Goal: Task Accomplishment & Management: Complete application form

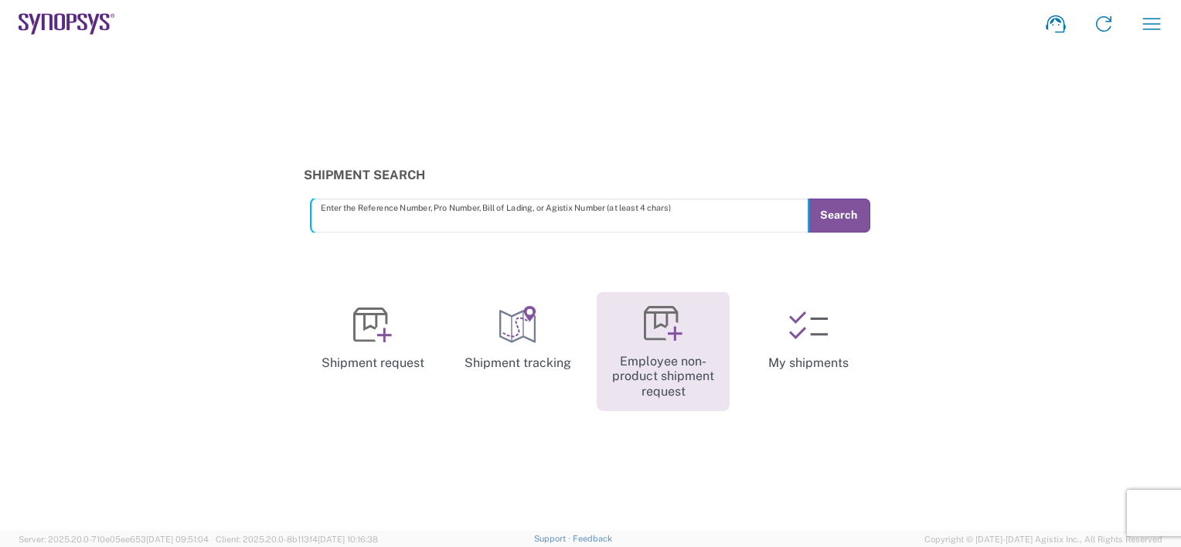
click at [665, 329] on icon at bounding box center [663, 323] width 39 height 39
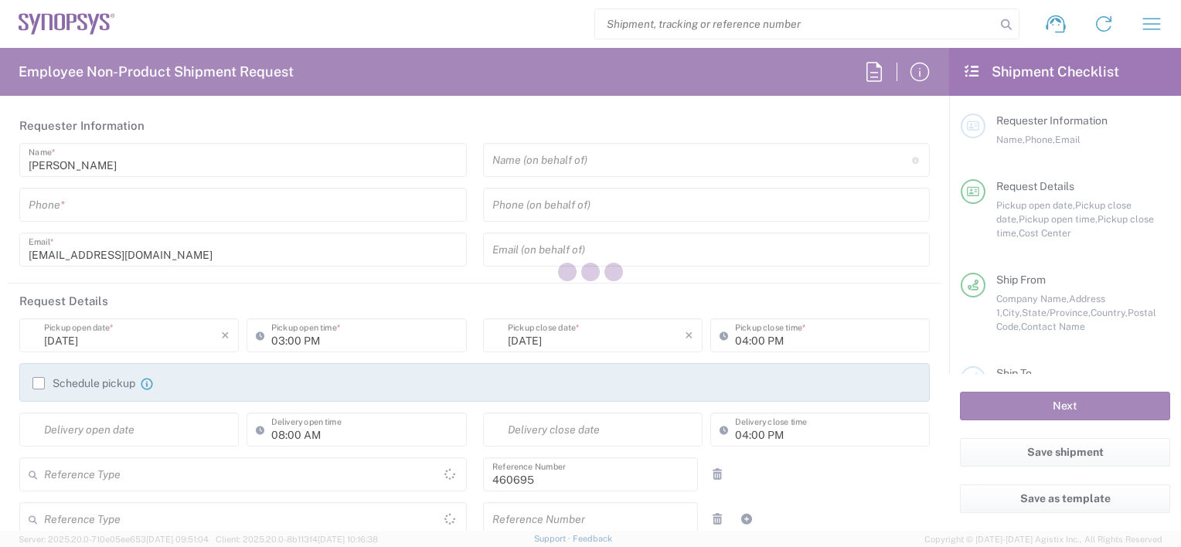
type input "Department"
type input "US01, SDG, M, HAPSOp 460695"
type input "[GEOGRAPHIC_DATA]"
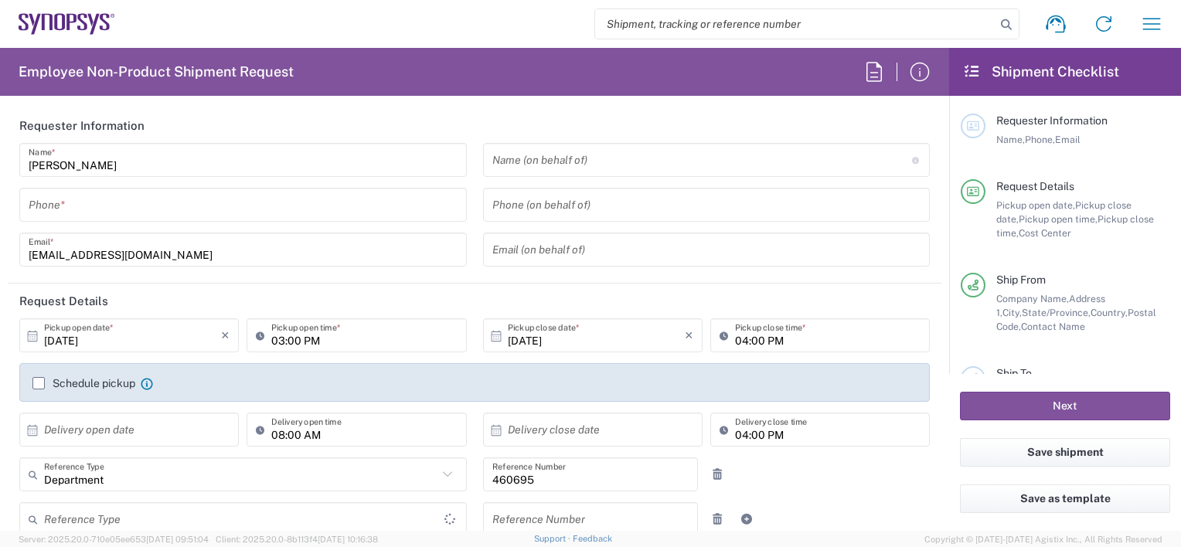
type input "[US_STATE]"
type input "[GEOGRAPHIC_DATA]"
type input "Delivered at Place"
type input "Headquarters USSV"
click at [58, 12] on agx-form-navbar "Shipment request Shipment tracking Employee non-product shipment request My shi…" at bounding box center [590, 24] width 1181 height 48
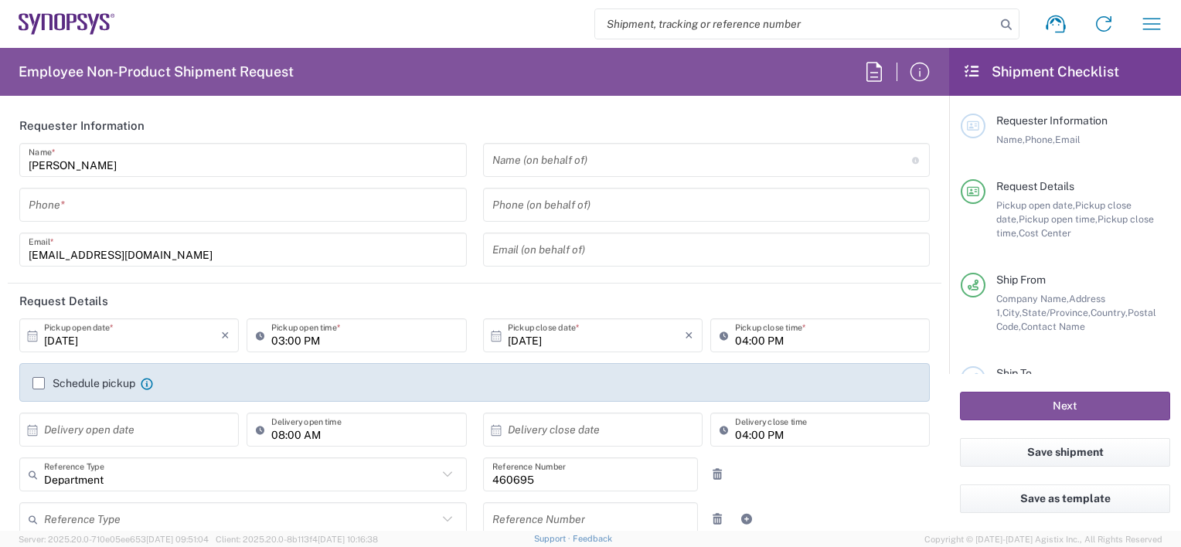
click at [70, 23] on icon at bounding box center [67, 24] width 97 height 22
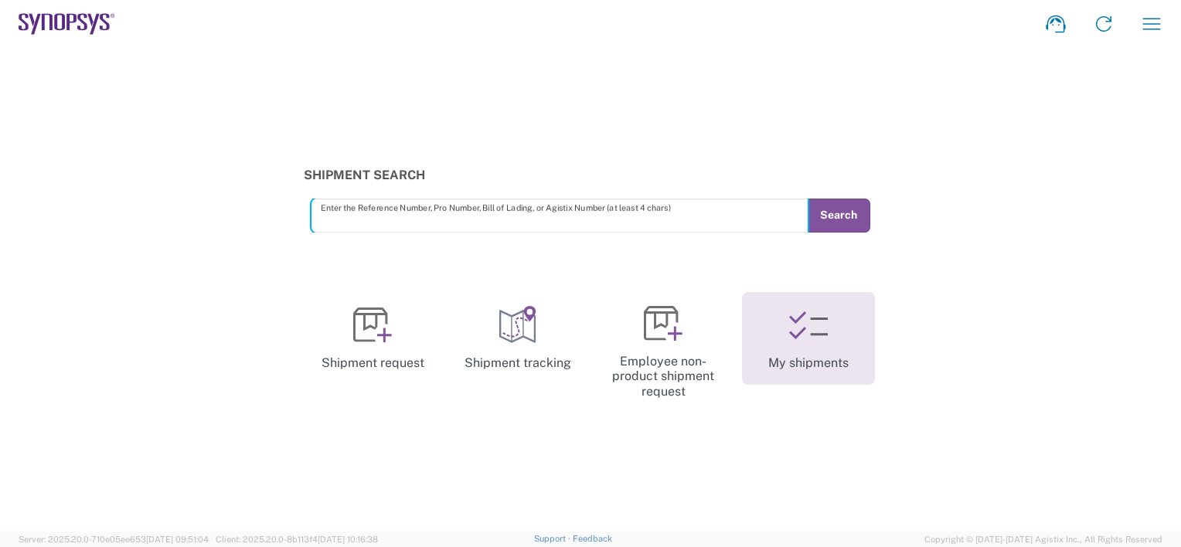
click at [829, 345] on link "My shipments" at bounding box center [808, 338] width 133 height 93
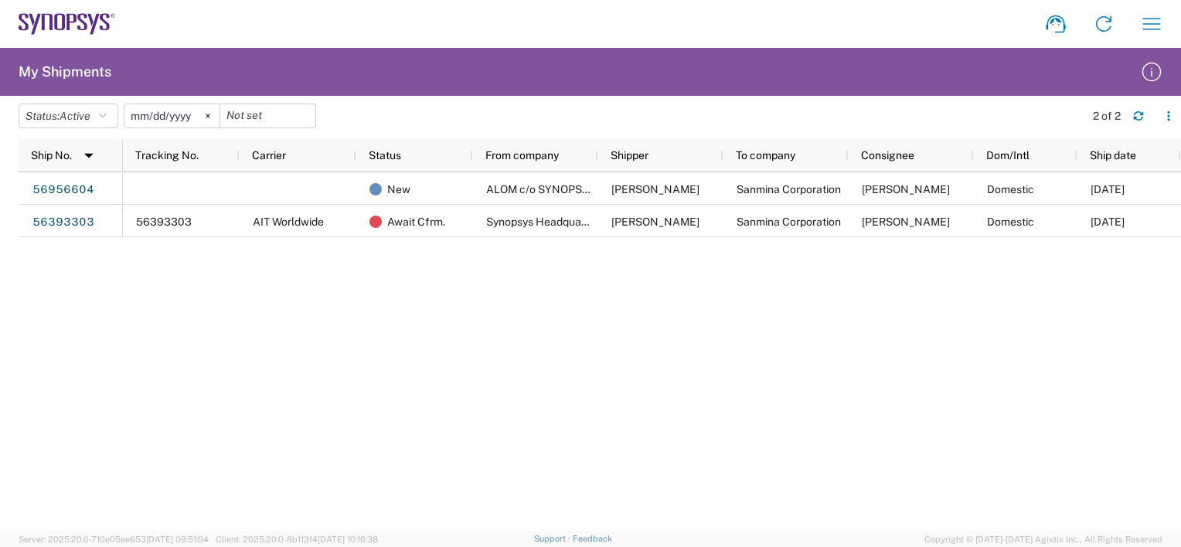
click at [182, 117] on input "2025-05-30" at bounding box center [171, 115] width 95 height 23
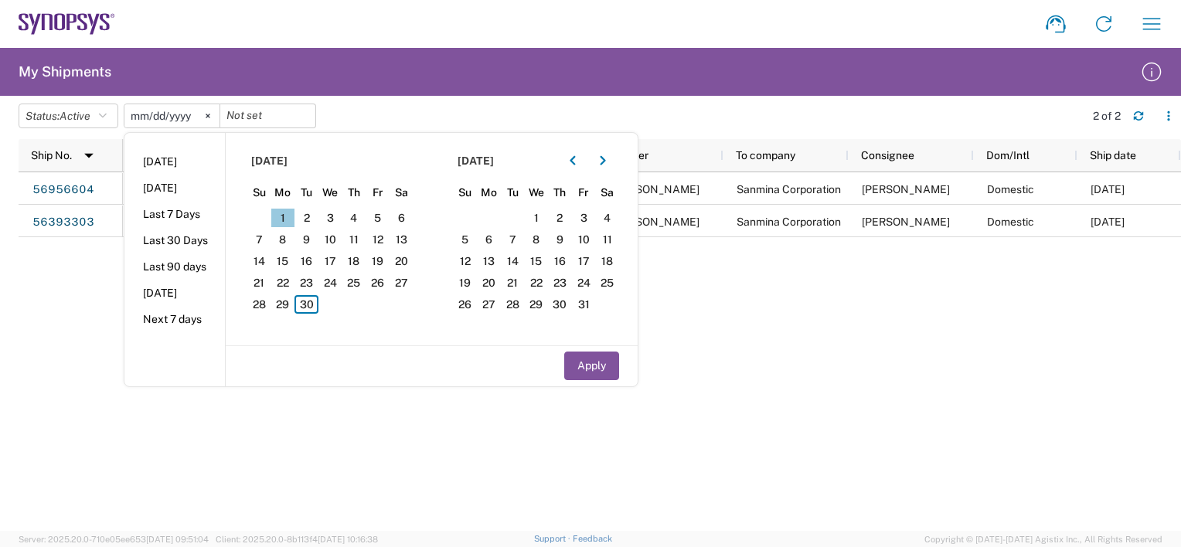
click at [286, 220] on span "1" at bounding box center [283, 218] width 24 height 19
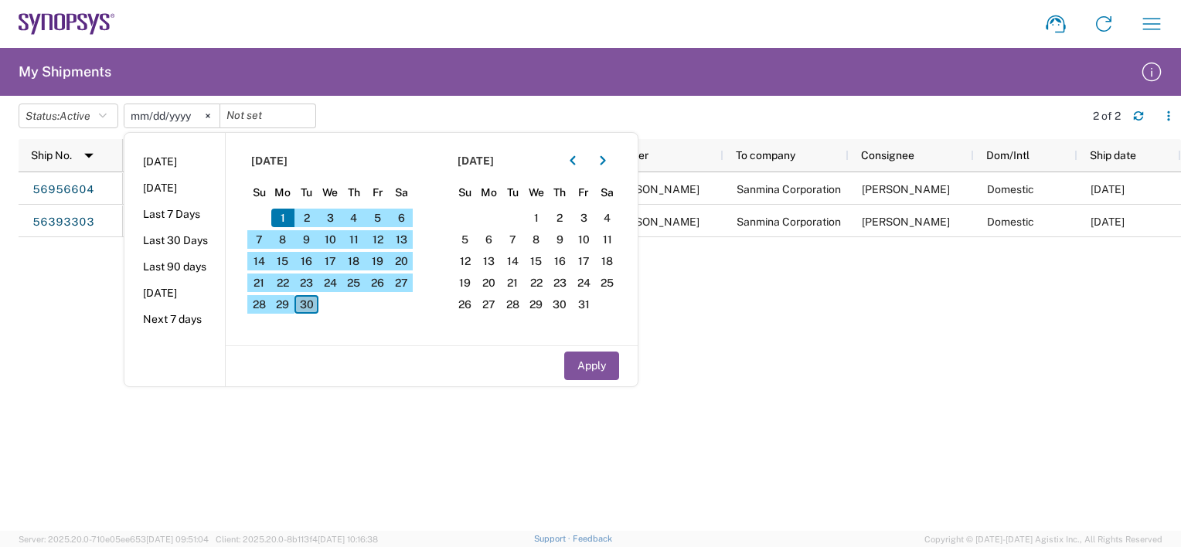
click at [317, 302] on span "30" at bounding box center [306, 304] width 24 height 19
click at [592, 363] on button "Apply" at bounding box center [591, 366] width 55 height 29
type input "2025-09-01"
type input "2025-09-30"
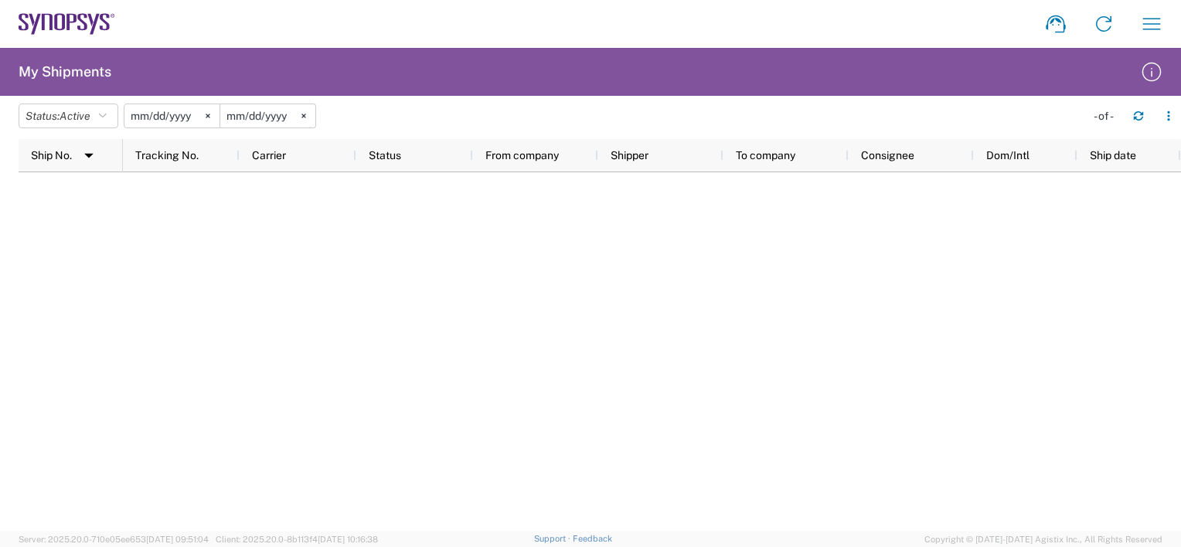
click at [192, 116] on input "2025-09-01" at bounding box center [171, 115] width 95 height 23
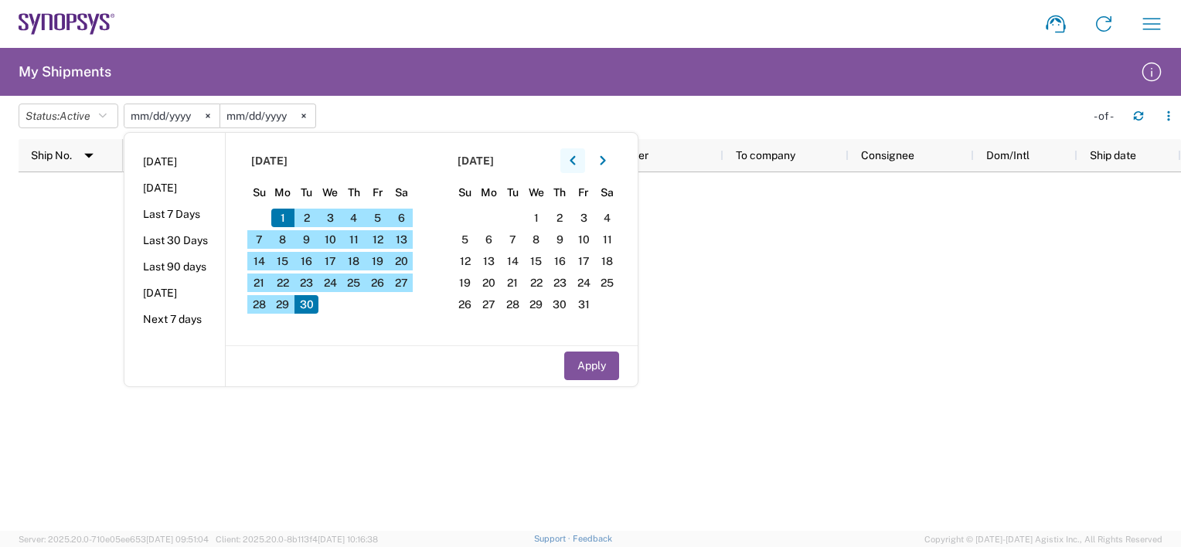
click at [571, 158] on button "button" at bounding box center [572, 160] width 25 height 25
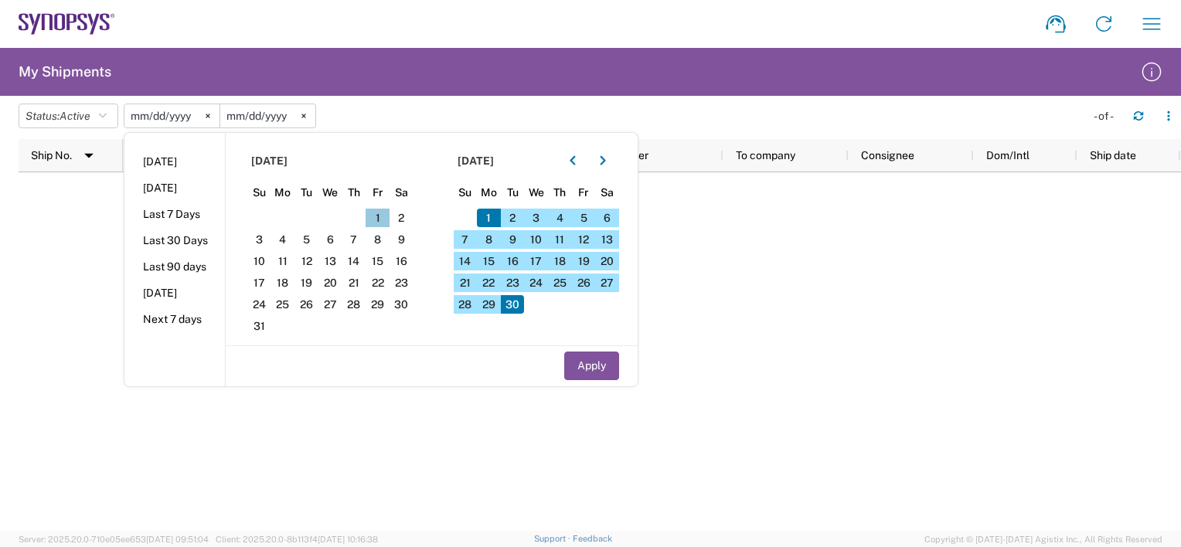
click at [389, 213] on span "1" at bounding box center [378, 218] width 24 height 19
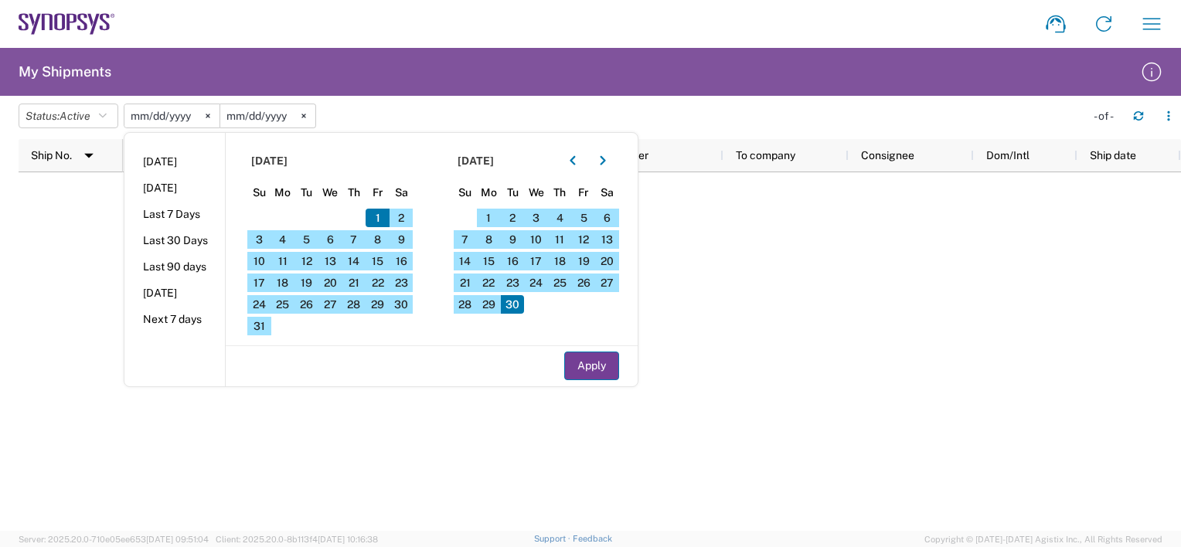
click at [595, 366] on button "Apply" at bounding box center [591, 366] width 55 height 29
type input "2025-08-01"
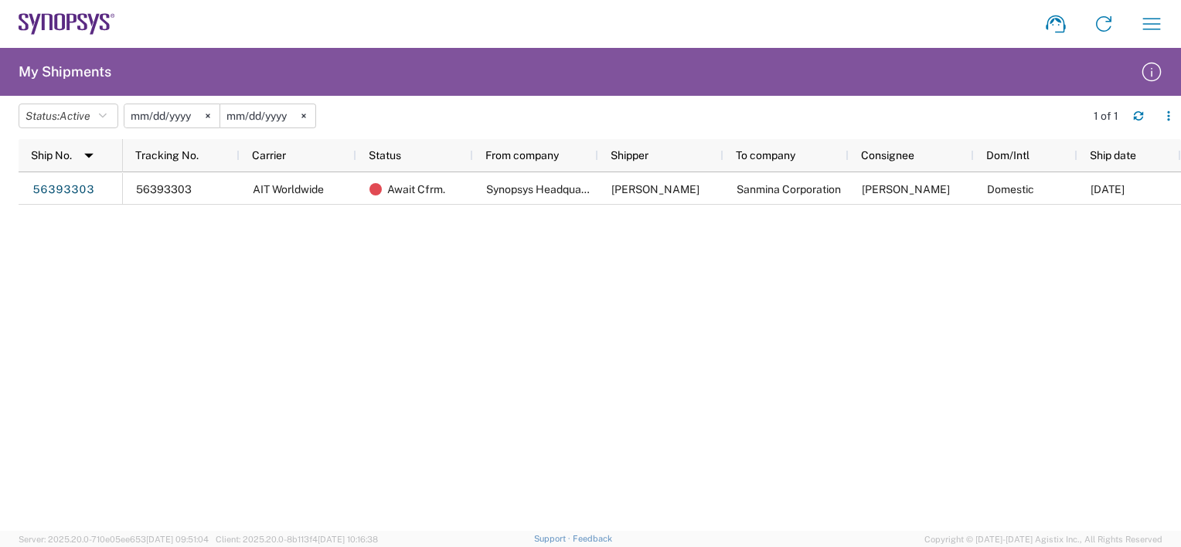
click at [64, 19] on icon at bounding box center [59, 22] width 11 height 17
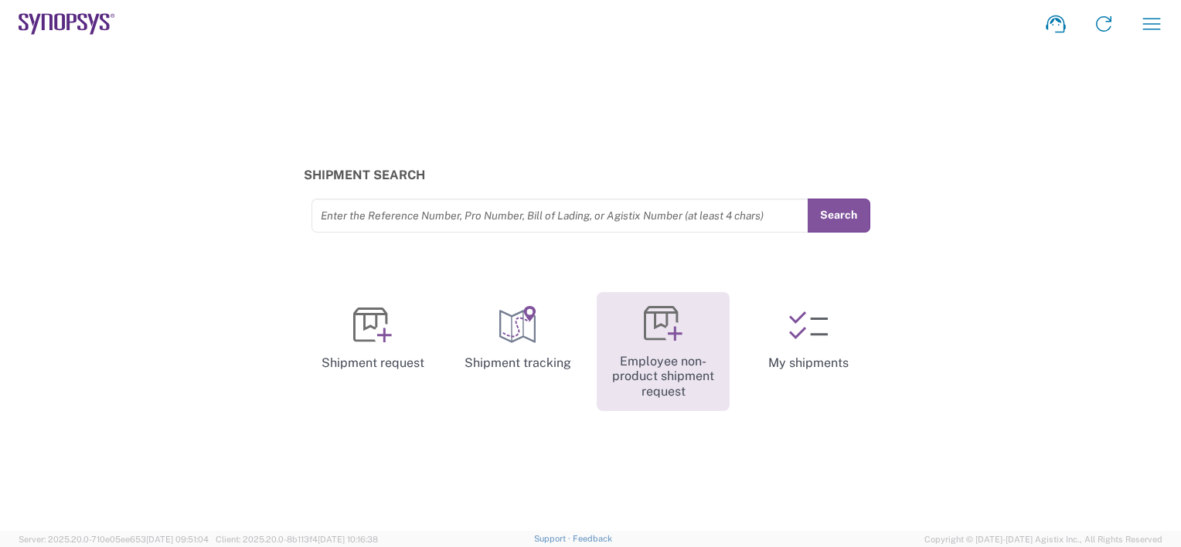
click at [668, 331] on icon at bounding box center [663, 323] width 39 height 39
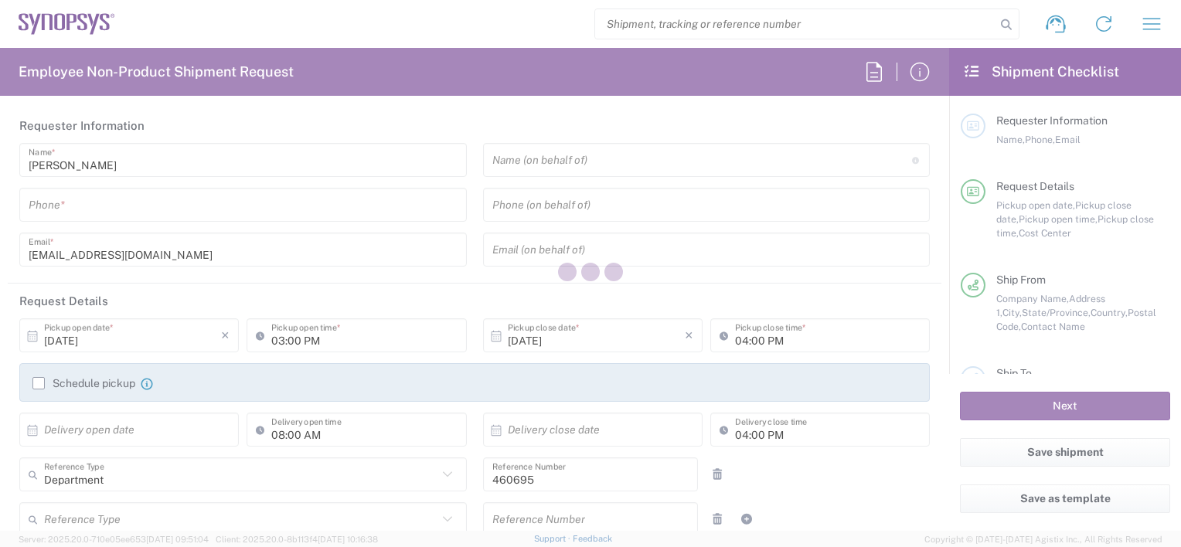
type input "US01, SDG, M, HAPSOp 460695"
type input "[US_STATE]"
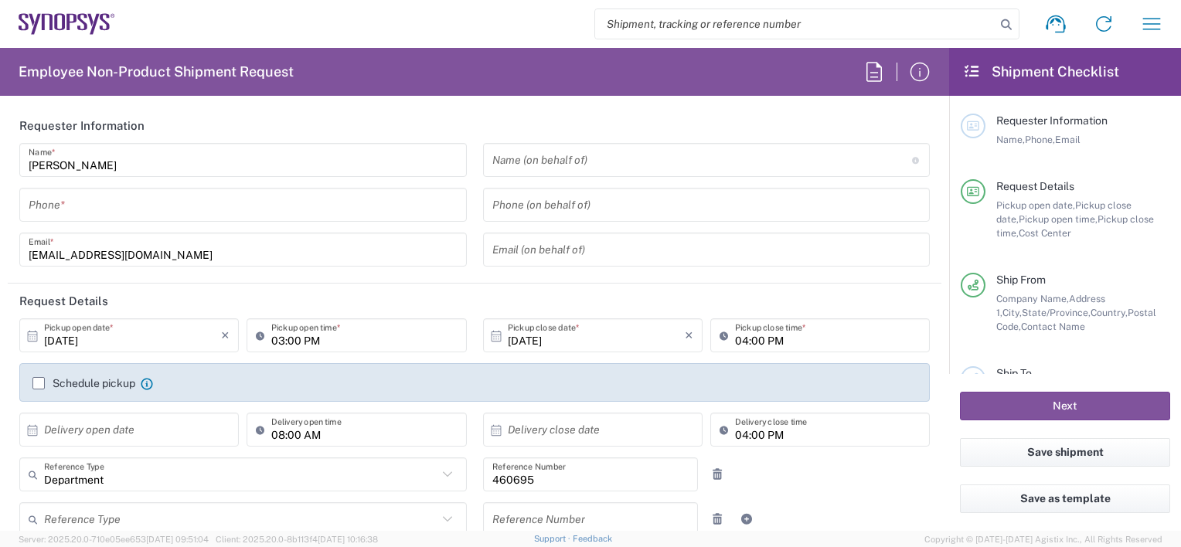
click at [51, 208] on input "tel" at bounding box center [243, 205] width 429 height 27
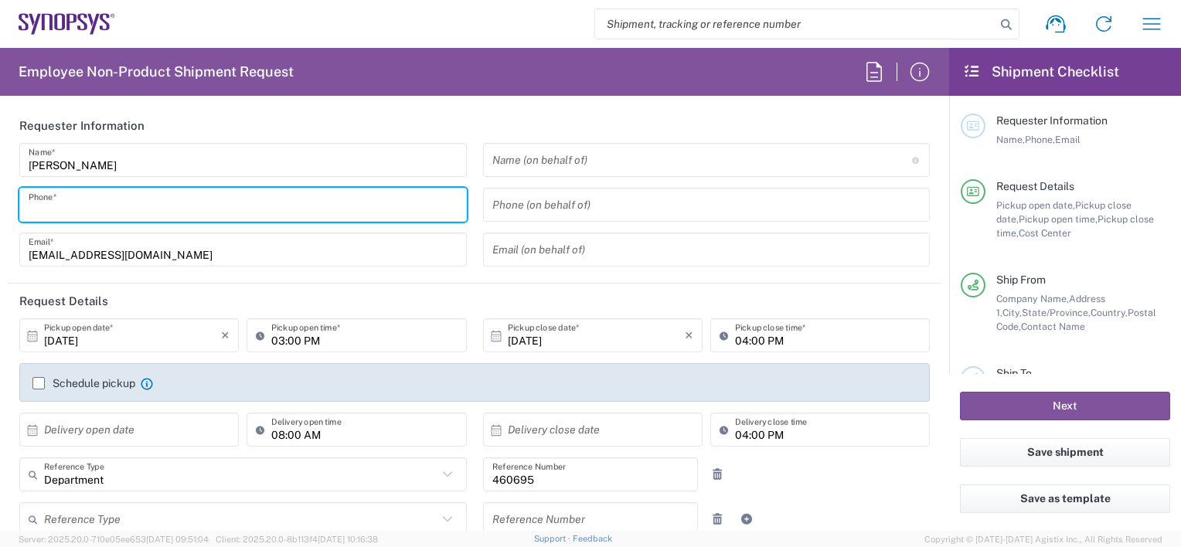
type input "6286667014"
type input "[PERSON_NAME][EMAIL_ADDRESS][DOMAIN_NAME]"
type input "6286667014"
type input "5409 Valley View Road"
type input "El Sobrante"
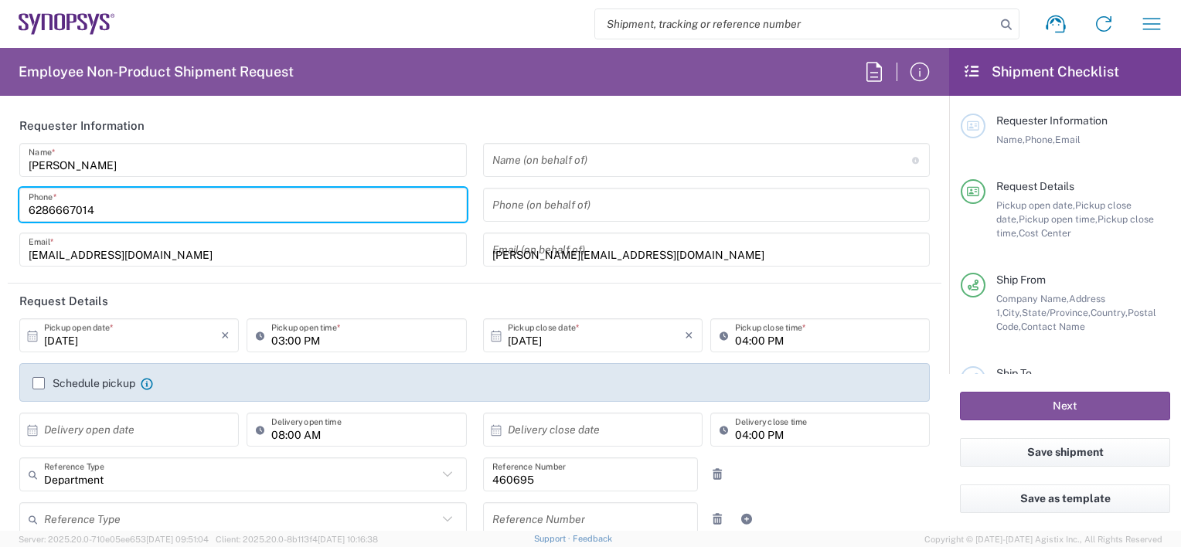
type input "94803"
type input "6286667014"
type input "[PERSON_NAME][EMAIL_ADDRESS][DOMAIN_NAME]"
type input "FAIZAN UL HAQ QURESHI"
click at [117, 202] on input "6286667014" at bounding box center [243, 205] width 429 height 27
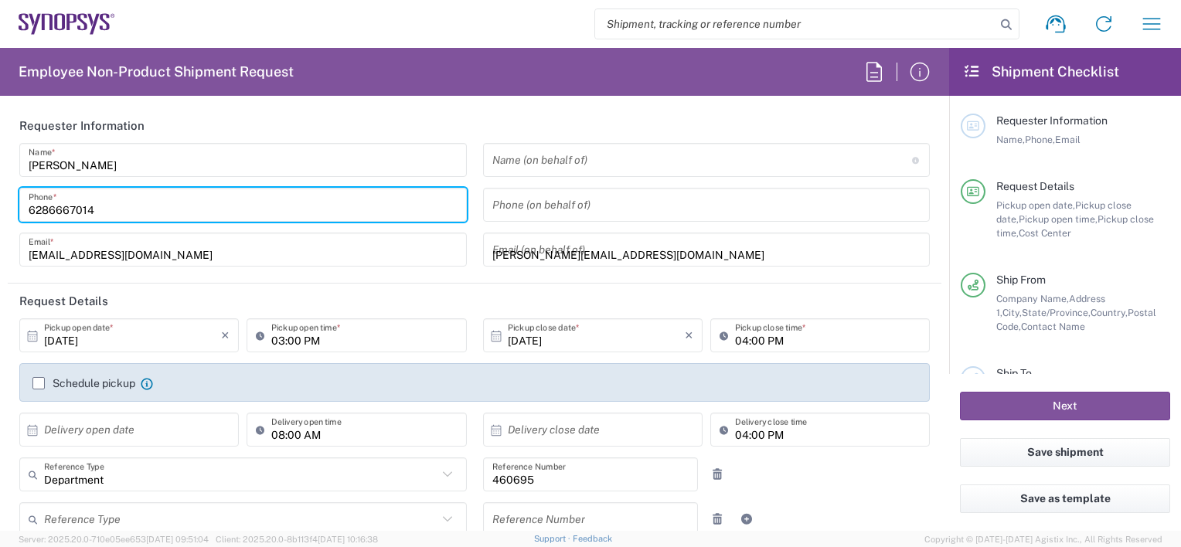
click at [117, 209] on input "6286667014" at bounding box center [243, 205] width 429 height 27
type input "6286667014"
click at [373, 229] on div "Faizan Qureshi Name * 6286667014 Phone * faizanq@synopsys.com Email *" at bounding box center [244, 210] width 464 height 134
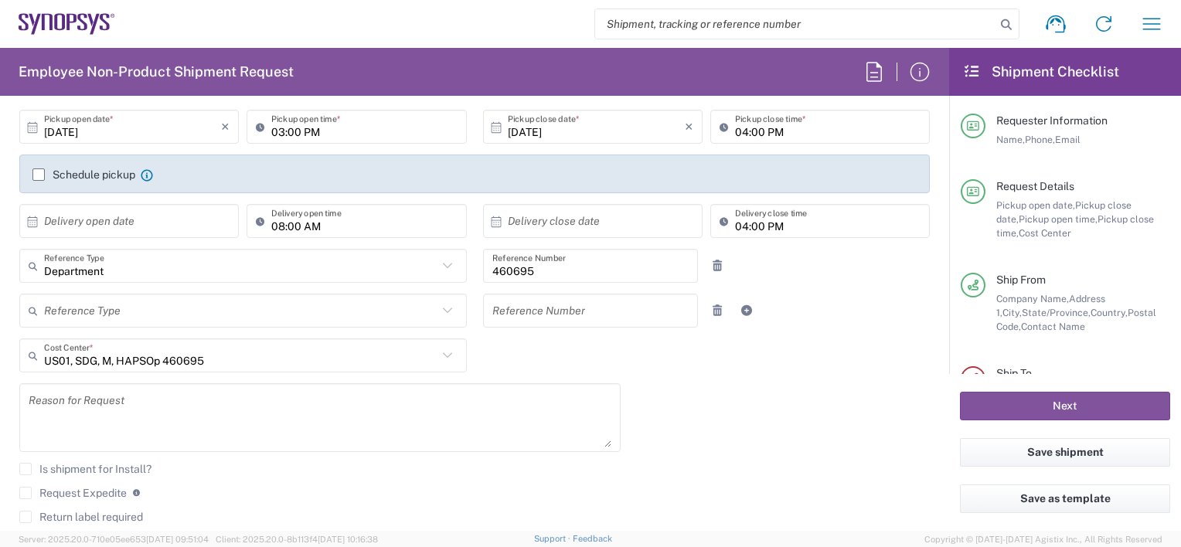
scroll to position [232, 0]
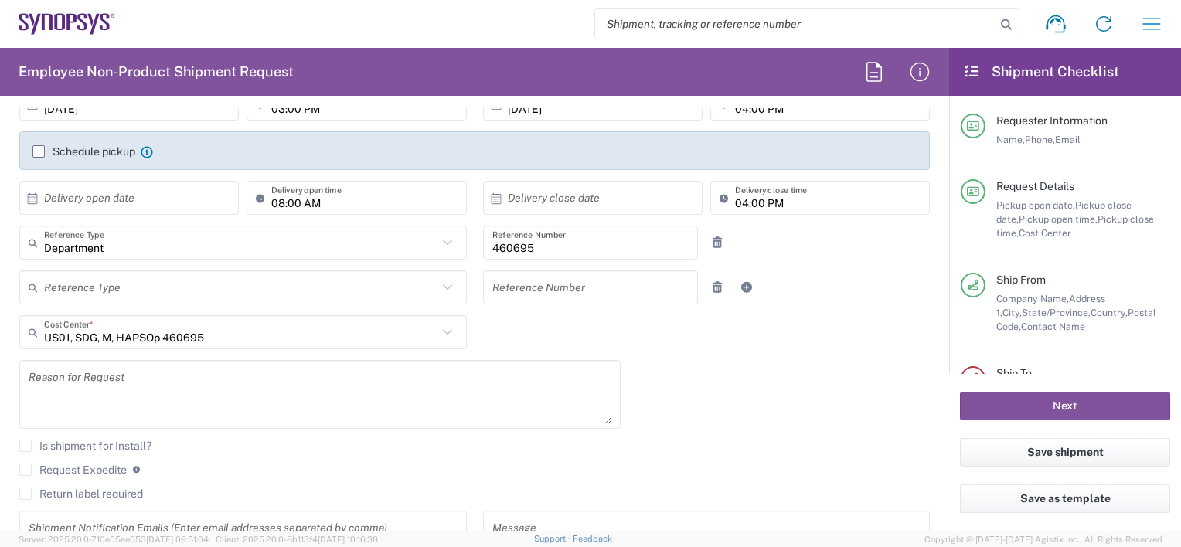
click at [62, 393] on textarea at bounding box center [320, 395] width 583 height 60
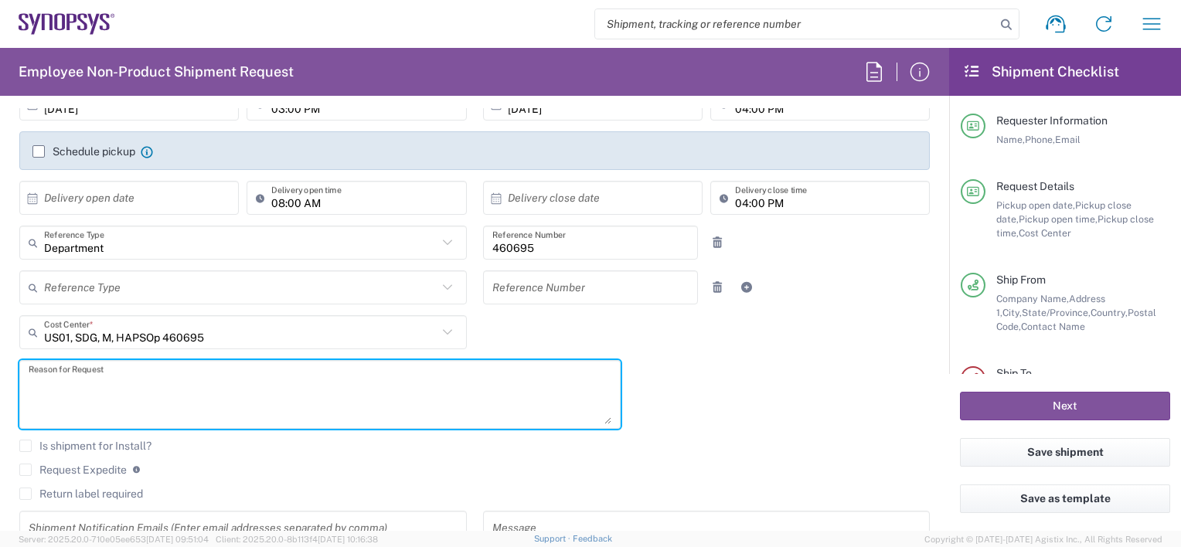
paste textarea "Please ship the following RMAs to Kitron on 10/02/25"
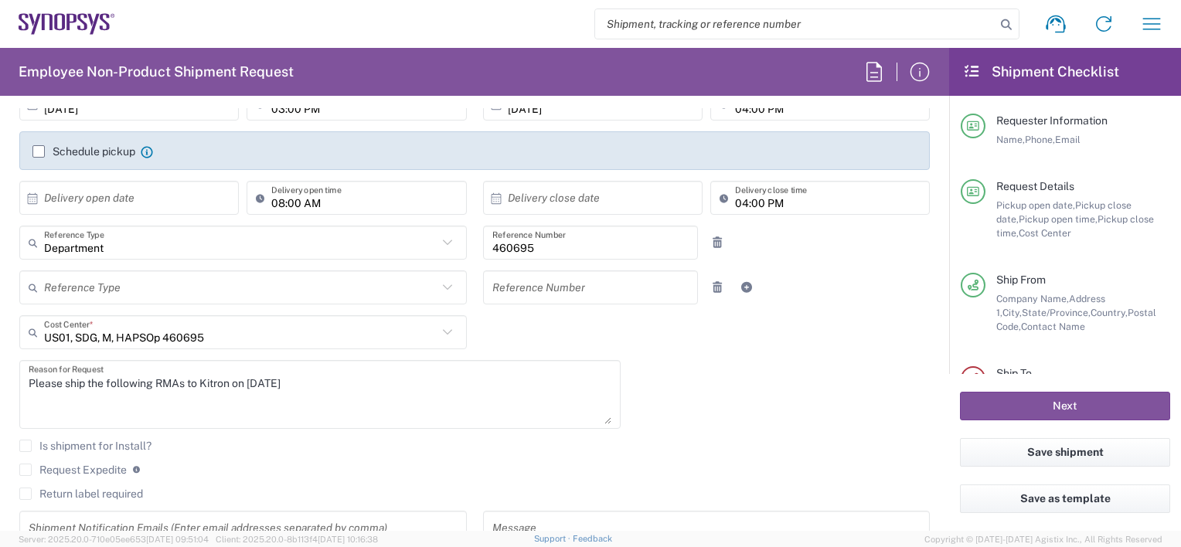
click at [66, 413] on textarea "Please ship the following RMAs to Kitron on 10/02/25" at bounding box center [320, 395] width 583 height 60
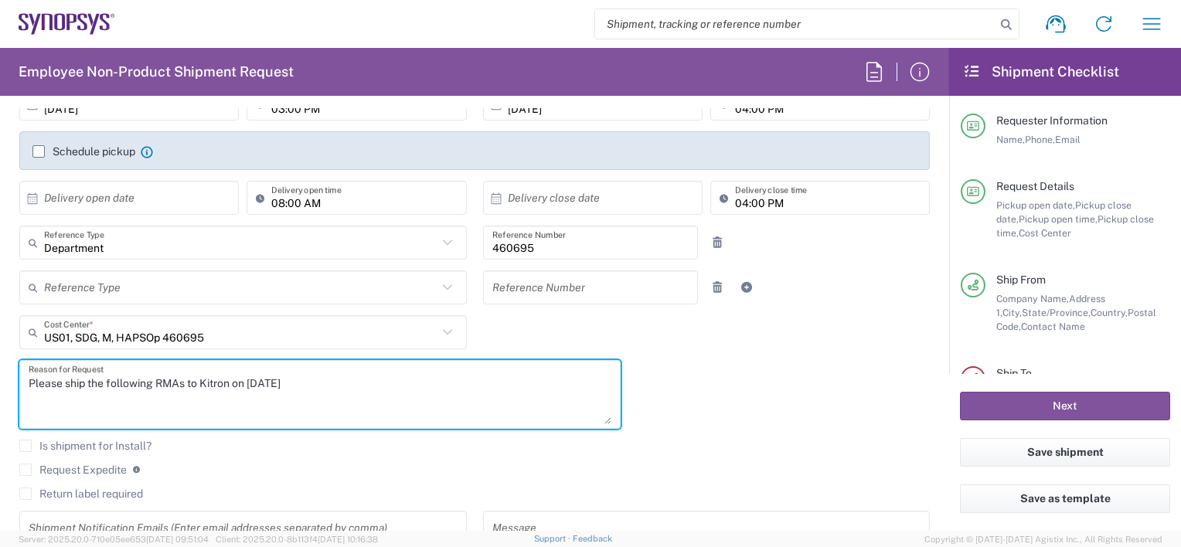
drag, startPoint x: 355, startPoint y: 393, endPoint x: 365, endPoint y: 375, distance: 20.4
click at [355, 392] on textarea "Please ship the following RMAs to Kitron on 10/02/25" at bounding box center [320, 395] width 583 height 60
paste textarea "K145430 K178910"
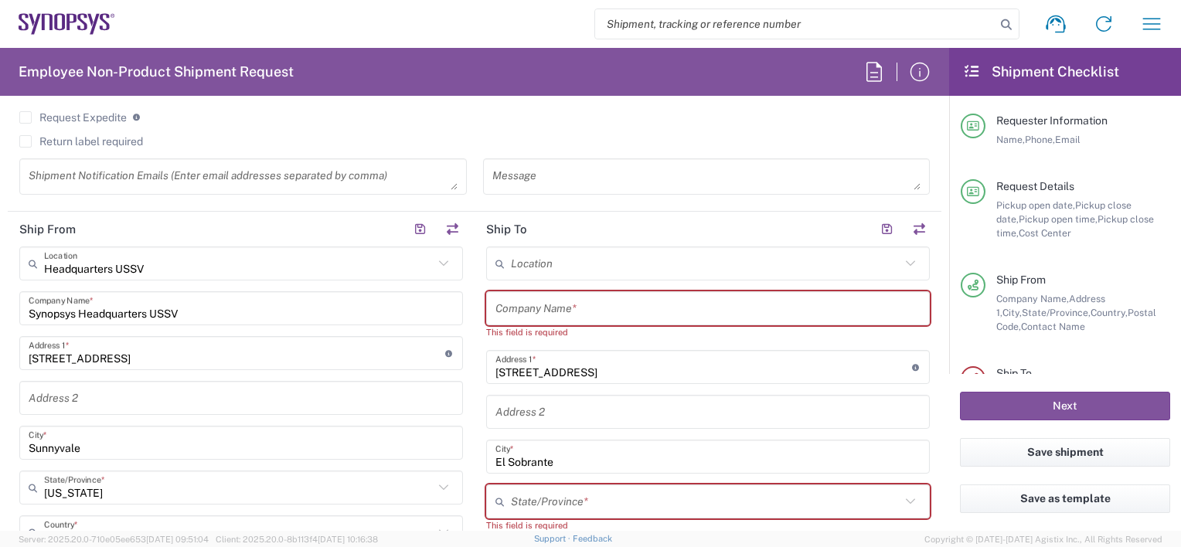
scroll to position [696, 0]
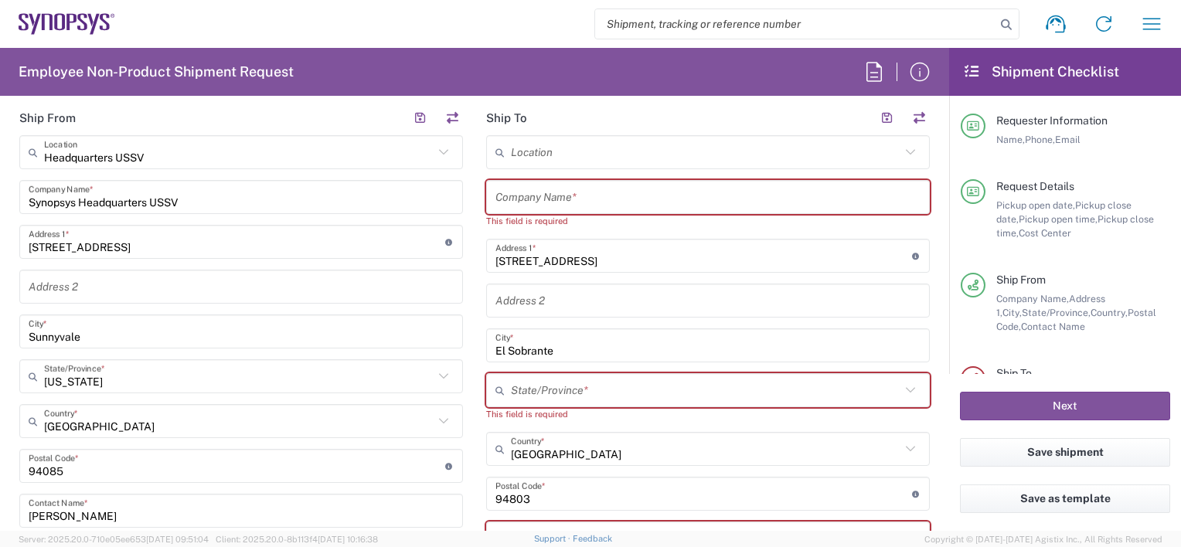
type textarea "Please ship the following RMAs to Kitron on 10/02/25 K145430 K178910"
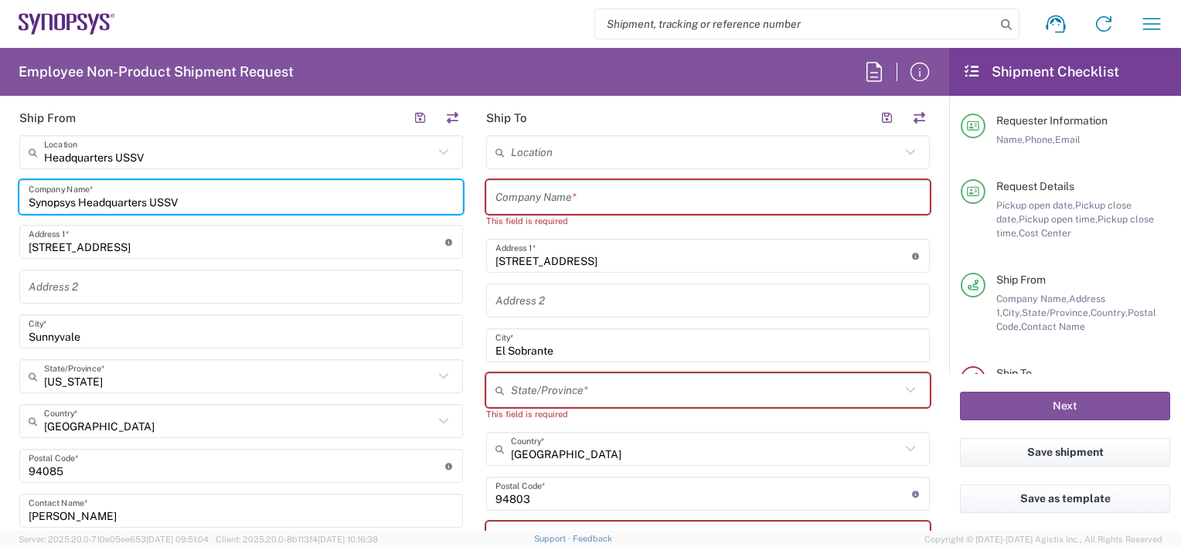
drag, startPoint x: 28, startPoint y: 185, endPoint x: -3, endPoint y: 184, distance: 30.9
click at [0, 184] on html "Shipment request Shipment tracking Employee non-product shipment request My shi…" at bounding box center [590, 273] width 1181 height 547
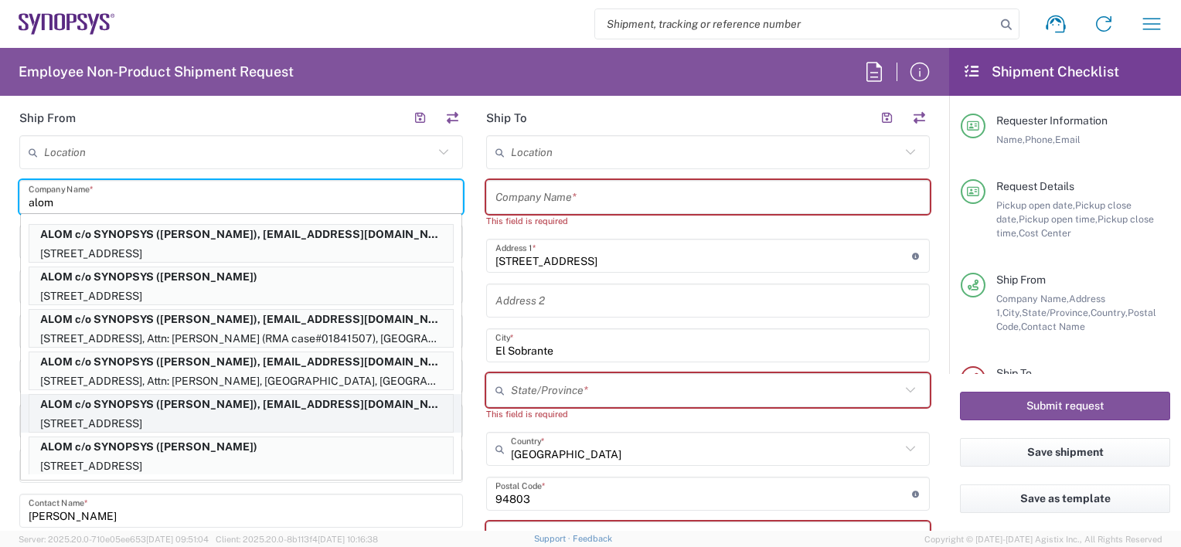
click at [229, 406] on p "ALOM c/o SYNOPSYS ([PERSON_NAME]), [EMAIL_ADDRESS][DOMAIN_NAME]" at bounding box center [240, 404] width 423 height 19
type input "ALOM c/o SYNOPSYS"
type input "[STREET_ADDRESS]"
type input "Fremont"
type input "94539"
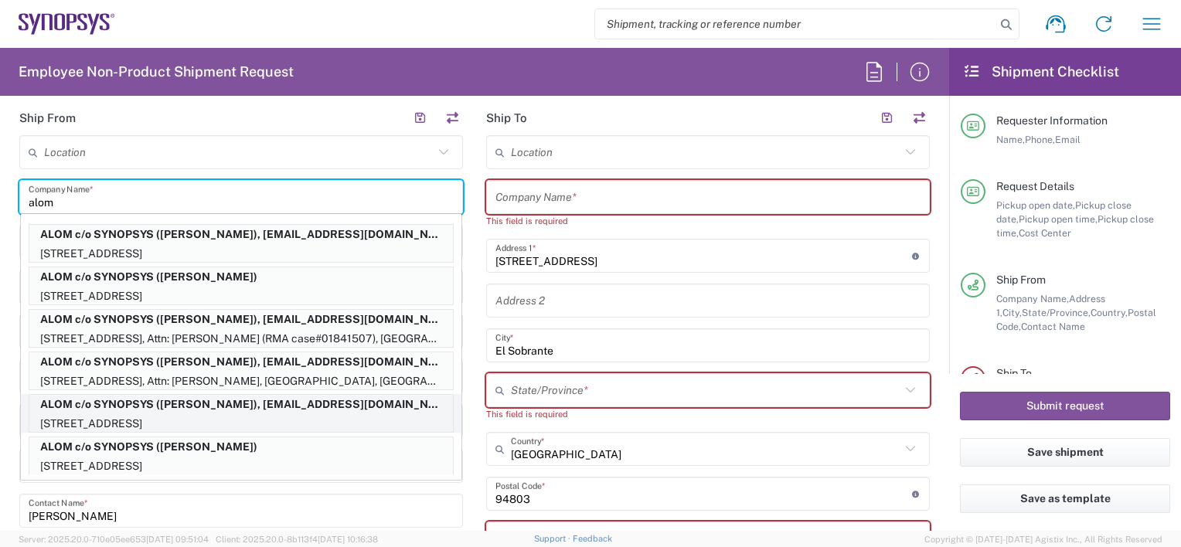
type input "[PERSON_NAME]"
type input "4086498039"
type input "[EMAIL_ADDRESS][DOMAIN_NAME]"
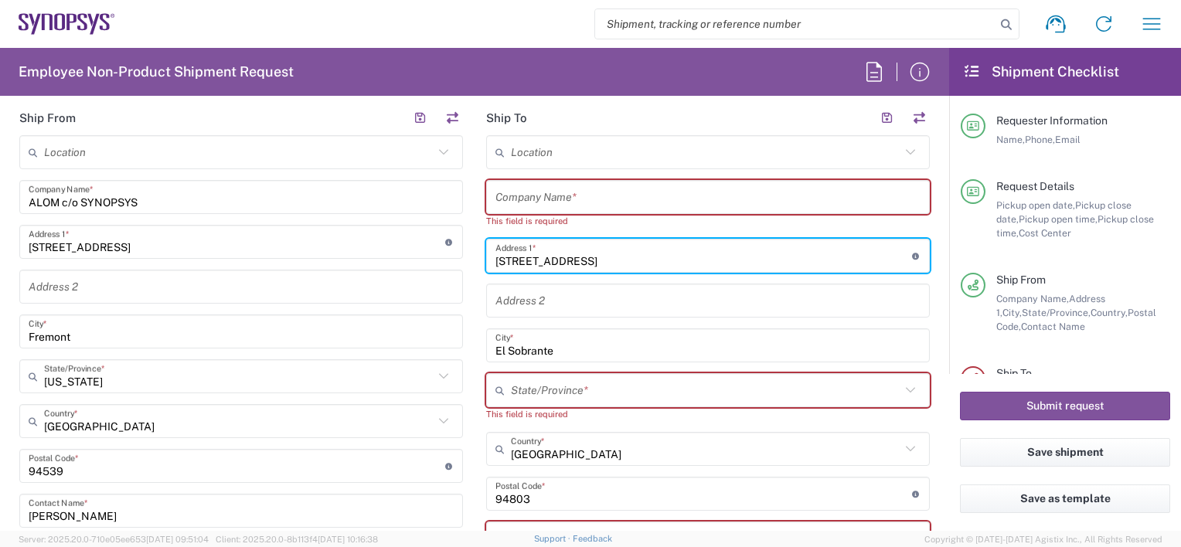
drag, startPoint x: 631, startPoint y: 254, endPoint x: 292, endPoint y: 249, distance: 339.3
click at [292, 249] on div "Ship From Location Aachen DE04 Agrate Brianza IT01 Aschheim DE02 Atlanta US60 A…" at bounding box center [475, 466] width 934 height 732
type input "kit"
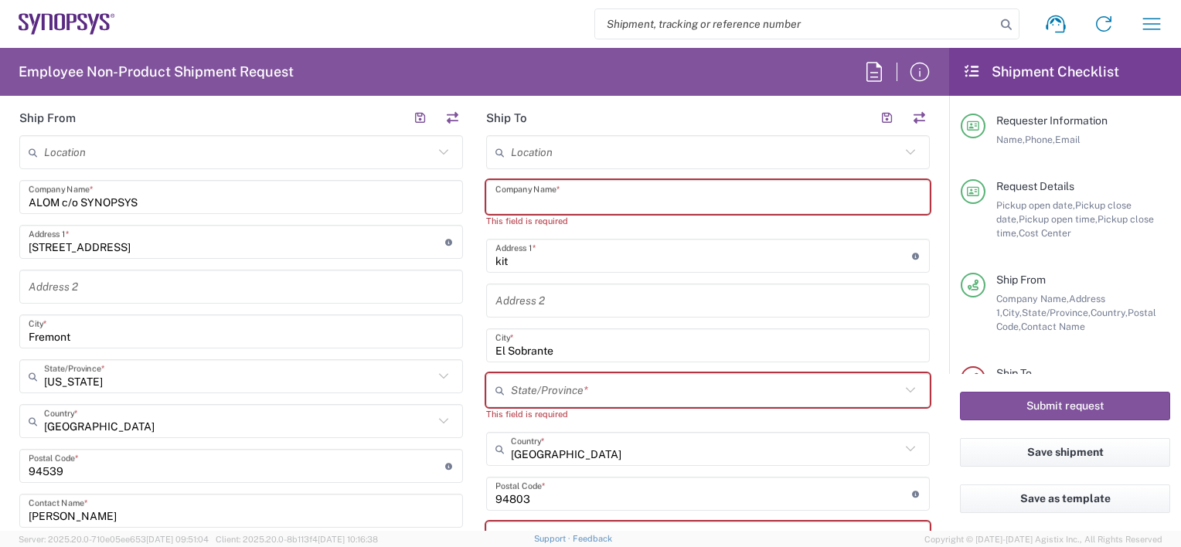
click at [529, 189] on input "text" at bounding box center [707, 197] width 425 height 27
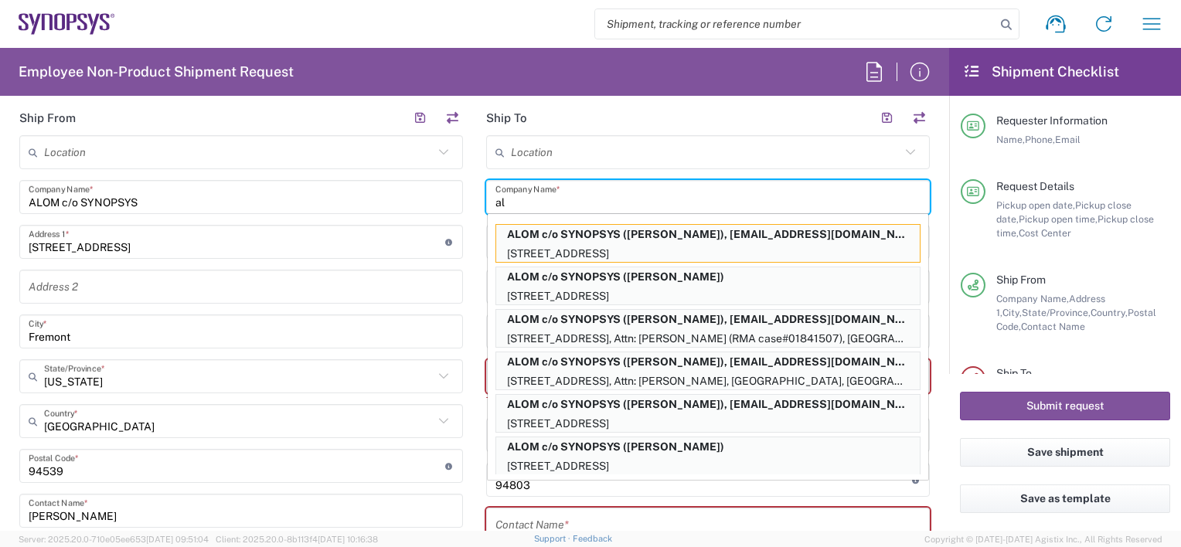
type input "a"
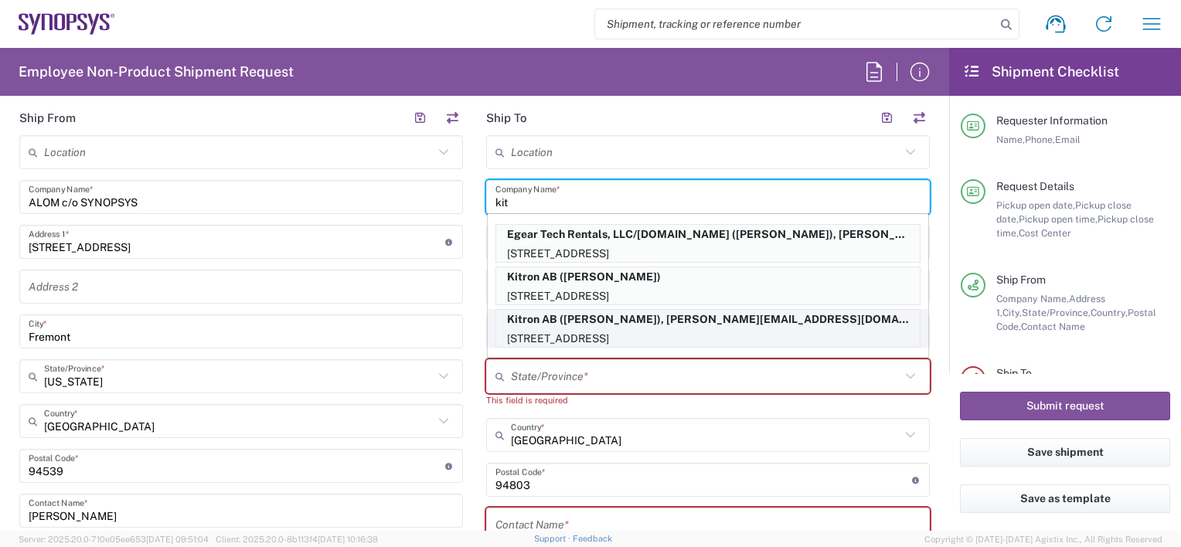
click at [666, 320] on p "Kitron AB (Marcus Warhag), marcus.warhag@kitron.com" at bounding box center [707, 319] width 423 height 19
type input "Kitron AB"
type input "Mobelvagen 5"
type input "Jonkoping"
type input "[GEOGRAPHIC_DATA]"
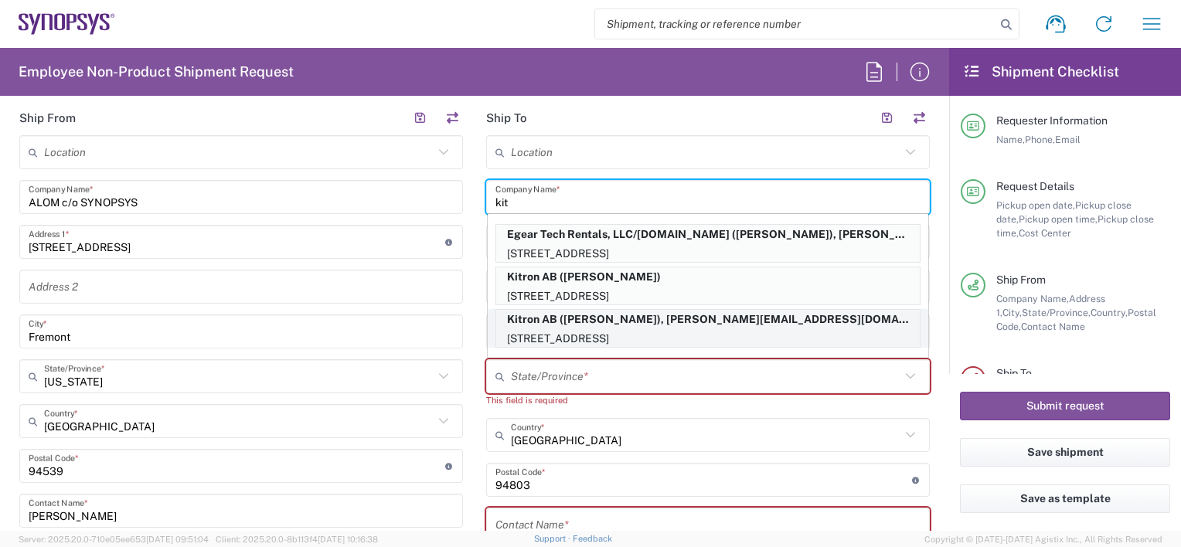
type input "55652"
type input "Marcus Warhag"
type input "+46 36-290 21 66"
type input "marcus.warhag@kitron.com"
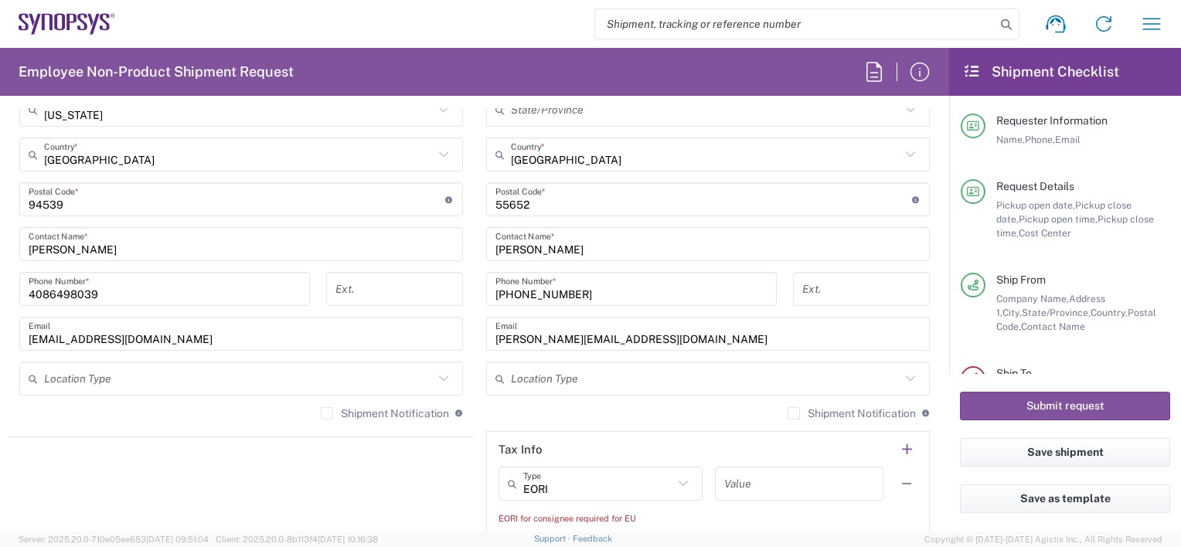
scroll to position [1005, 0]
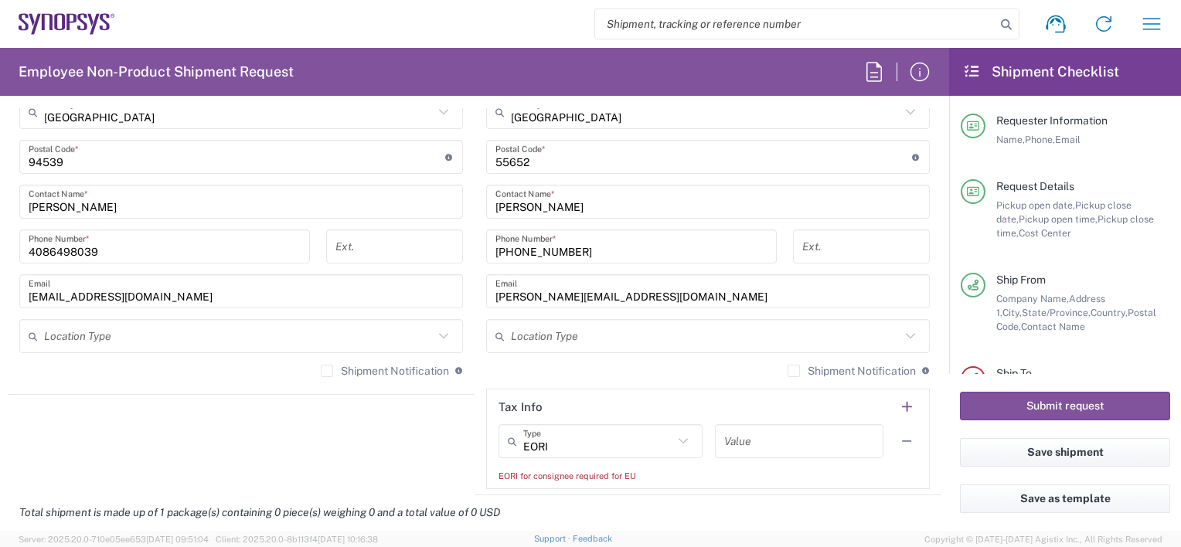
click at [321, 368] on label "Shipment Notification" at bounding box center [385, 371] width 128 height 12
click at [327, 371] on input "Shipment Notification" at bounding box center [327, 371] width 0 height 0
click at [787, 368] on label "Shipment Notification" at bounding box center [851, 371] width 128 height 12
click at [794, 371] on input "Shipment Notification" at bounding box center [794, 371] width 0 height 0
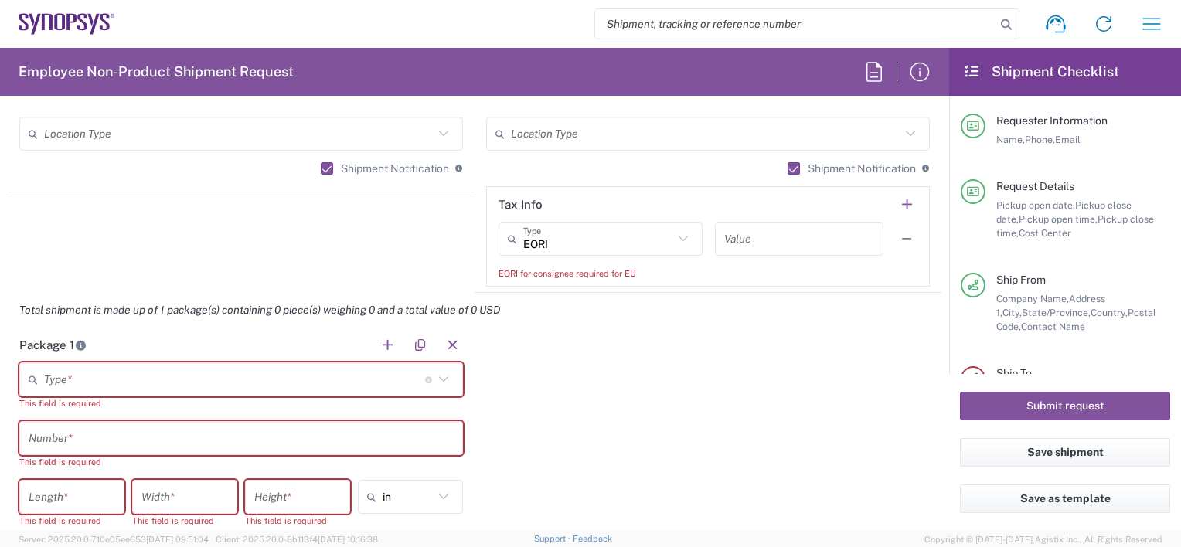
scroll to position [1314, 0]
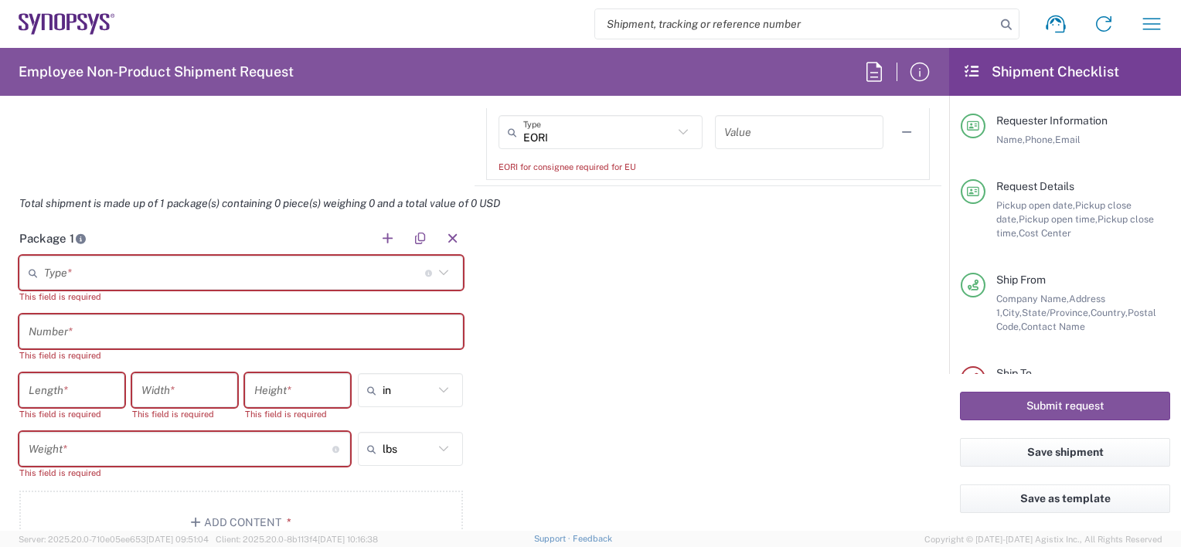
click at [87, 268] on input "text" at bounding box center [234, 273] width 381 height 27
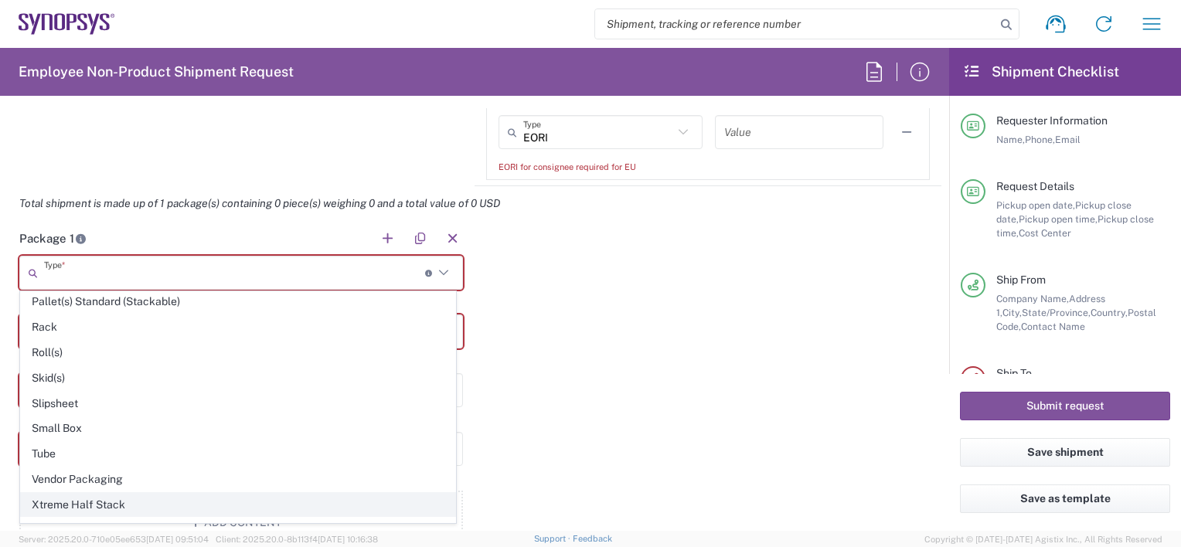
scroll to position [719, 0]
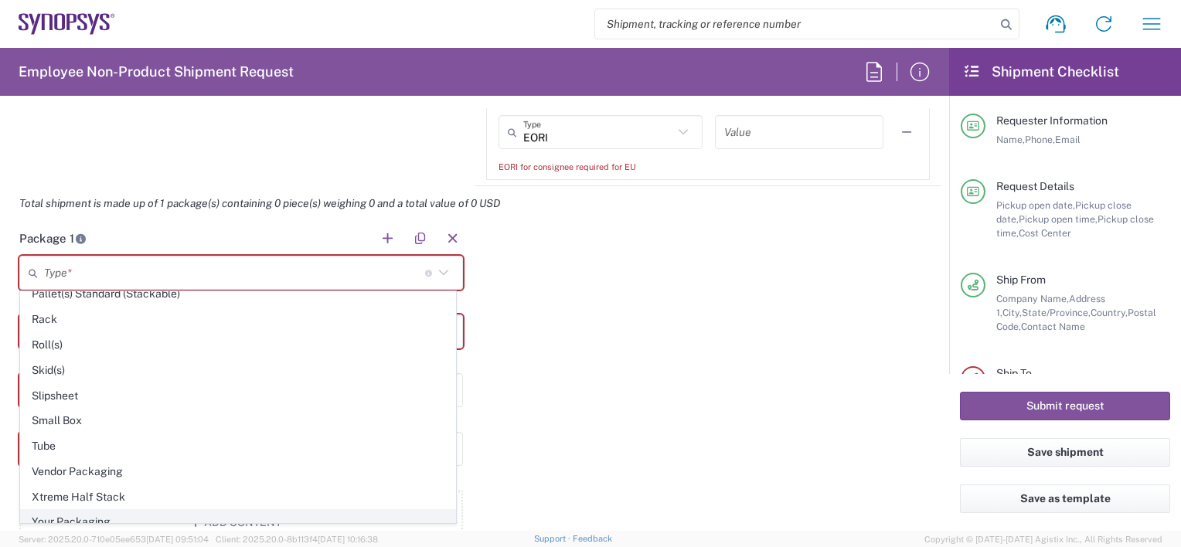
click at [96, 510] on span "Your Packaging" at bounding box center [238, 522] width 434 height 24
type input "Your Packaging"
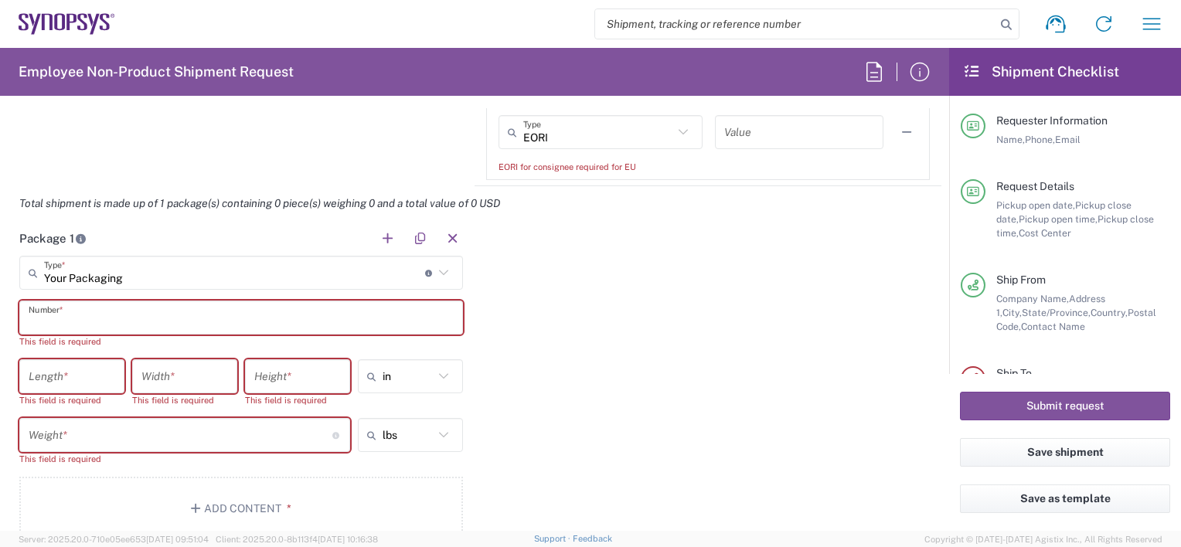
click at [56, 321] on input "text" at bounding box center [241, 317] width 425 height 27
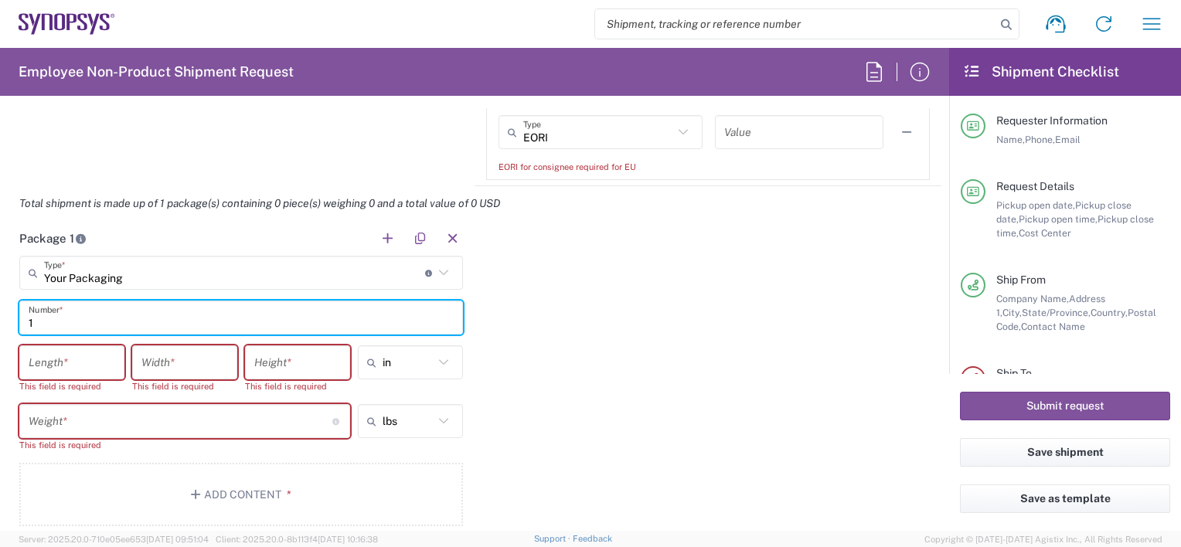
type input "1"
click at [56, 351] on input "number" at bounding box center [72, 362] width 87 height 27
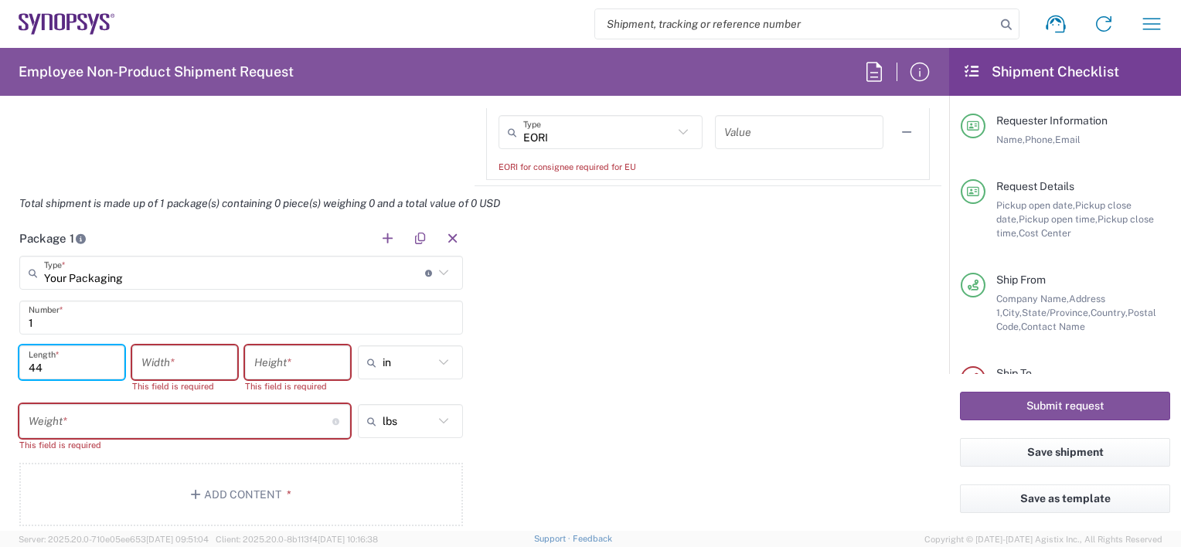
type input "44"
click at [164, 352] on input "number" at bounding box center [184, 362] width 87 height 27
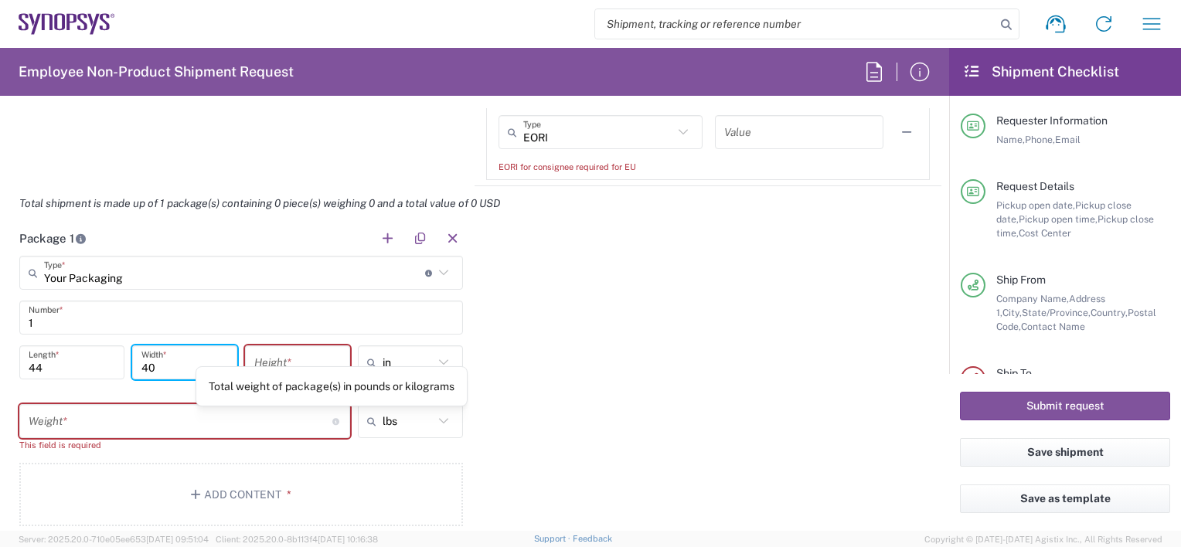
type input "40"
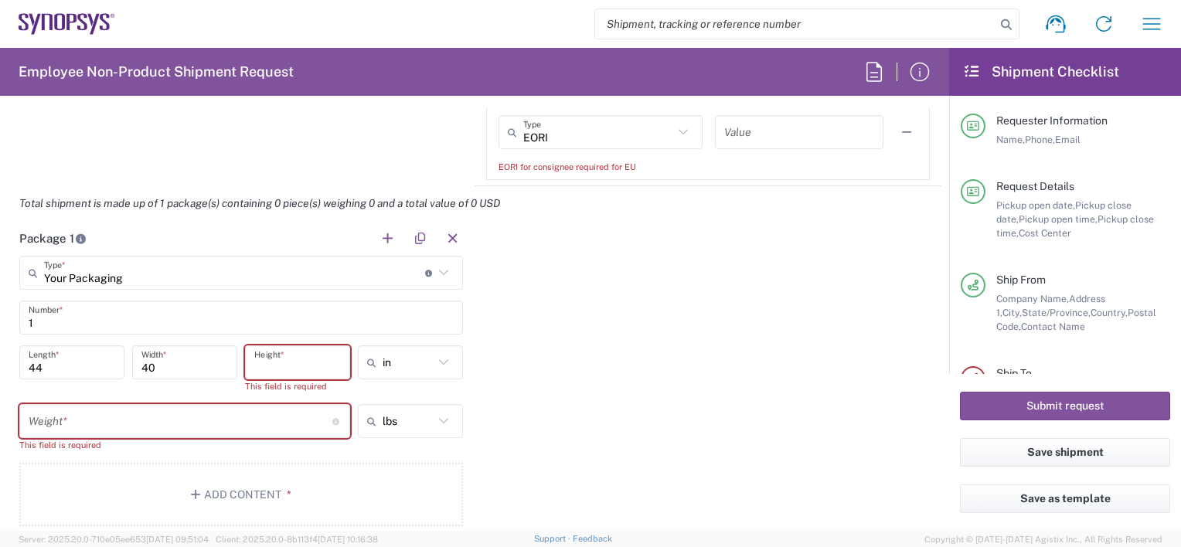
click at [265, 350] on input "number" at bounding box center [297, 362] width 87 height 27
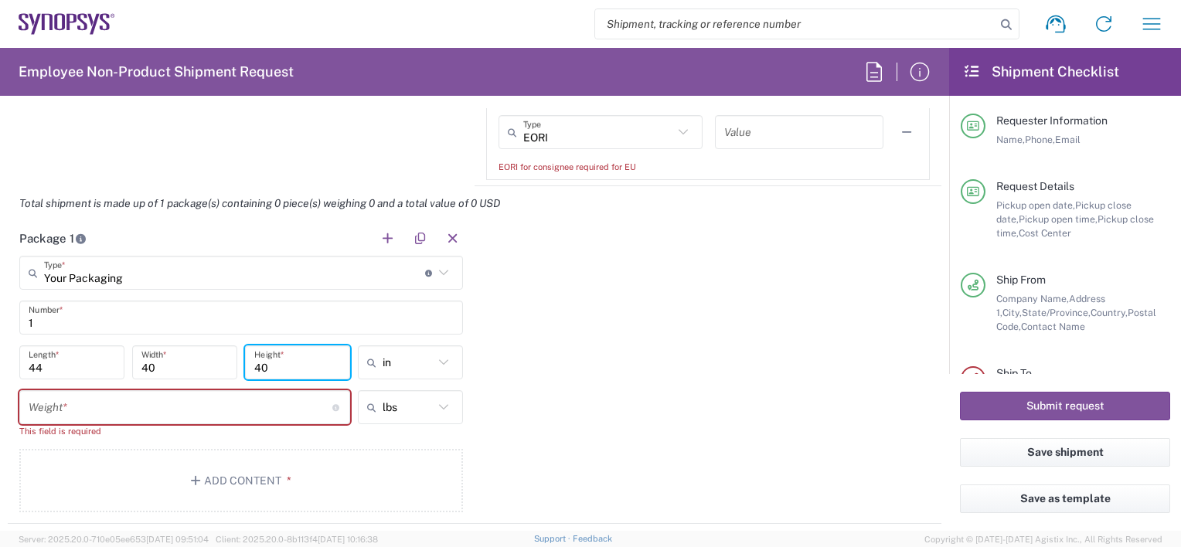
type input "40"
click at [183, 411] on input "number" at bounding box center [181, 407] width 304 height 27
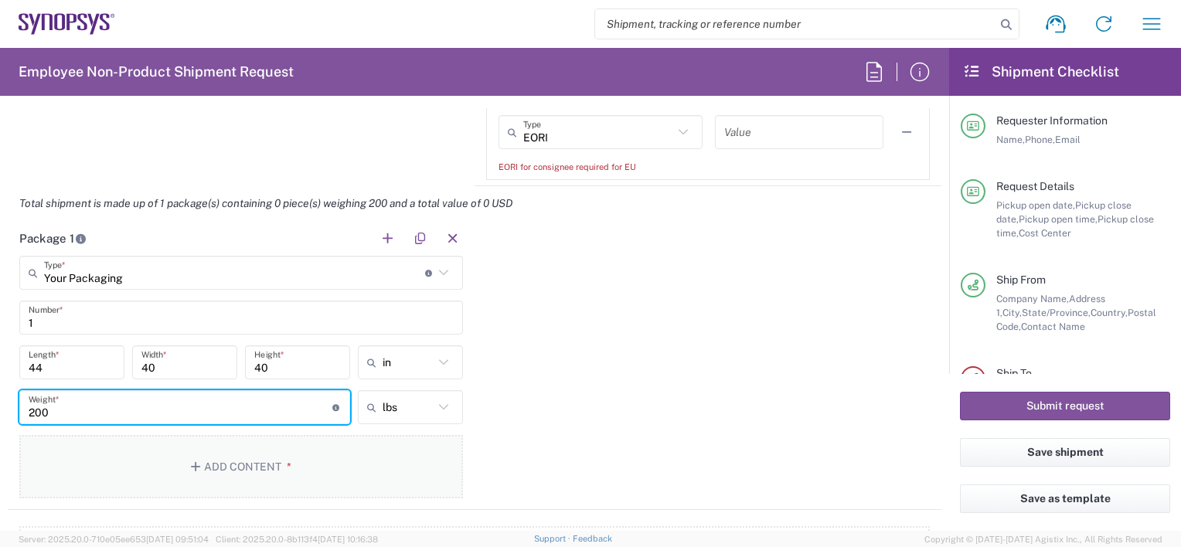
type input "200"
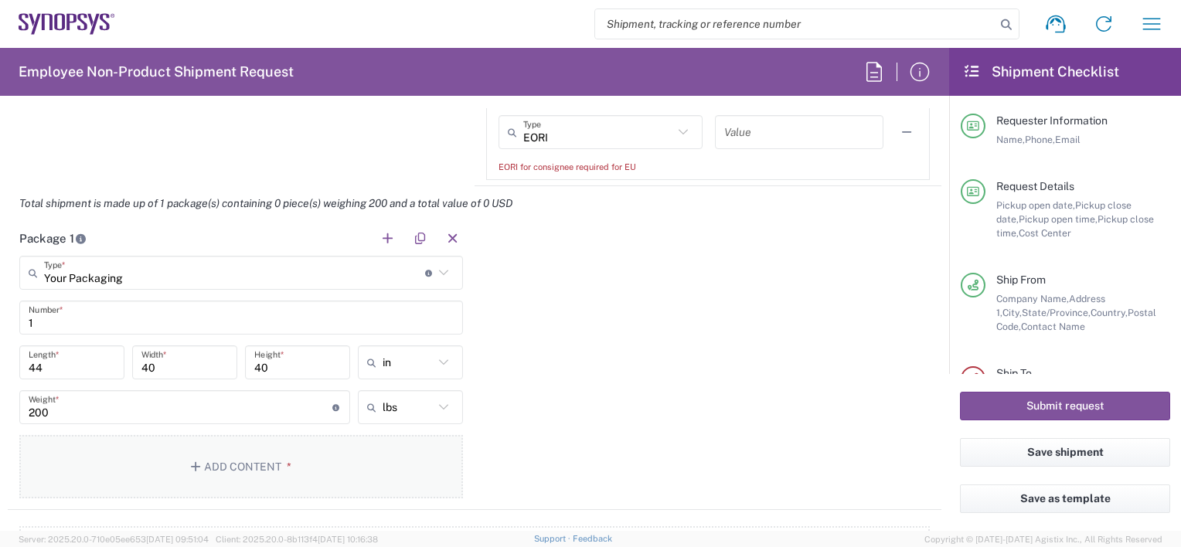
click at [216, 457] on button "Add Content *" at bounding box center [241, 466] width 444 height 63
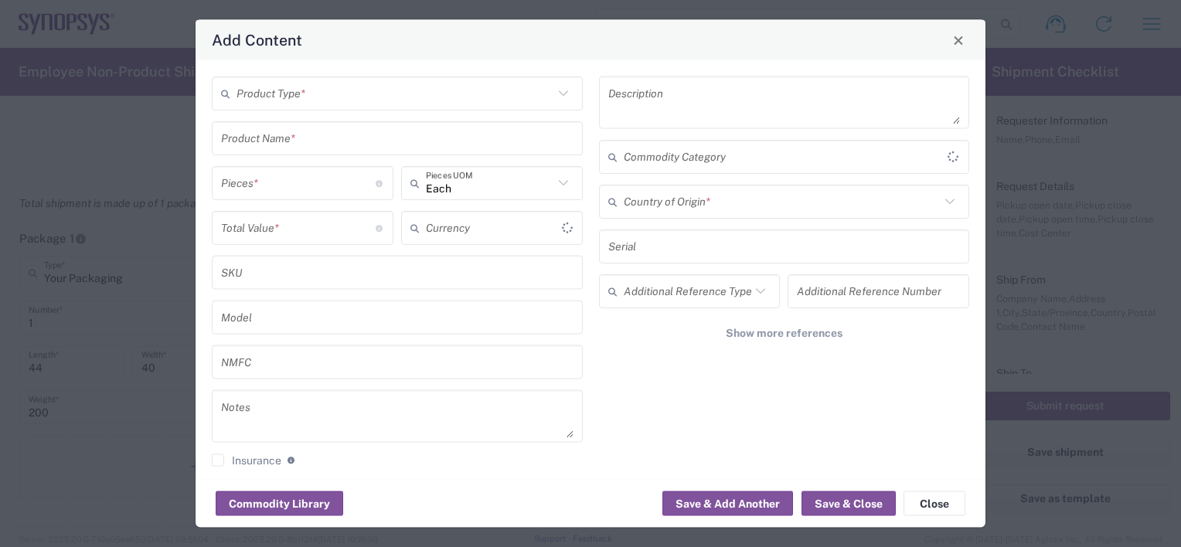
type input "US Dollar"
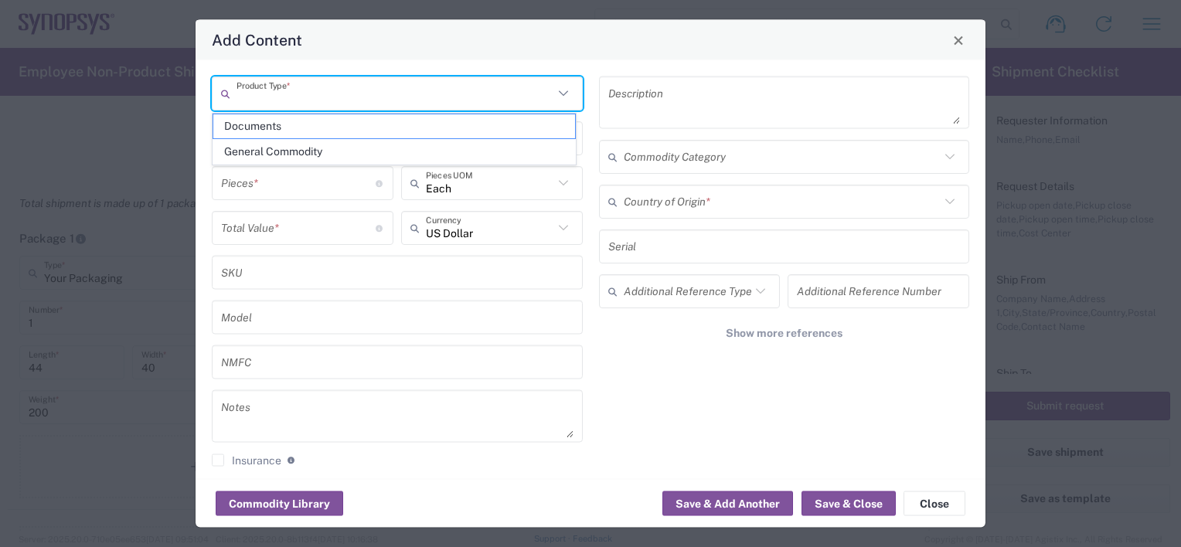
click at [281, 97] on input "text" at bounding box center [394, 93] width 317 height 27
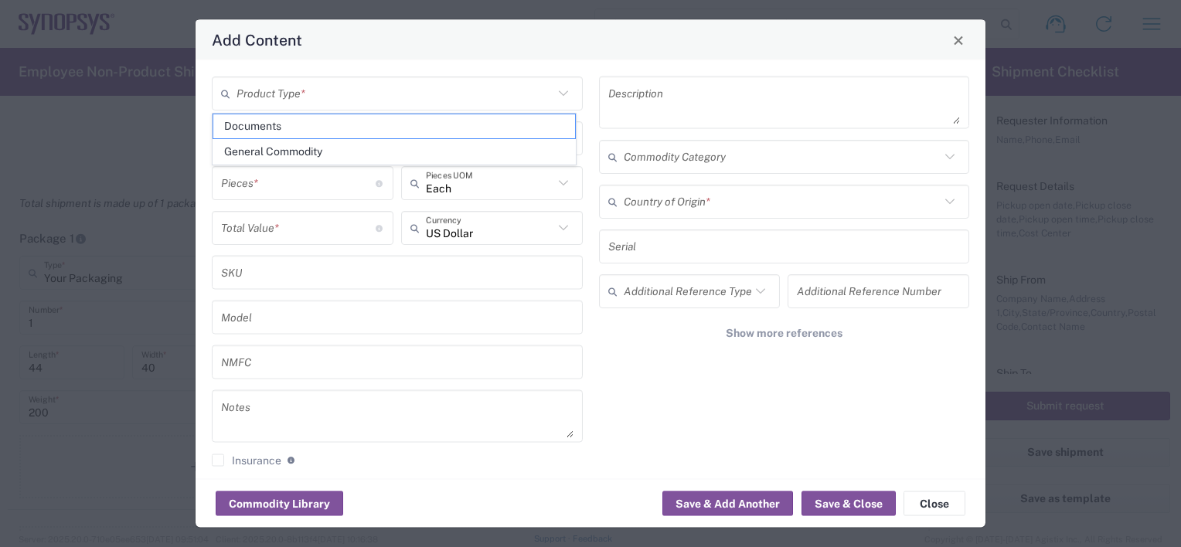
drag, startPoint x: 287, startPoint y: 150, endPoint x: 268, endPoint y: 179, distance: 35.2
click at [287, 150] on span "General Commodity" at bounding box center [394, 152] width 362 height 24
type input "General Commodity"
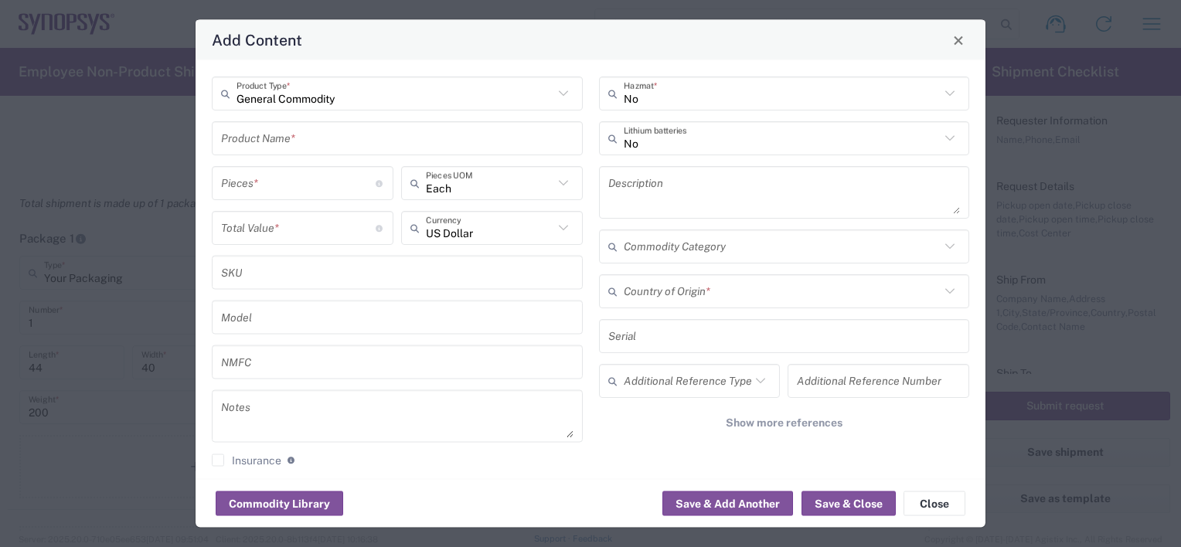
click at [266, 182] on input "number" at bounding box center [298, 182] width 155 height 27
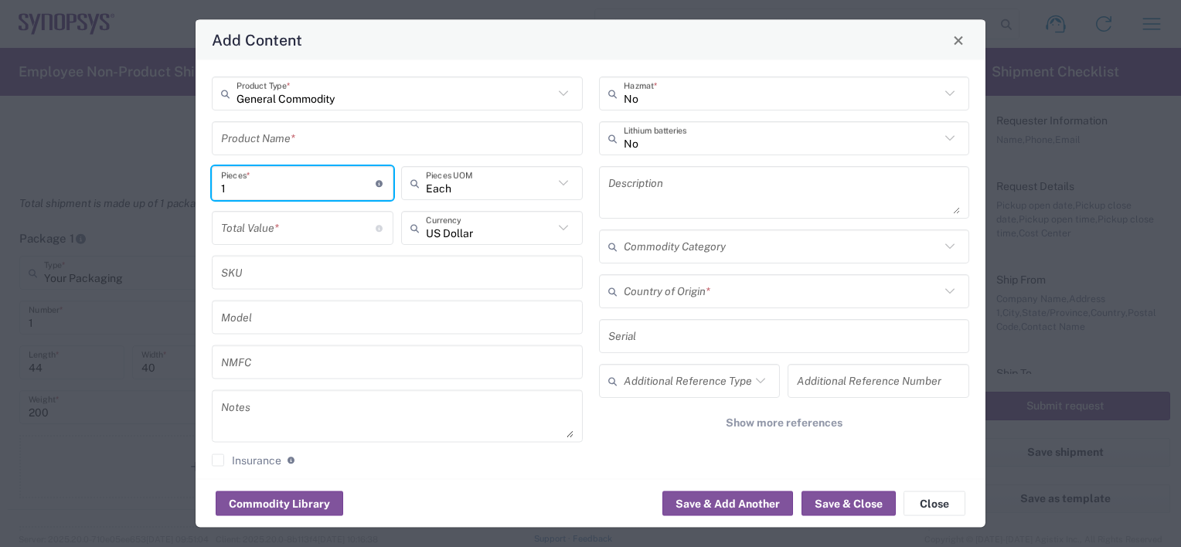
type input "1"
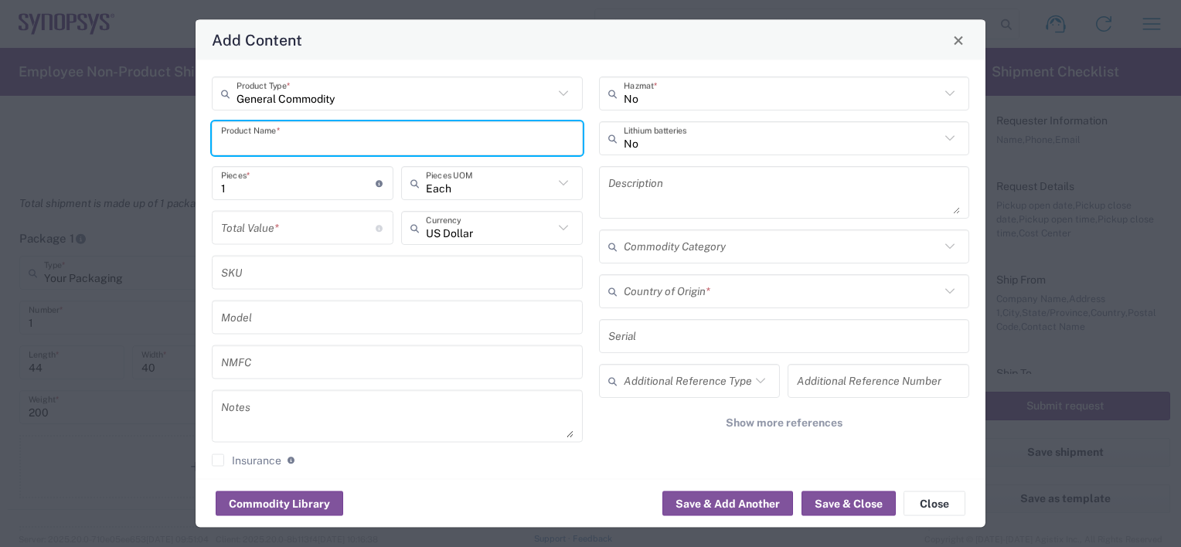
click at [266, 139] on input "text" at bounding box center [397, 137] width 352 height 27
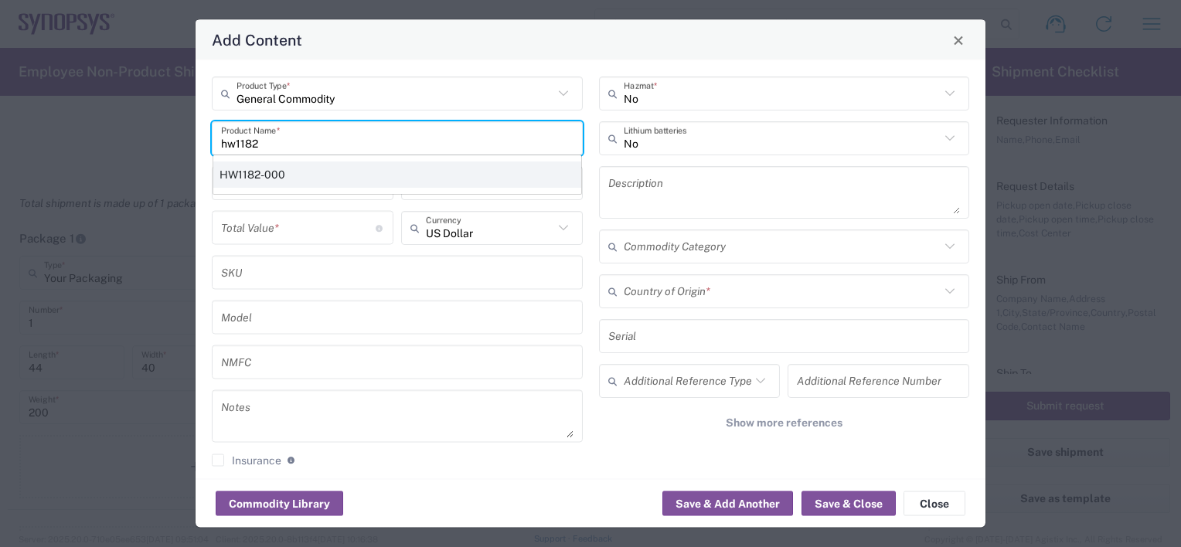
click at [297, 171] on div "HW1182-000" at bounding box center [397, 175] width 368 height 26
type input "HW1182-000"
type input "533910.88"
type textarea "4 x 133,477.72"
type textarea "HAPS-200 Module -2 HW"
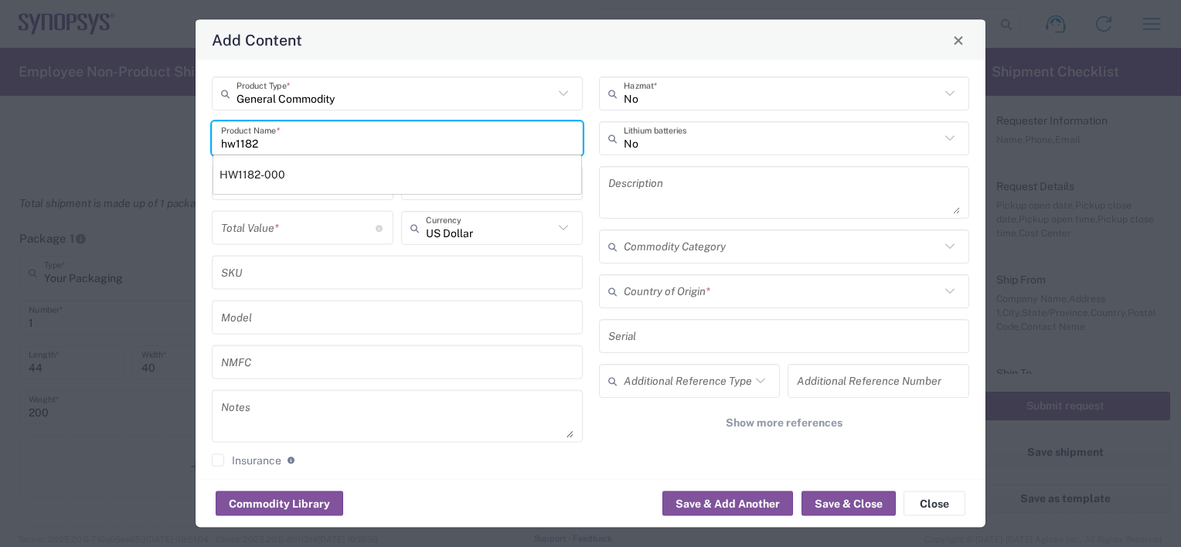
type input "[GEOGRAPHIC_DATA]"
type input "K133196 K141955 K157597 K141969"
type input "8473.30.0002"
type input "BIS"
type input "EAR99"
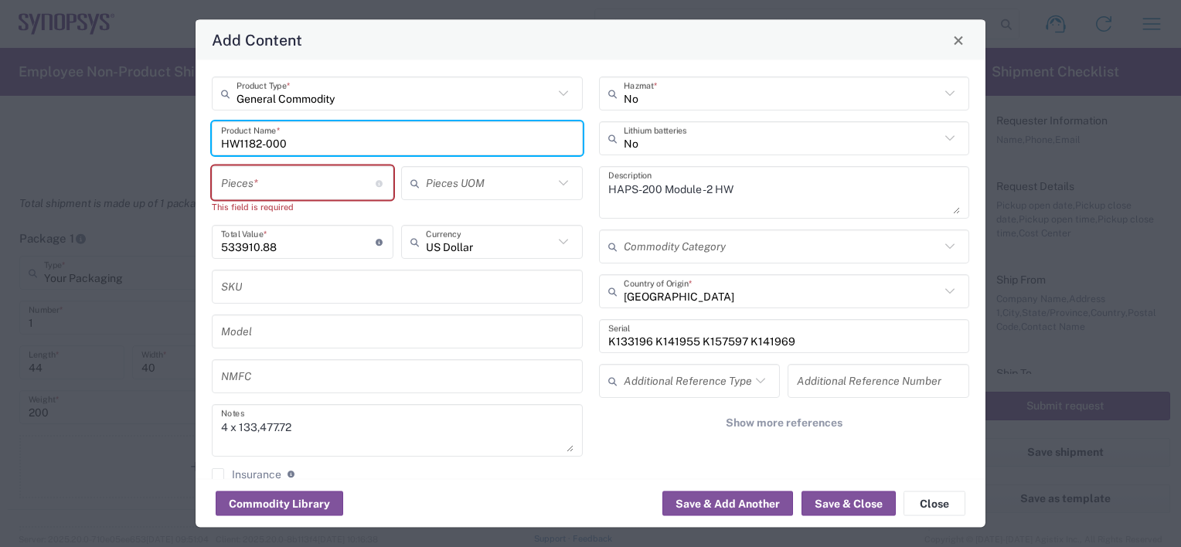
type input "NLR - No License Required"
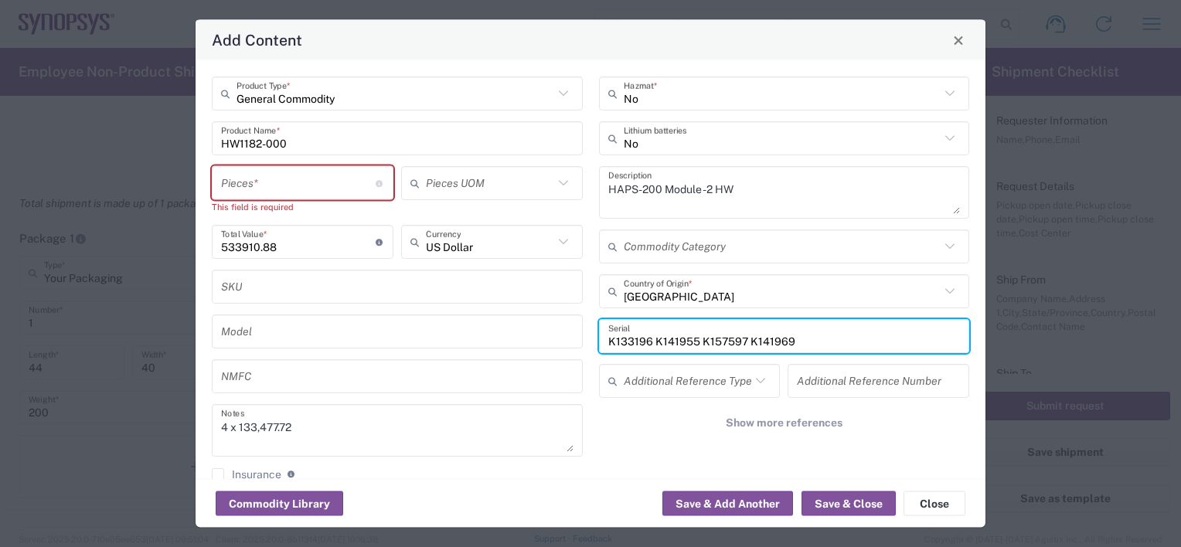
click at [791, 340] on input "K133196 K141955 K157597 K141969" at bounding box center [784, 335] width 352 height 27
drag, startPoint x: 528, startPoint y: 335, endPoint x: 477, endPoint y: 335, distance: 51.0
click at [477, 335] on div "General Commodity Product Type * HW1182-000 Product Name * Pieces * Number of p…" at bounding box center [591, 285] width 774 height 416
paste input "78910"
type input "K178910"
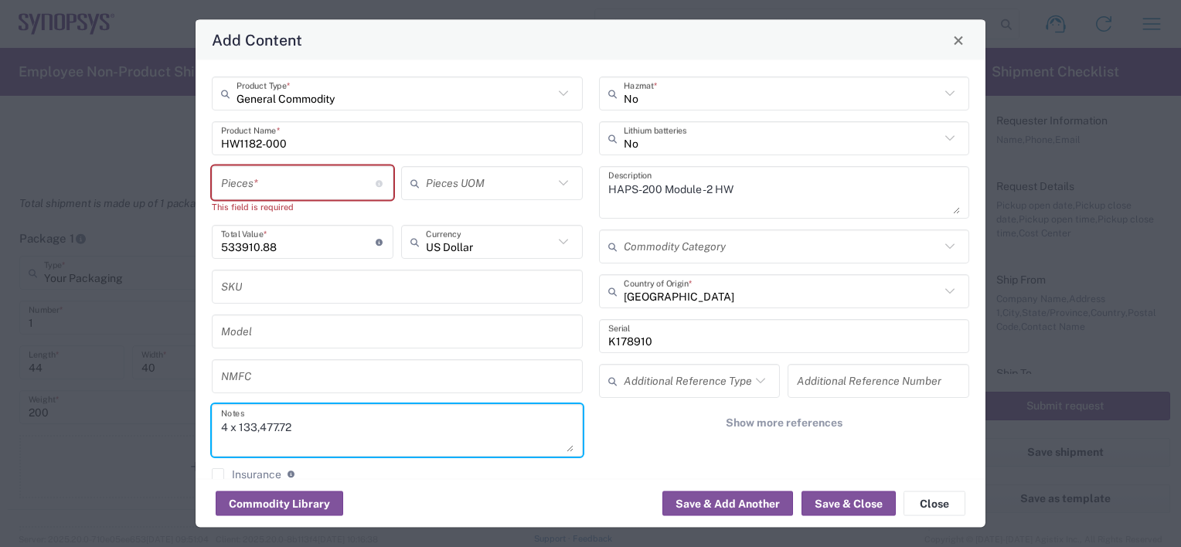
click at [226, 427] on textarea "4 x 133,477.72" at bounding box center [397, 430] width 352 height 43
type textarea "1 x 133,477.72"
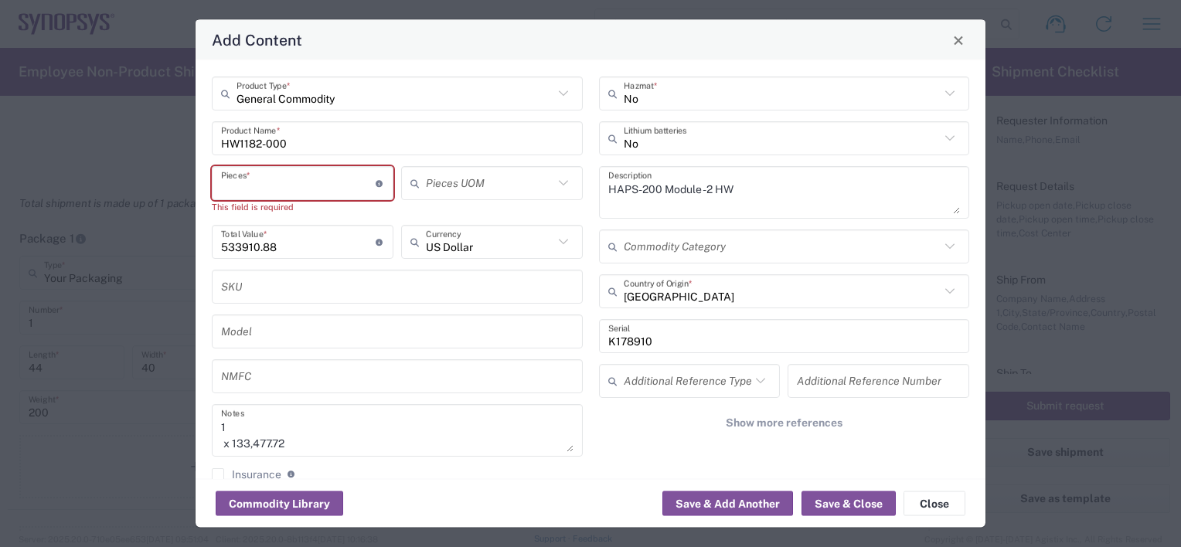
click at [287, 173] on input "number" at bounding box center [298, 182] width 155 height 27
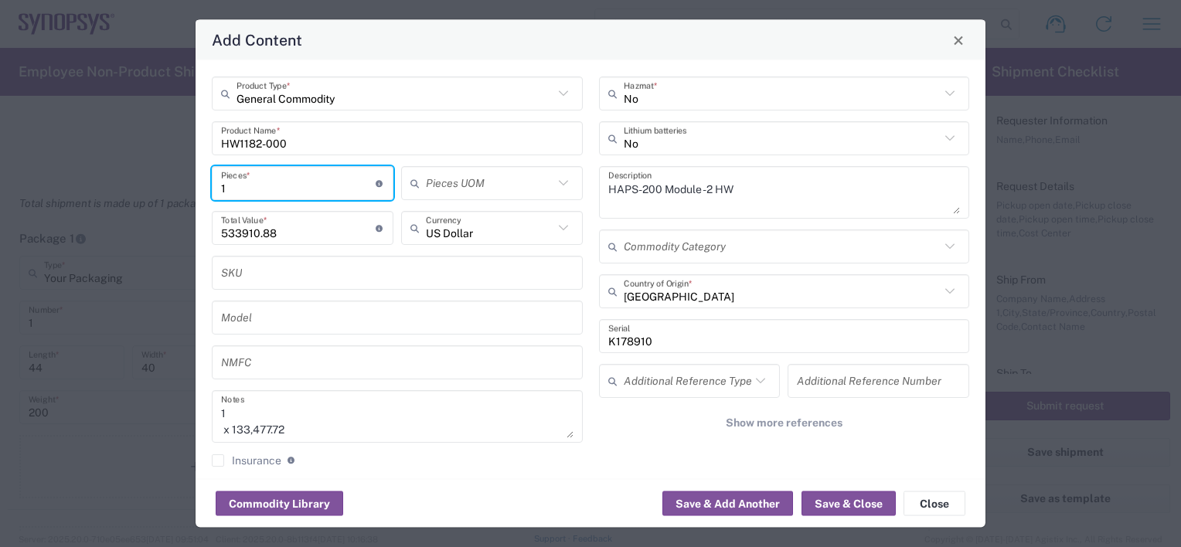
type input "1"
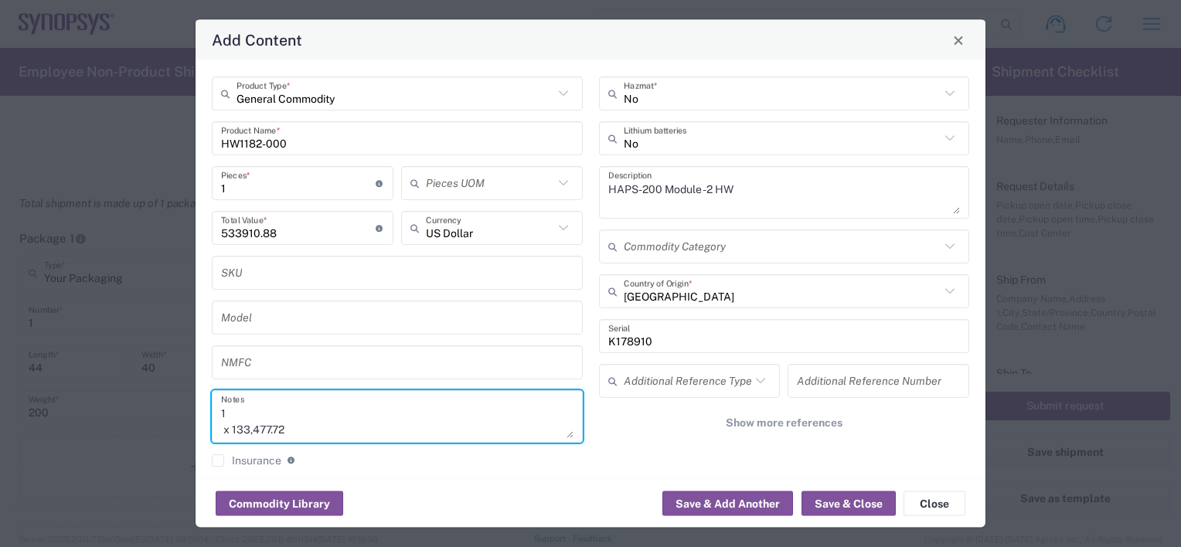
drag, startPoint x: 304, startPoint y: 432, endPoint x: 233, endPoint y: 430, distance: 70.4
click at [233, 430] on textarea "1 x 133,477.72" at bounding box center [397, 416] width 352 height 43
click at [289, 235] on input "533910.88" at bounding box center [298, 227] width 155 height 27
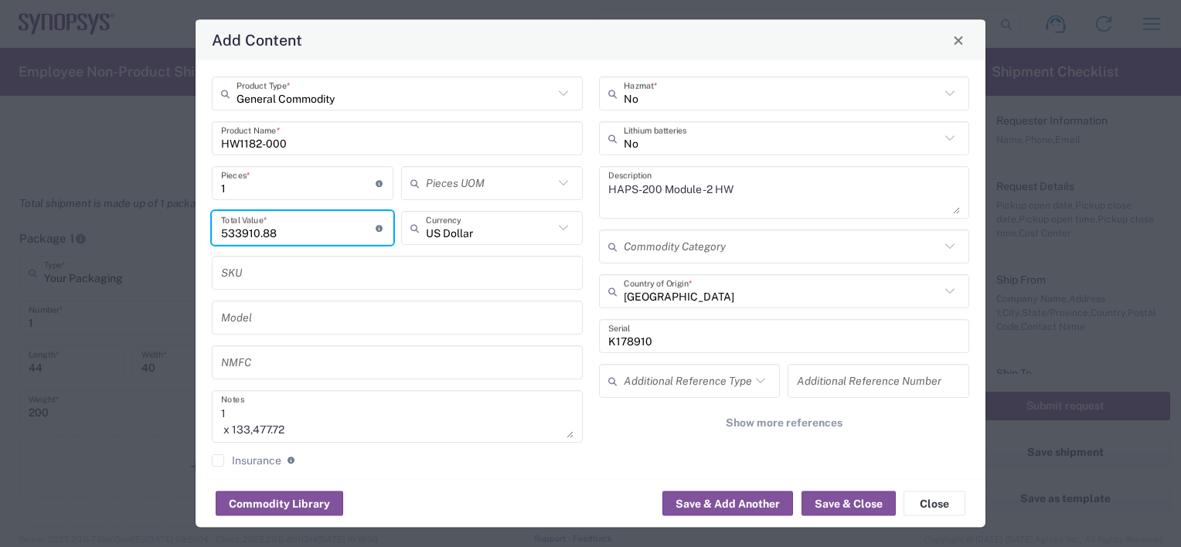
drag, startPoint x: 301, startPoint y: 230, endPoint x: -3, endPoint y: 186, distance: 306.8
click at [0, 186] on html "Shipment request Shipment tracking Employee non-product shipment request My shi…" at bounding box center [590, 273] width 1181 height 547
paste input "133477.72"
type input "133477.72"
click at [221, 427] on textarea "1 x 133,477.72" at bounding box center [397, 416] width 352 height 43
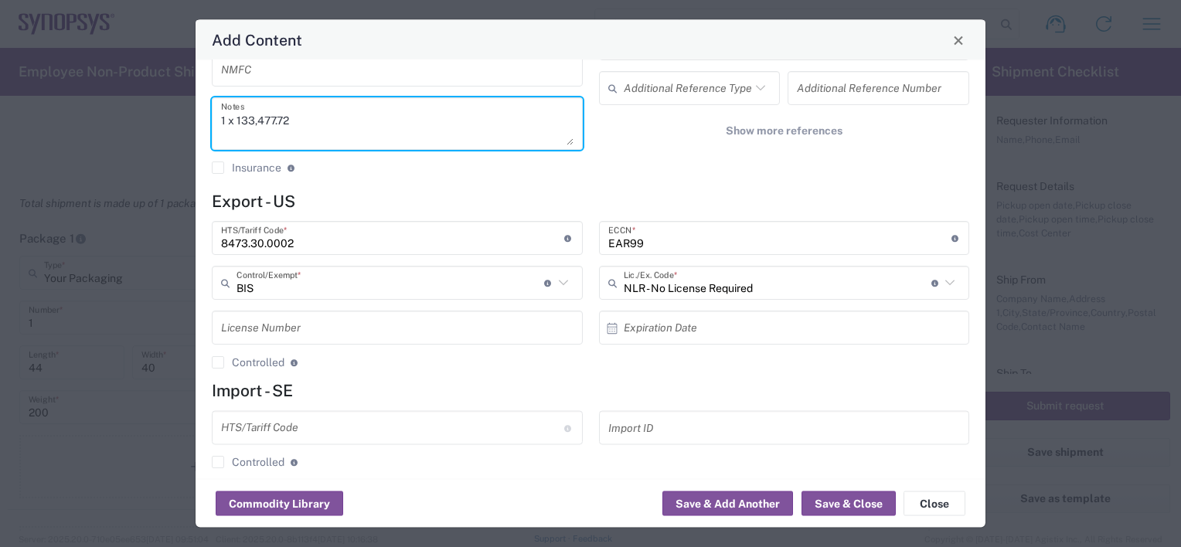
scroll to position [308, 0]
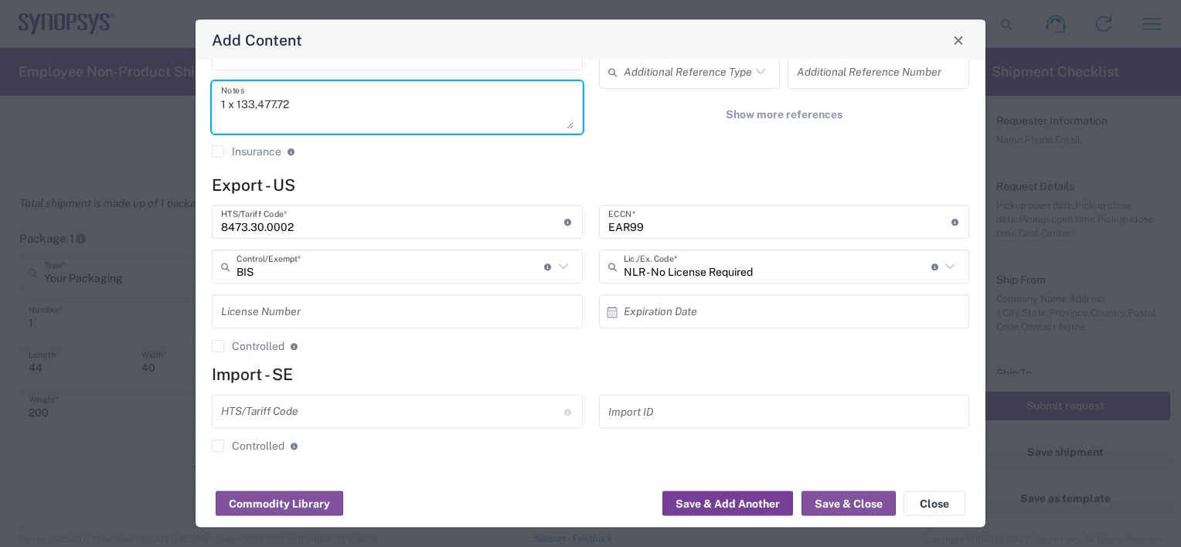
type textarea "1 x 133,477.72"
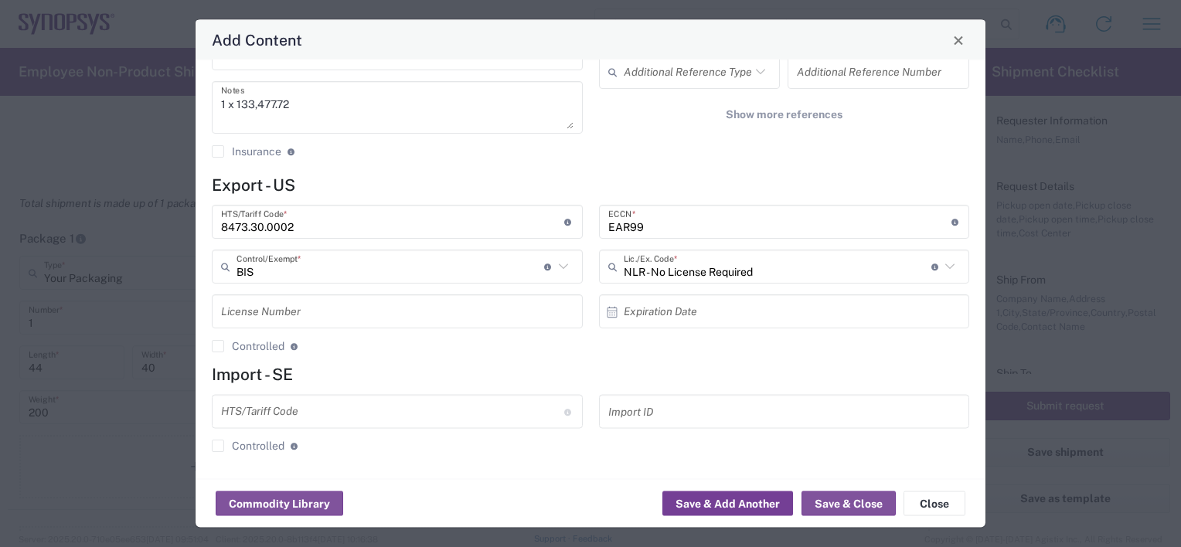
click at [739, 508] on button "Save & Add Another" at bounding box center [727, 503] width 131 height 25
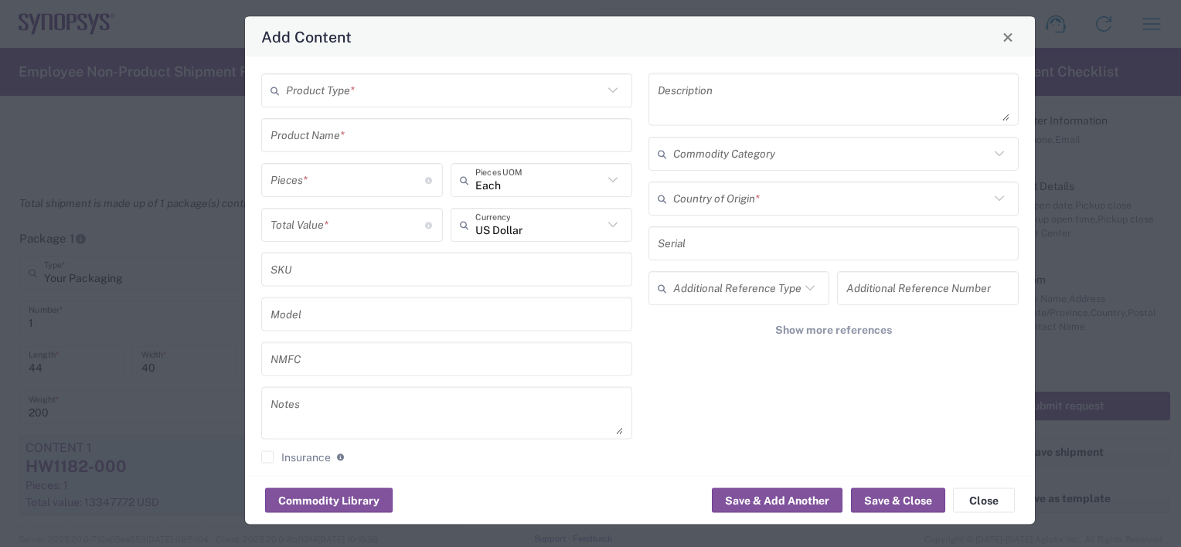
drag, startPoint x: 652, startPoint y: 32, endPoint x: 702, endPoint y: 29, distance: 49.6
click at [702, 29] on div "Add Content" at bounding box center [640, 37] width 790 height 40
click at [427, 99] on input "text" at bounding box center [444, 90] width 317 height 27
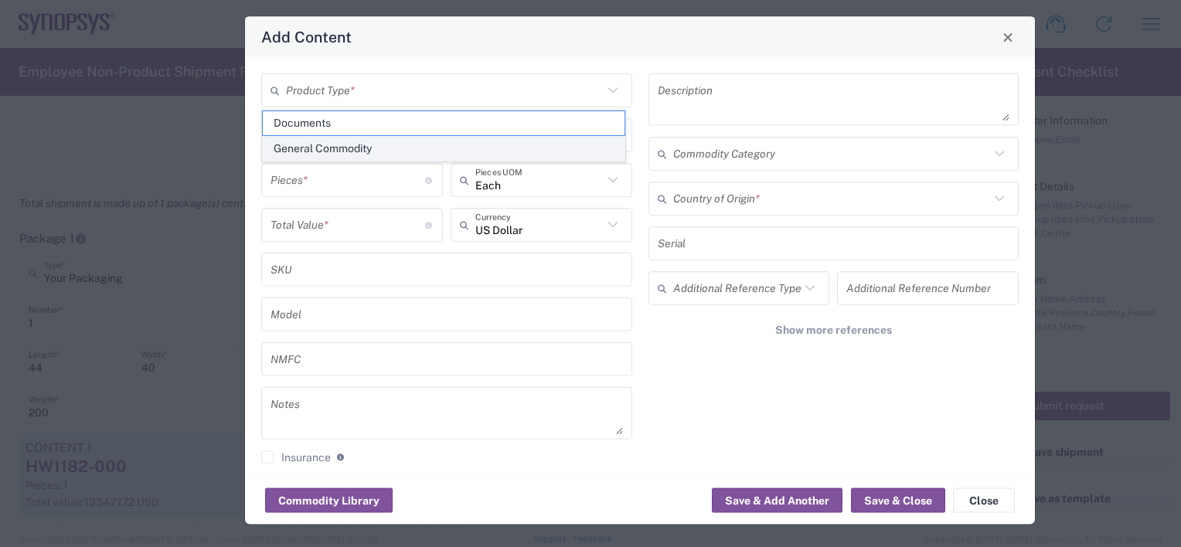
click at [308, 142] on span "General Commodity" at bounding box center [444, 149] width 362 height 24
type input "General Commodity"
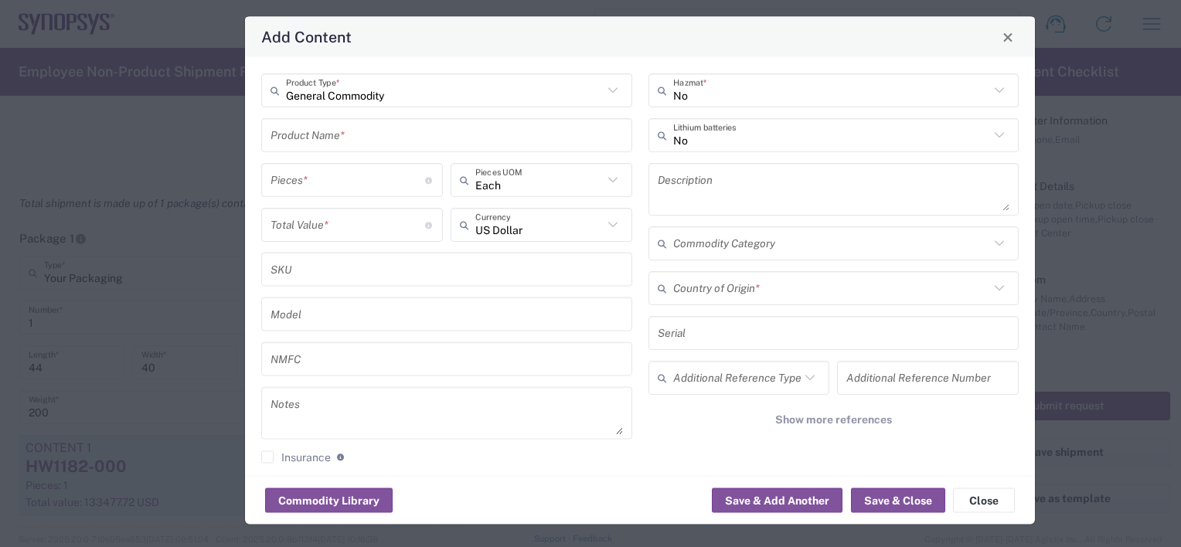
click at [312, 145] on input "text" at bounding box center [446, 134] width 352 height 27
click at [349, 136] on input "SH10005421" at bounding box center [446, 134] width 352 height 27
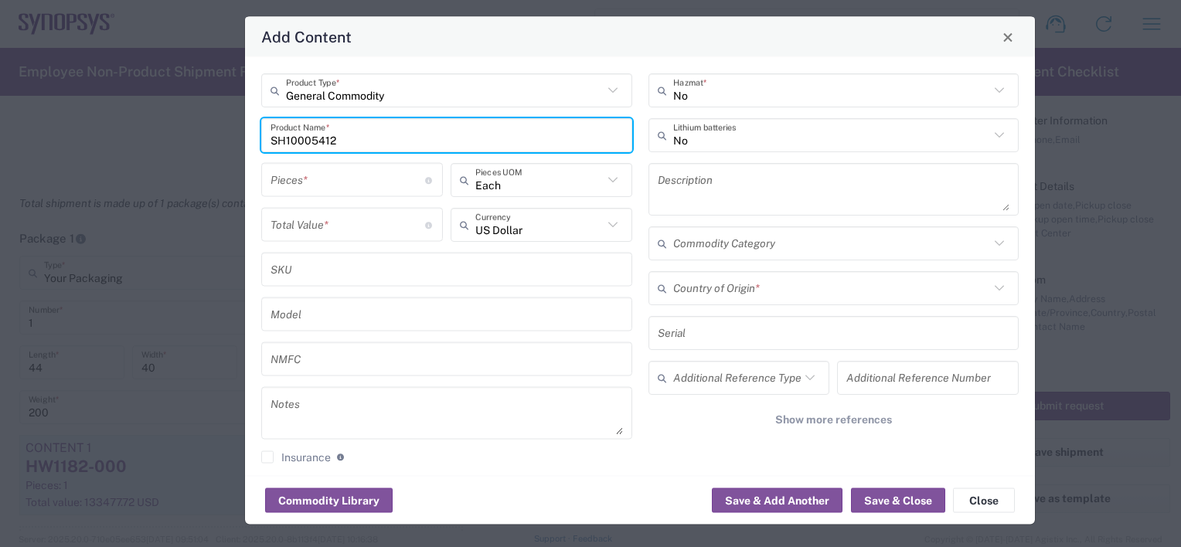
type input "SH10005412"
click at [321, 179] on input "number" at bounding box center [347, 179] width 155 height 27
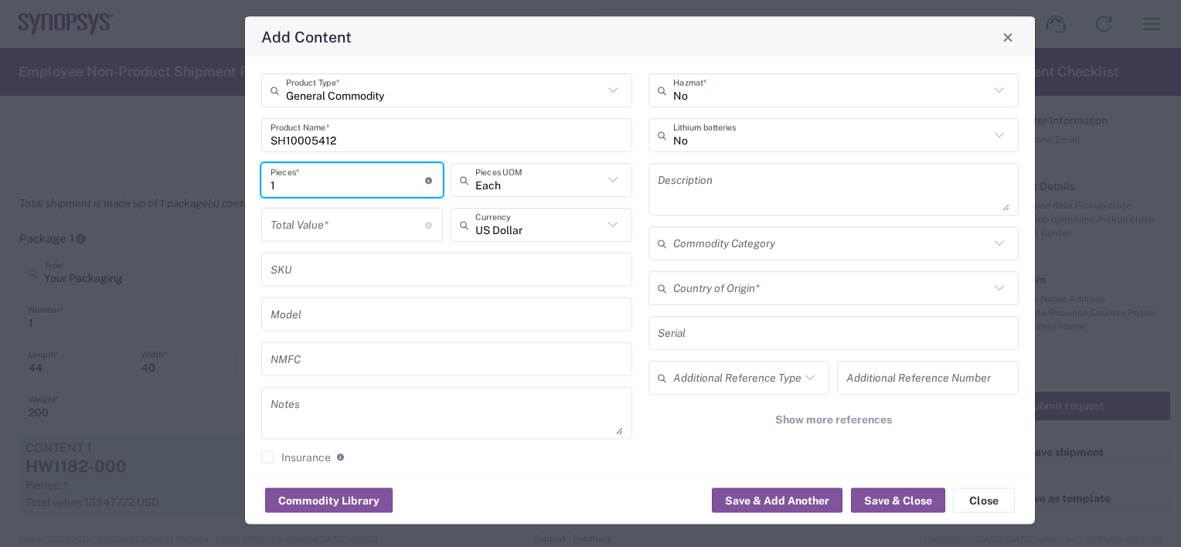
type input "1"
click at [357, 219] on input "number" at bounding box center [347, 224] width 155 height 27
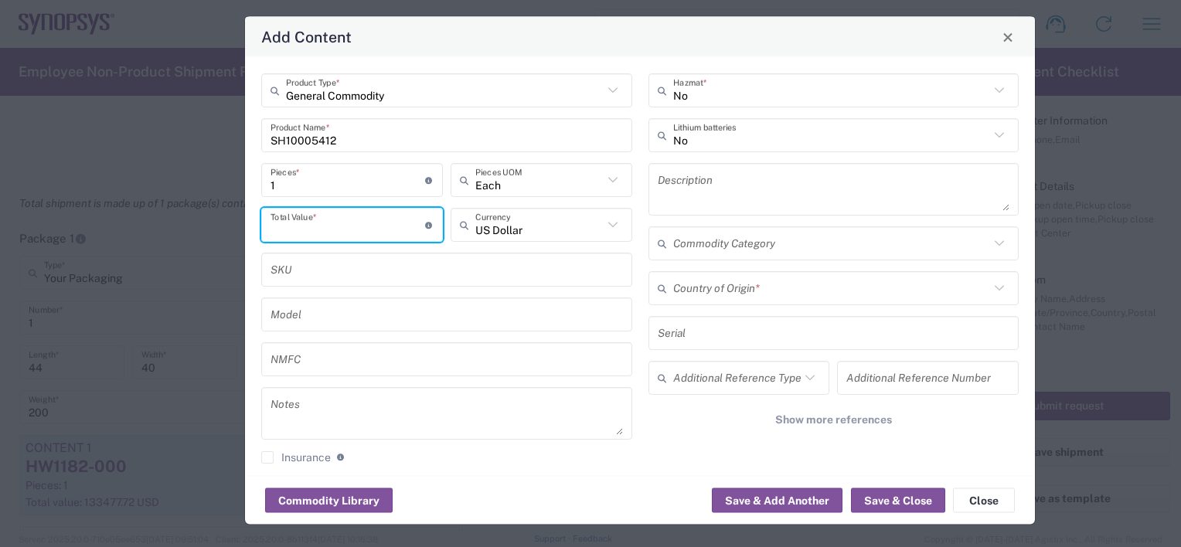
paste input "133477.72"
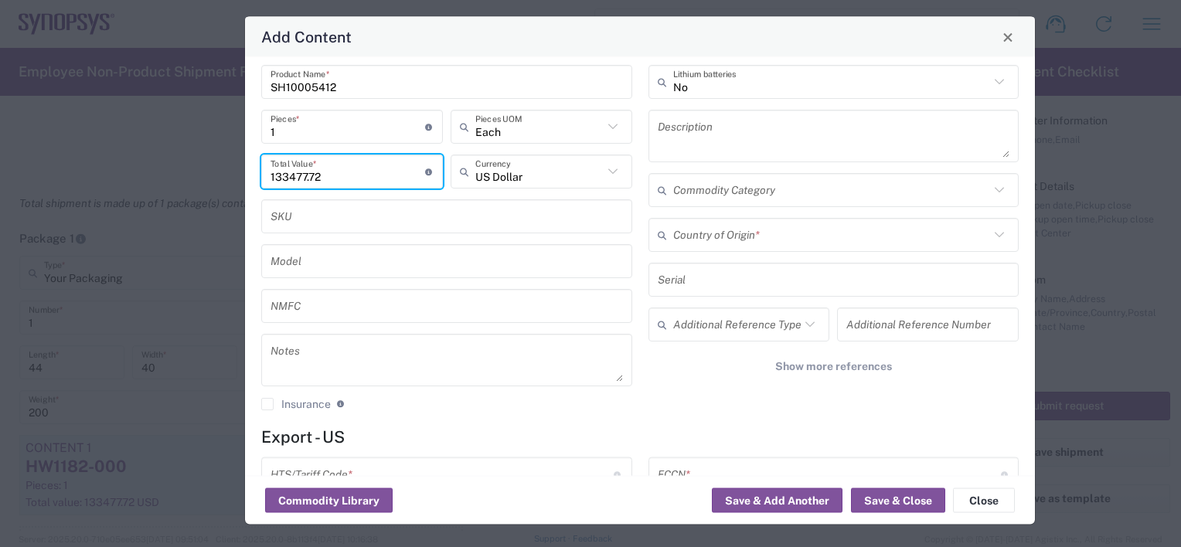
scroll to position [0, 0]
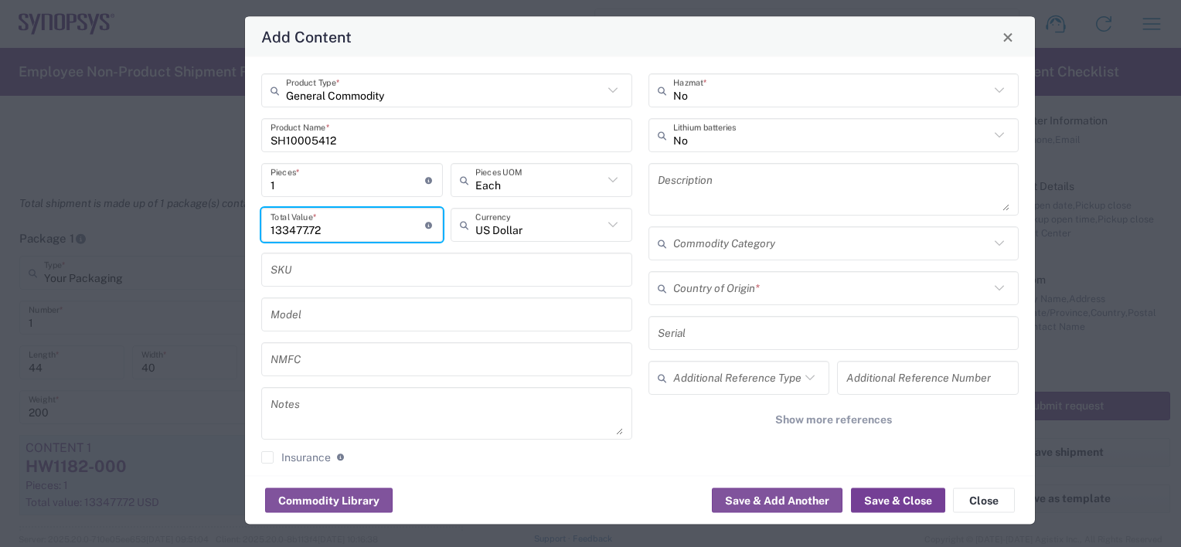
type input "133477.72"
click at [878, 499] on button "Save & Close" at bounding box center [898, 500] width 94 height 25
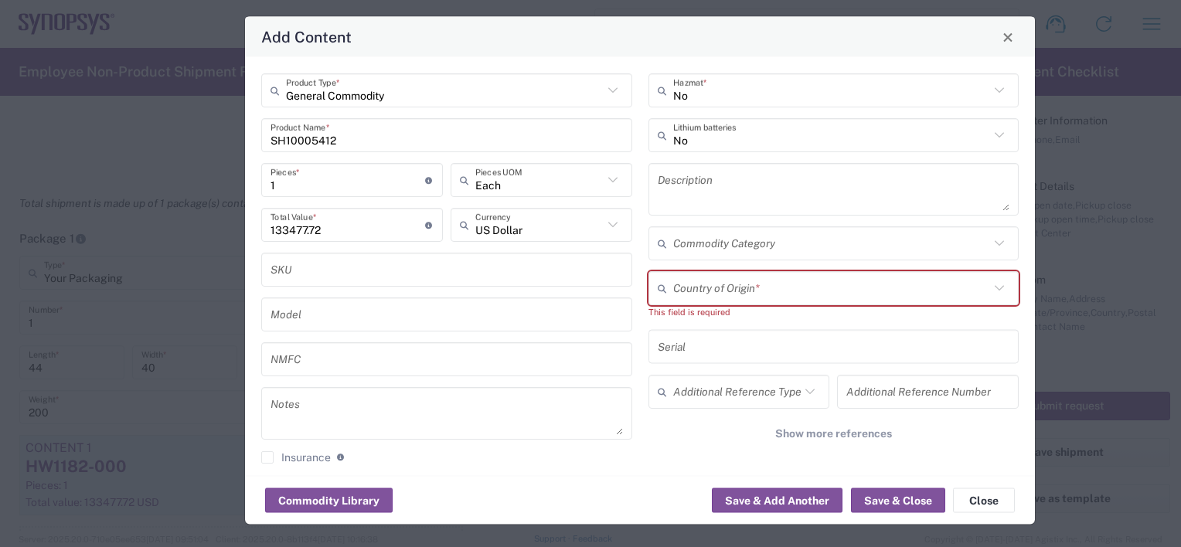
click at [684, 290] on input "text" at bounding box center [831, 287] width 317 height 27
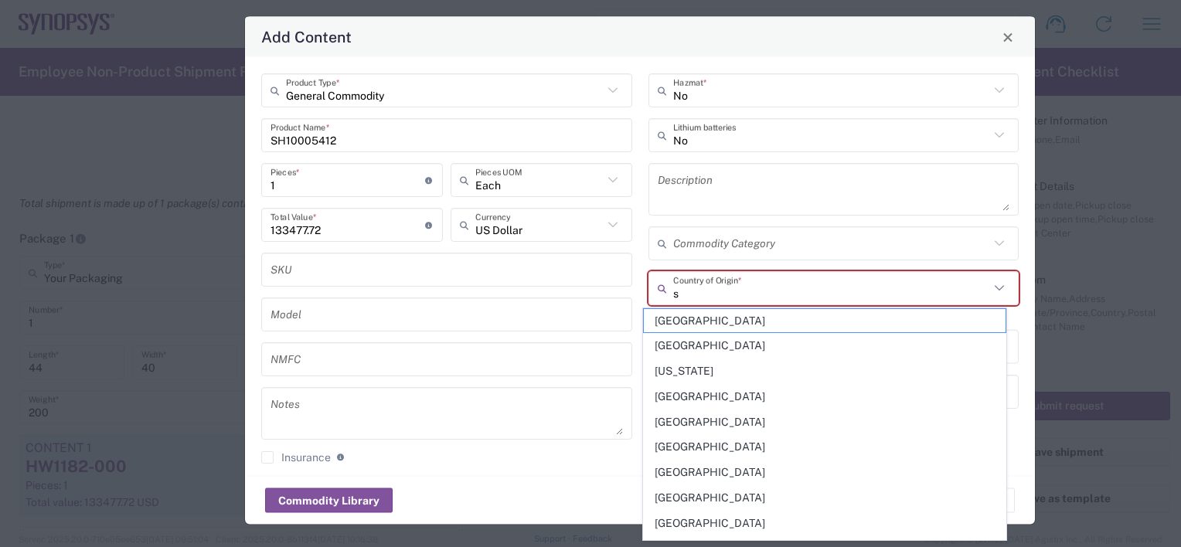
type input "s"
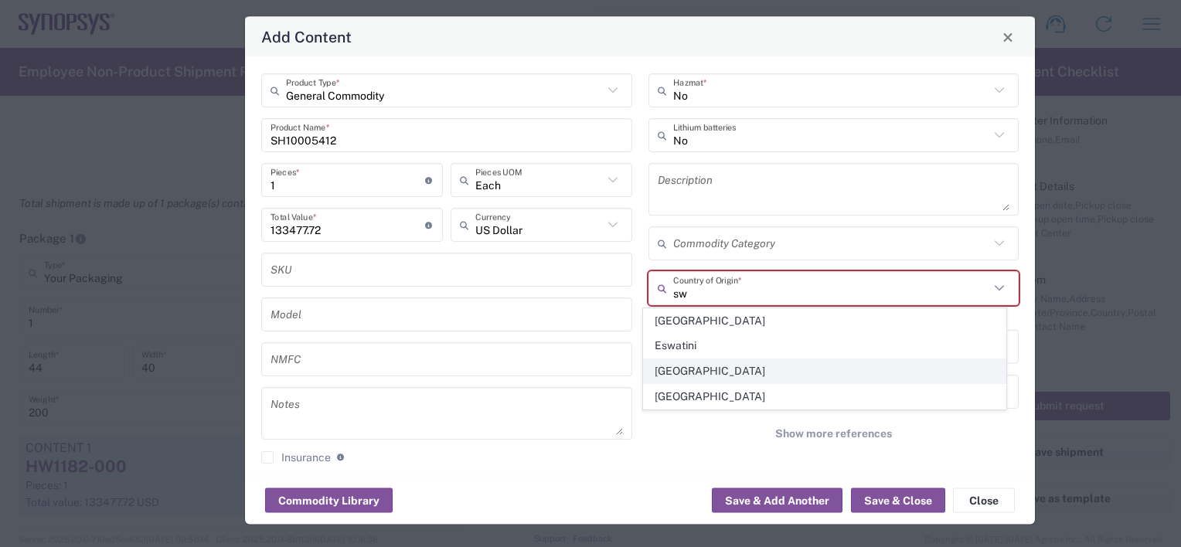
click at [701, 366] on span "[GEOGRAPHIC_DATA]" at bounding box center [825, 371] width 362 height 24
type input "[GEOGRAPHIC_DATA]"
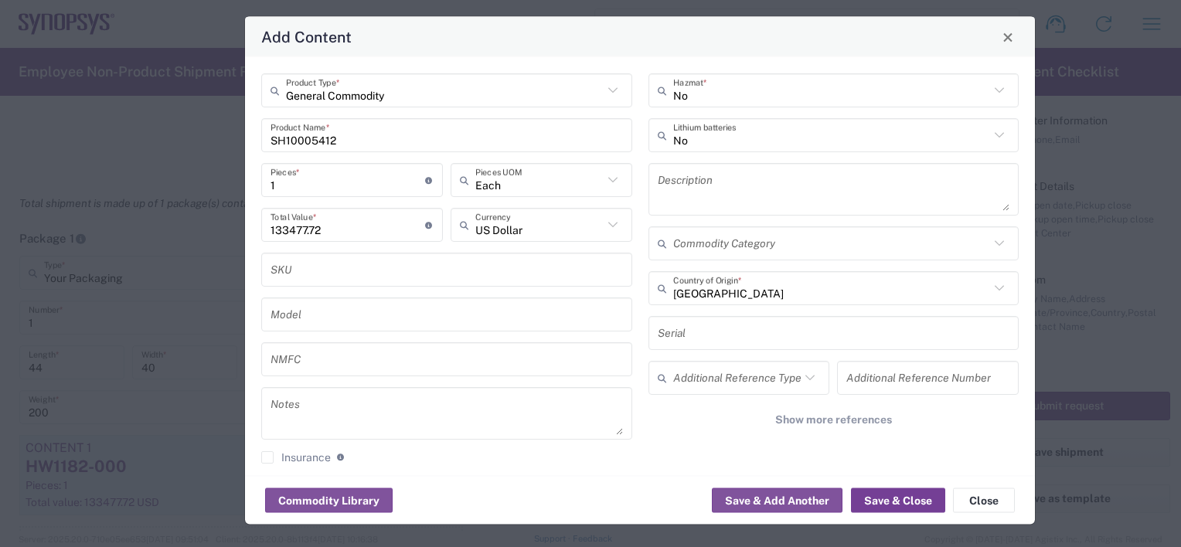
click at [889, 491] on button "Save & Close" at bounding box center [898, 500] width 94 height 25
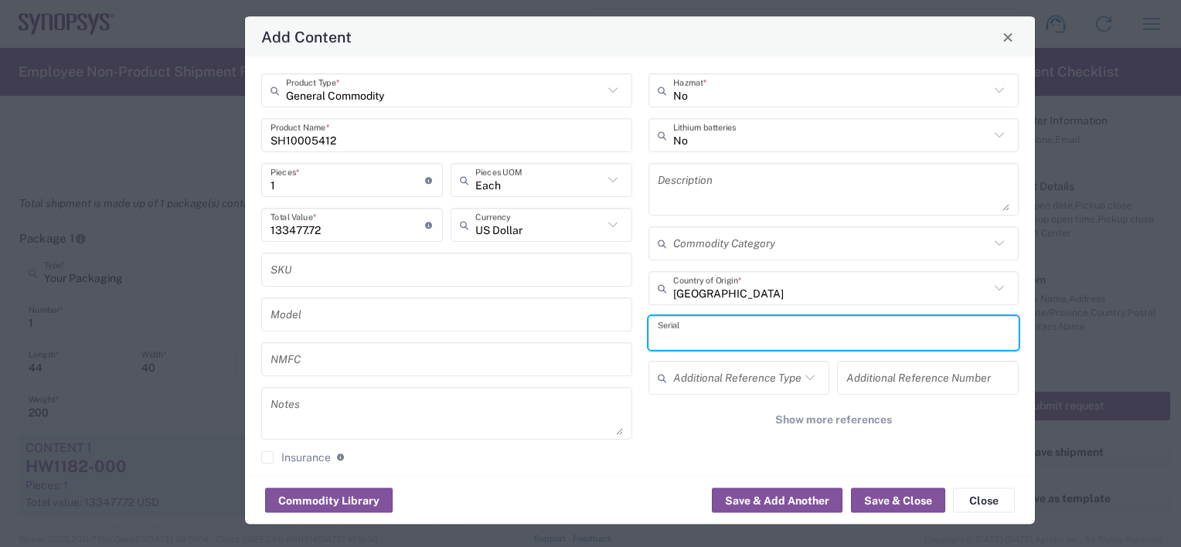
click at [702, 325] on input "text" at bounding box center [834, 332] width 352 height 27
paste input "K145430"
type input "K145430"
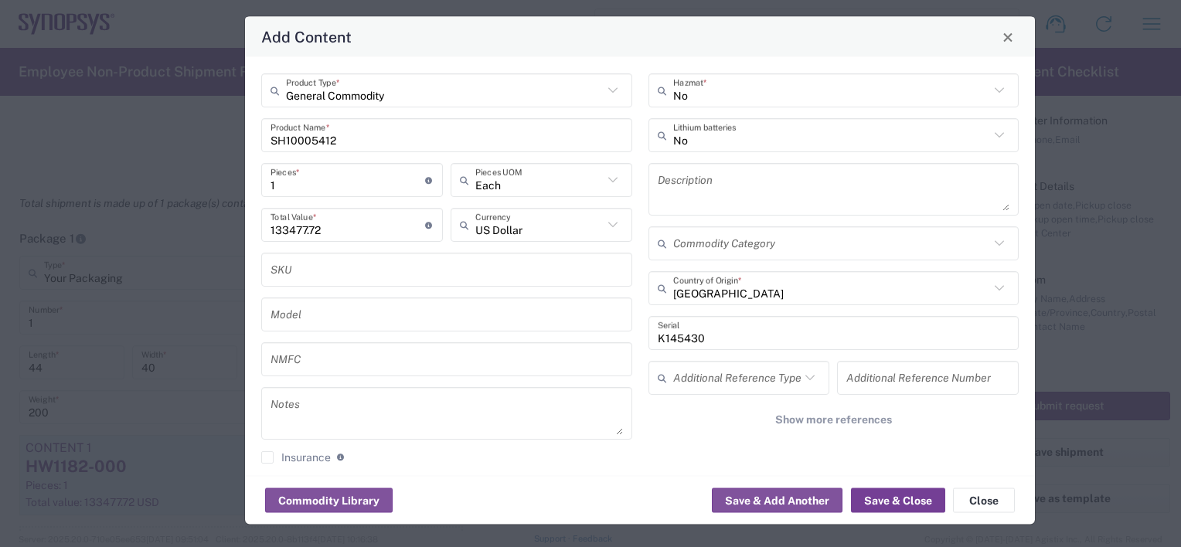
click at [888, 501] on button "Save & Close" at bounding box center [898, 500] width 94 height 25
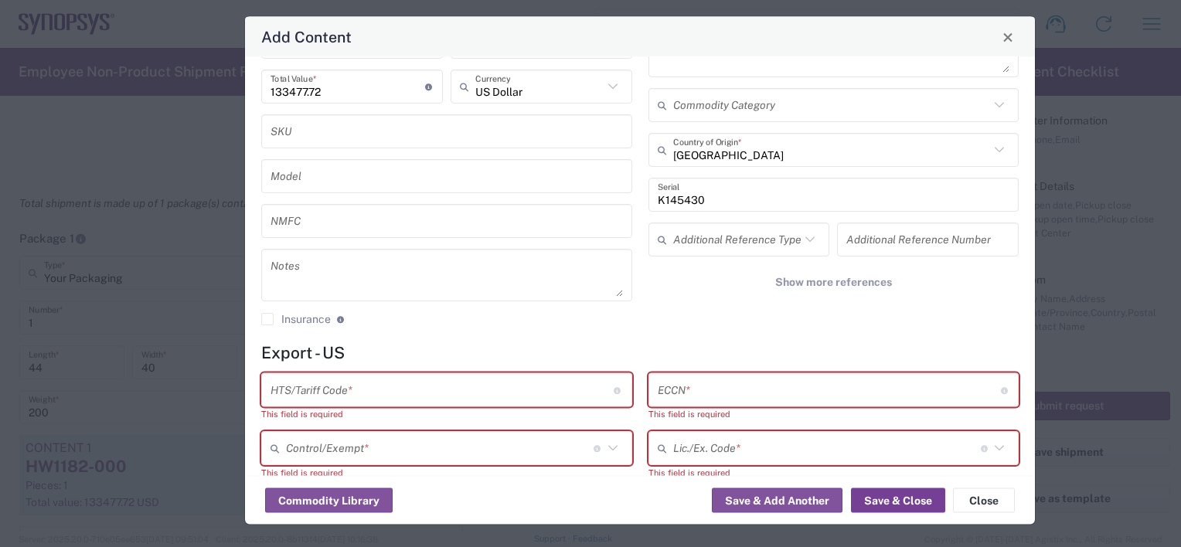
scroll to position [155, 0]
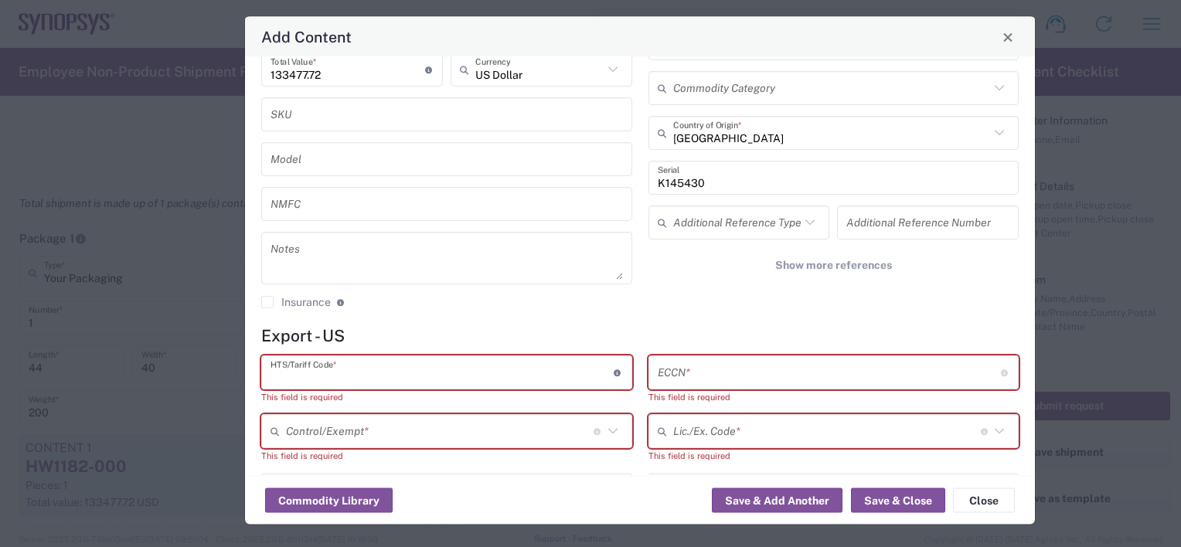
click at [342, 371] on input "text" at bounding box center [441, 372] width 343 height 27
click at [336, 373] on input "text" at bounding box center [441, 372] width 343 height 27
paste input "8473.30.0002"
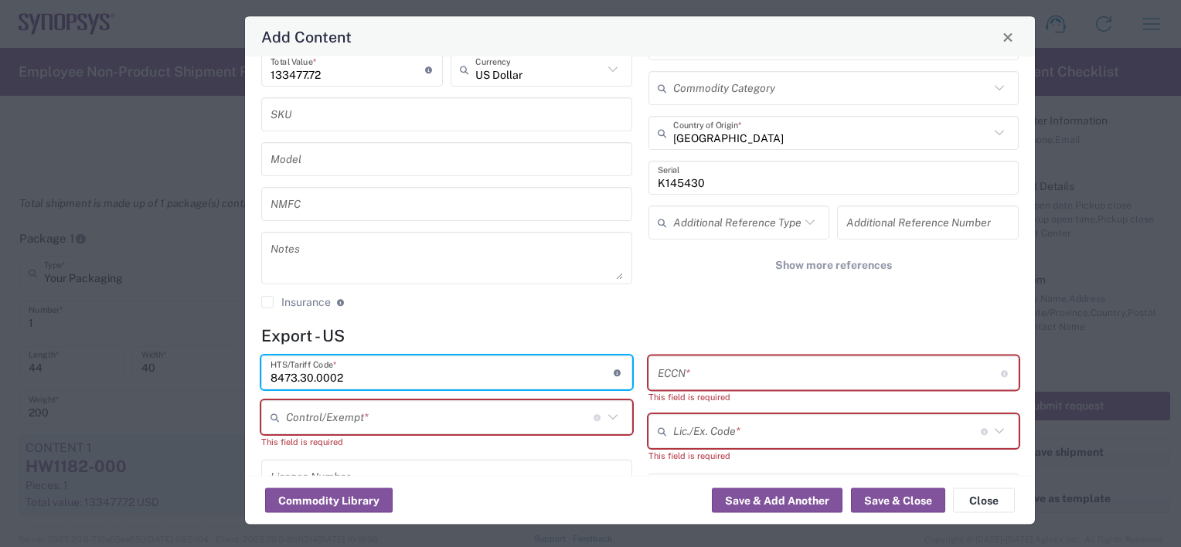
type input "8473.30.0002"
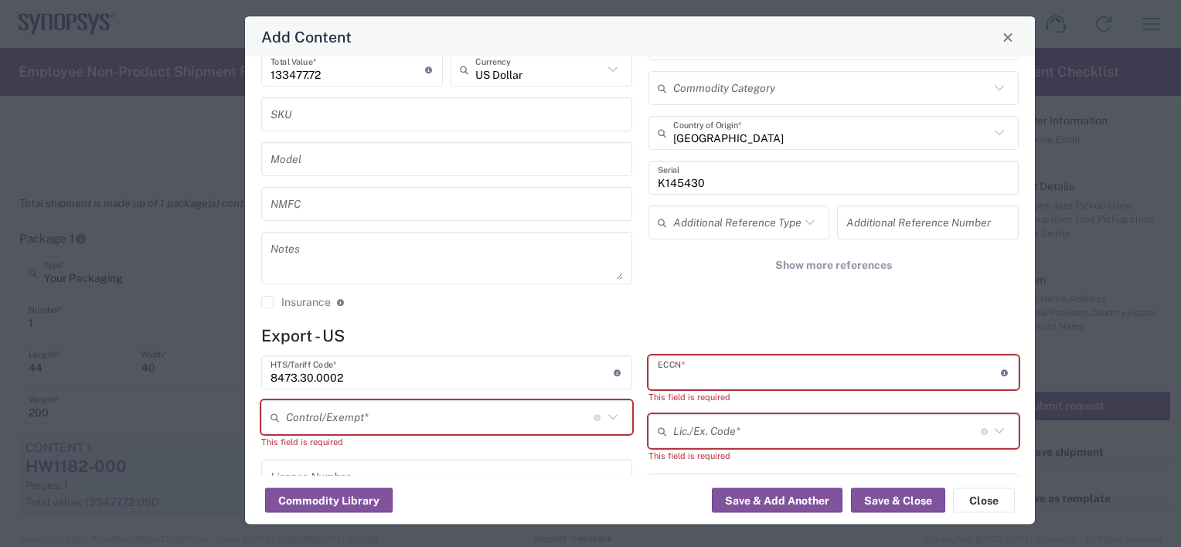
click at [742, 366] on input "text" at bounding box center [829, 372] width 343 height 27
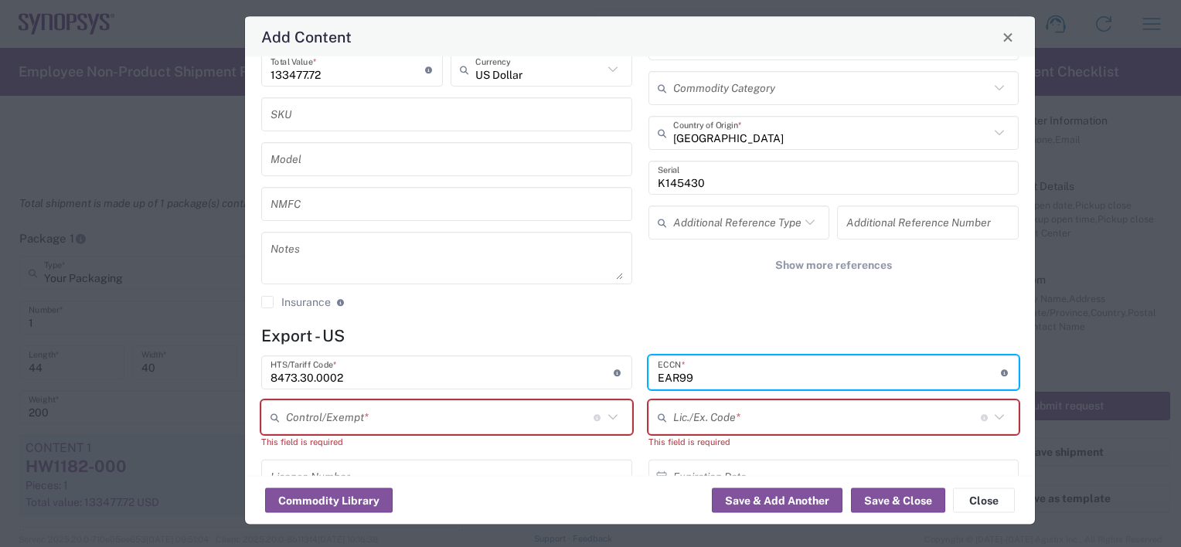
type input "EAR99"
click at [490, 420] on input "text" at bounding box center [440, 417] width 308 height 27
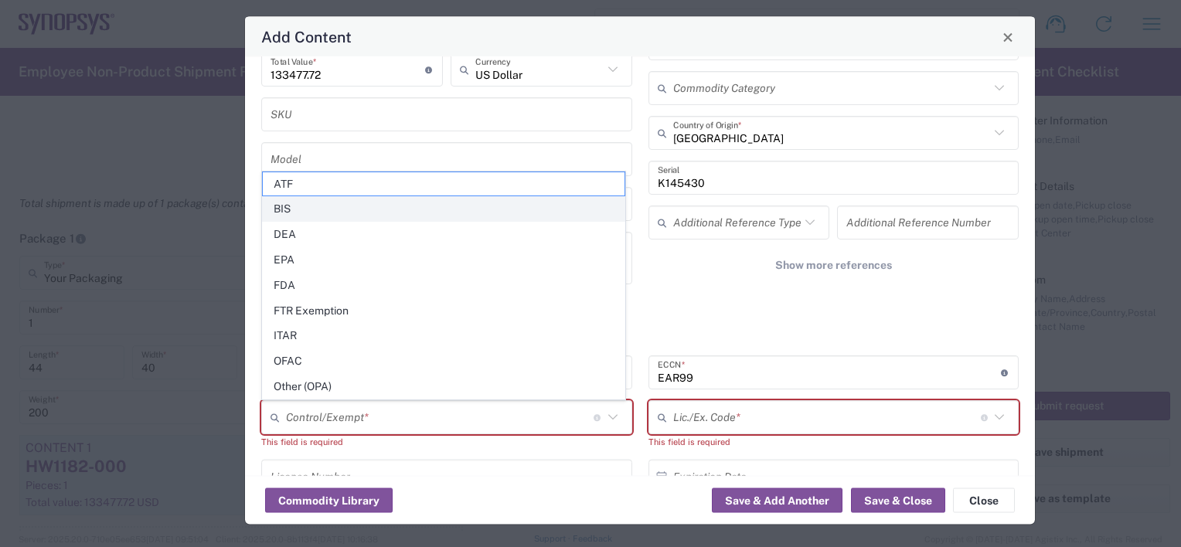
click at [301, 217] on span "BIS" at bounding box center [444, 209] width 362 height 24
type input "BIS"
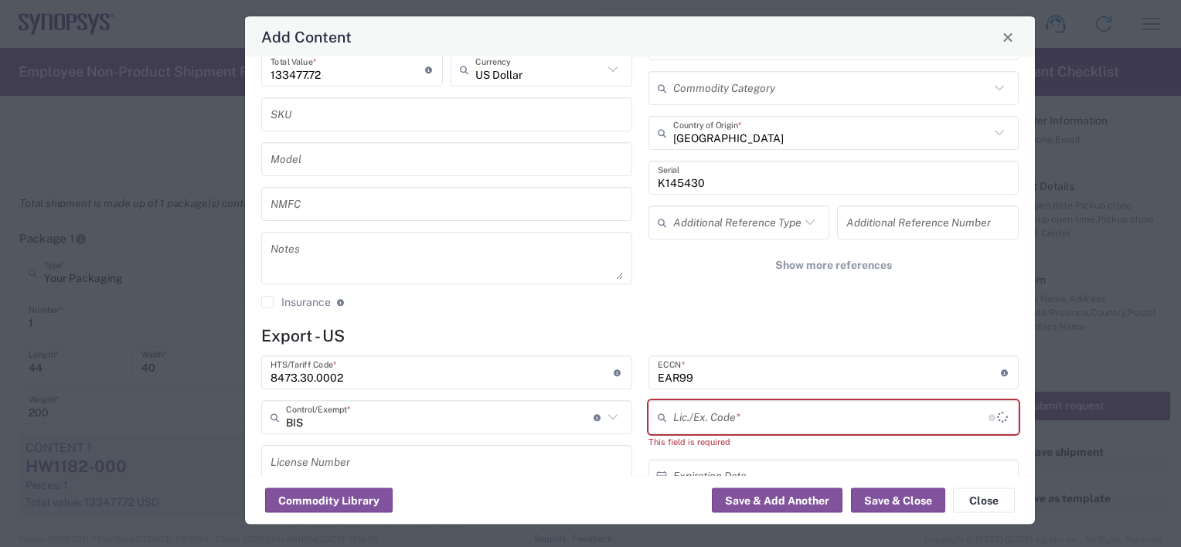
click at [738, 420] on input "text" at bounding box center [831, 417] width 316 height 27
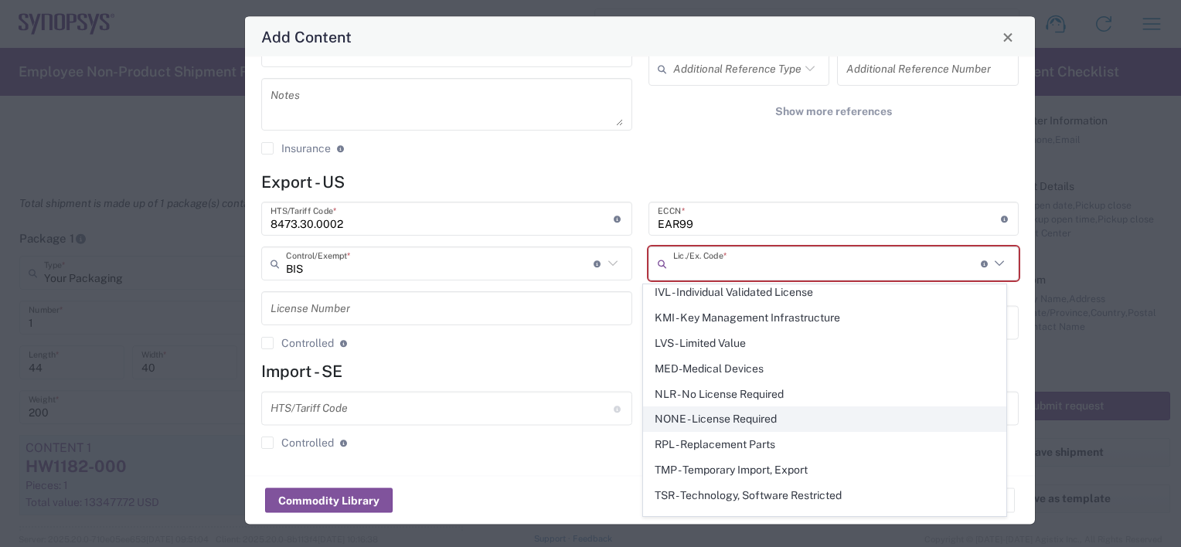
scroll to position [294, 0]
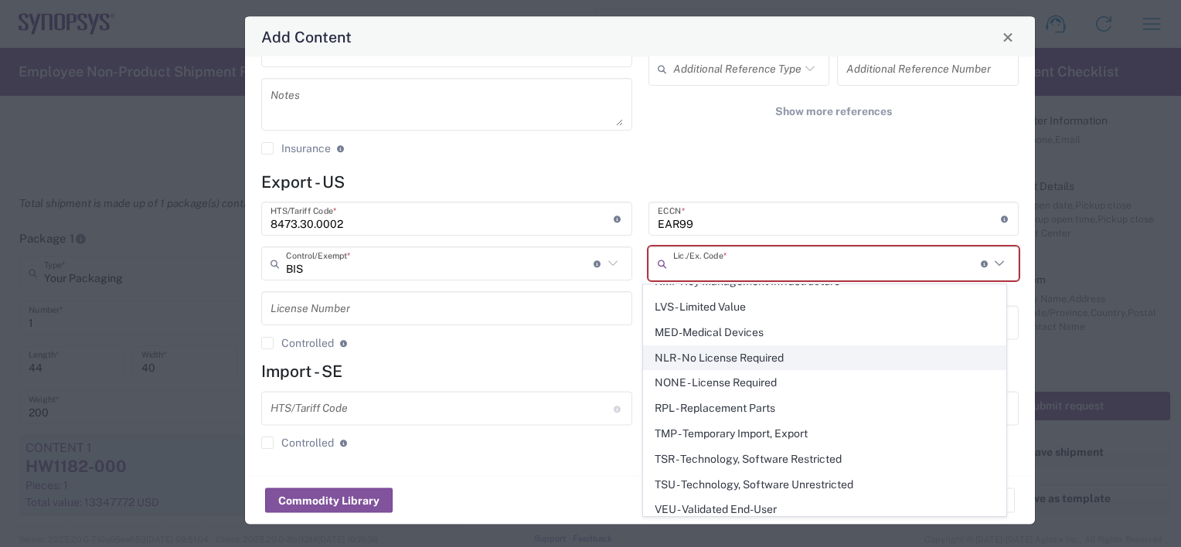
click at [689, 349] on span "NLR - No License Required" at bounding box center [825, 358] width 362 height 24
type input "NLR - No License Required"
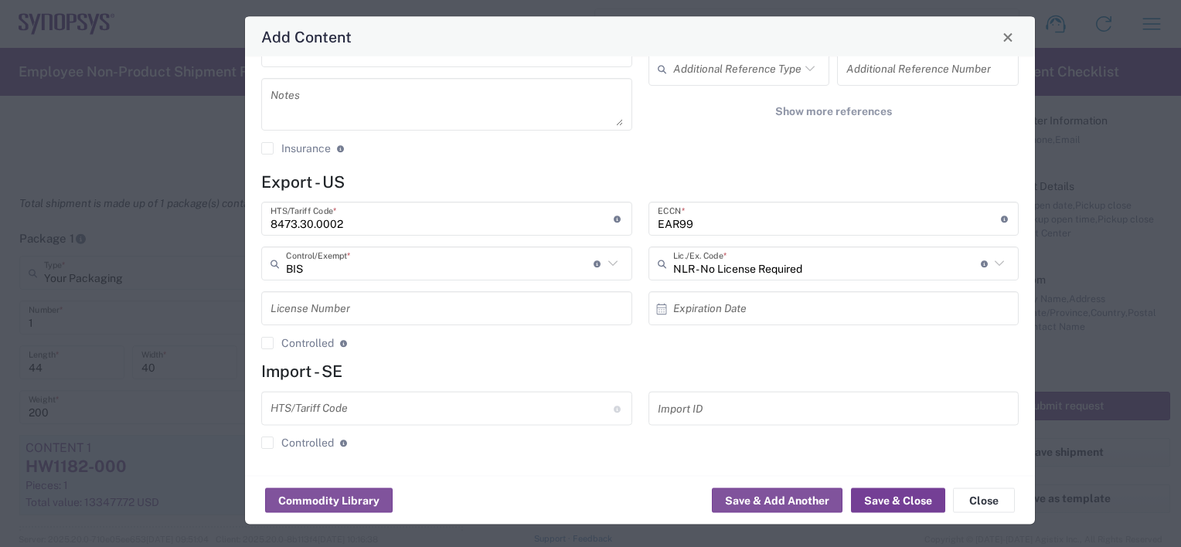
click at [893, 505] on button "Save & Close" at bounding box center [898, 500] width 94 height 25
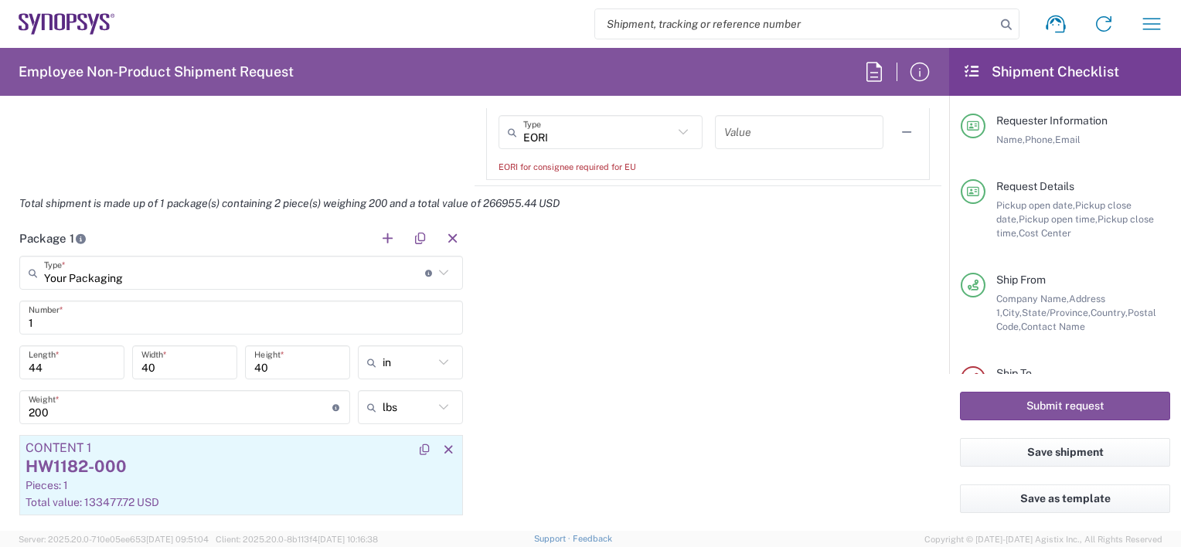
click at [196, 445] on div "Content 1" at bounding box center [241, 448] width 431 height 14
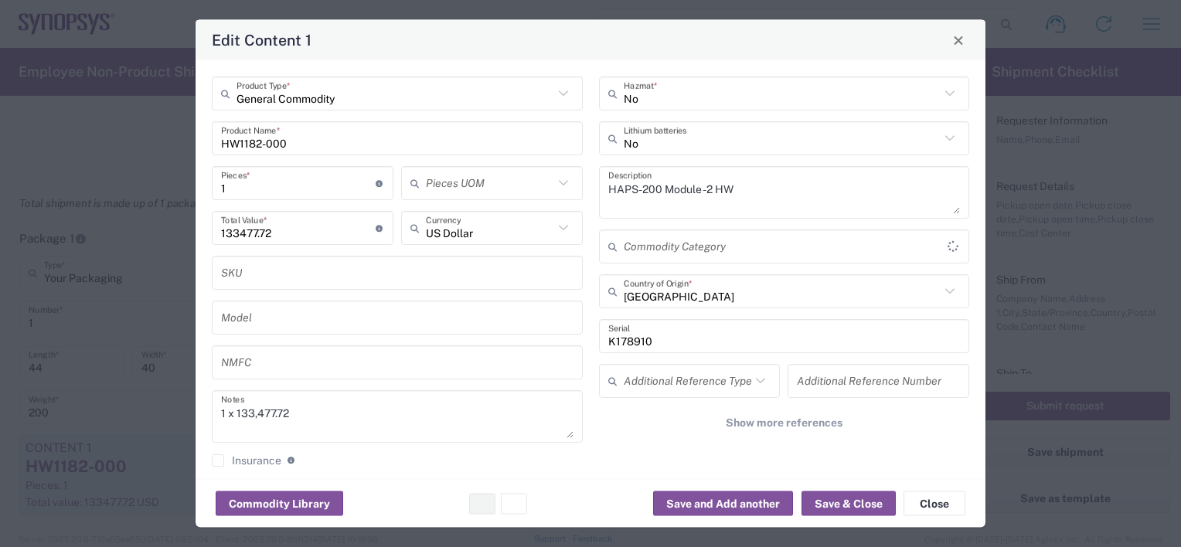
type input "BIS"
type input "NLR - No License Required"
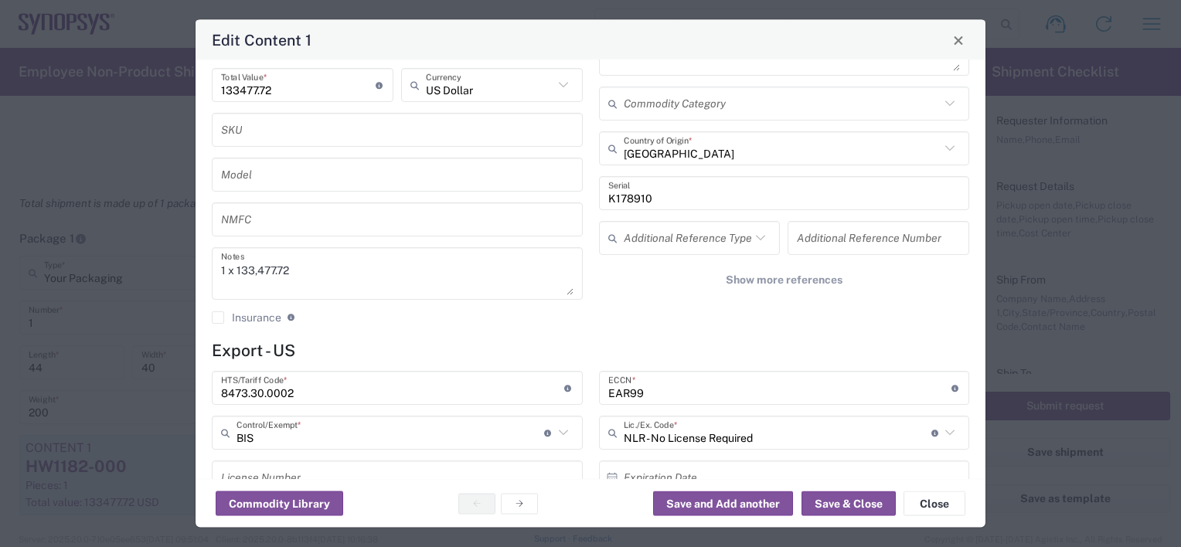
scroll to position [0, 0]
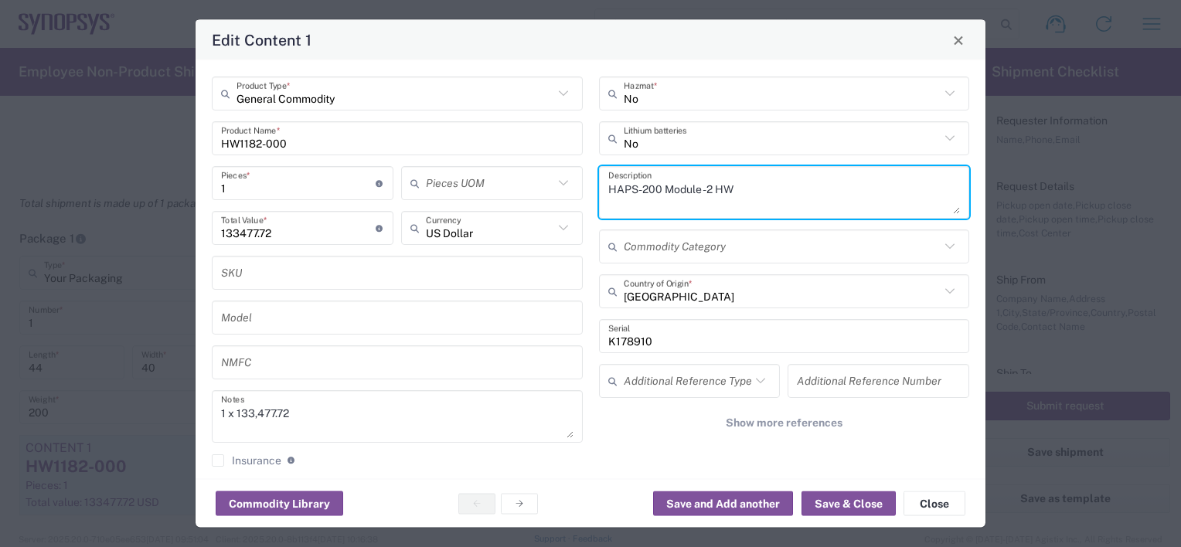
drag, startPoint x: 744, startPoint y: 183, endPoint x: 520, endPoint y: 190, distance: 224.2
click at [520, 190] on div "General Commodity Product Type * HW1182-000 Product Name * 1 Pieces * Number of…" at bounding box center [591, 278] width 774 height 402
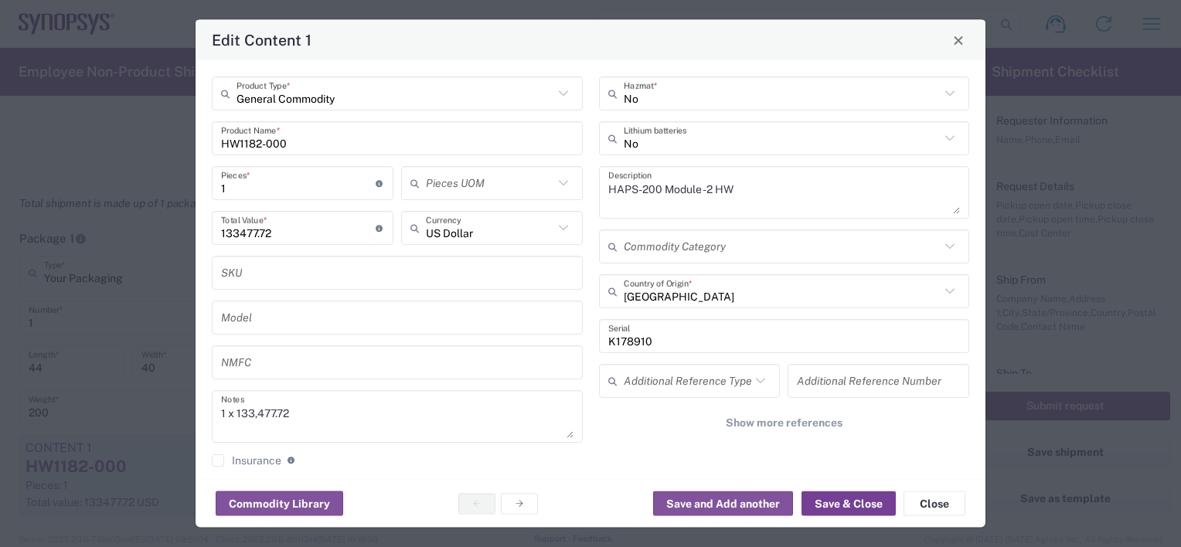
click at [838, 506] on button "Save & Close" at bounding box center [848, 503] width 94 height 25
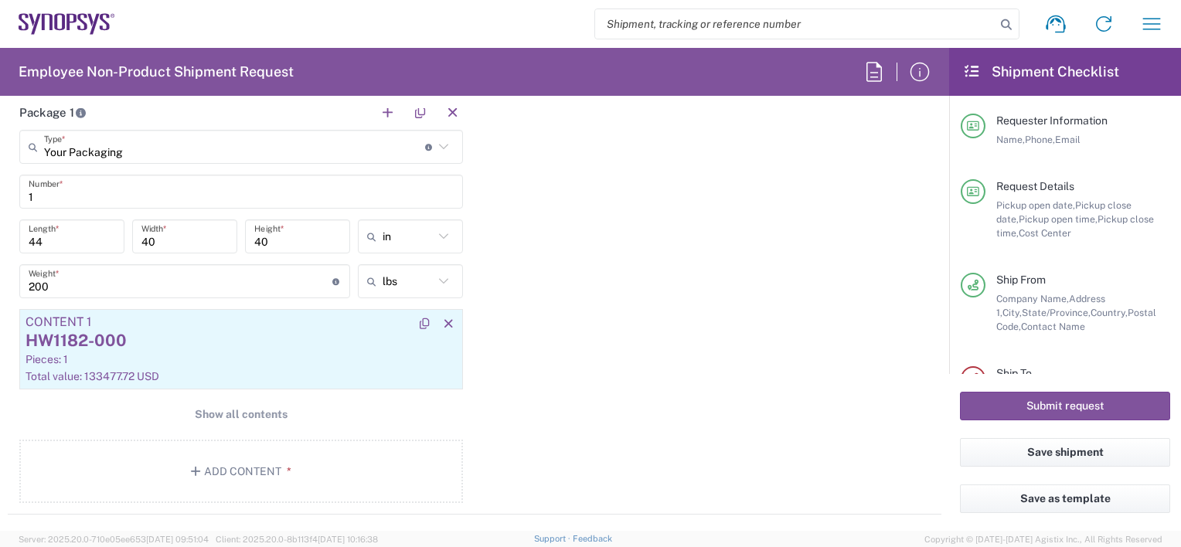
scroll to position [1391, 0]
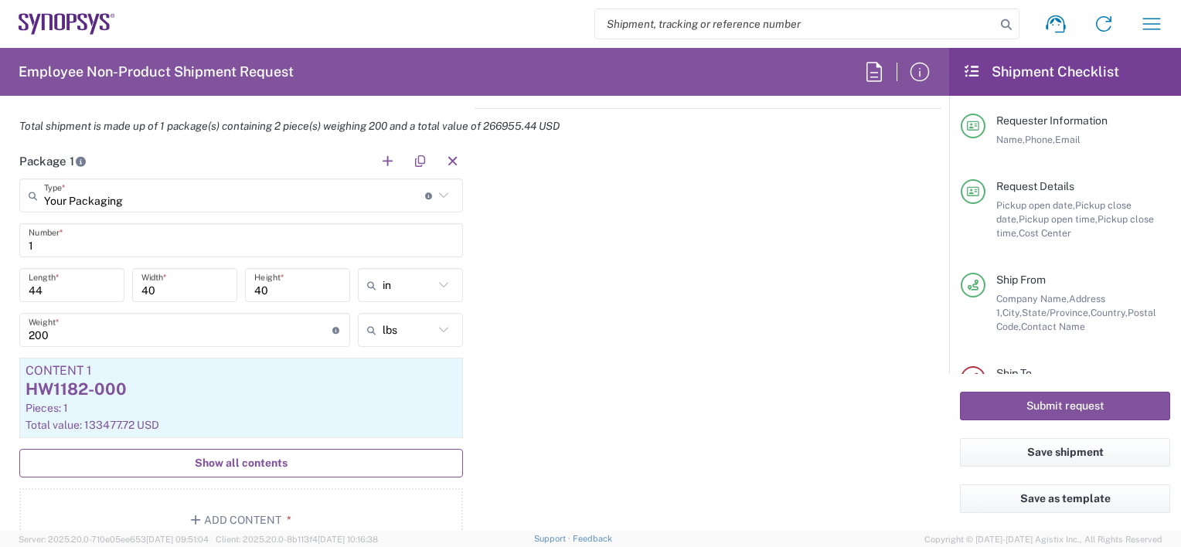
click at [250, 457] on span "Show all contents" at bounding box center [241, 463] width 93 height 15
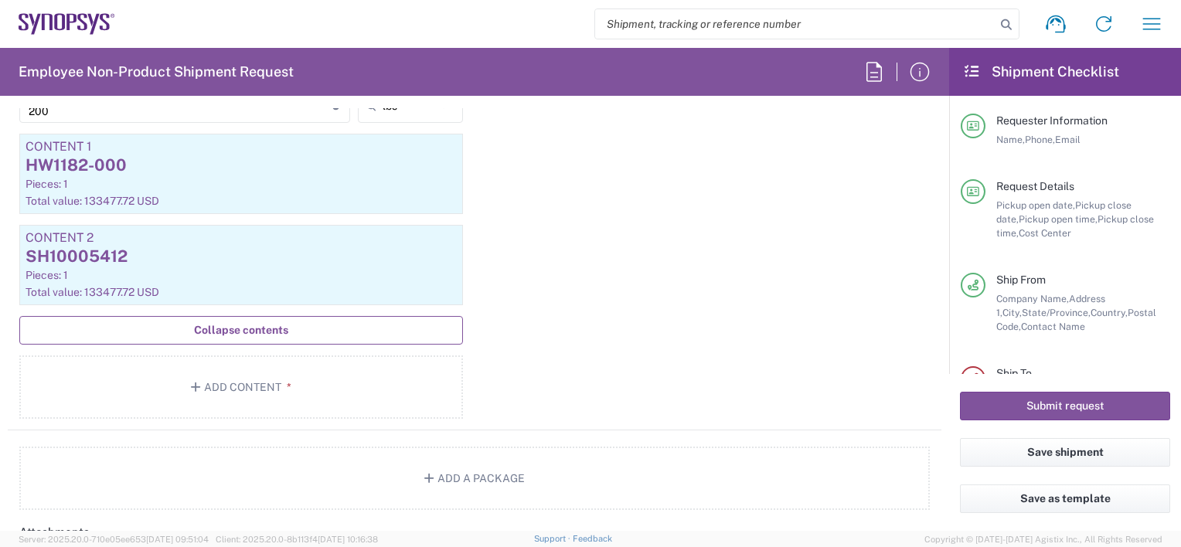
scroll to position [1623, 0]
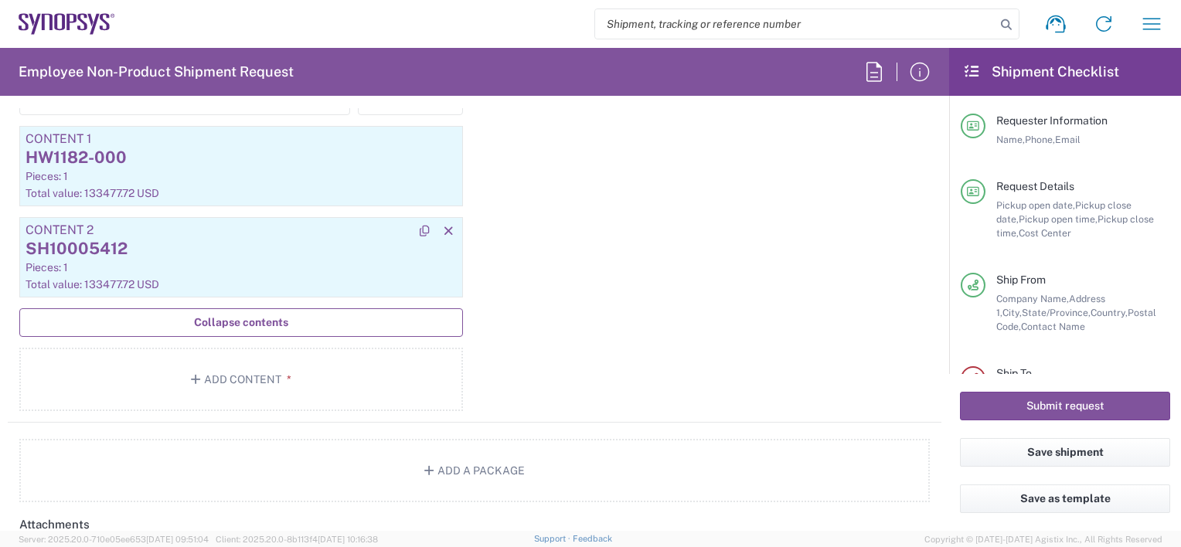
click at [189, 247] on div "SH10005412" at bounding box center [241, 248] width 431 height 23
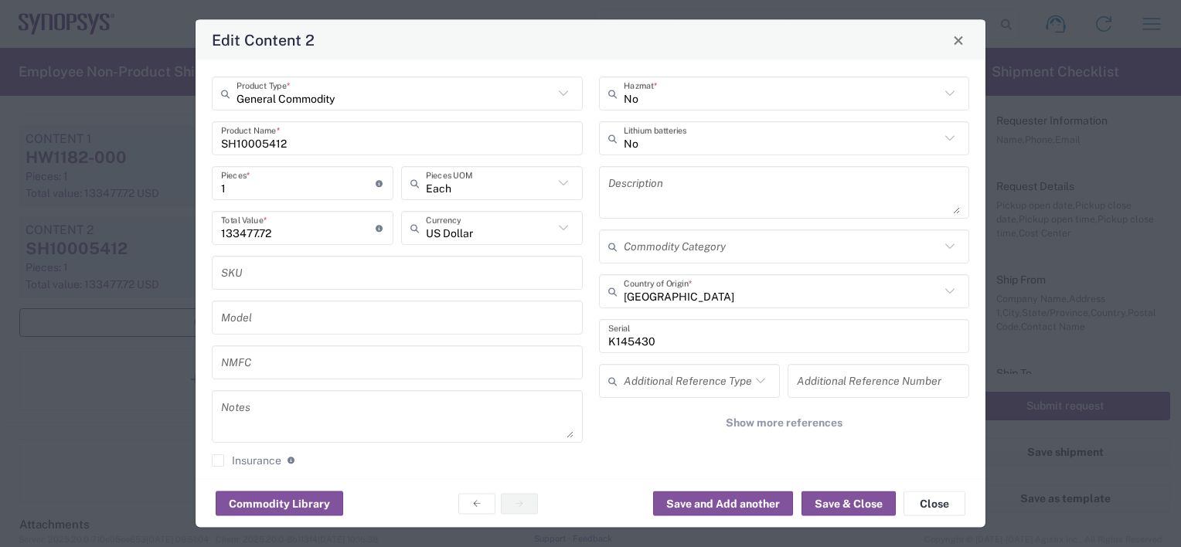
type input "BIS"
type input "NLR - No License Required"
click at [661, 185] on textarea at bounding box center [784, 192] width 352 height 43
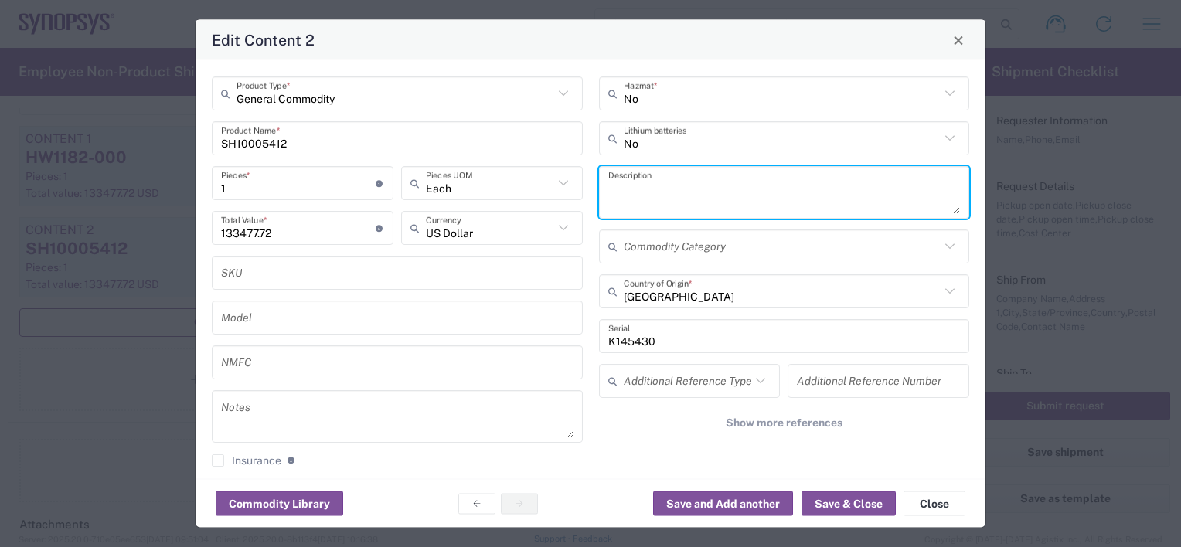
paste textarea "HAPS-200 Module -2 HW"
type textarea "HAPS-200 Module -2 HW"
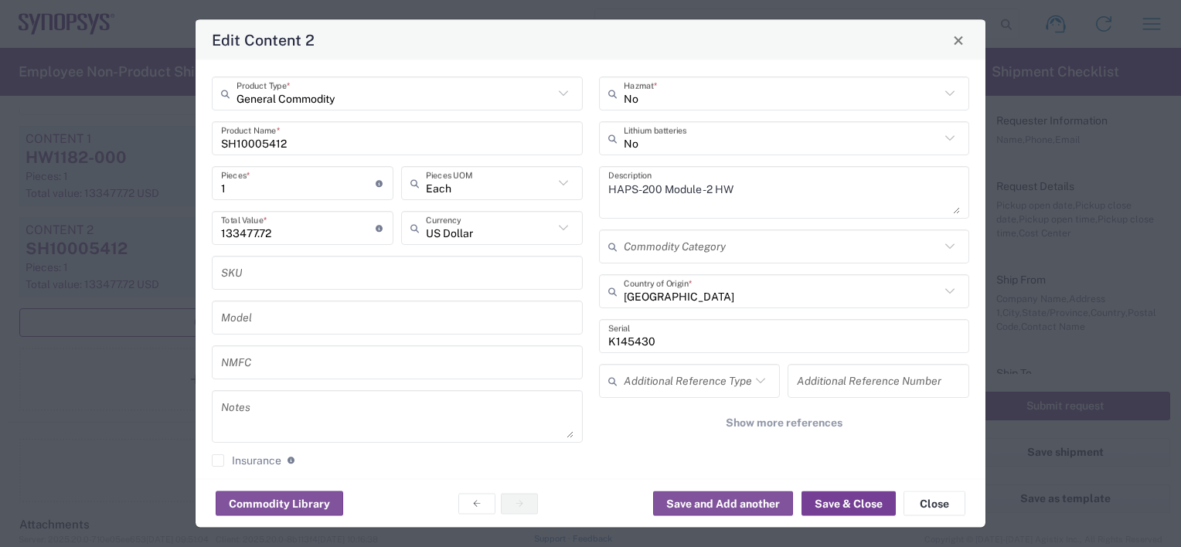
click at [831, 505] on button "Save & Close" at bounding box center [848, 503] width 94 height 25
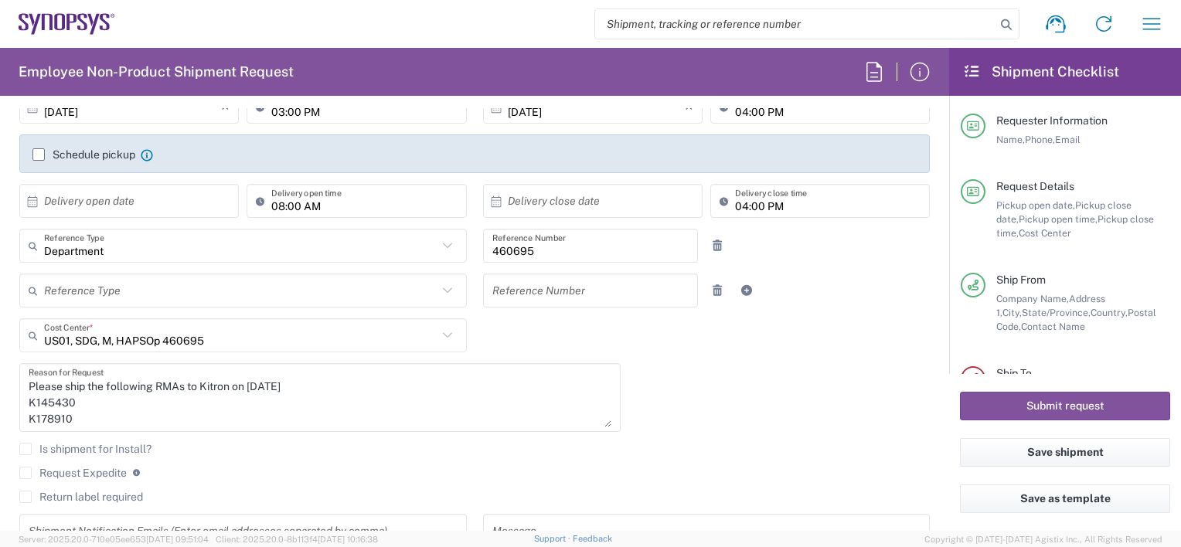
scroll to position [232, 0]
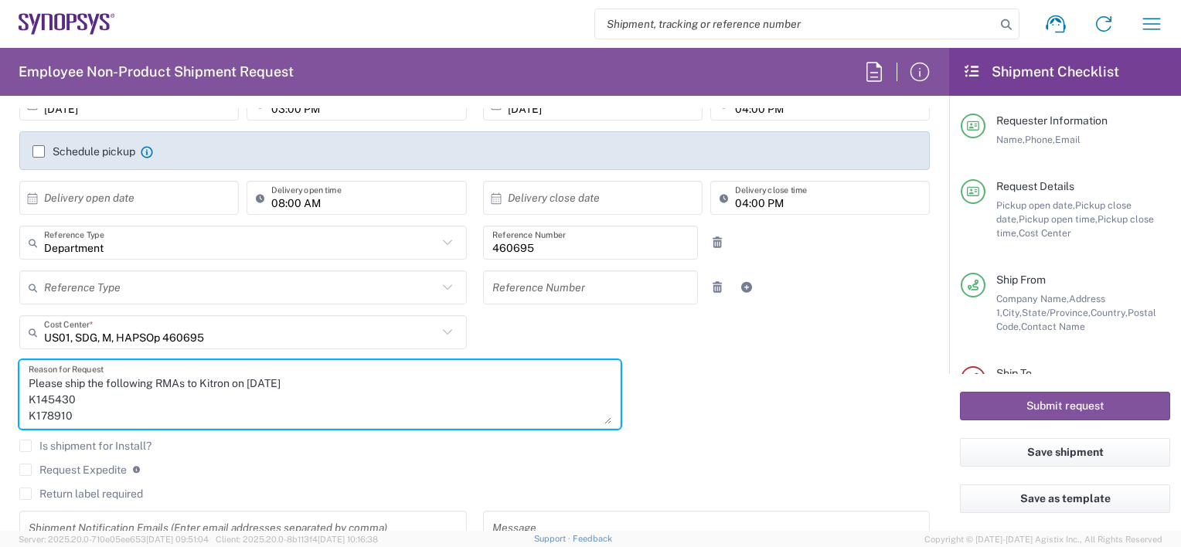
click at [277, 380] on textarea "Please ship the following RMAs to Kitron on 10/02/25 K145430 K178910" at bounding box center [320, 395] width 583 height 60
type textarea "Please ship the following RMAs to Kitron on 10/02/25 K145430 K178910"
click at [436, 375] on textarea "Please ship the following RMAs to Kitron on 10/02/25 K145430 K178910" at bounding box center [320, 395] width 583 height 60
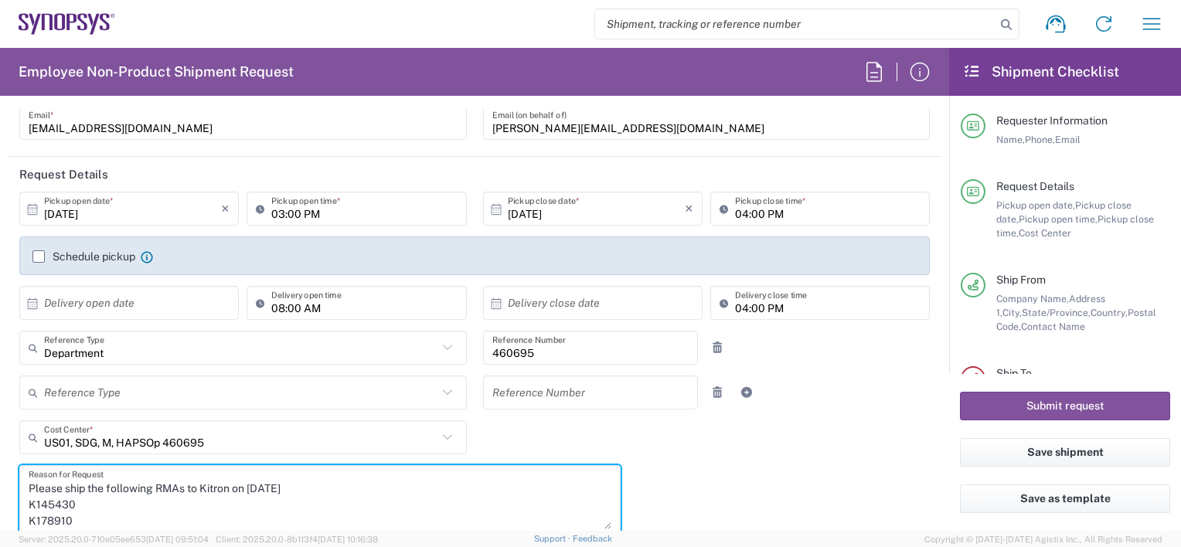
scroll to position [0, 0]
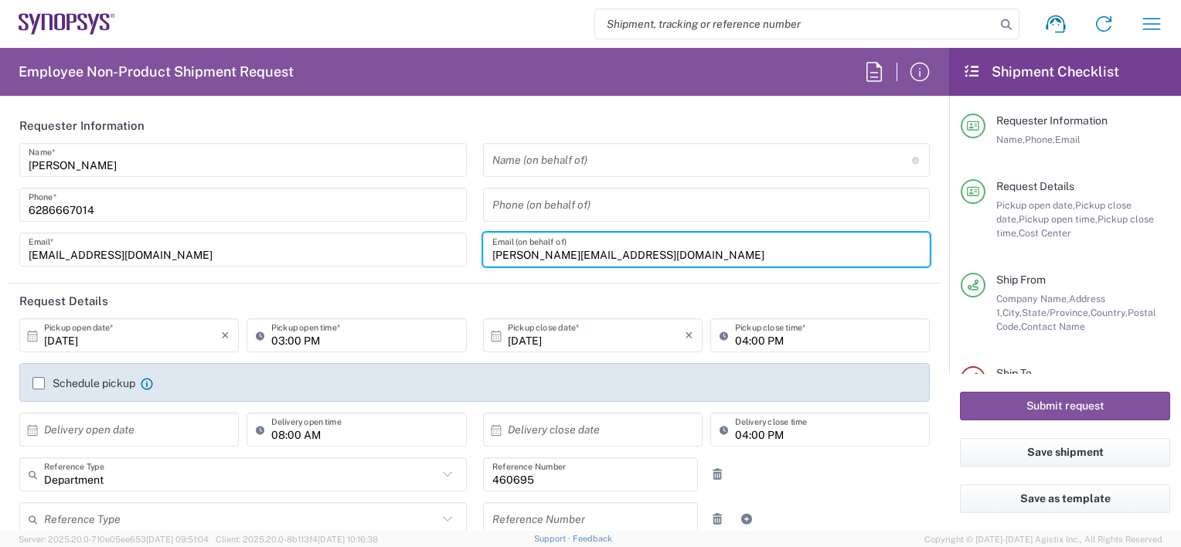
drag, startPoint x: 633, startPoint y: 251, endPoint x: 284, endPoint y: 257, distance: 348.6
click at [285, 257] on div "[PERSON_NAME] Name * [PHONE_NUMBER] Phone * [EMAIL_ADDRESS][DOMAIN_NAME] Email …" at bounding box center [475, 210] width 927 height 134
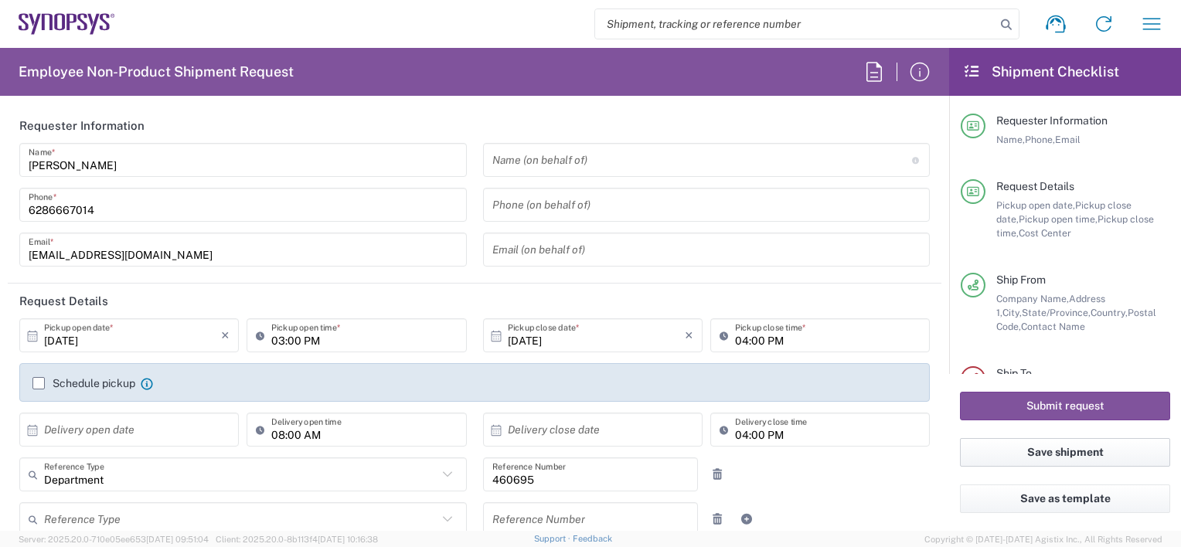
click at [1058, 456] on button "Save shipment" at bounding box center [1065, 452] width 210 height 29
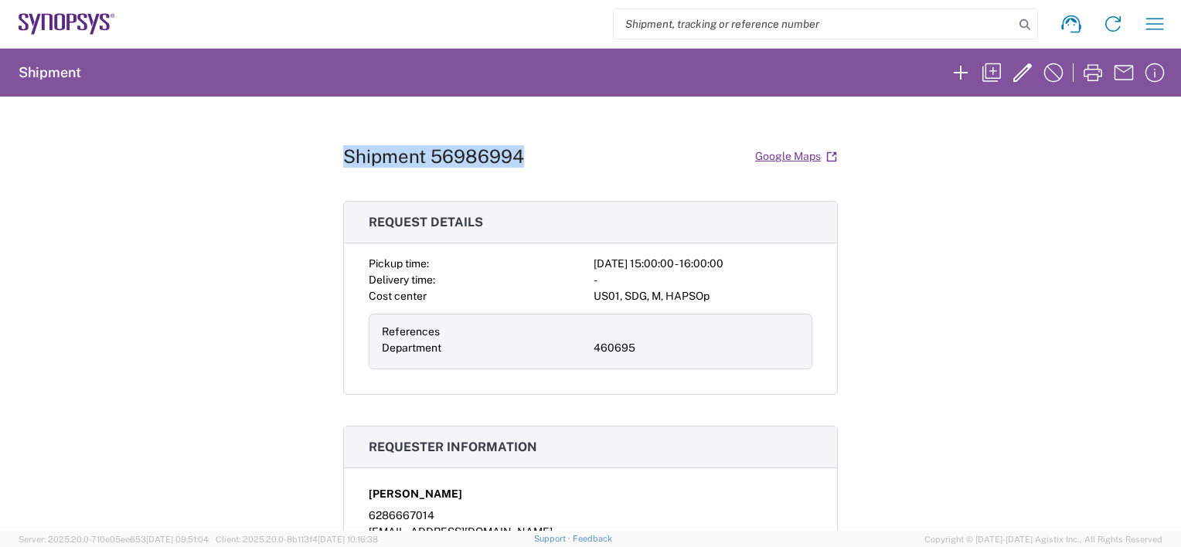
drag, startPoint x: 510, startPoint y: 158, endPoint x: 333, endPoint y: 157, distance: 177.0
click at [333, 157] on div "Shipment 56986994 Google Maps Request details Pickup time: 2025-09-30 15:00:00 …" at bounding box center [590, 314] width 1181 height 434
copy h1 "Shipment 56986994"
click at [994, 74] on icon "button" at bounding box center [991, 72] width 25 height 25
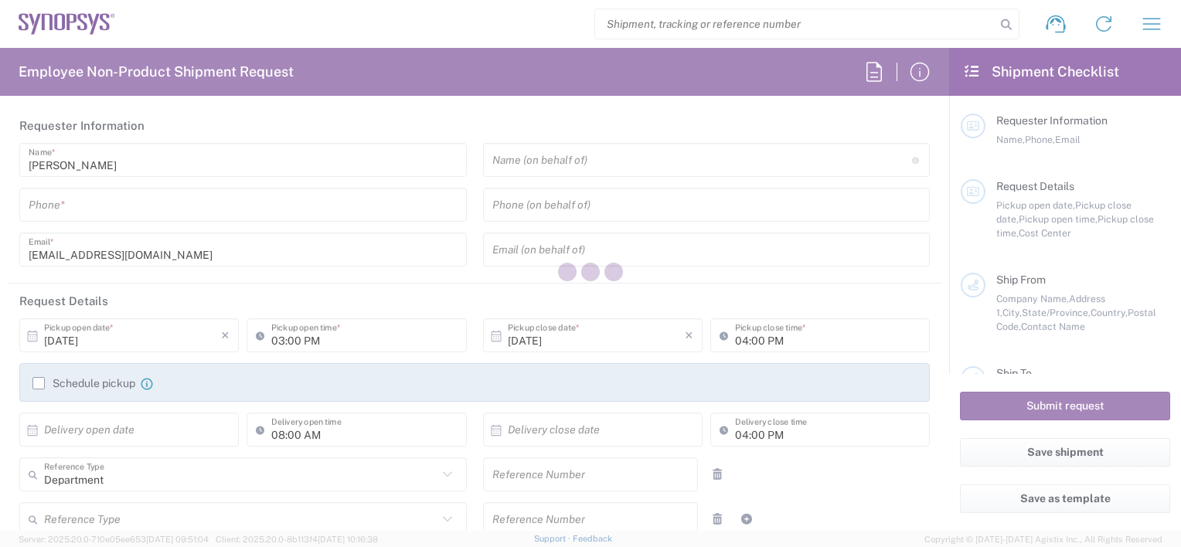
type input "6286667014"
type input "460695"
type textarea "Please ship the following RMAs to Kitron on 10/02/25 K145430 K178910"
type textarea "[EMAIL_ADDRESS][DOMAIN_NAME]"
type input "ALOM c/o SYNOPSYS"
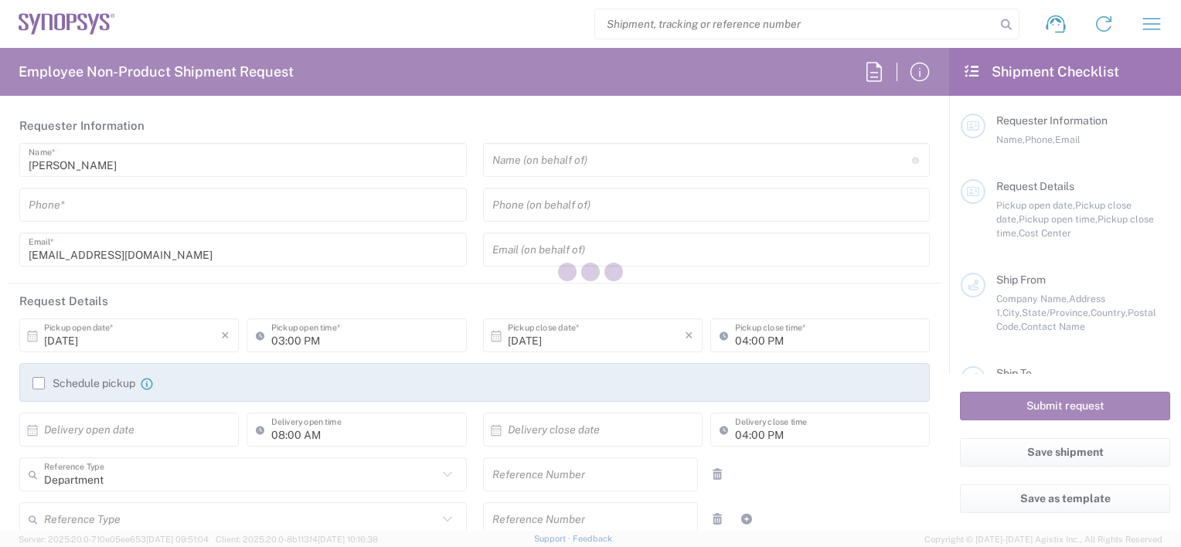
type input "[STREET_ADDRESS]"
type input "Fremont"
type input "[US_STATE]"
type input "94539"
type input "[PERSON_NAME]"
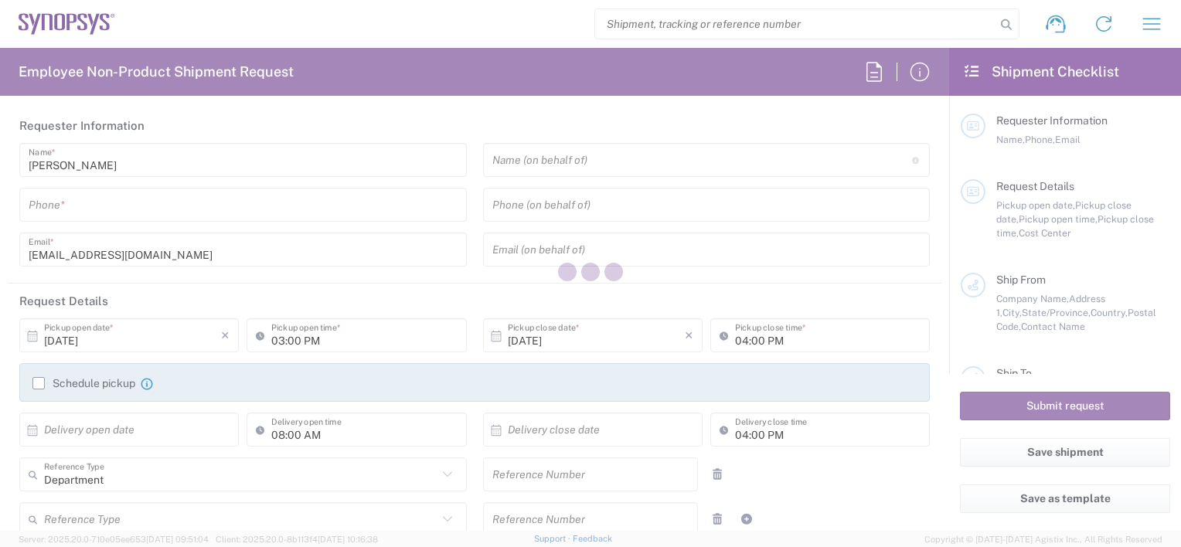
type input "4086498039"
type input "[EMAIL_ADDRESS][DOMAIN_NAME]"
type input "Kitron AB"
type input "Mobelvagen 5"
type input "Jonkoping"
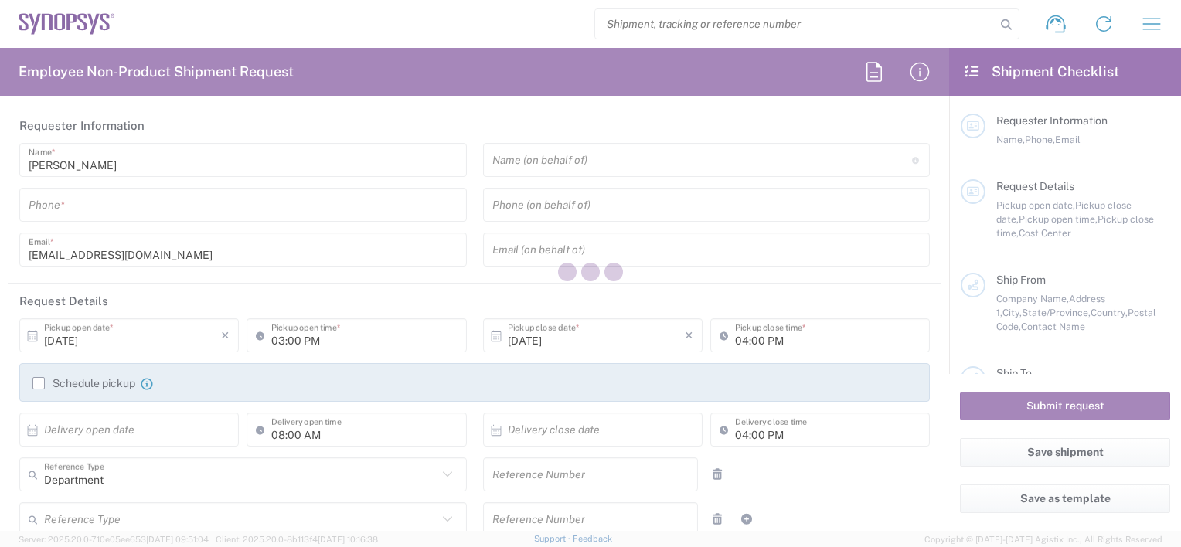
type input "[GEOGRAPHIC_DATA]"
type input "55652"
type input "Marcus Warhag"
type input "+46 36-290 21 66"
type input "marcus.warhag@kitron.com"
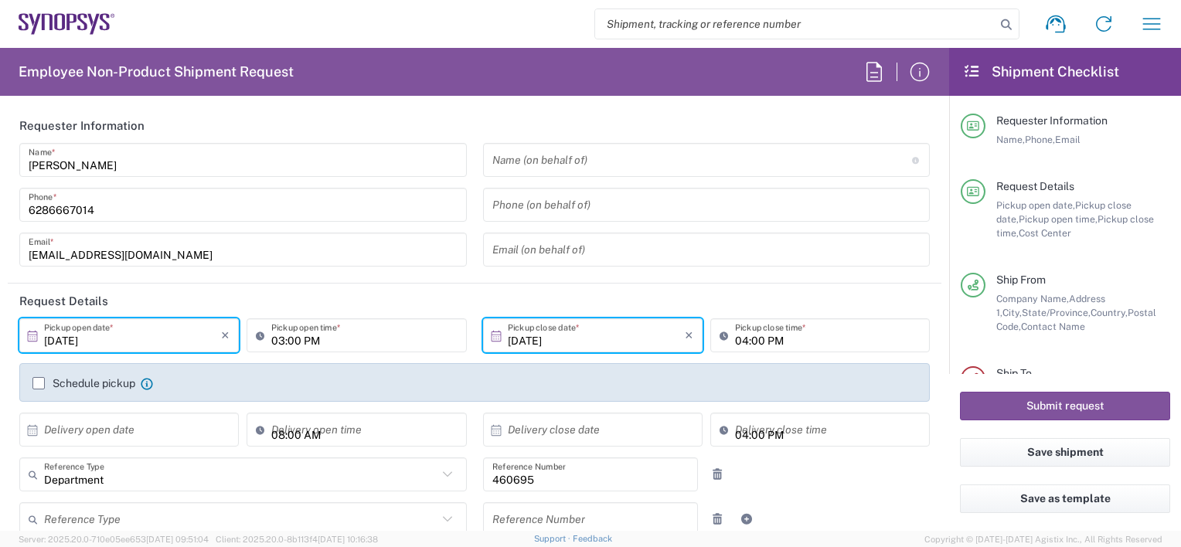
type input "US01, SDG, M, HAPSOp 460695"
type input "Your Packaging"
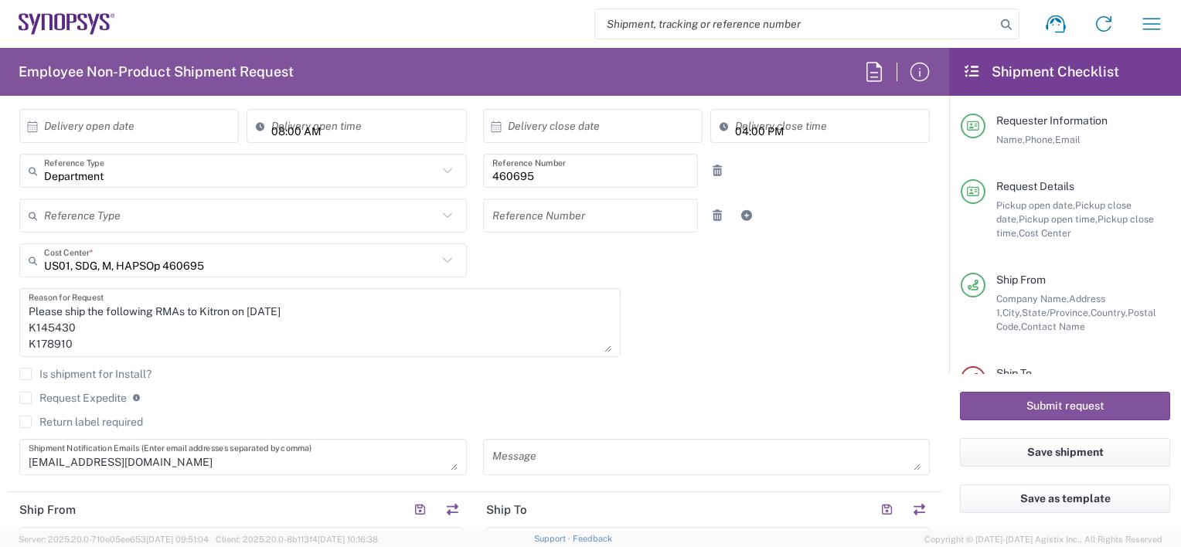
scroll to position [386, 0]
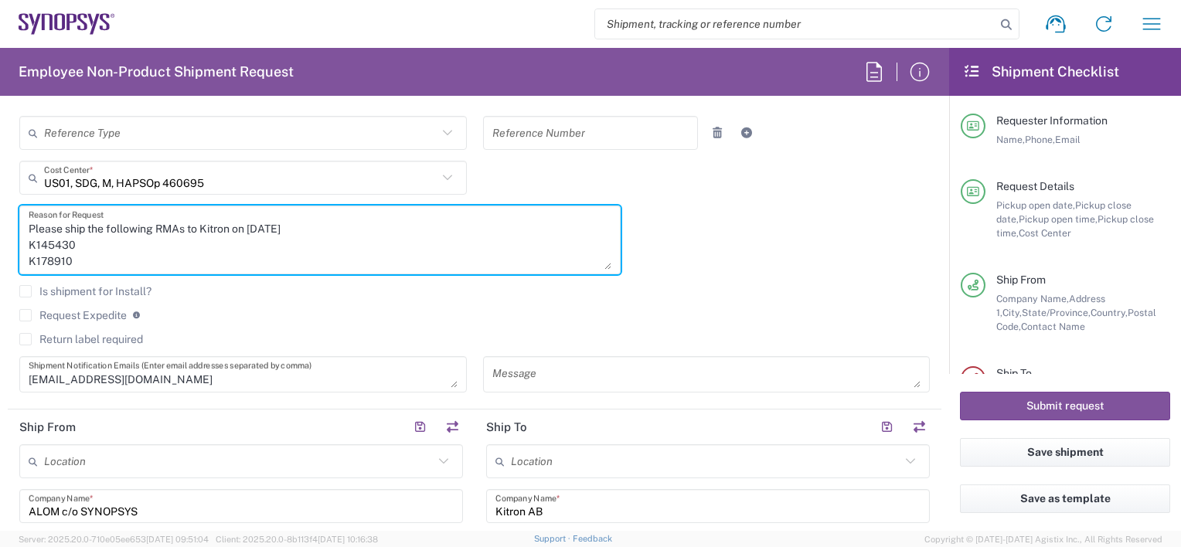
drag, startPoint x: 28, startPoint y: 244, endPoint x: 84, endPoint y: 267, distance: 60.7
click at [84, 267] on textarea "Please ship the following RMAs to Kitron on 10/02/25 K145430 K178910" at bounding box center [320, 240] width 583 height 60
paste textarea "23273 K114142 K092343 K027310 K066781"
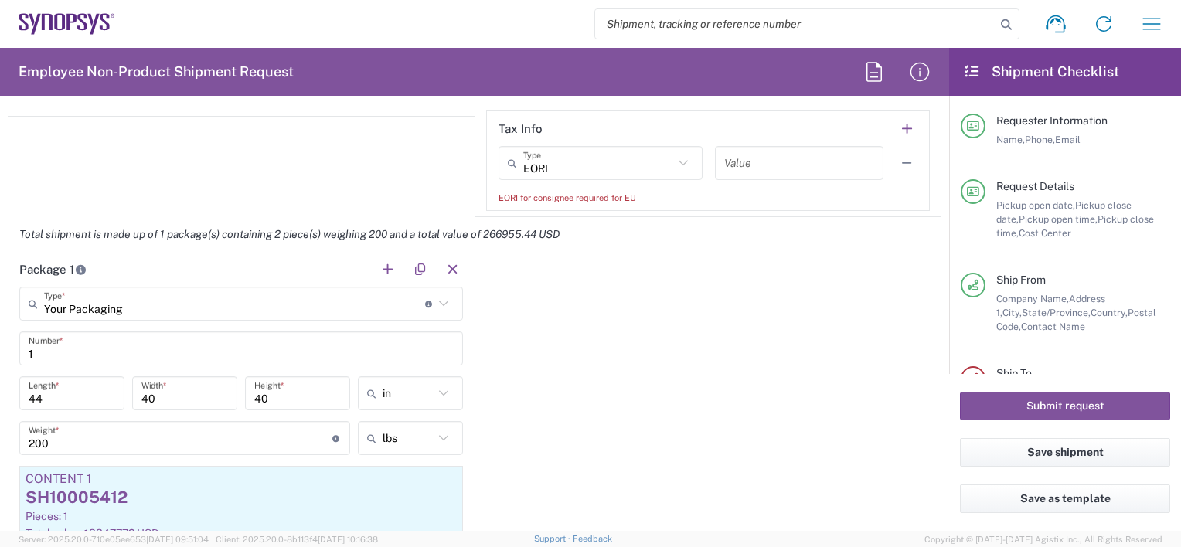
scroll to position [1391, 0]
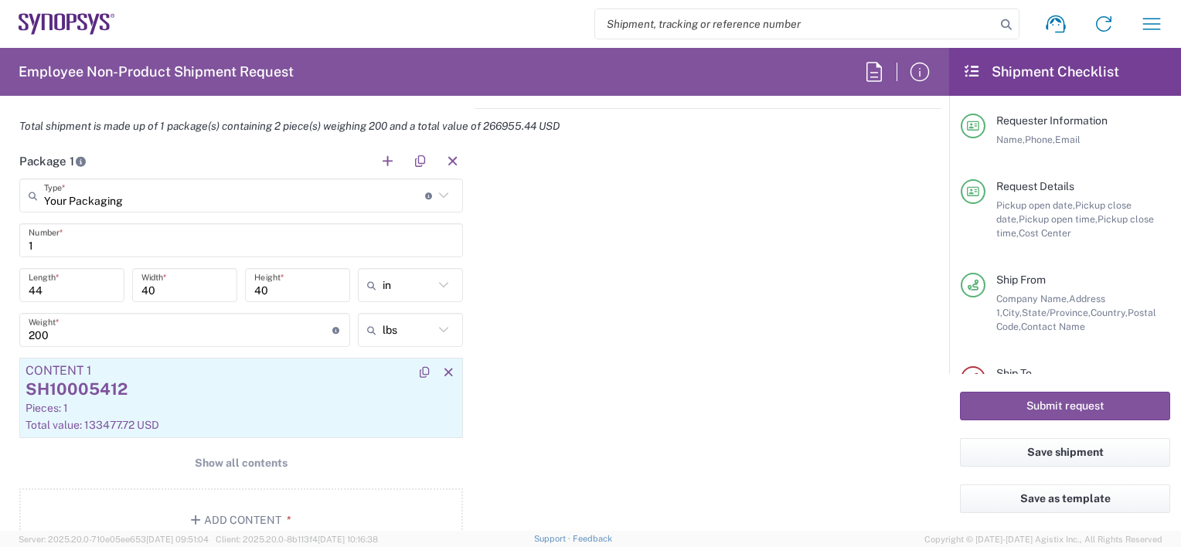
type textarea "Please ship the following RMAs to Kitron on 10/02/25 K123273 K114142 K092343 K0…"
click at [353, 383] on div "SH10005412" at bounding box center [241, 389] width 431 height 23
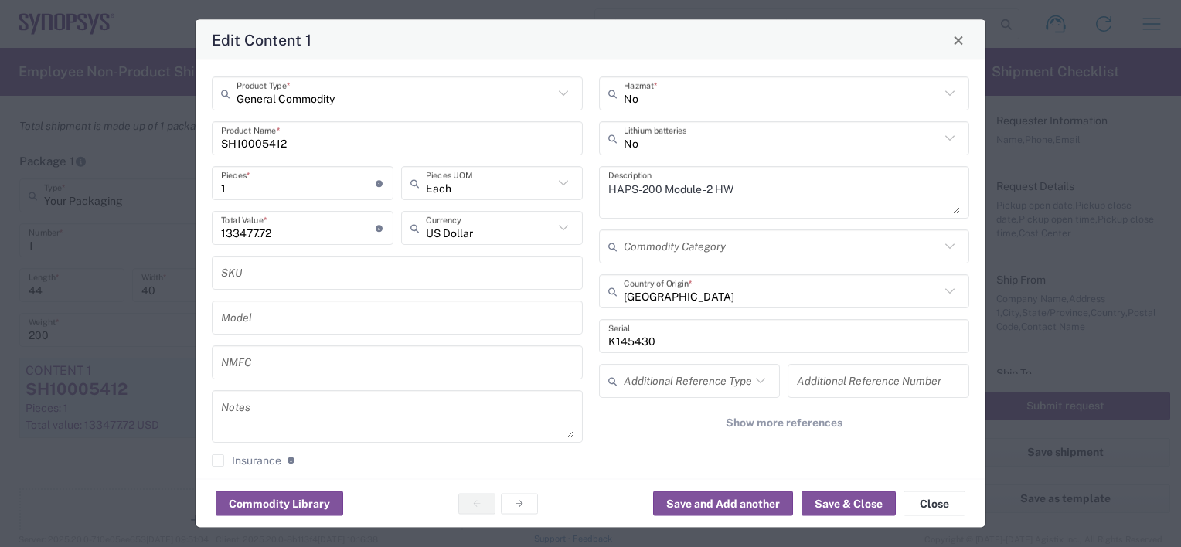
type input "BIS"
type input "NLR - No License Required"
drag, startPoint x: 929, startPoint y: 504, endPoint x: 866, endPoint y: 498, distance: 62.9
click at [927, 504] on button "Close" at bounding box center [934, 503] width 62 height 25
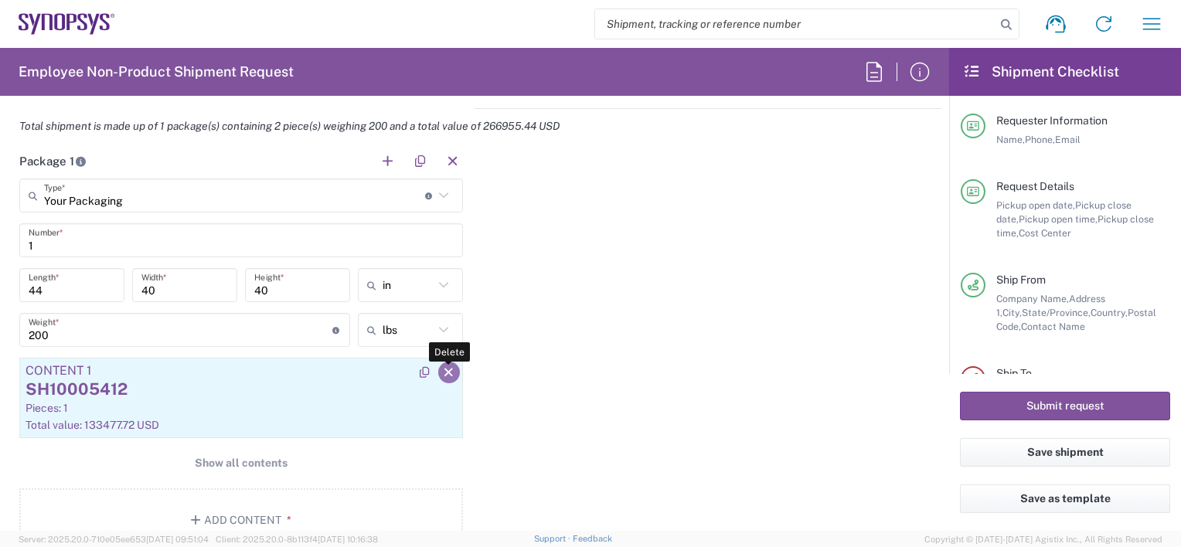
click at [444, 367] on icon "button" at bounding box center [449, 372] width 14 height 11
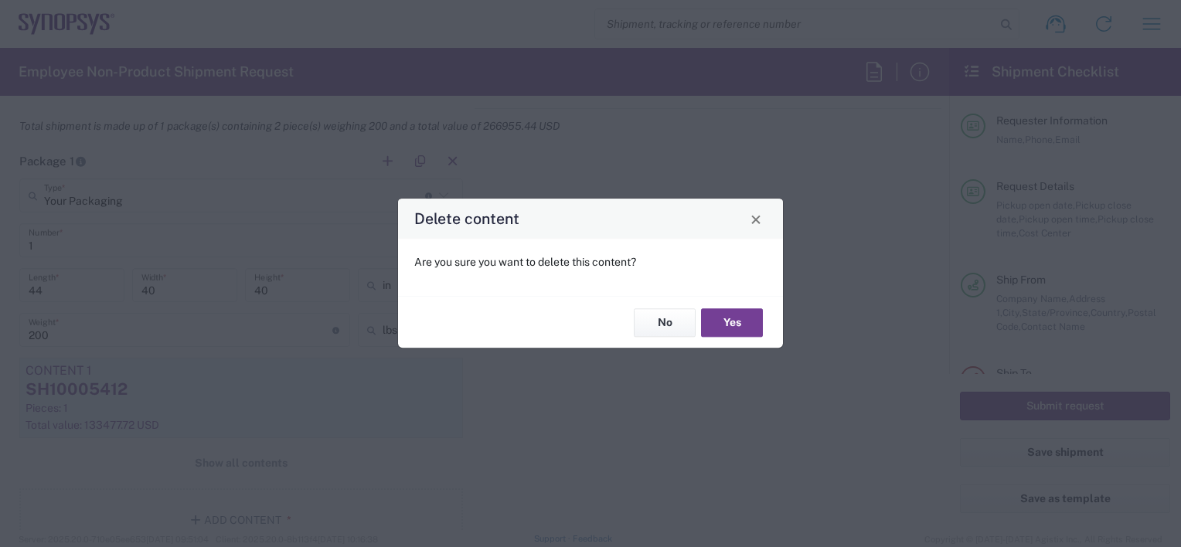
drag, startPoint x: 717, startPoint y: 320, endPoint x: 629, endPoint y: 338, distance: 90.0
click at [717, 320] on button "Yes" at bounding box center [732, 322] width 62 height 29
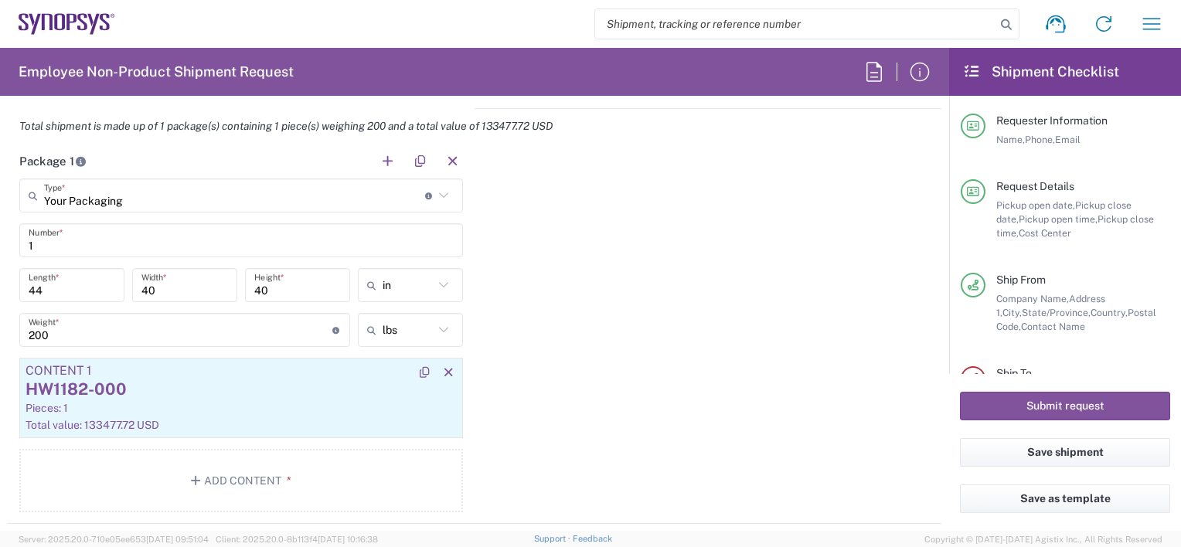
click at [204, 391] on div "HW1182-000" at bounding box center [241, 389] width 431 height 23
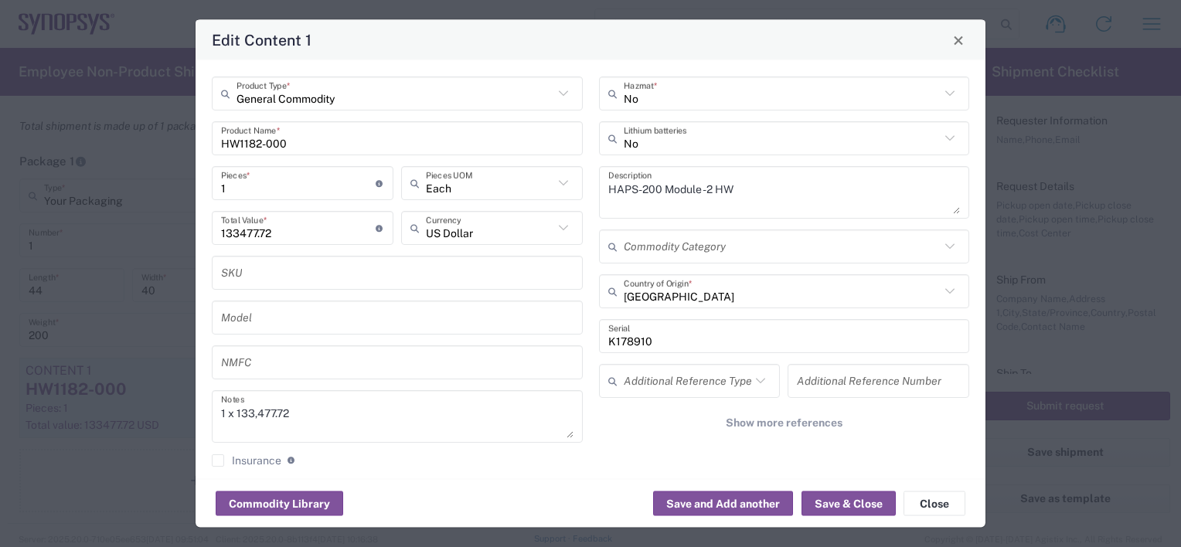
type input "BIS"
type input "NLR - No License Required"
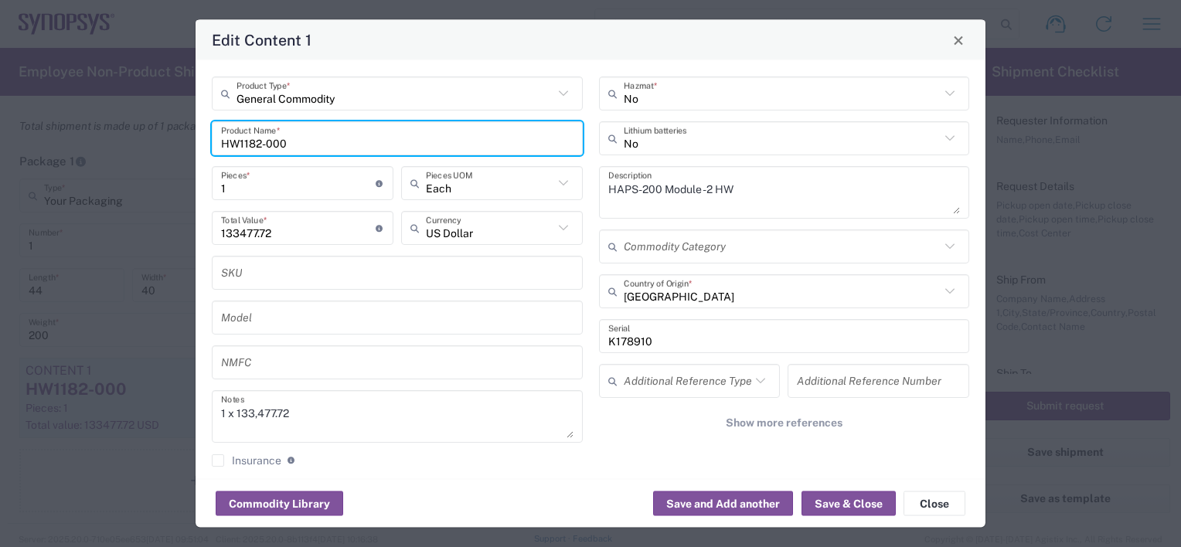
drag, startPoint x: 247, startPoint y: 142, endPoint x: 77, endPoint y: 138, distance: 170.1
click at [77, 138] on div "Edit Content 1 General Commodity Product Type * HW1182-000 Product Name * 1 Pie…" at bounding box center [590, 273] width 1181 height 547
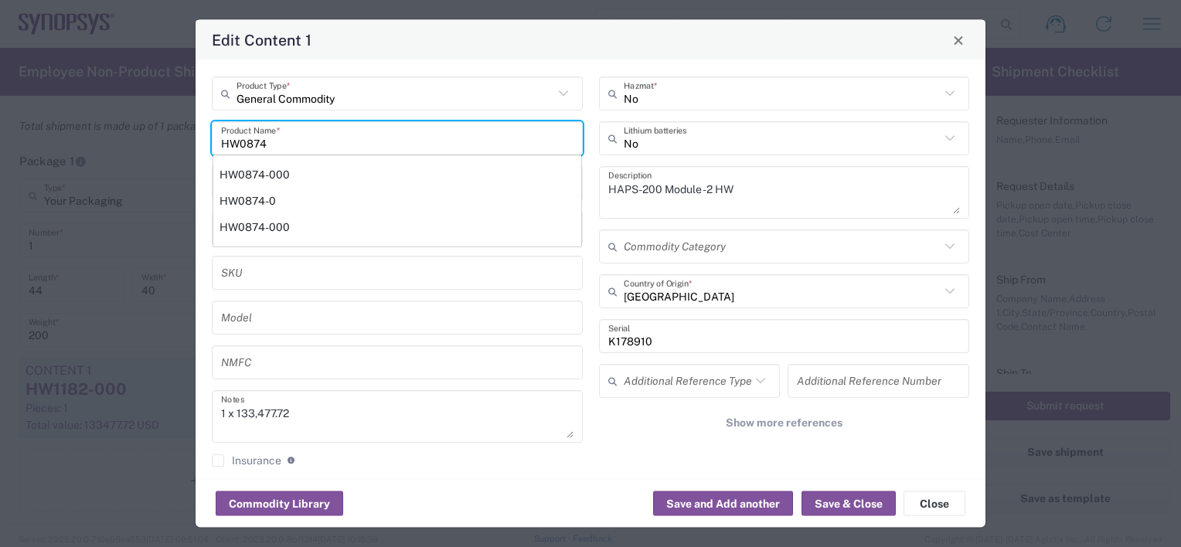
click at [243, 169] on div "HW0874-000" at bounding box center [397, 175] width 368 height 26
type input "HW0874-000"
type textarea "HAPS-100 Module 4F -2 HW"
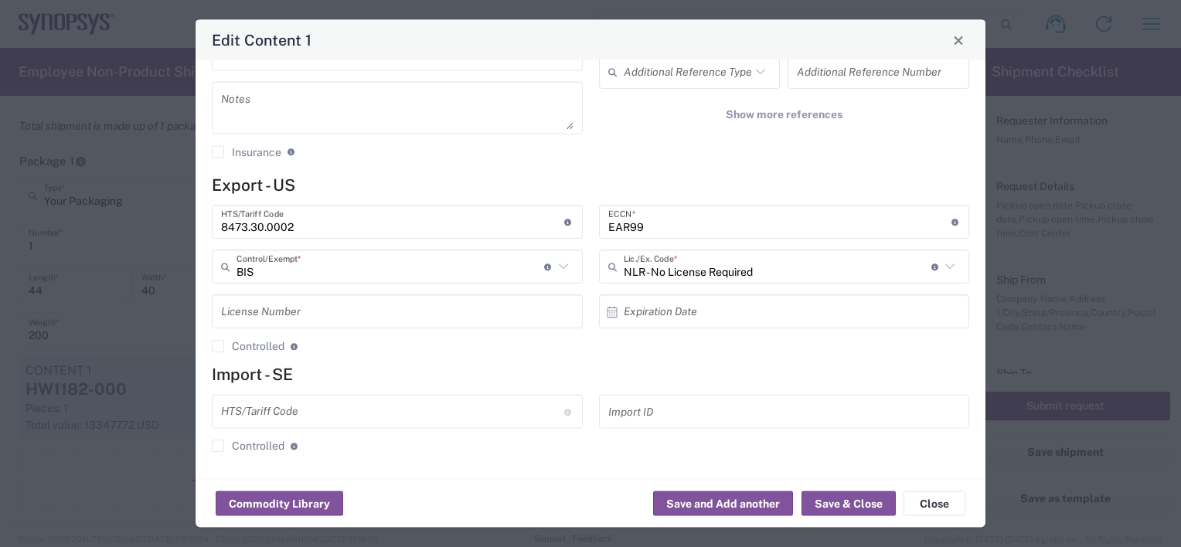
scroll to position [0, 0]
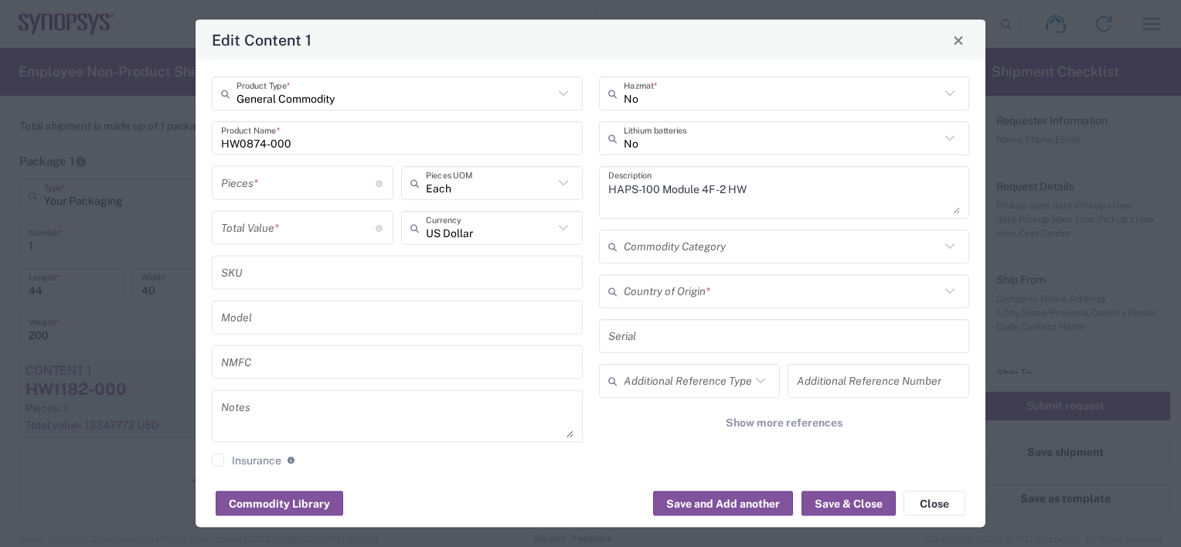
click at [627, 329] on input "text" at bounding box center [784, 335] width 352 height 27
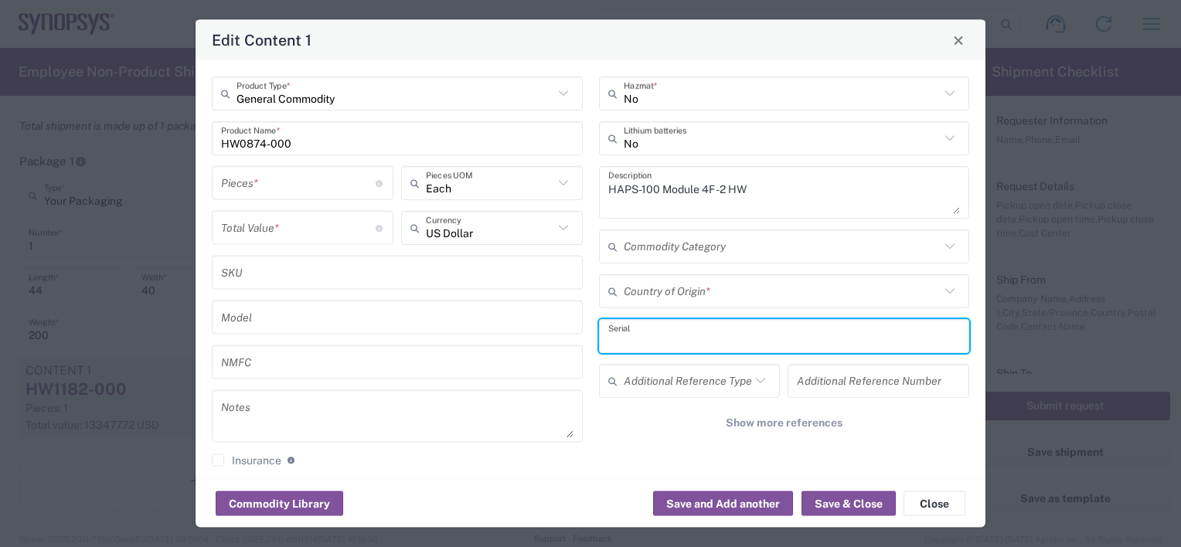
paste input "K123273 K114142 K092343 K027310 K066781"
type input "K123273 K114142 K092343 K027310 K066781"
click at [648, 291] on input "text" at bounding box center [782, 290] width 317 height 27
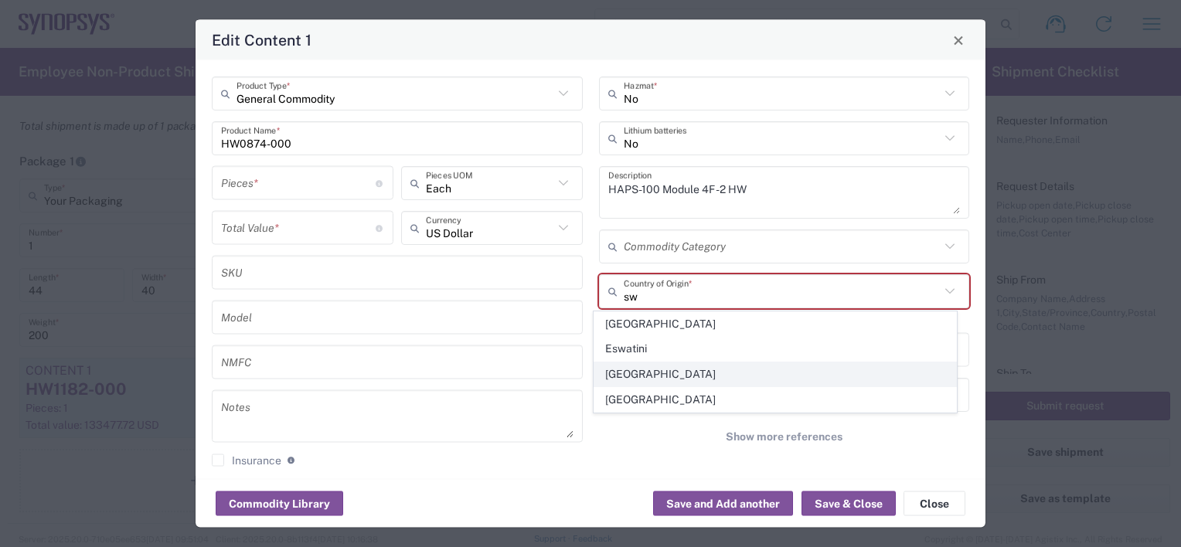
click at [644, 371] on span "[GEOGRAPHIC_DATA]" at bounding box center [775, 374] width 362 height 24
type input "[GEOGRAPHIC_DATA]"
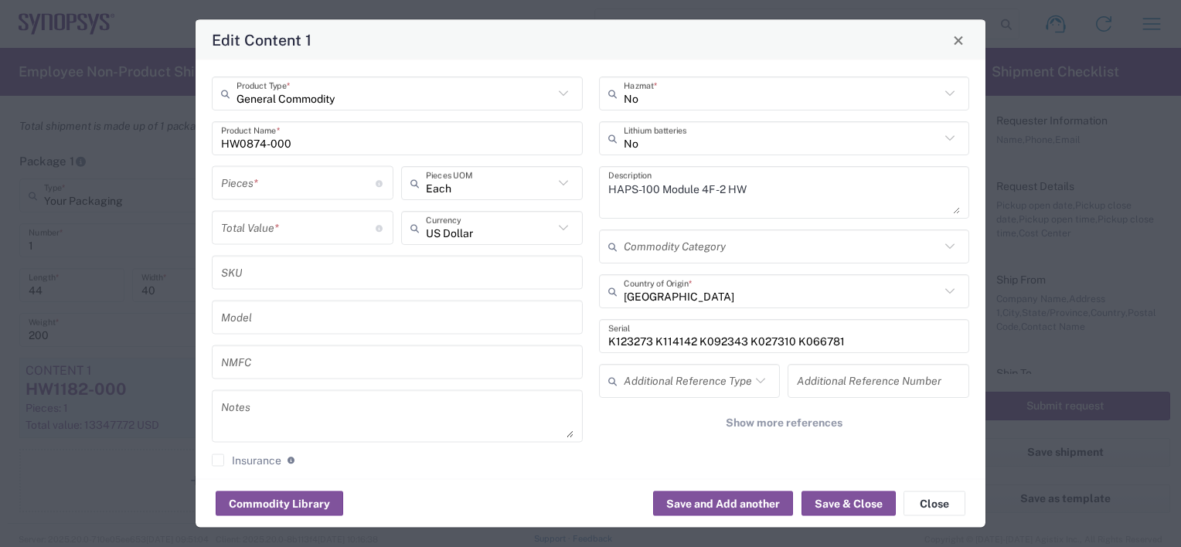
drag, startPoint x: 207, startPoint y: 80, endPoint x: 252, endPoint y: 128, distance: 65.0
click at [207, 80] on div "General Commodity Product Type * HW0874-000 Product Name * Pieces * Number of p…" at bounding box center [397, 278] width 387 height 402
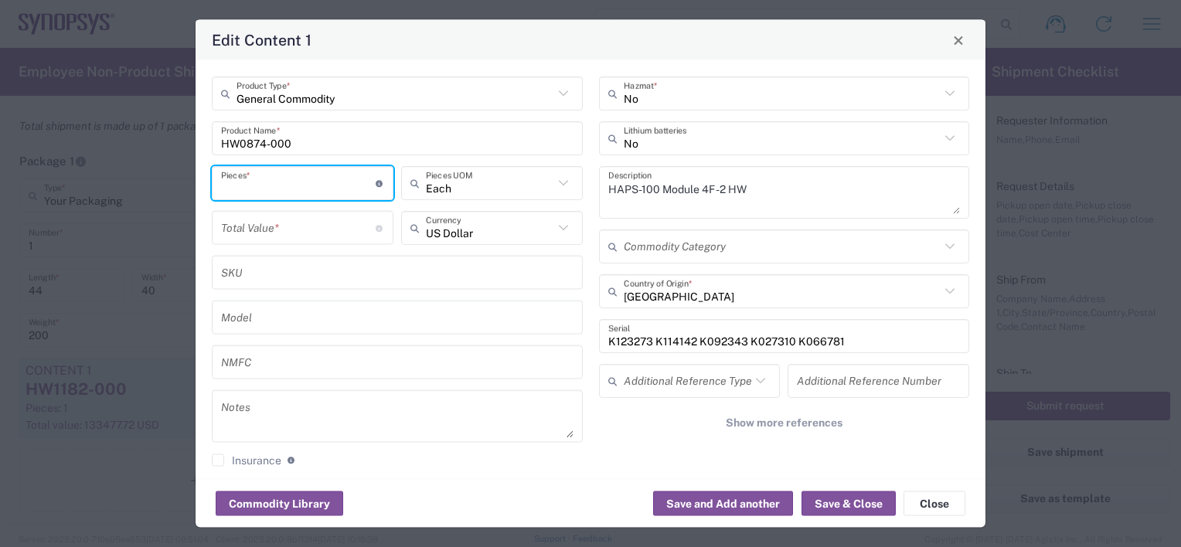
click at [255, 178] on input "number" at bounding box center [298, 182] width 155 height 27
type input "1"
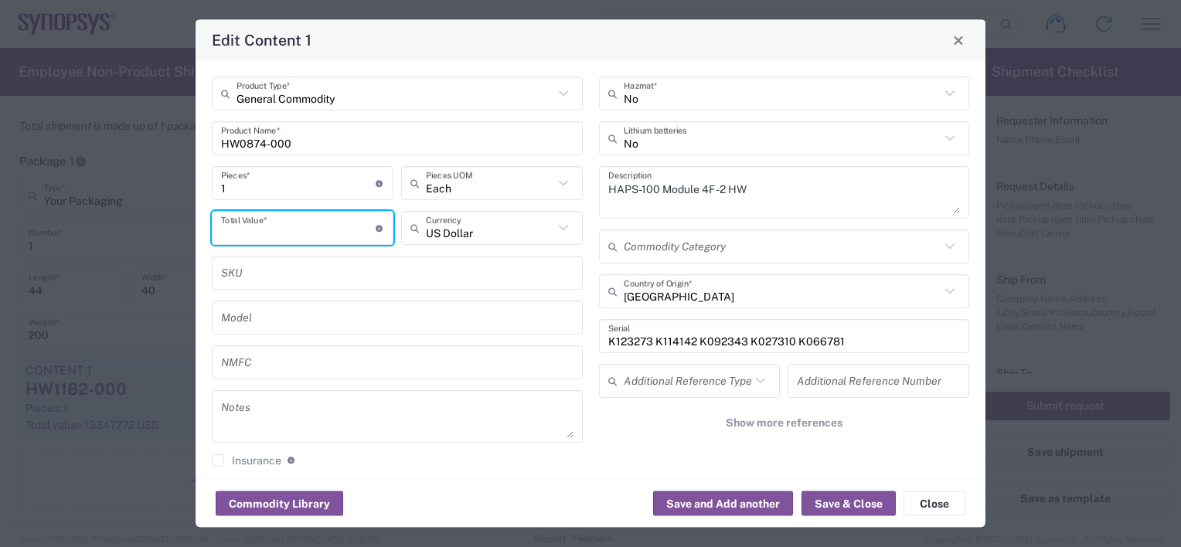
click at [309, 232] on input "number" at bounding box center [298, 227] width 155 height 27
paste input "37948.30"
type input "37948.30"
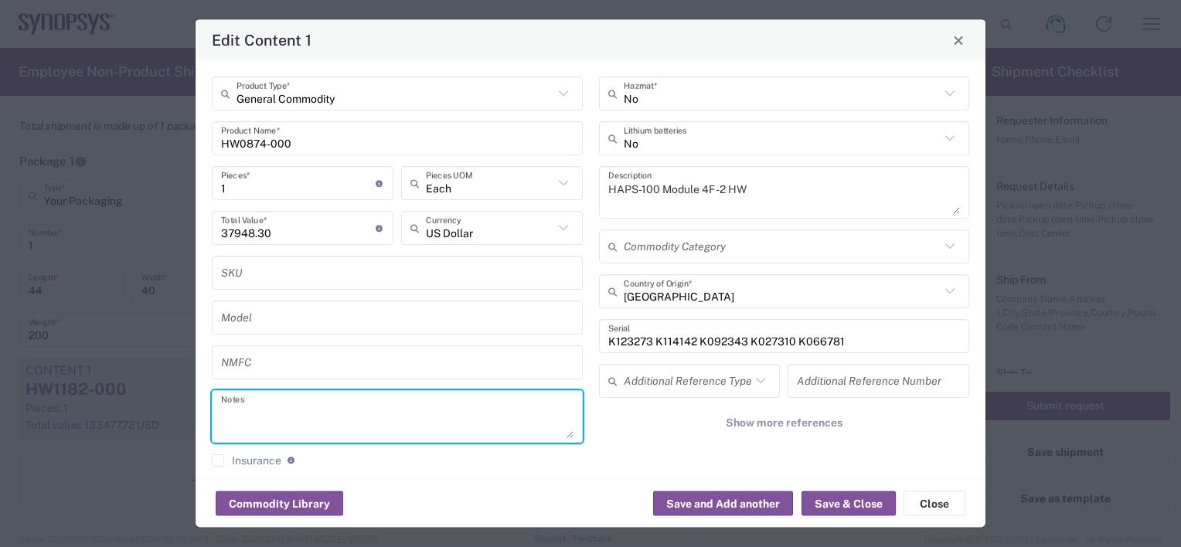
click at [248, 407] on textarea at bounding box center [397, 416] width 352 height 43
paste textarea "37,948.30"
type textarea "5 x 37,948.30"
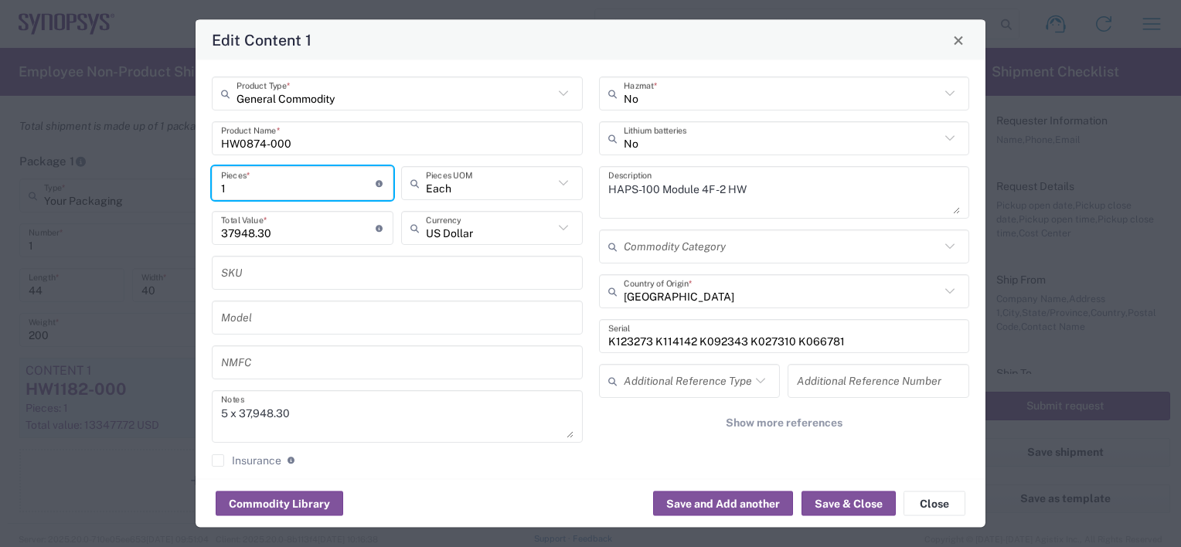
drag, startPoint x: 234, startPoint y: 189, endPoint x: 197, endPoint y: 189, distance: 37.1
click at [197, 189] on div "General Commodity Product Type * HW0874-000 Product Name * 1 Pieces * Number of…" at bounding box center [591, 269] width 790 height 419
type input "5"
type input "189741.5"
type input "5"
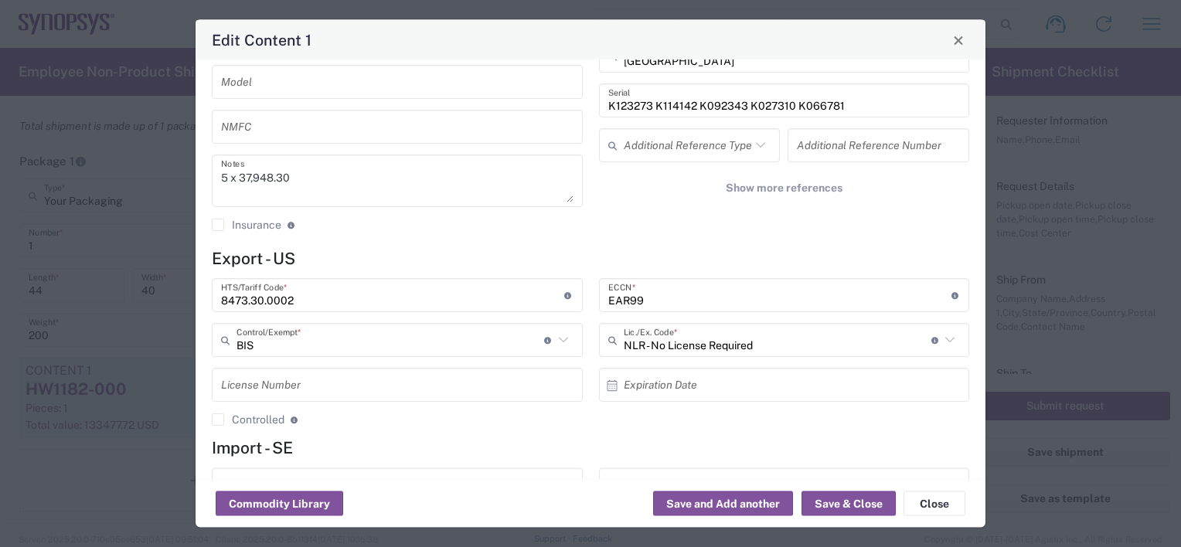
scroll to position [308, 0]
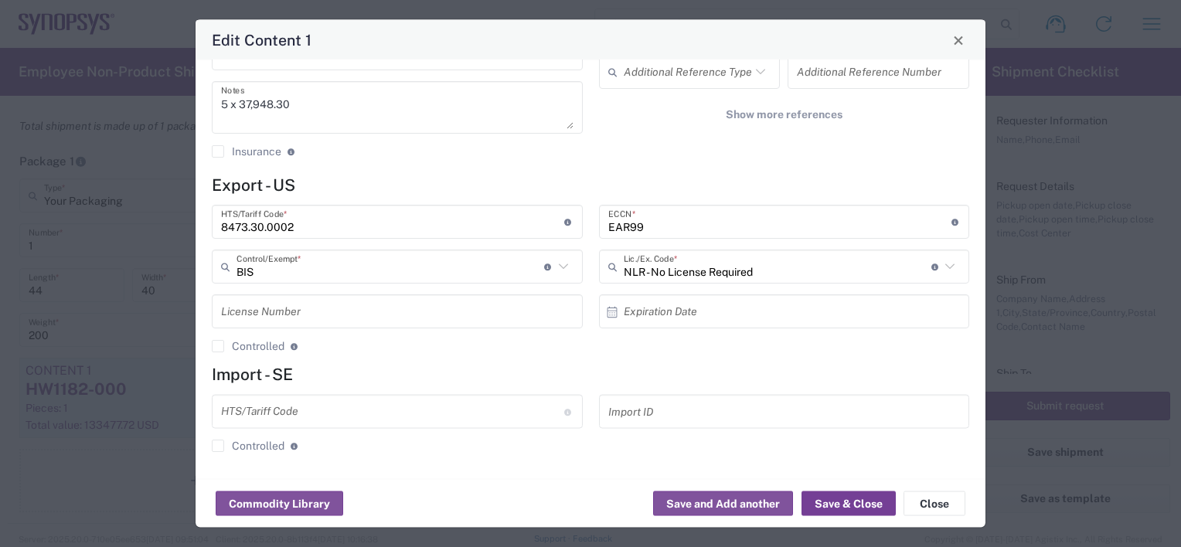
click at [832, 506] on button "Save & Close" at bounding box center [848, 503] width 94 height 25
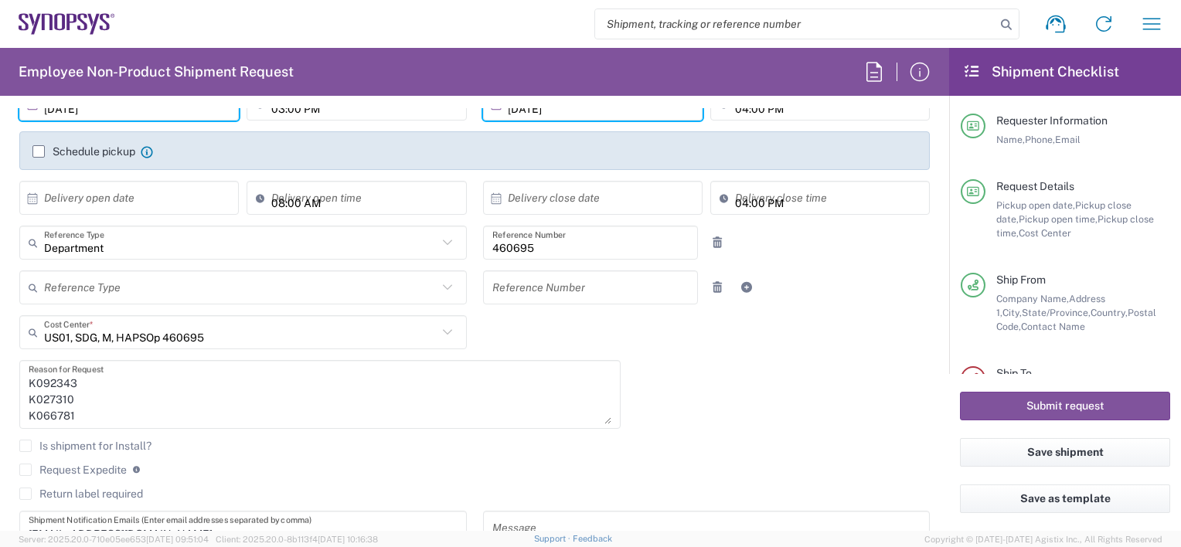
scroll to position [77, 0]
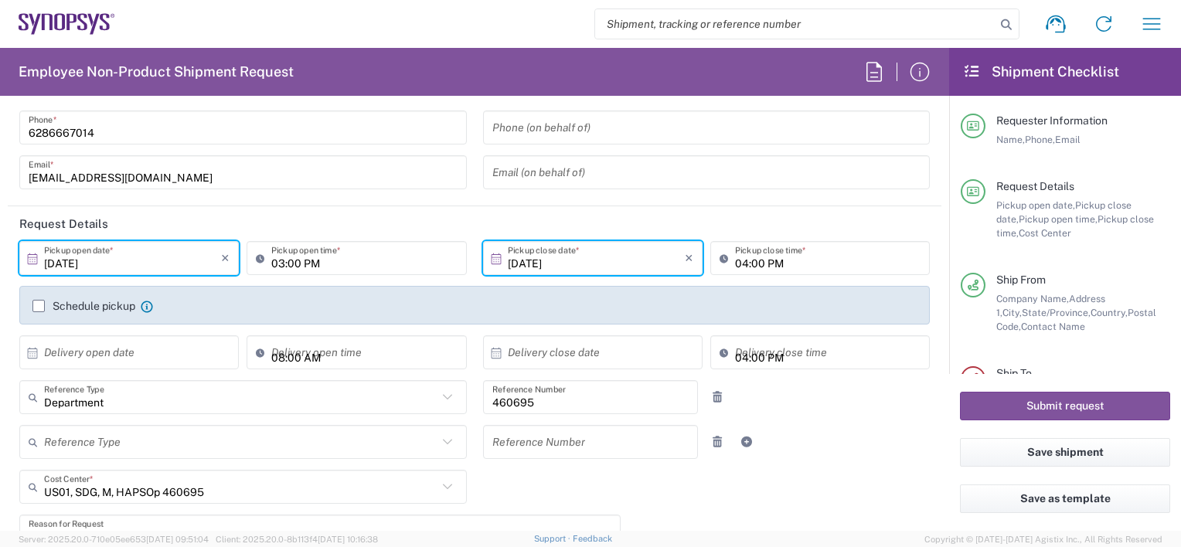
click at [158, 253] on input "[DATE]" at bounding box center [132, 258] width 177 height 27
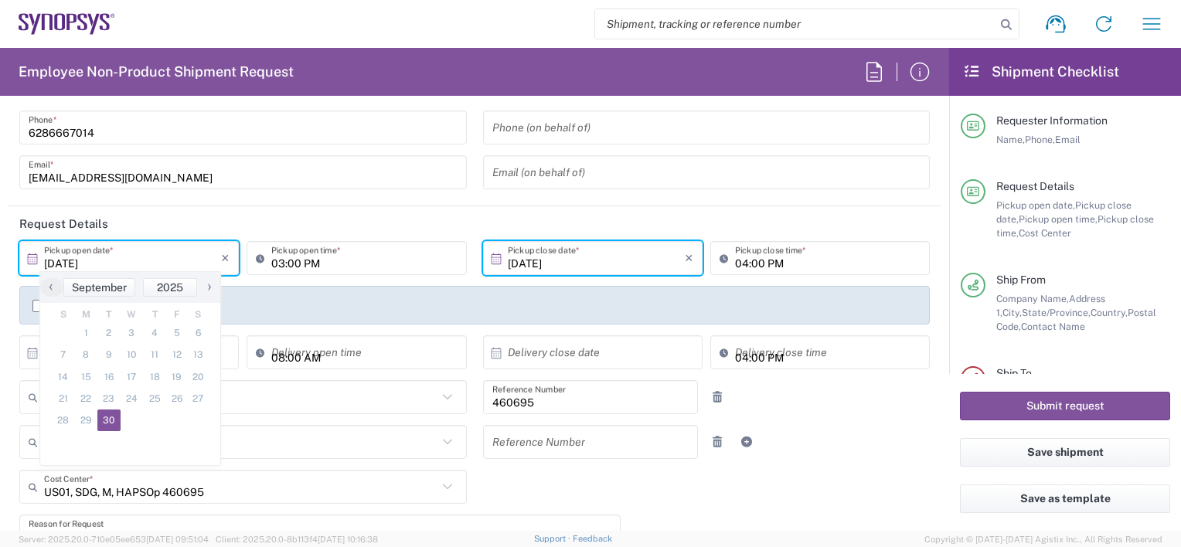
click at [113, 417] on span "30" at bounding box center [108, 421] width 23 height 22
click at [573, 259] on input "[DATE]" at bounding box center [596, 258] width 177 height 27
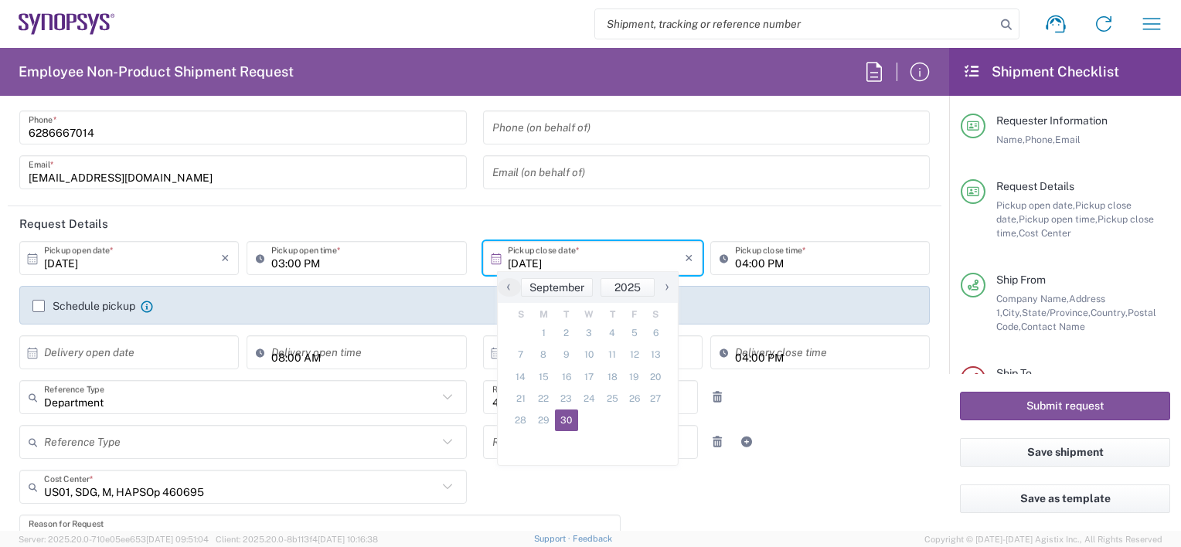
click at [566, 427] on span "30" at bounding box center [566, 421] width 23 height 22
click at [774, 383] on div "Department Reference Type Department Customer Ref Invoice Number Purchase Order…" at bounding box center [475, 402] width 927 height 45
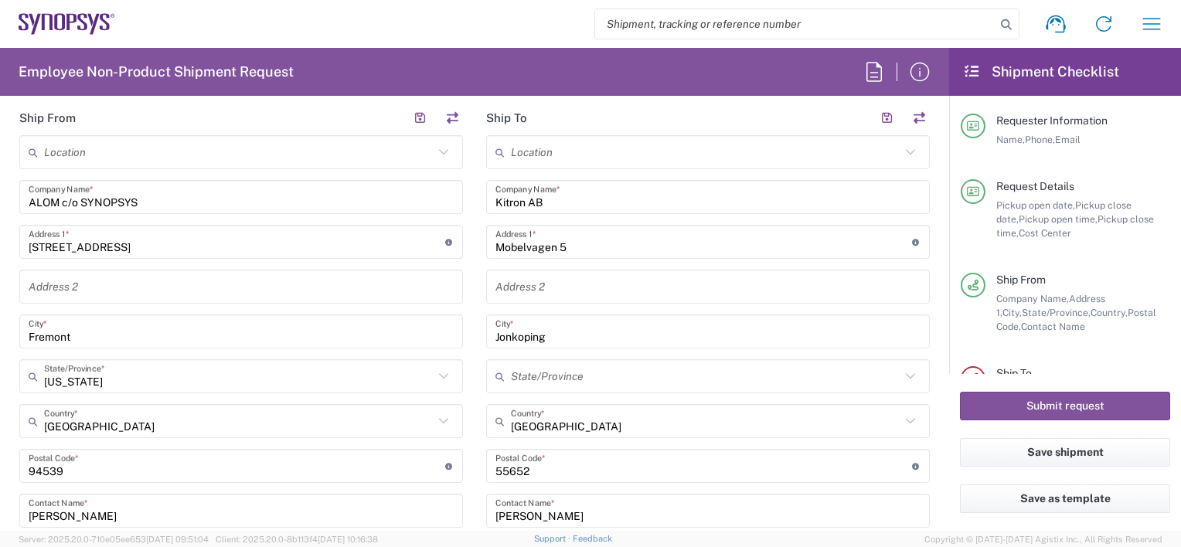
scroll to position [773, 0]
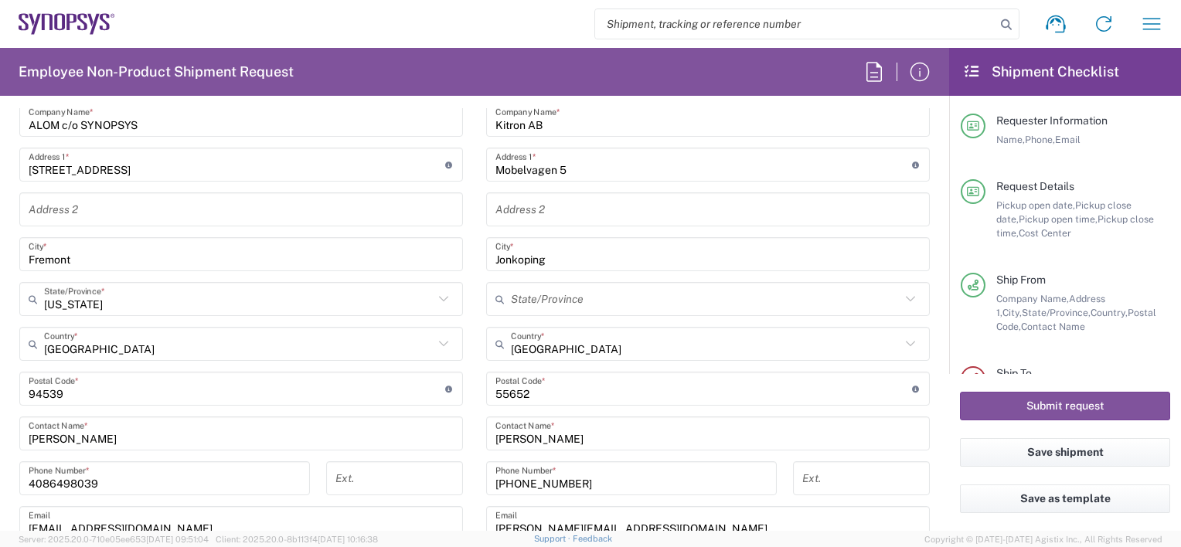
click at [716, 170] on input "Mobelvagen 5" at bounding box center [703, 164] width 417 height 27
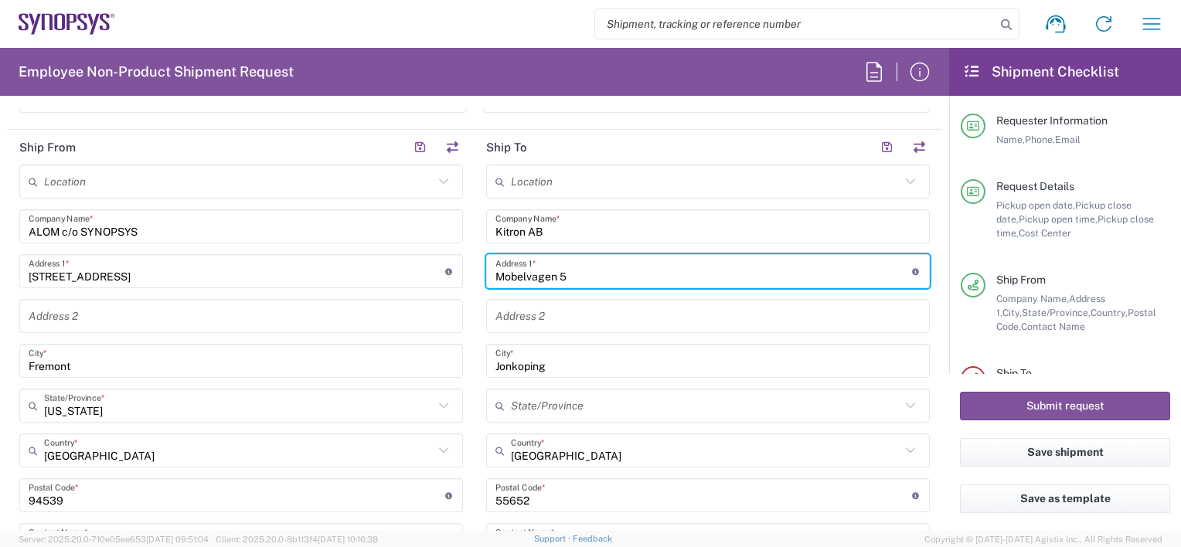
scroll to position [541, 0]
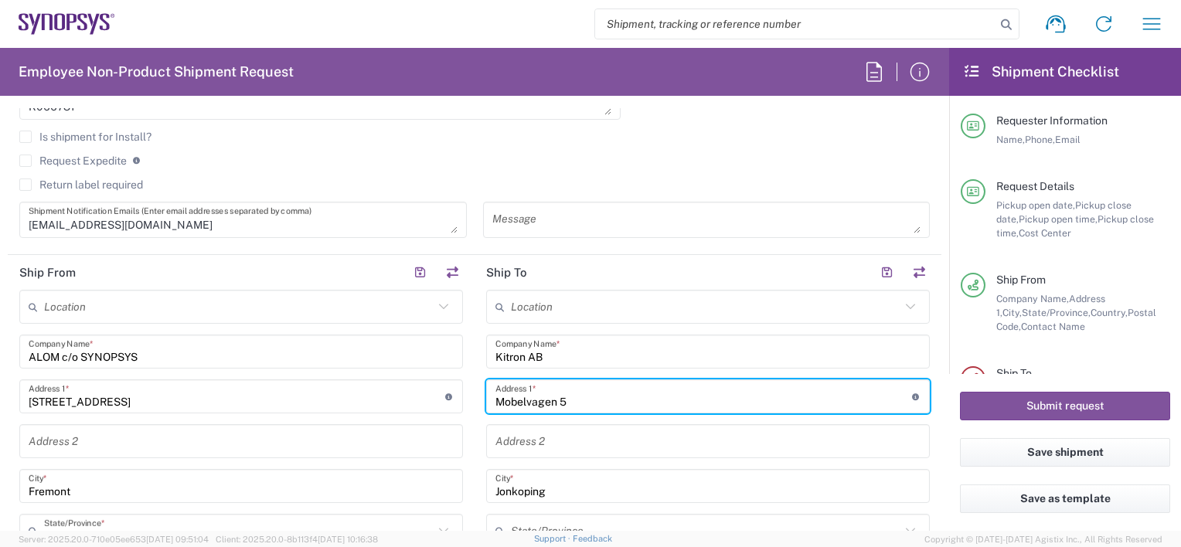
click at [559, 355] on input "Kitron AB" at bounding box center [707, 351] width 425 height 27
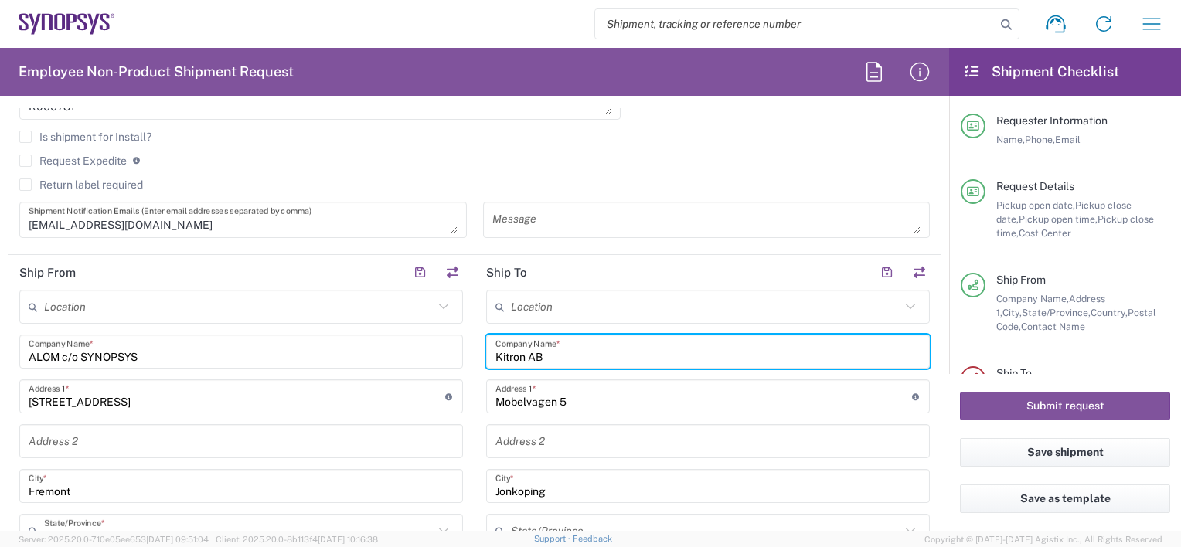
drag, startPoint x: 574, startPoint y: 352, endPoint x: 402, endPoint y: 335, distance: 173.2
click at [934, 325] on form "Requester Information Faizan Qureshi Name * 6286667014 Phone * faizanq@synopsys…" at bounding box center [474, 319] width 949 height 423
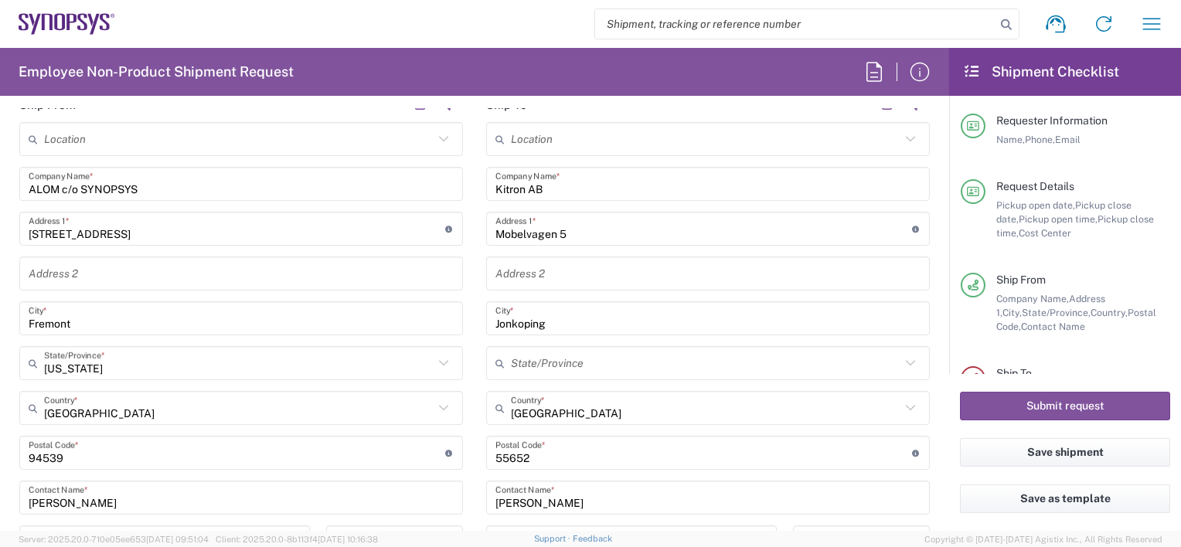
scroll to position [618, 0]
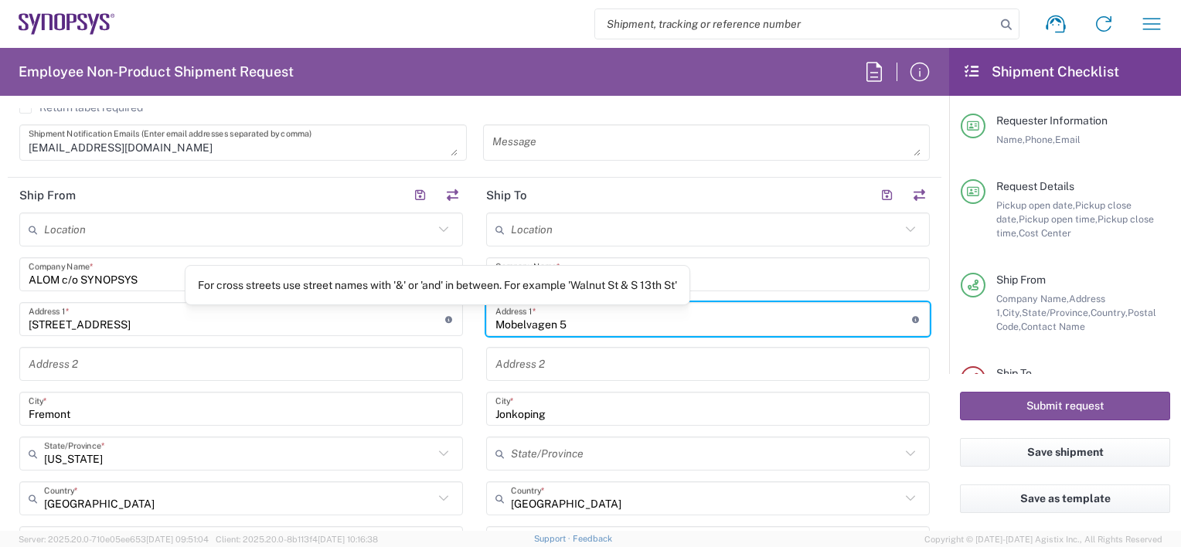
drag, startPoint x: 578, startPoint y: 322, endPoint x: 515, endPoint y: 299, distance: 67.5
click at [438, 318] on div "Ship From Location Aachen DE04 Agrate Brianza IT01 Aschheim DE02 Atlanta US60 A…" at bounding box center [475, 530] width 934 height 704
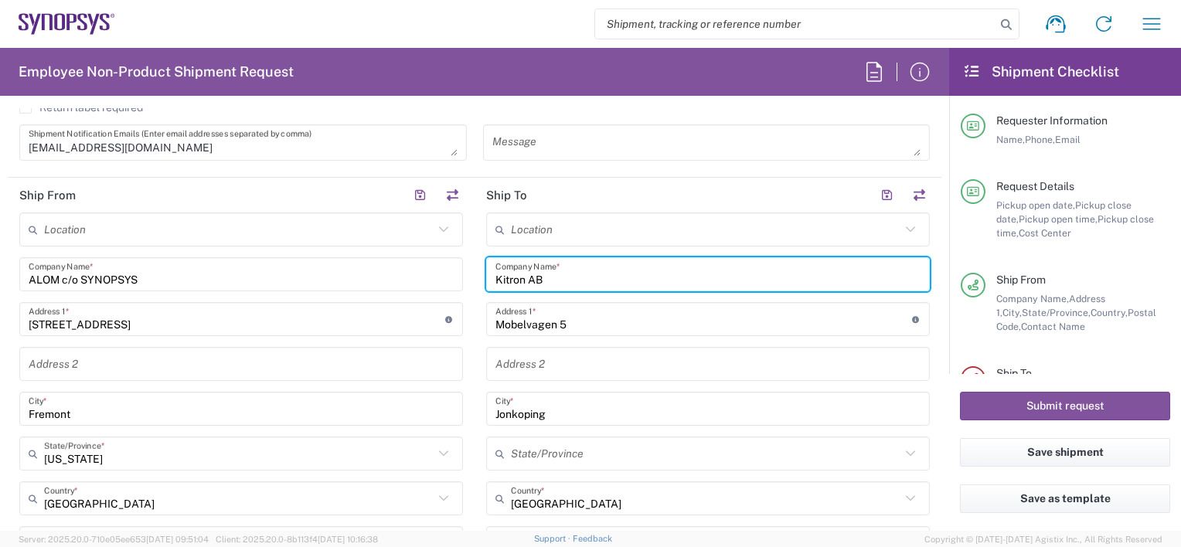
drag, startPoint x: 474, startPoint y: 277, endPoint x: 419, endPoint y: 275, distance: 55.7
click at [420, 277] on div "Ship From Location Aachen DE04 Agrate Brianza IT01 Aschheim DE02 Atlanta US60 A…" at bounding box center [475, 530] width 934 height 704
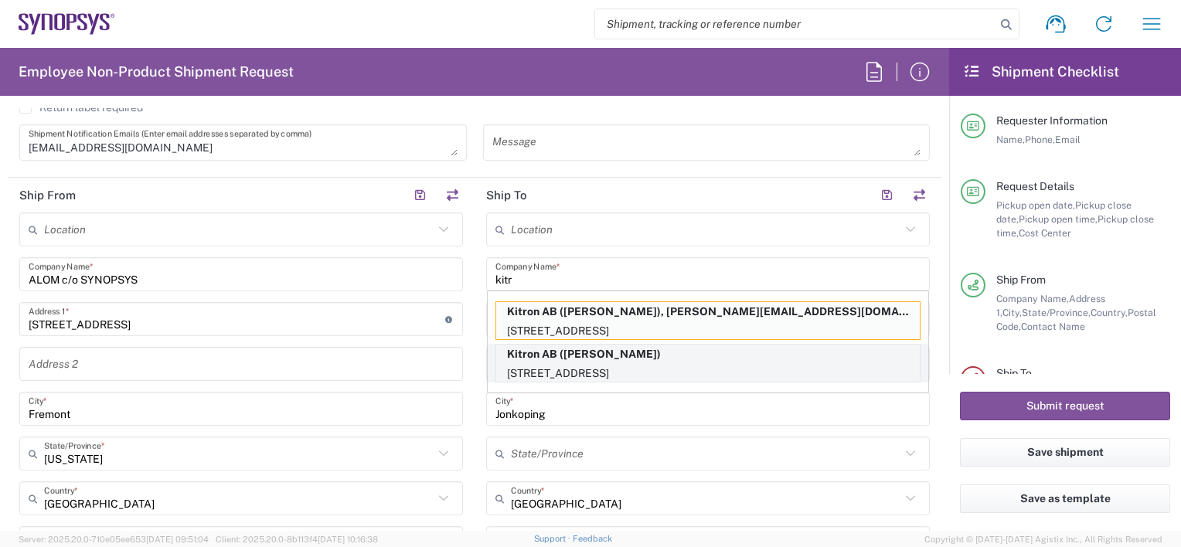
click at [577, 355] on p "Kitron AB (Marcus Warhag)" at bounding box center [707, 354] width 423 height 19
type input "Kitron AB"
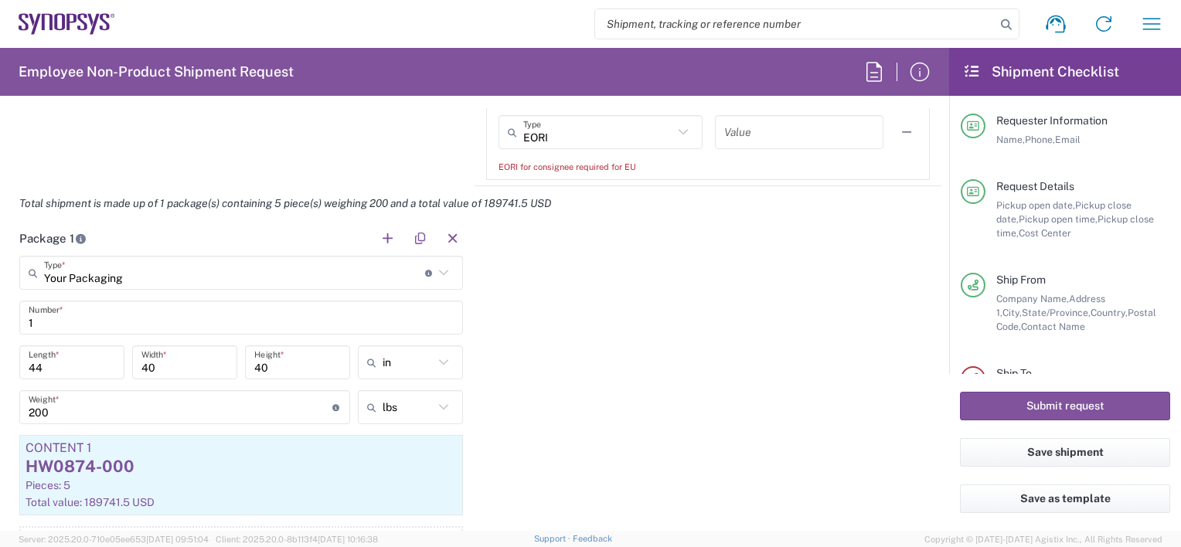
scroll to position [1391, 0]
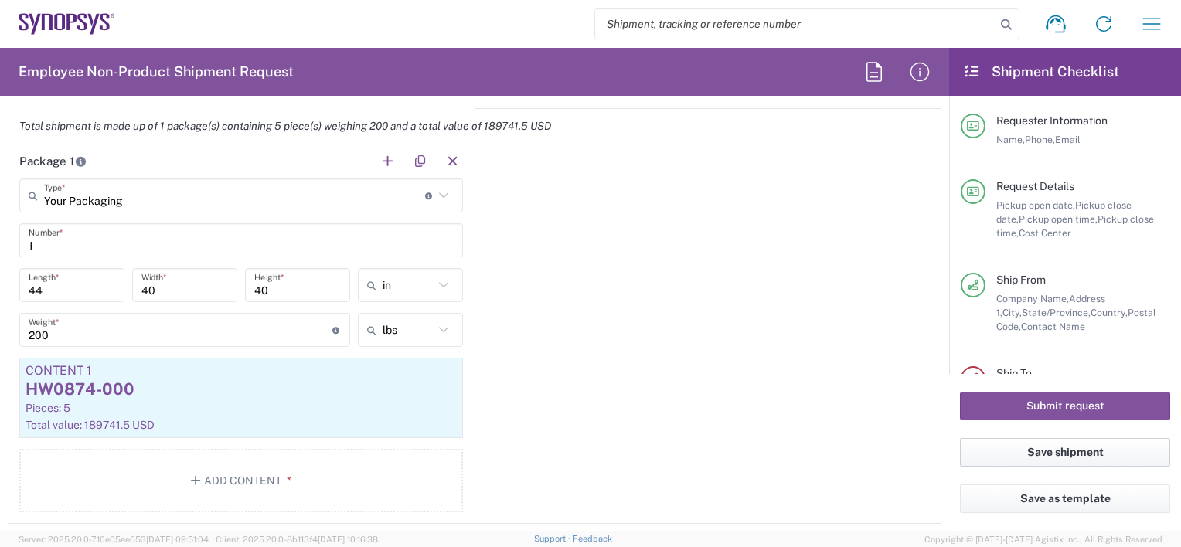
click at [1066, 447] on button "Save shipment" at bounding box center [1065, 452] width 210 height 29
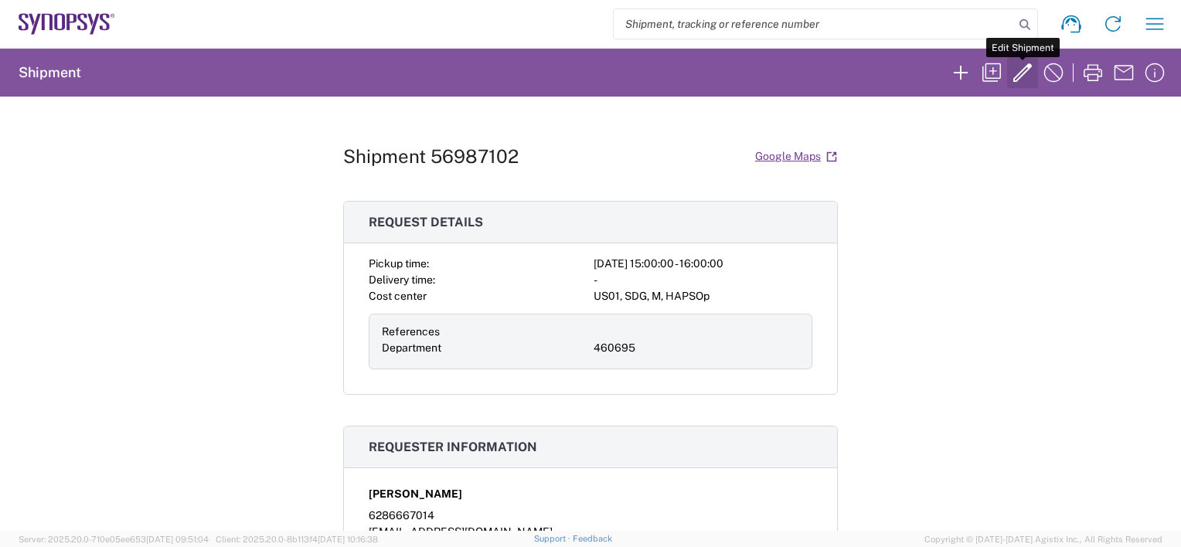
click at [1011, 71] on icon "button" at bounding box center [1022, 72] width 25 height 25
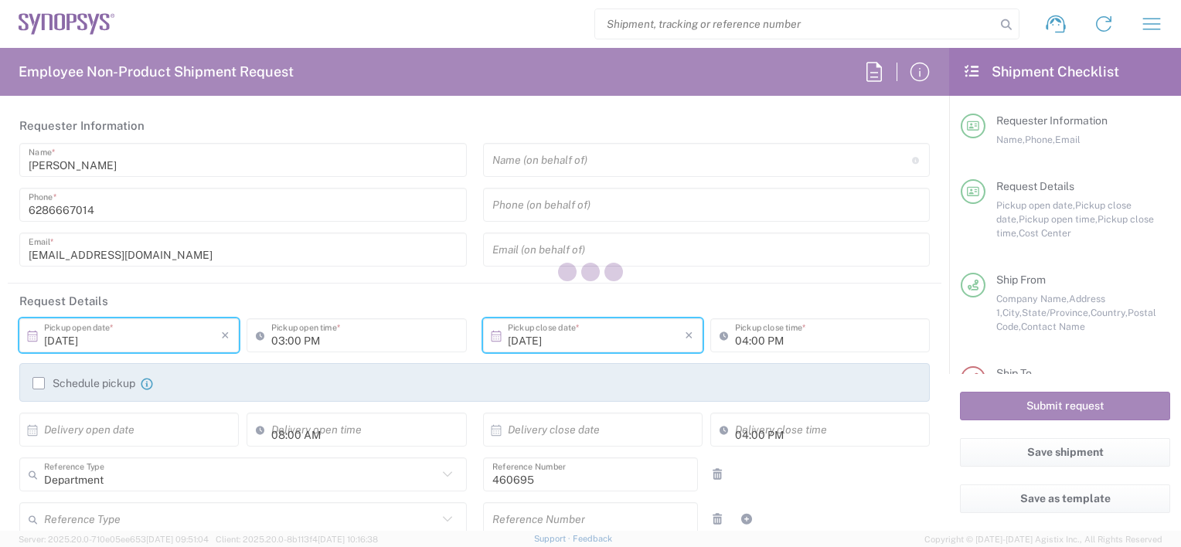
type input "[US_STATE]"
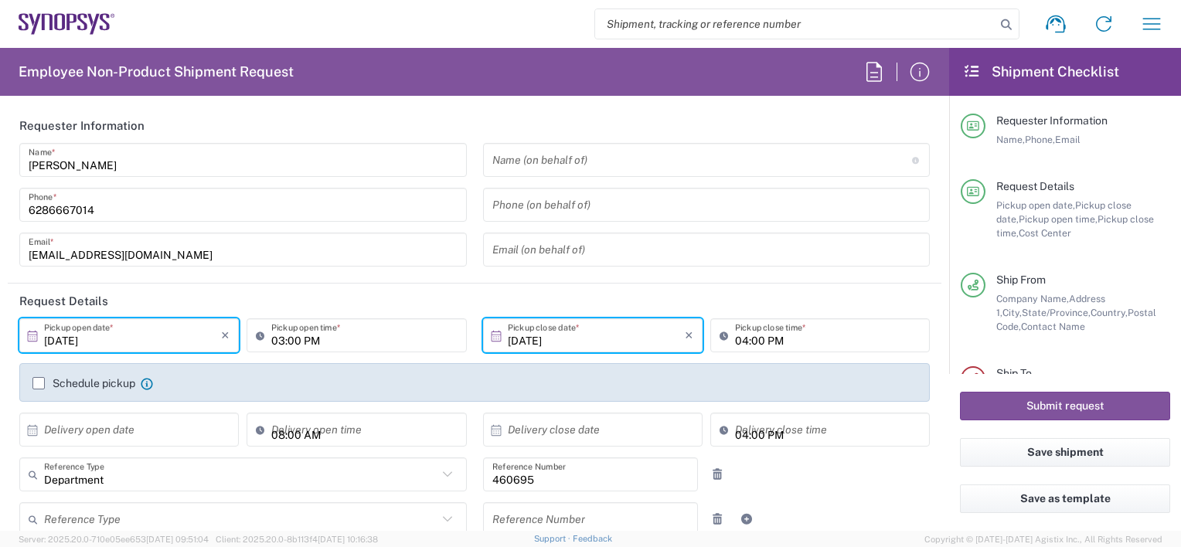
type input "US01, SDG, M, HAPSOp 460695"
type input "Your Packaging"
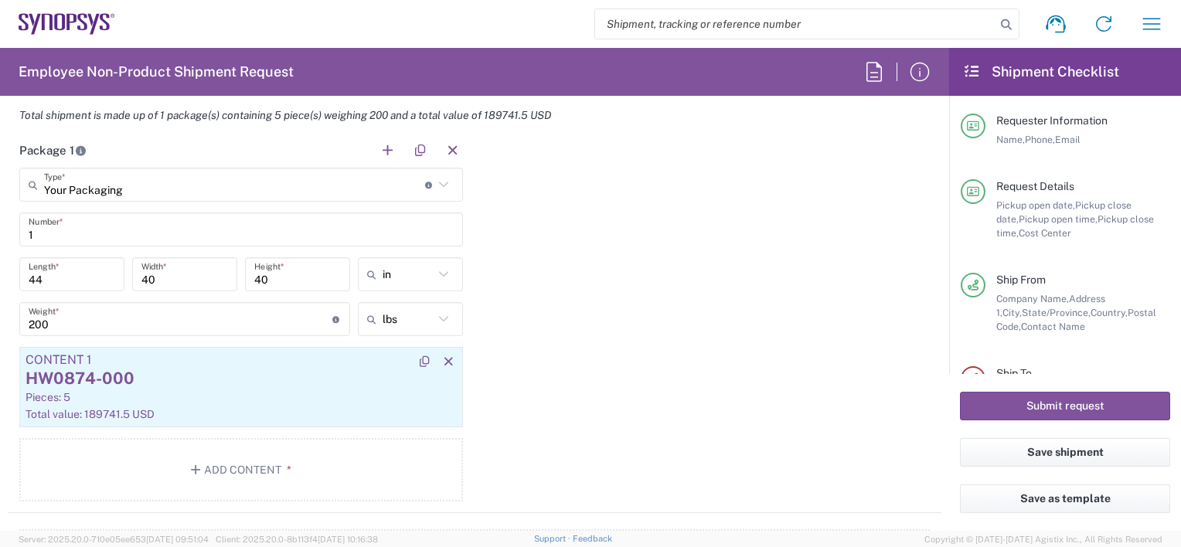
scroll to position [1391, 0]
click at [209, 396] on div "Pieces: 5" at bounding box center [241, 394] width 431 height 14
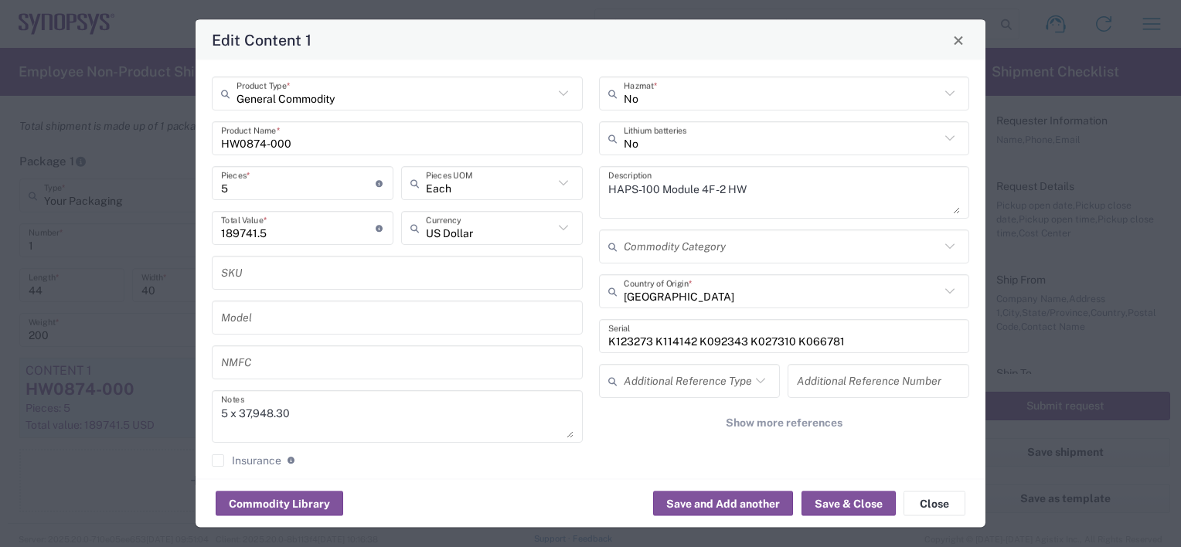
type input "BIS"
type input "NLR - No License Required"
click at [835, 500] on button "Save & Close" at bounding box center [848, 503] width 94 height 25
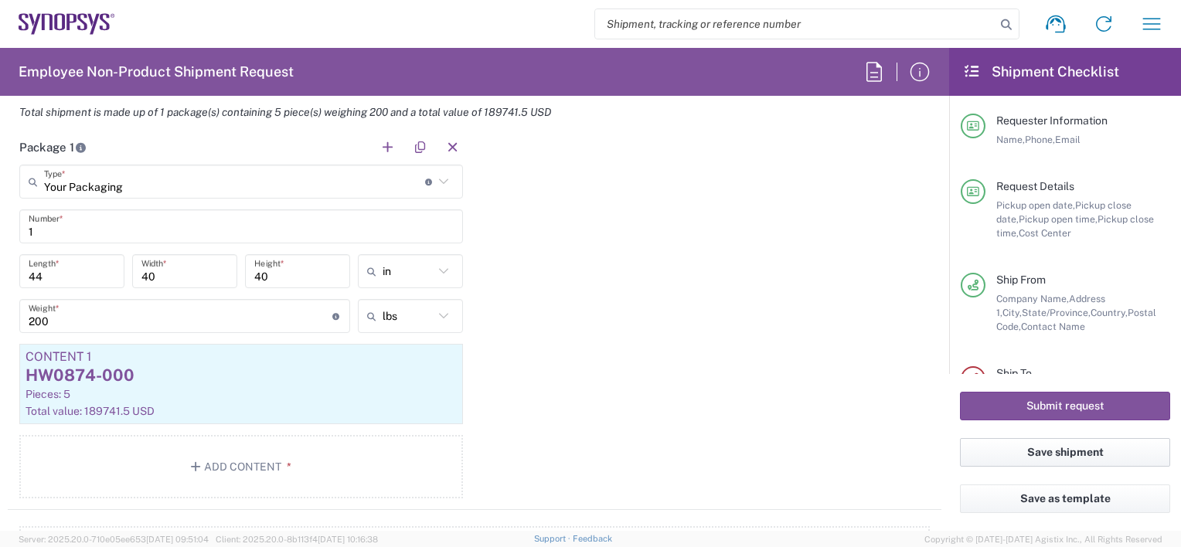
click at [1067, 452] on button "Save shipment" at bounding box center [1065, 452] width 210 height 29
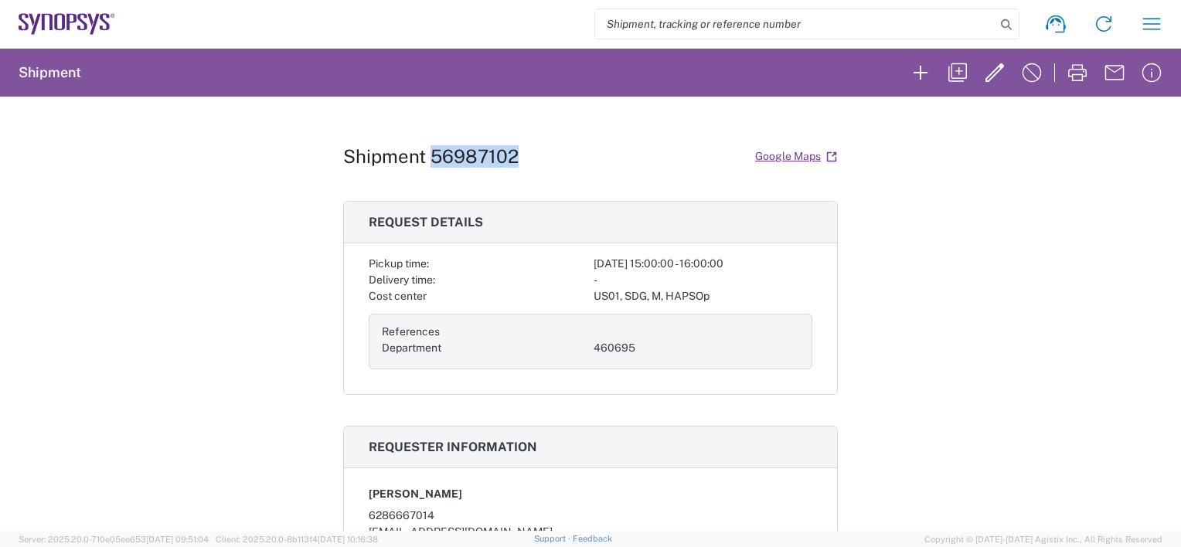
drag, startPoint x: 512, startPoint y: 156, endPoint x: 427, endPoint y: 158, distance: 85.0
click at [427, 158] on h1 "Shipment 56987102" at bounding box center [430, 156] width 175 height 22
copy h1 "56987102"
drag, startPoint x: 346, startPoint y: 155, endPoint x: 519, endPoint y: 154, distance: 173.1
click at [519, 154] on div "Shipment 56987102 Google Maps Request details Pickup time: 2025-09-30 15:00:00 …" at bounding box center [590, 314] width 1181 height 434
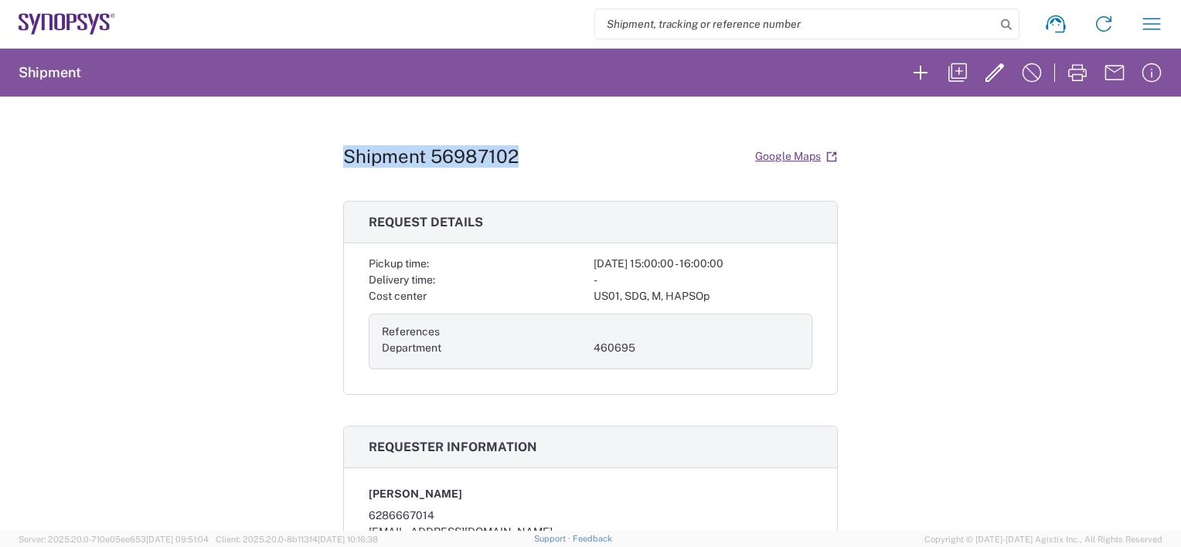
copy h1 "Shipment 56987102"
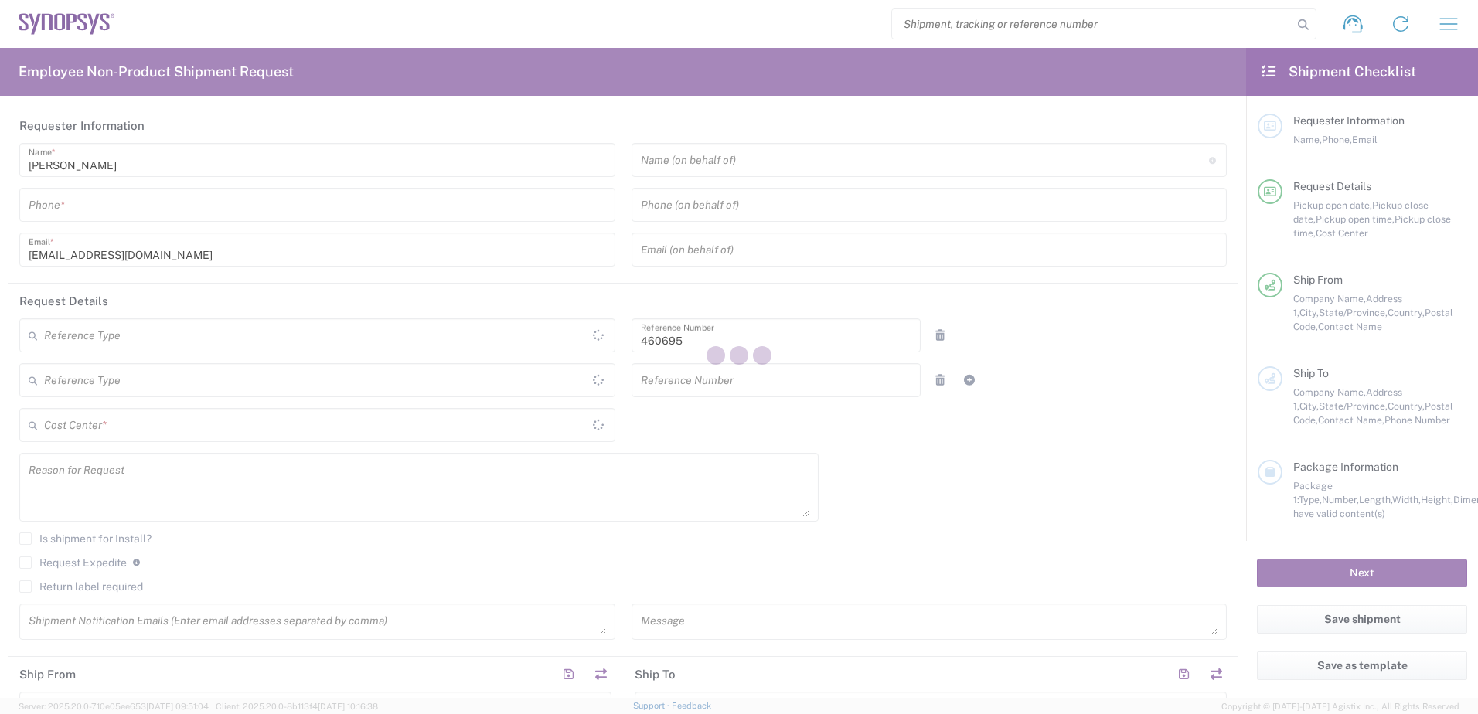
type input "Department"
type input "US01, SDG, M, HAPSOp 460695"
type input "[GEOGRAPHIC_DATA]"
type input "Delivered at Place"
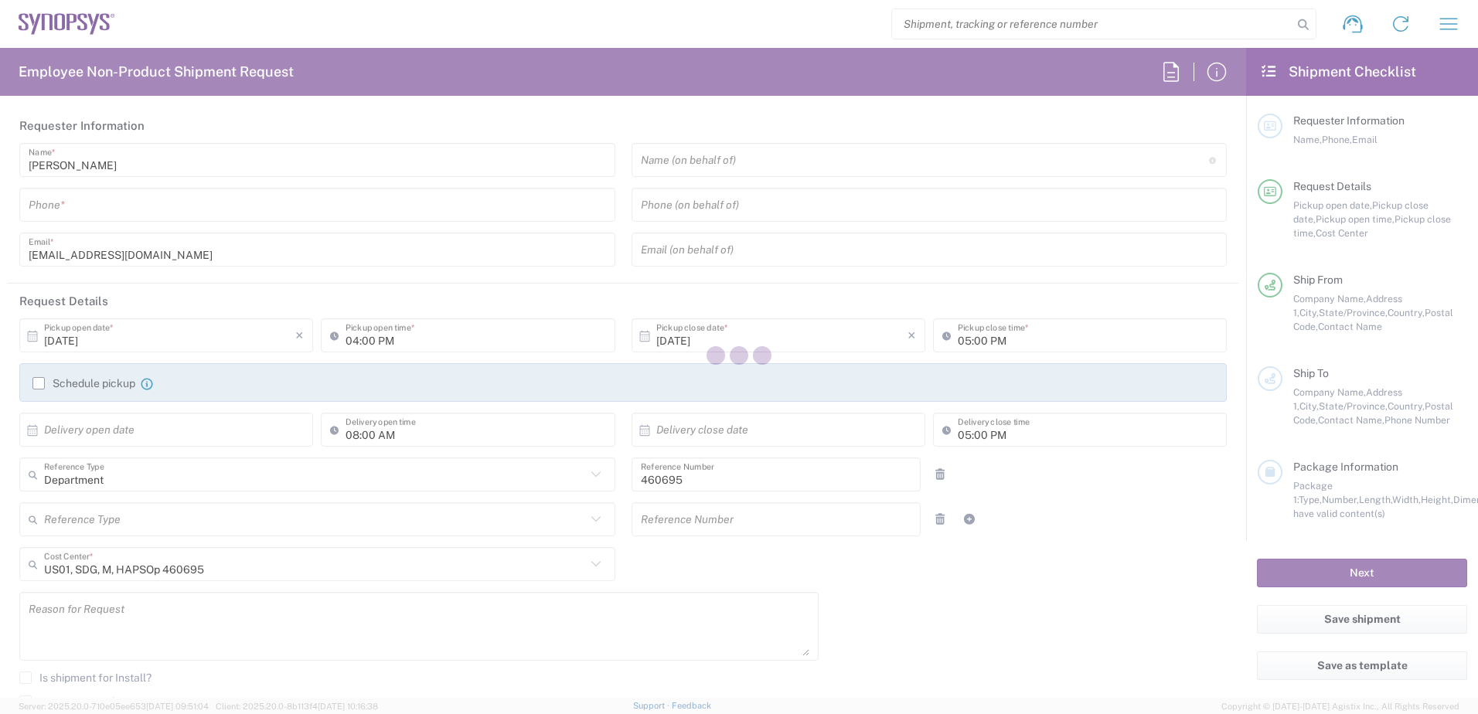
type input "[US_STATE]"
type input "[GEOGRAPHIC_DATA]"
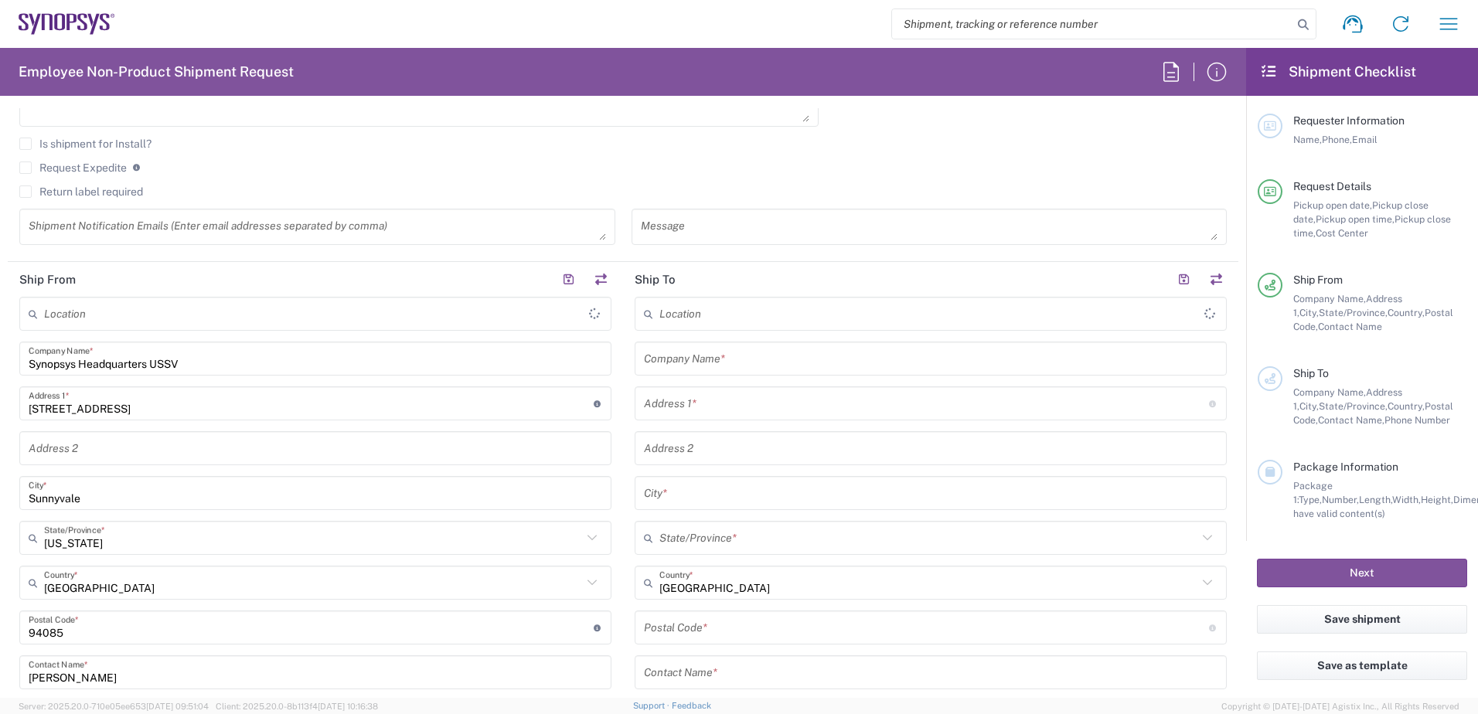
scroll to position [309, 0]
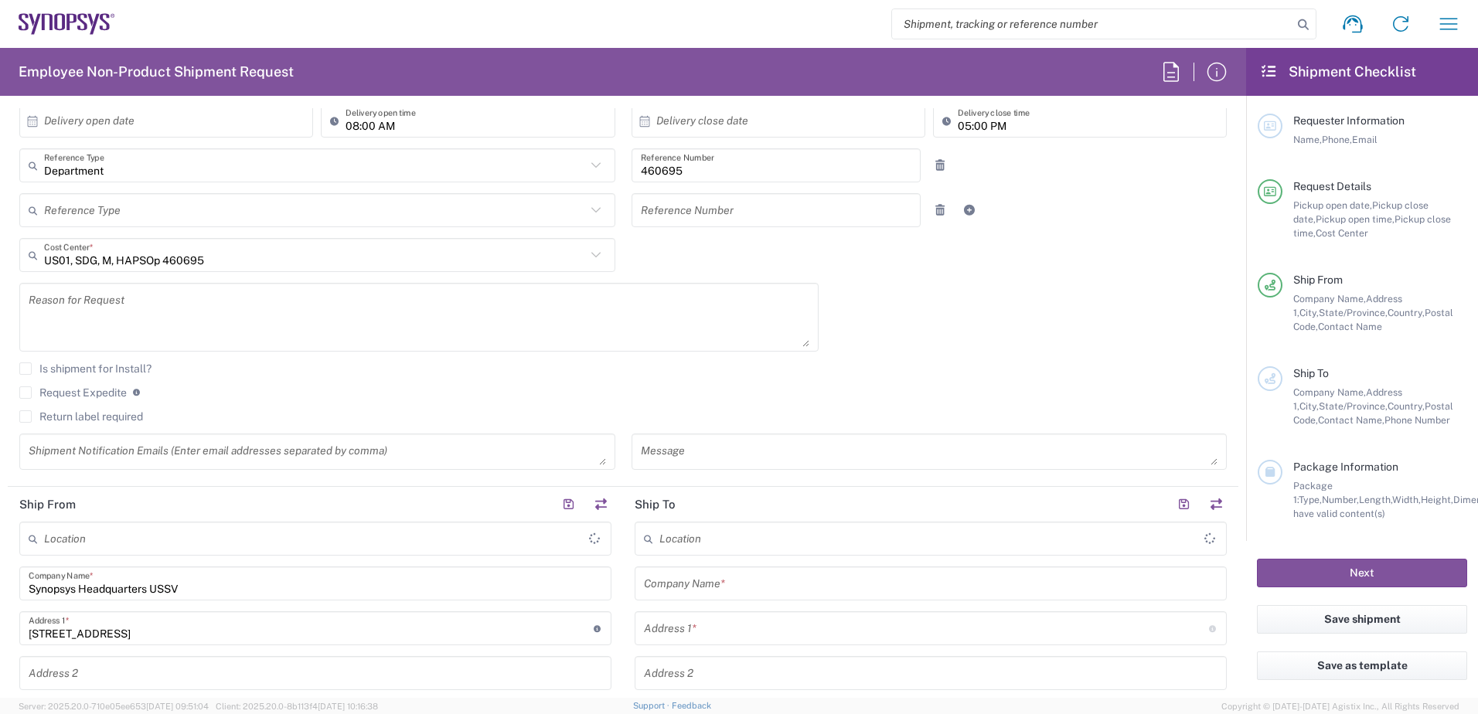
type input "Headquarters USSV"
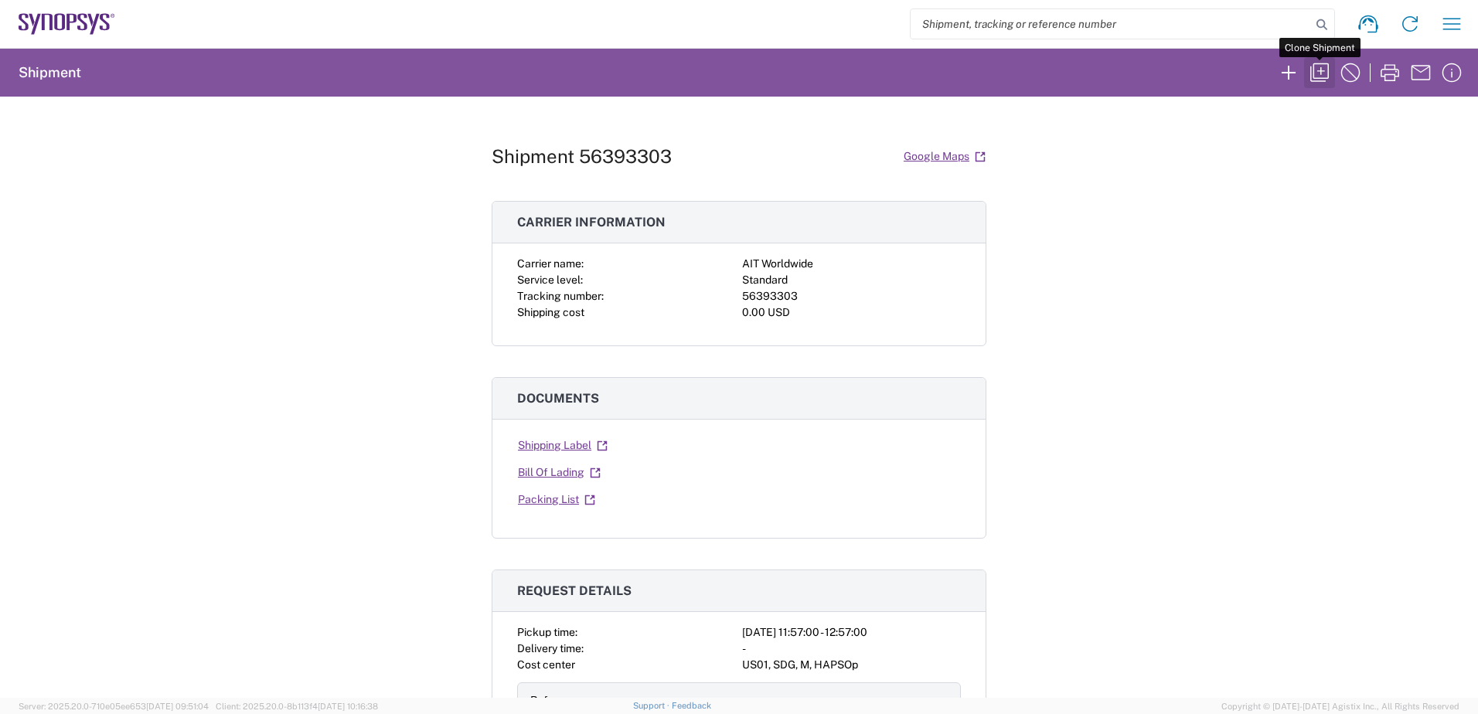
click at [1326, 72] on icon "button" at bounding box center [1319, 72] width 25 height 25
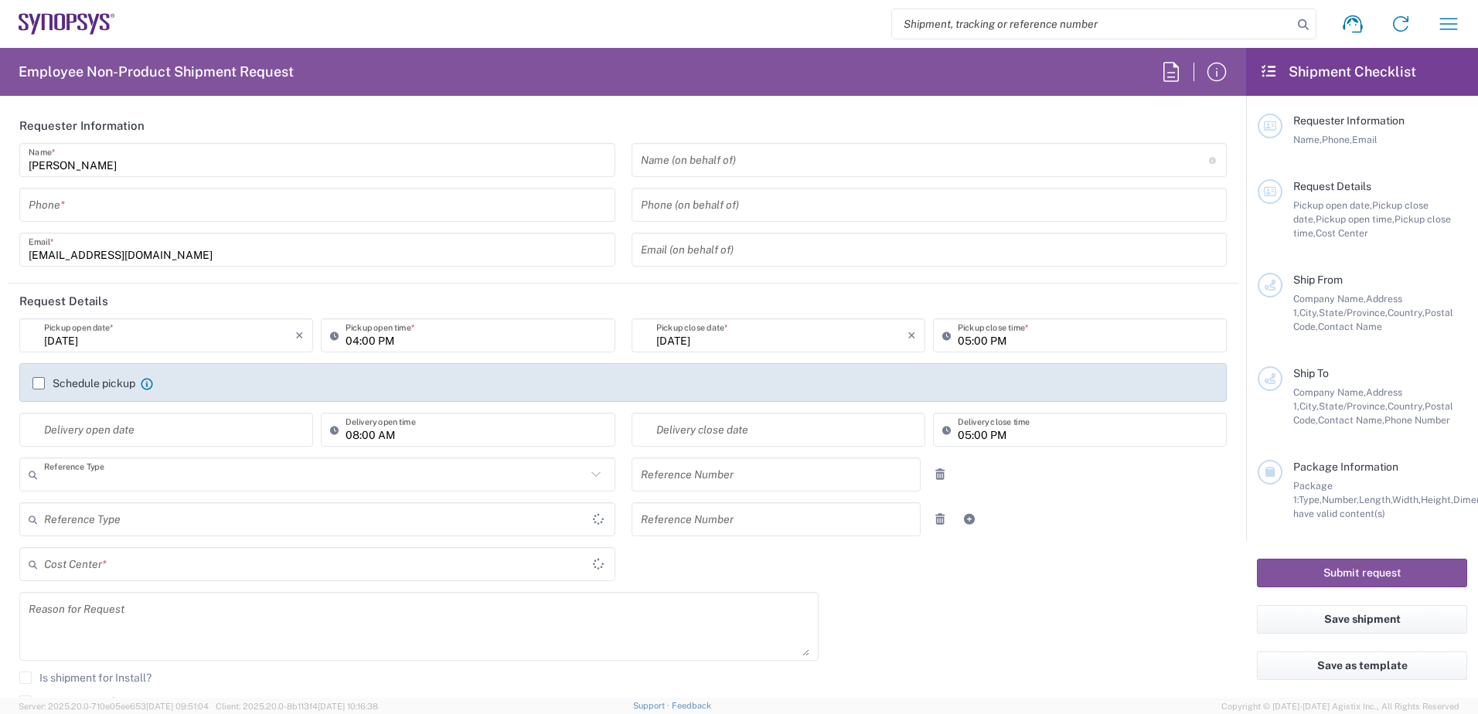
type input "Department"
type input "[GEOGRAPHIC_DATA]"
type input "Delivered at Place"
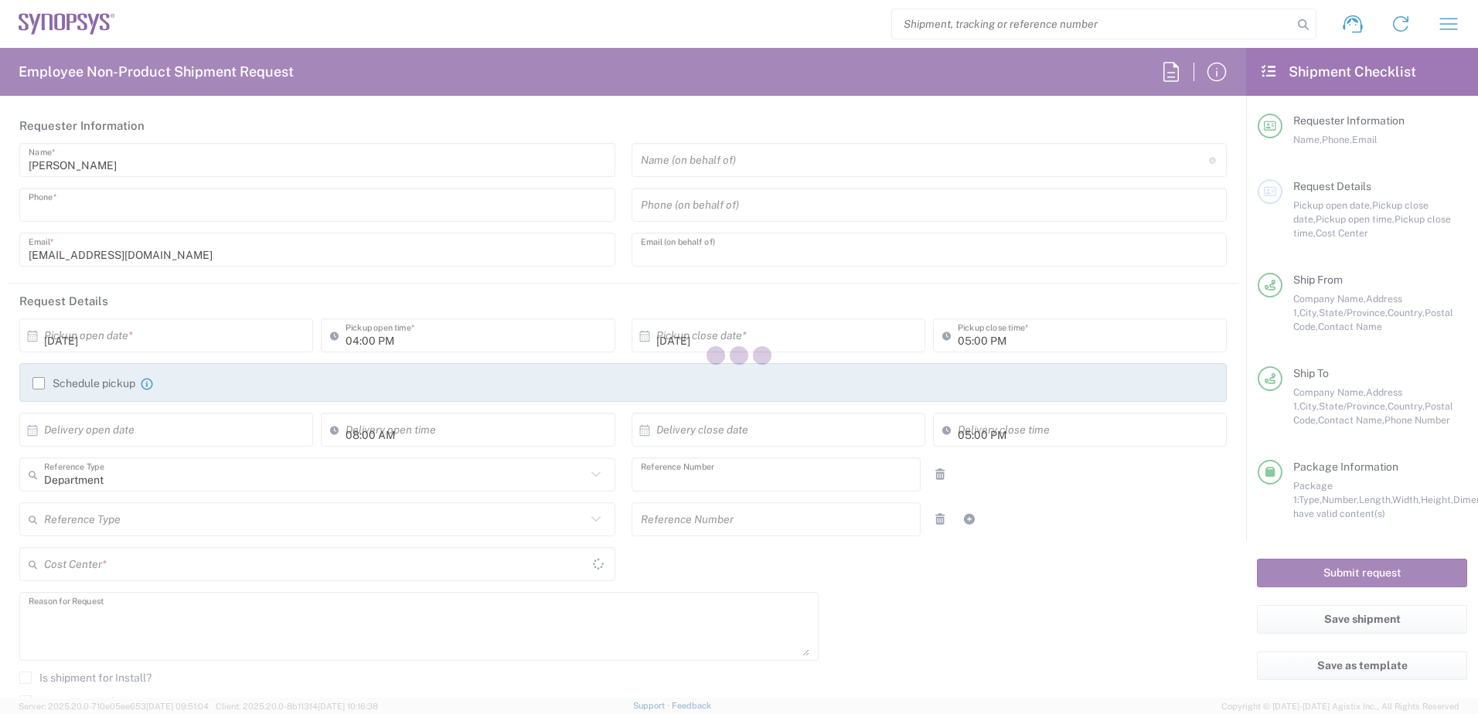
type input "6286667014"
type input "[PERSON_NAME][EMAIL_ADDRESS][DOMAIN_NAME]"
type input "460695"
type textarea "Please help move these RMA units from [GEOGRAPHIC_DATA] 6/8. to Sanmina SJ on […"
type textarea "[EMAIL_ADDRESS][DOMAIN_NAME]"
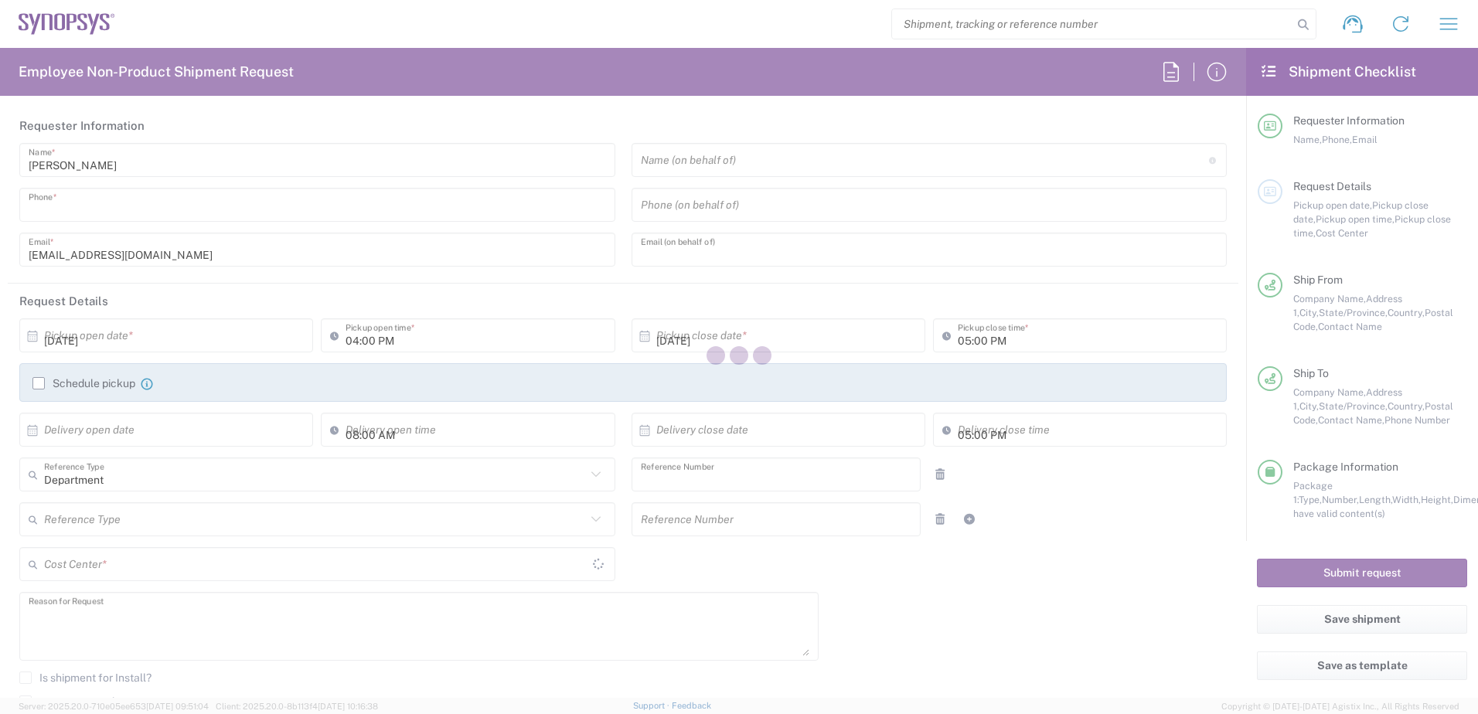
type textarea "Please see attached. -[GEOGRAPHIC_DATA]"
type input "Synopsys Headquarters USSV"
type input "[STREET_ADDRESS]"
type input "Bldg 6"
type input "Sunnyvale"
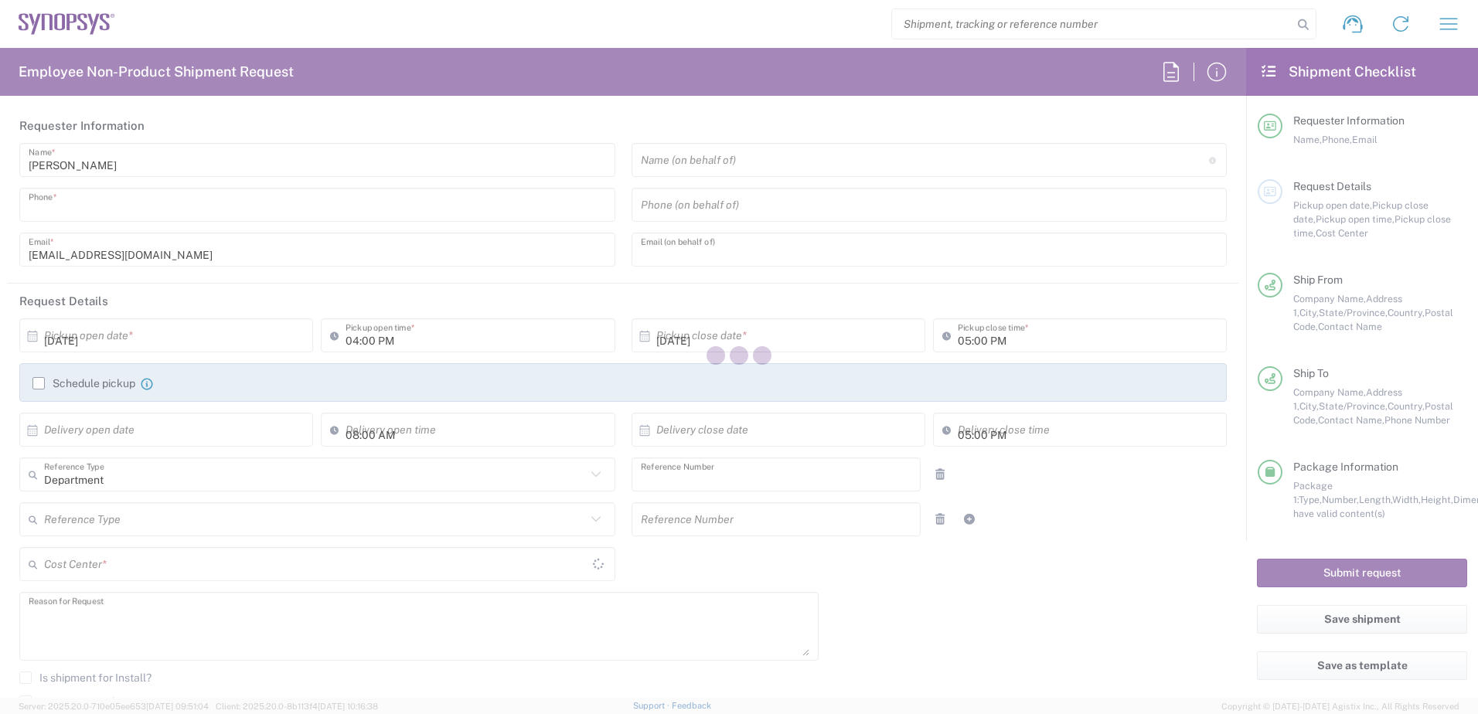
type input "[US_STATE]"
type input "94085"
type input "[PERSON_NAME]"
type input "6286667014"
type input "[EMAIL_ADDRESS][DOMAIN_NAME]"
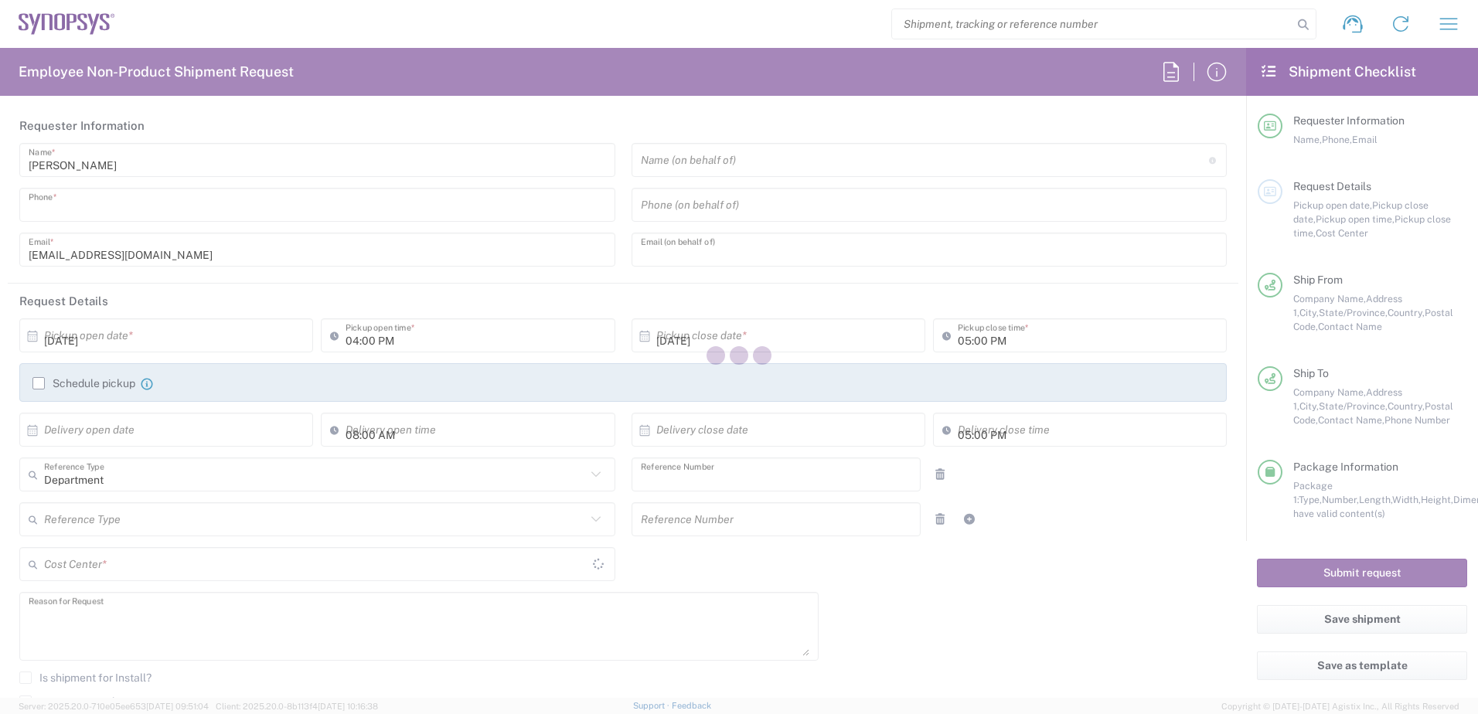
type input "Sanmina Corporation"
type input "60 E. Plumeria"
type input "[GEOGRAPHIC_DATA][PERSON_NAME]"
type input "[US_STATE]"
type input "95134"
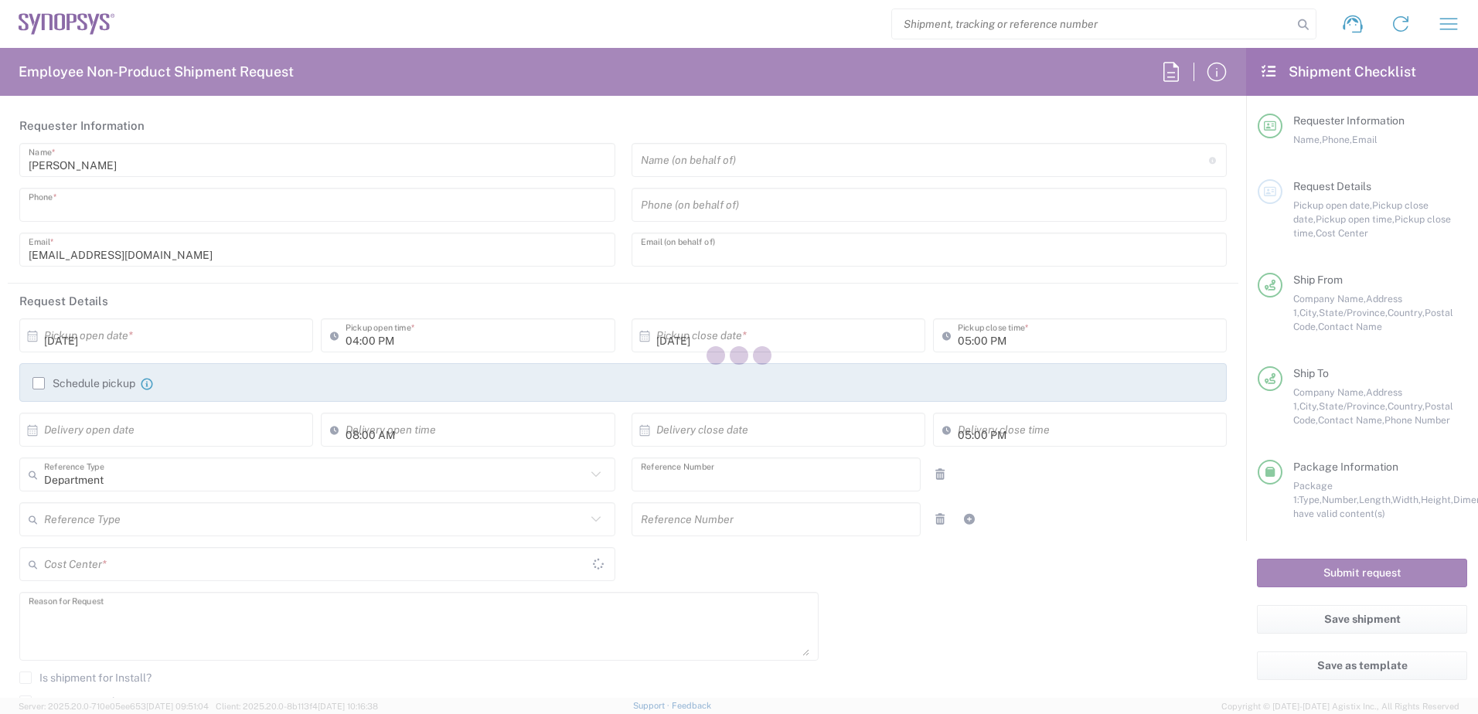
type input "[PERSON_NAME]"
type input "9169908841"
type input "[PERSON_NAME][EMAIL_ADDRESS][PERSON_NAME][DOMAIN_NAME]"
type input "11:57 AM"
type input "12:57 PM"
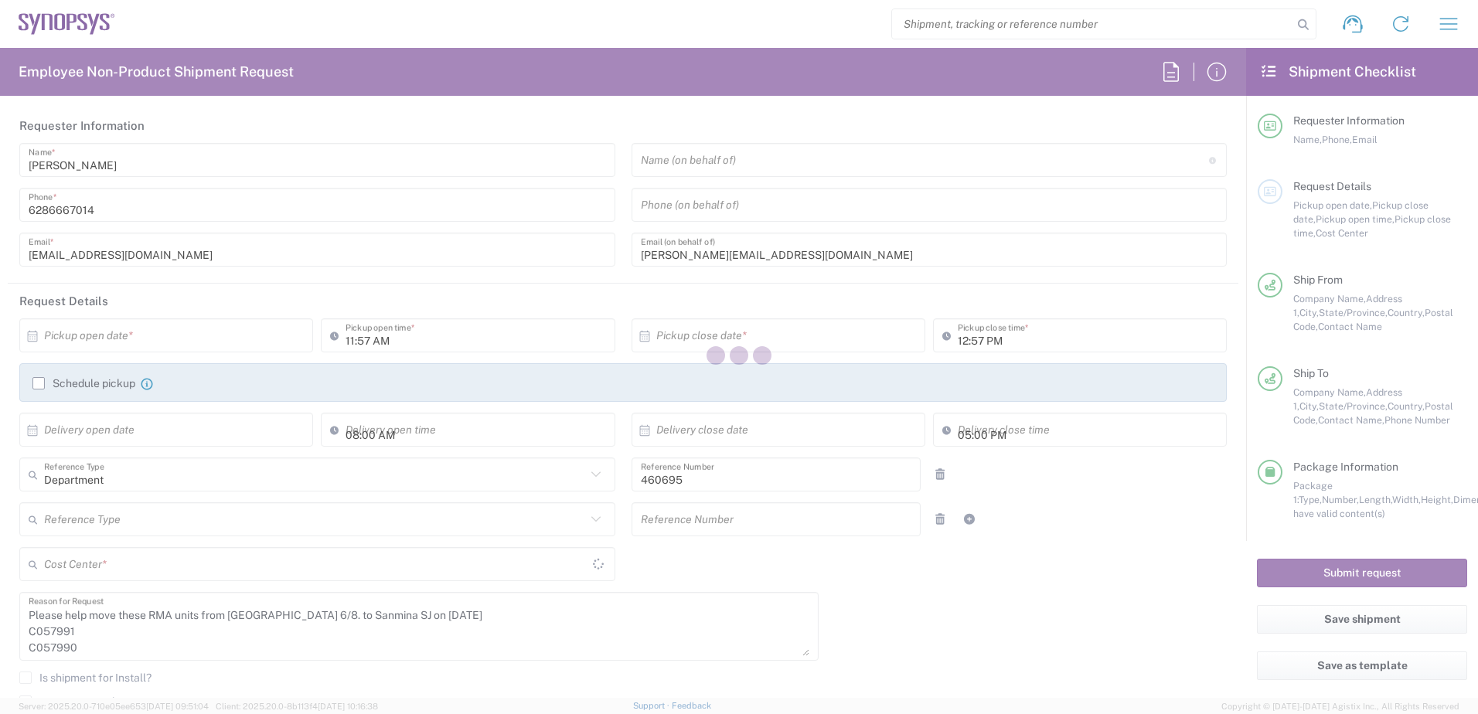
type input "US01, SDG, M, HAPSOp 460695"
type input "Your Packaging"
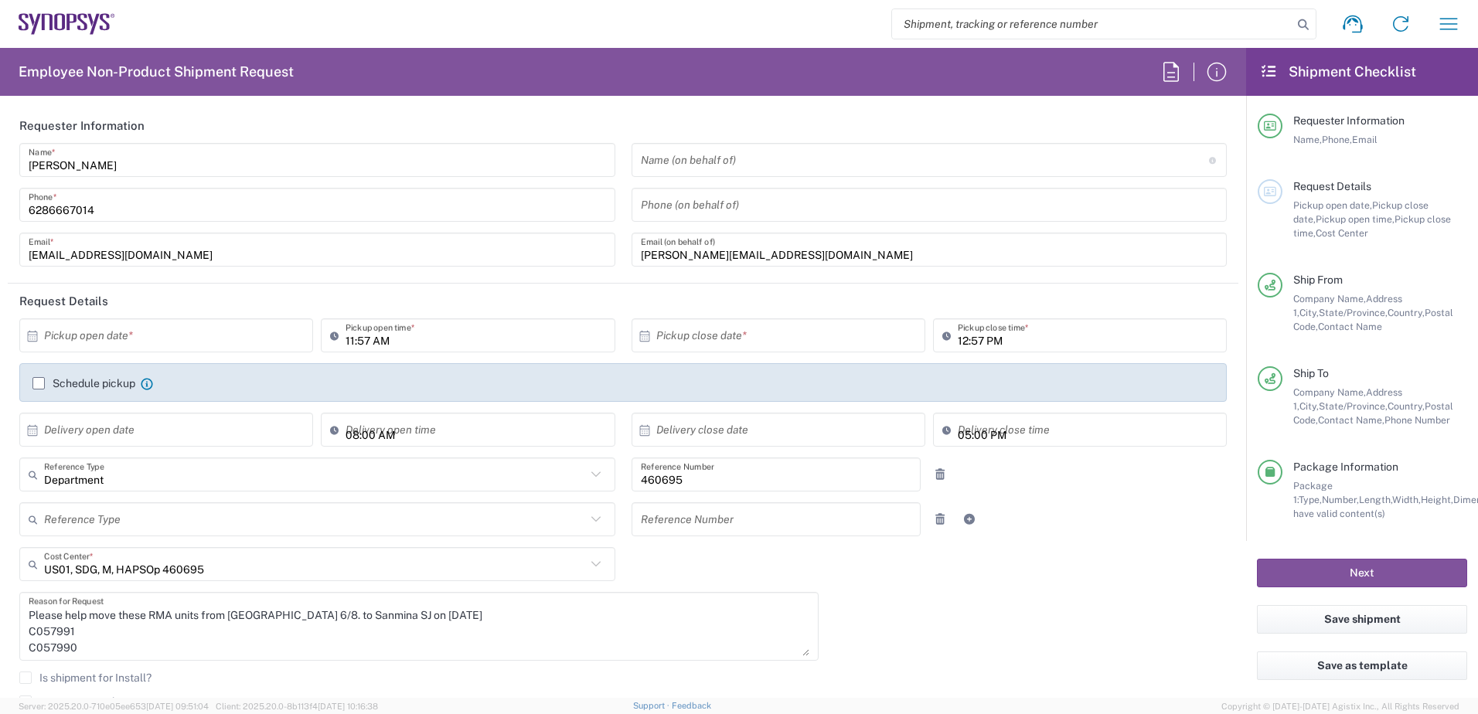
type input "Headquarters USSV"
click at [179, 339] on input "text" at bounding box center [169, 335] width 251 height 27
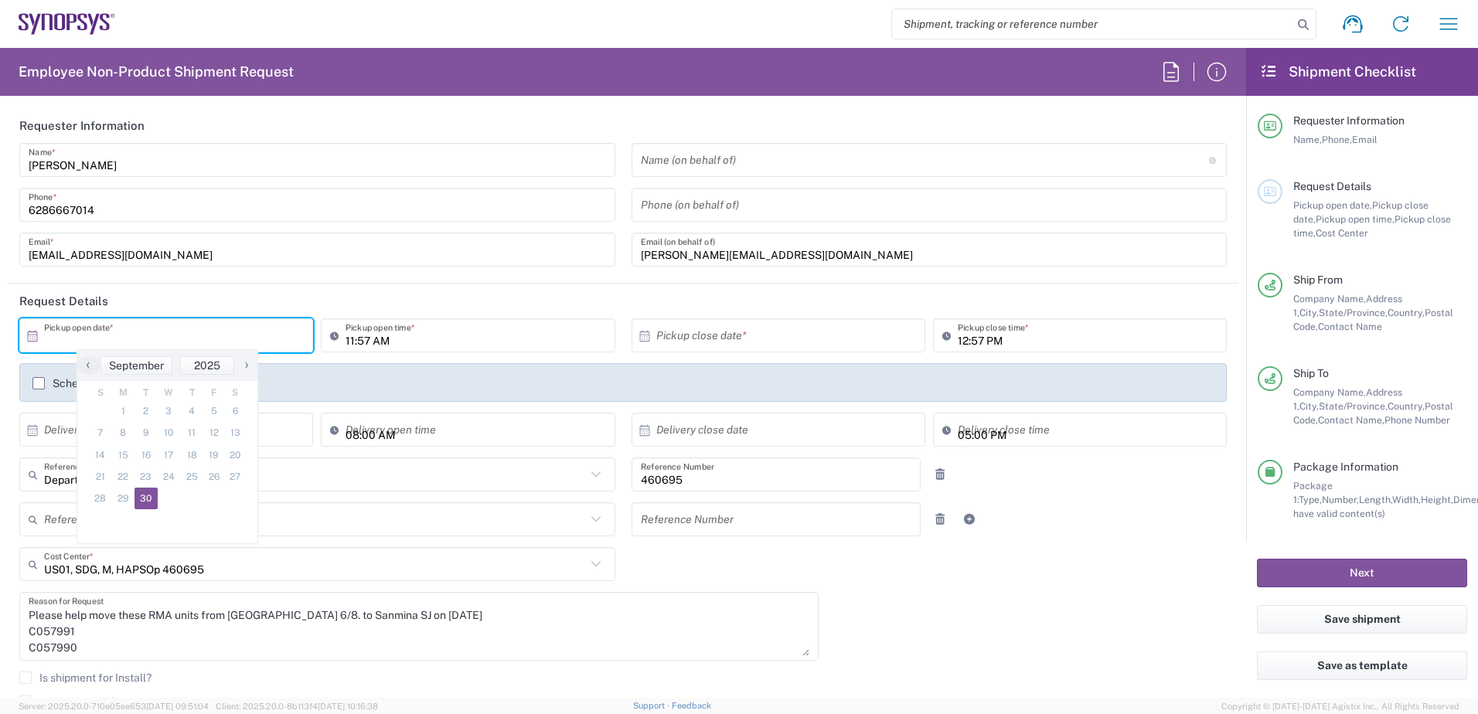
drag, startPoint x: 142, startPoint y: 501, endPoint x: 158, endPoint y: 499, distance: 15.5
click at [145, 501] on span "30" at bounding box center [145, 499] width 23 height 22
type input "[DATE]"
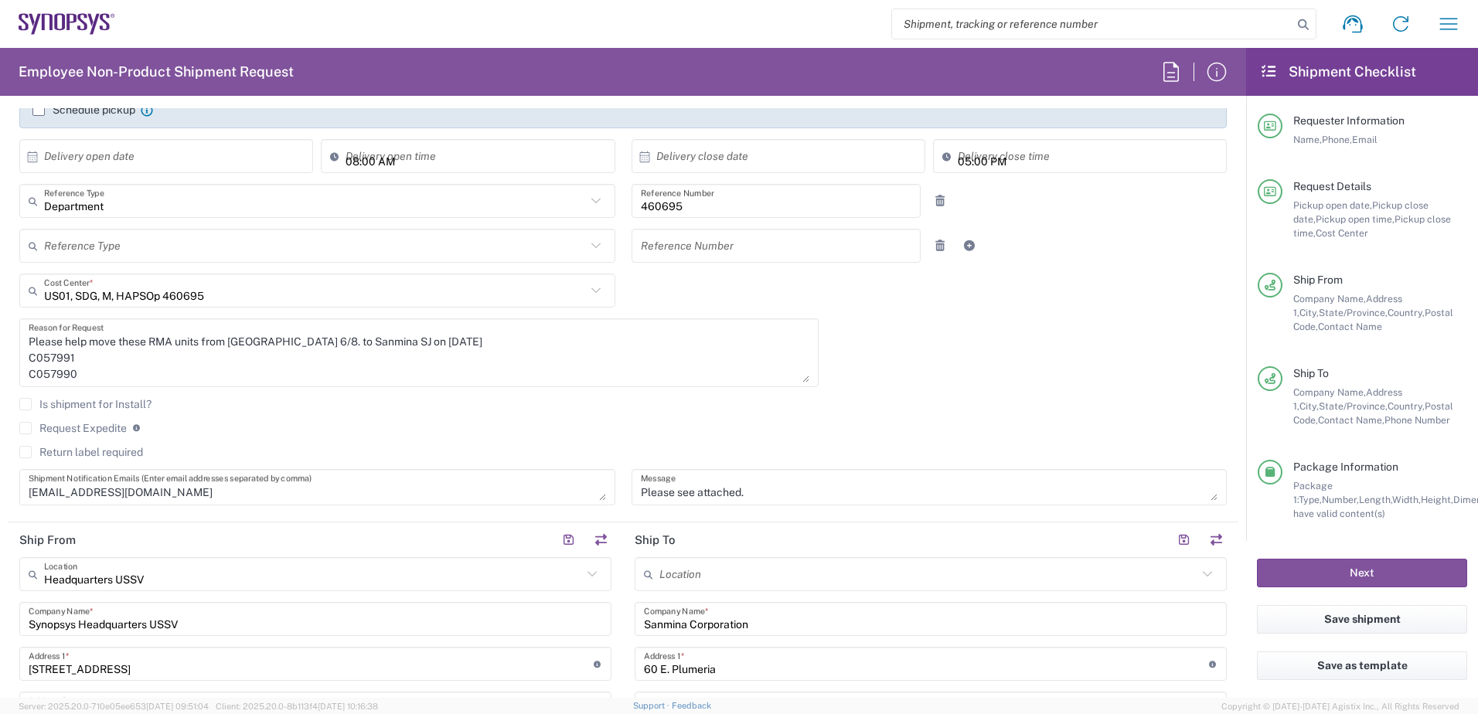
scroll to position [386, 0]
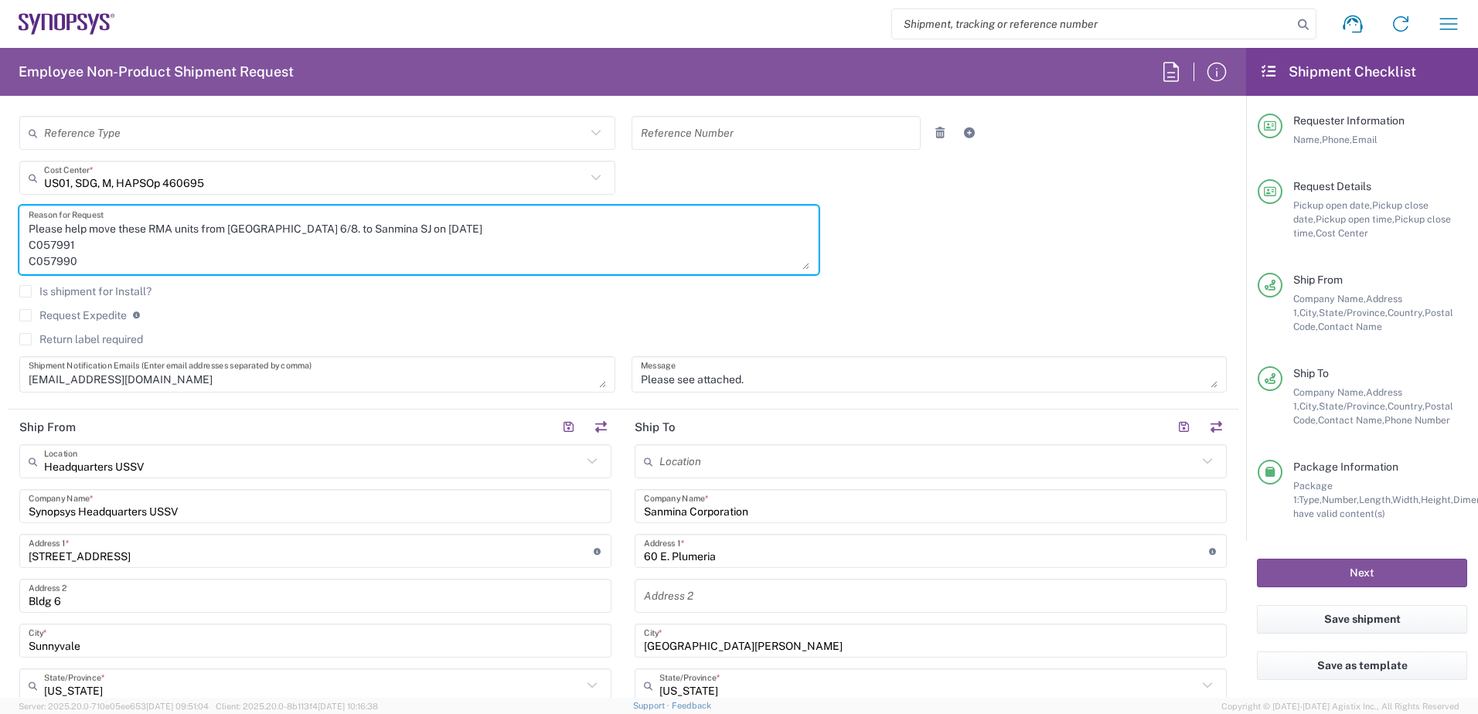
drag, startPoint x: 29, startPoint y: 247, endPoint x: 88, endPoint y: 287, distance: 70.7
click at [88, 287] on div "[DATE] × Pickup open date * Cancel Apply 11:57 AM Pickup open time * [DATE] × P…" at bounding box center [623, 167] width 1223 height 471
paste textarea "05125 C005126 C005801 C017168 C005806"
click at [389, 227] on textarea "Please help move these RMA units from [GEOGRAPHIC_DATA] 6/8. to Sanmina SJ on […" at bounding box center [419, 240] width 781 height 60
drag, startPoint x: 274, startPoint y: 227, endPoint x: 178, endPoint y: 223, distance: 95.9
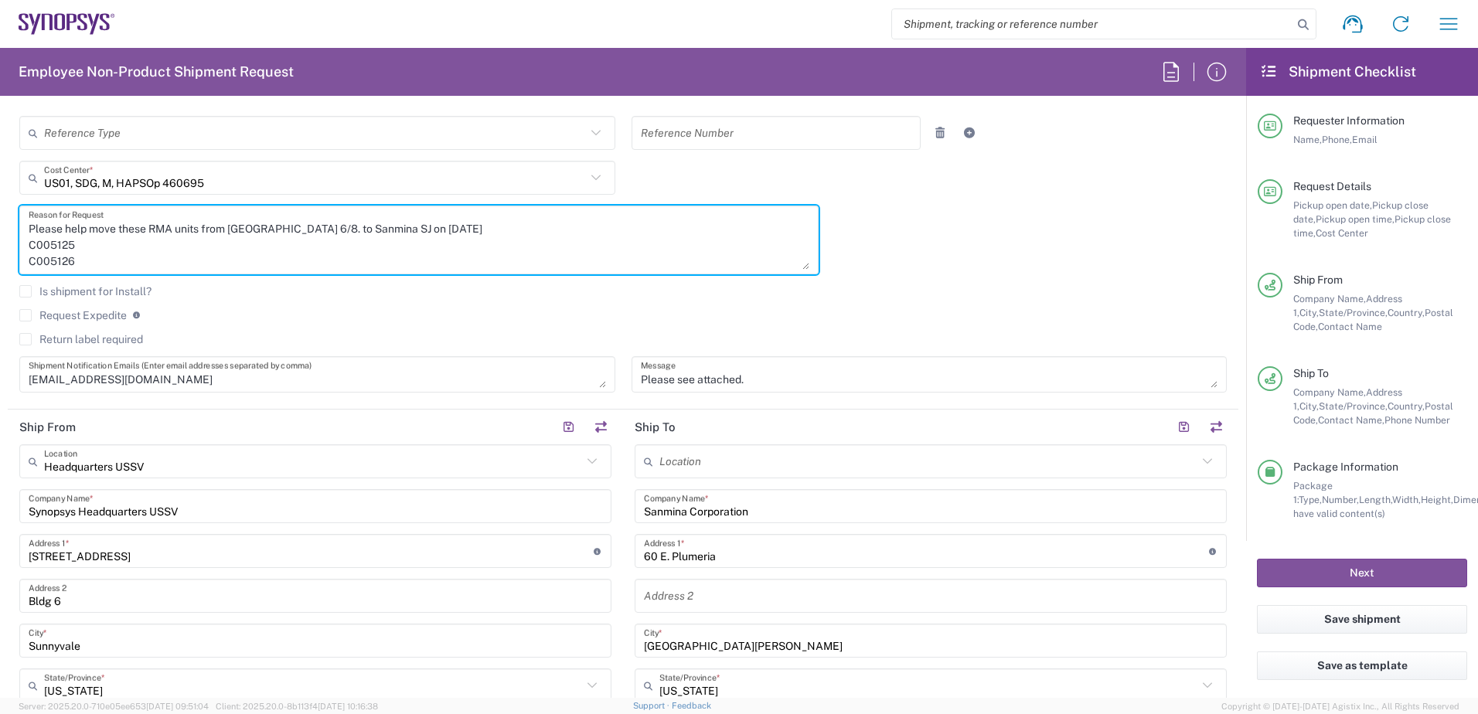
click at [178, 223] on textarea "Please help move these RMA units from [GEOGRAPHIC_DATA] 6/8. to Sanmina SJ on […" at bounding box center [419, 240] width 781 height 60
drag, startPoint x: 288, startPoint y: 224, endPoint x: 178, endPoint y: 223, distance: 110.5
click at [178, 223] on textarea "Please help move these RMA units from [GEOGRAPHIC_DATA] 6/8. to Sanmina SJ on […" at bounding box center [419, 240] width 781 height 60
type textarea "Please help move these RMA from [GEOGRAPHIC_DATA] to [GEOGRAPHIC_DATA] on [DATE…"
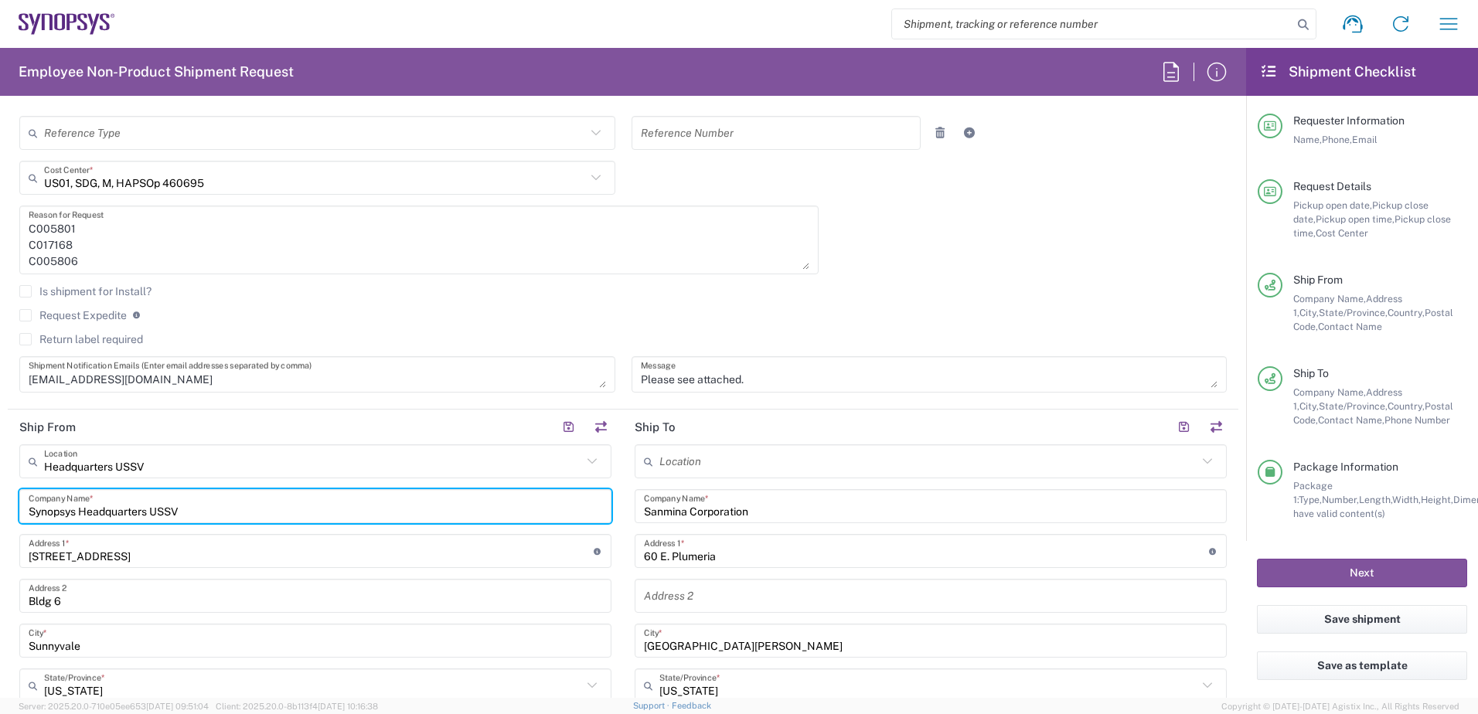
drag, startPoint x: -15, startPoint y: 498, endPoint x: -135, endPoint y: 495, distance: 119.8
click at [0, 495] on html "Shipment request Shipment tracking Employee non-product shipment request My shi…" at bounding box center [739, 357] width 1478 height 714
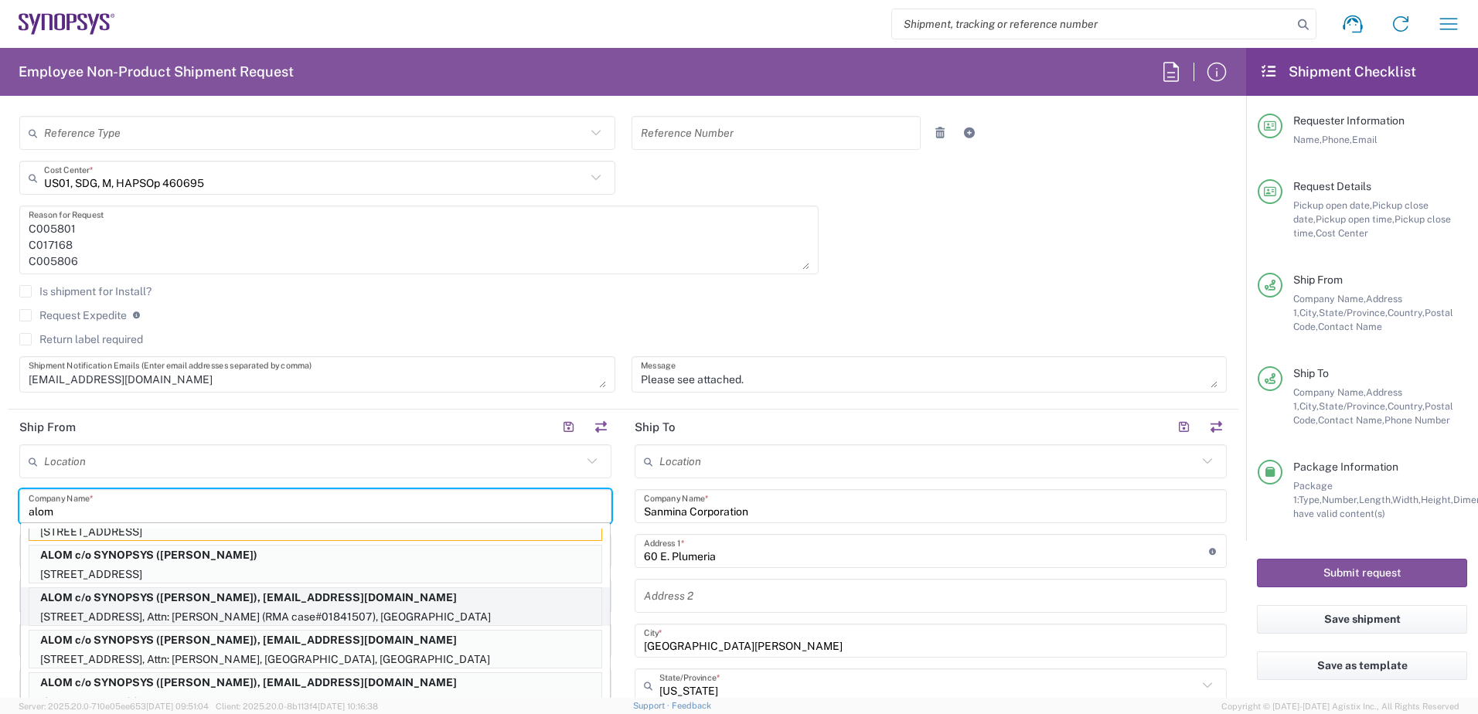
scroll to position [48, 0]
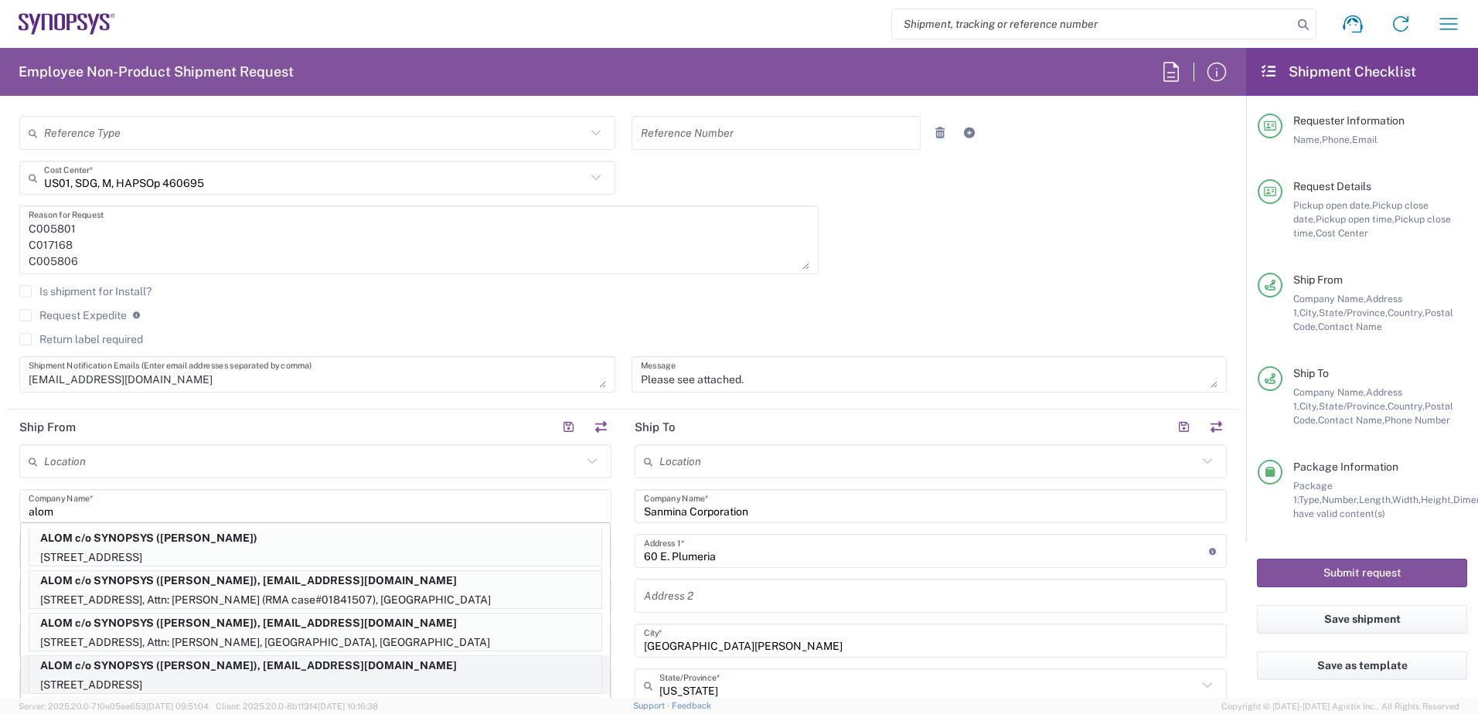
click at [256, 666] on p "ALOM c/o SYNOPSYS ([PERSON_NAME]), [EMAIL_ADDRESS][DOMAIN_NAME]" at bounding box center [315, 665] width 572 height 19
type input "ALOM c/o SYNOPSYS"
type input "[STREET_ADDRESS]"
type input "Fremont"
type input "94539"
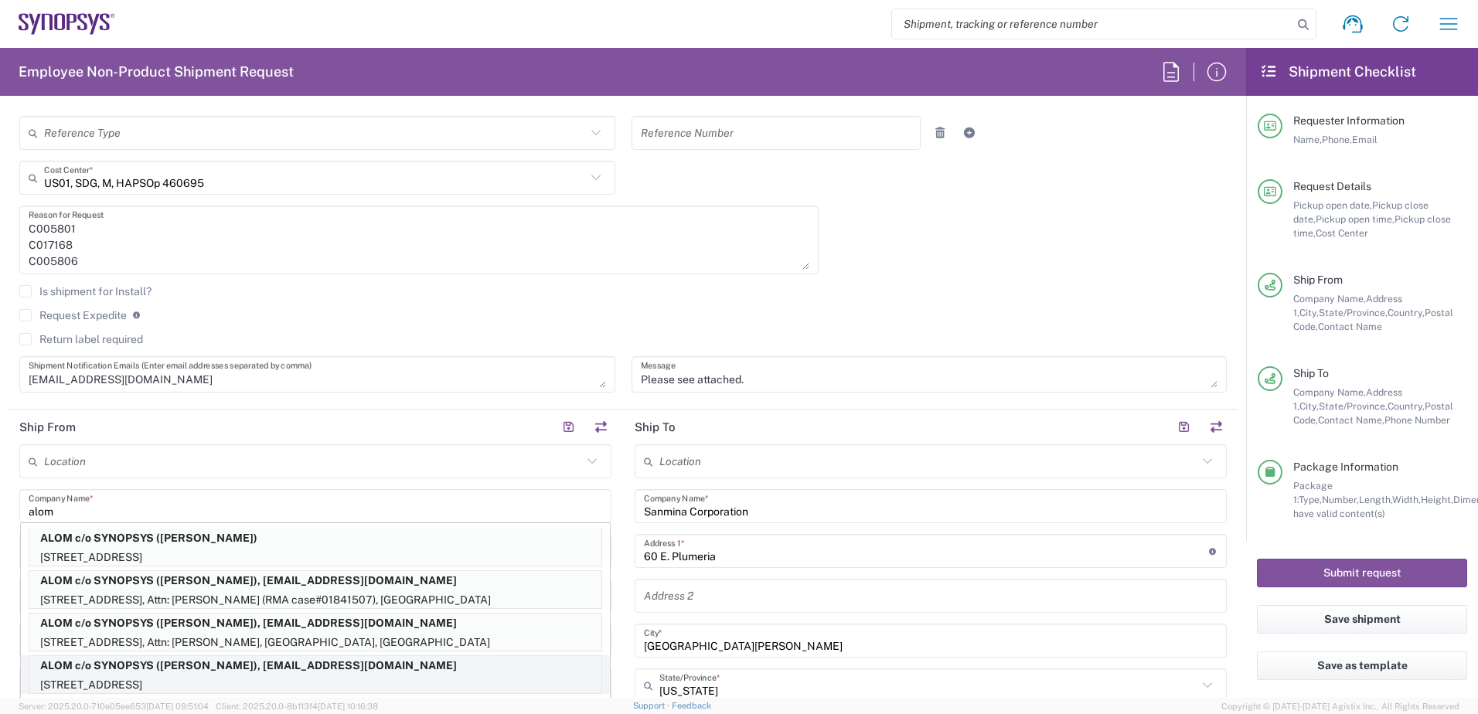
type input "[PERSON_NAME]"
type input "4086498039"
type input "[EMAIL_ADDRESS][DOMAIN_NAME]"
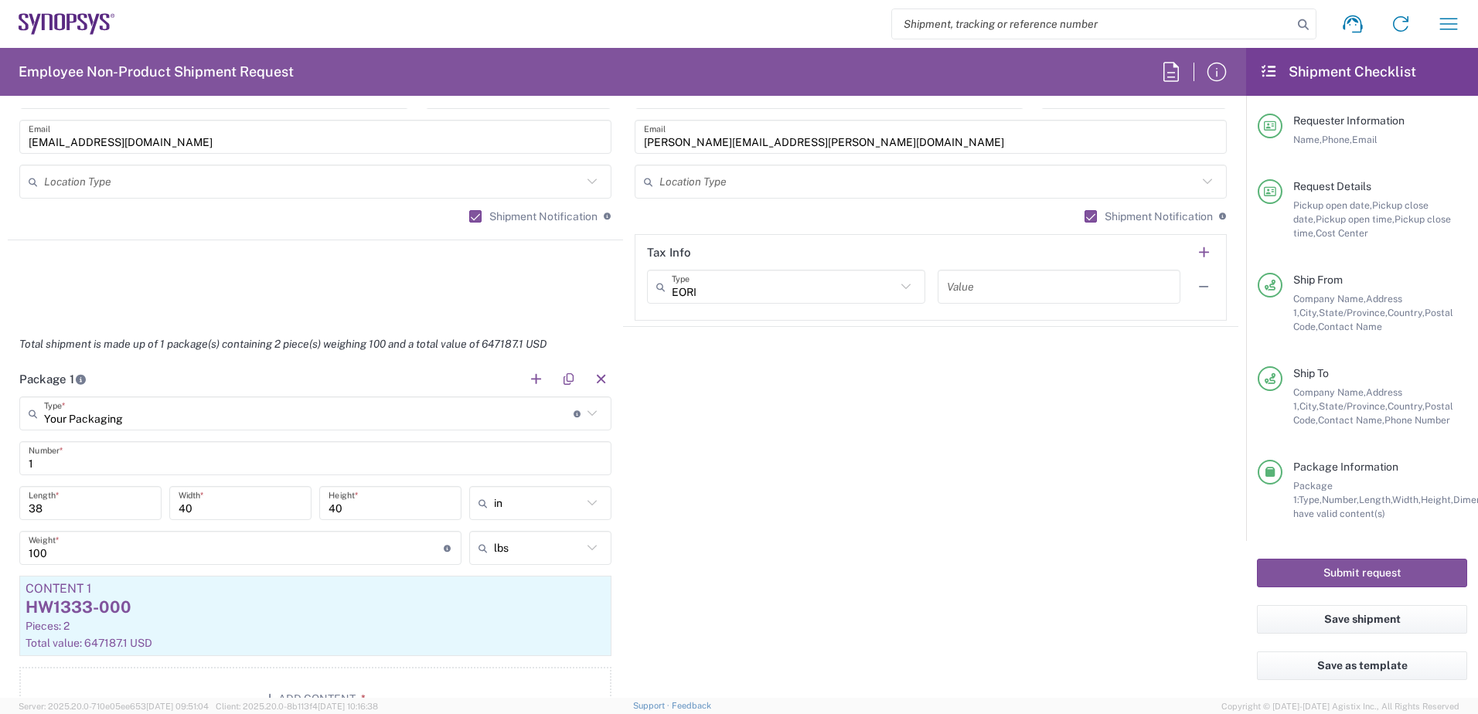
scroll to position [1236, 0]
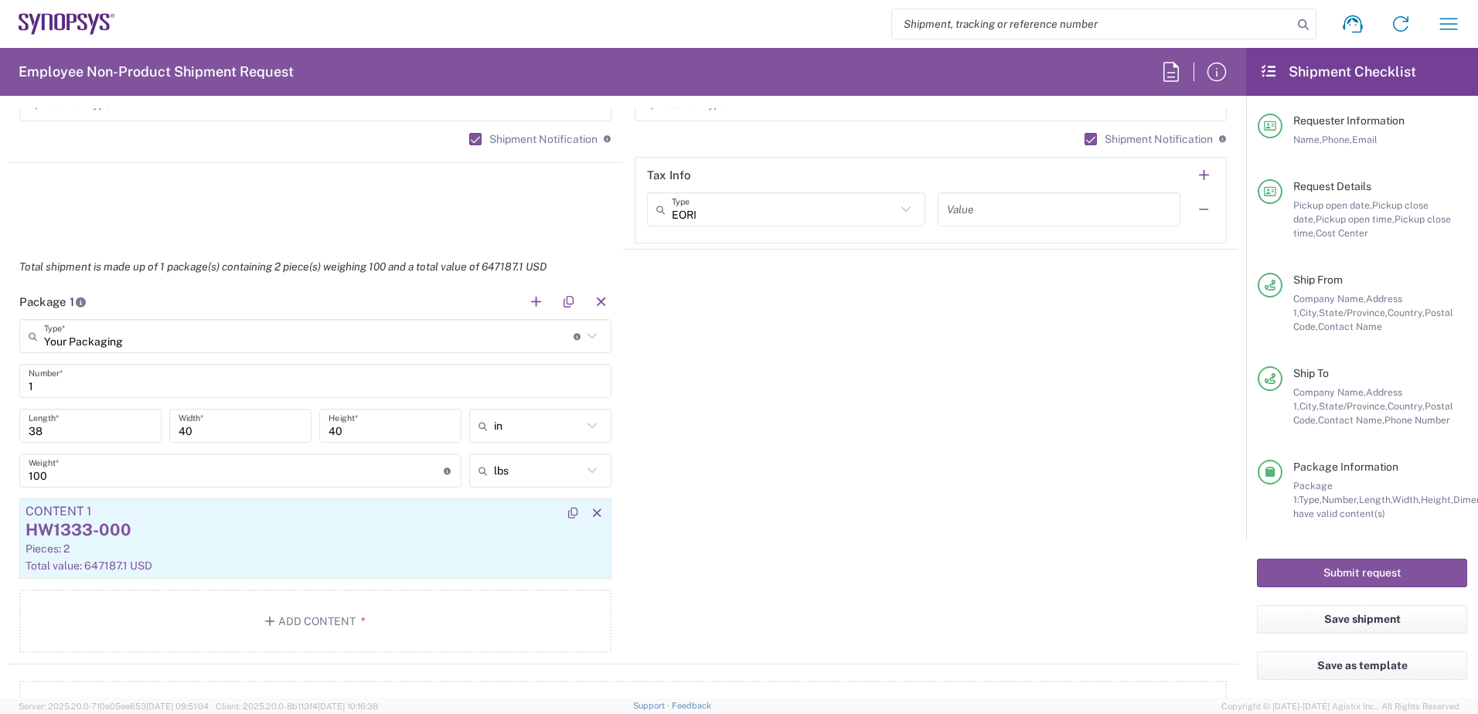
click at [325, 537] on div "HW1333-000" at bounding box center [316, 530] width 580 height 23
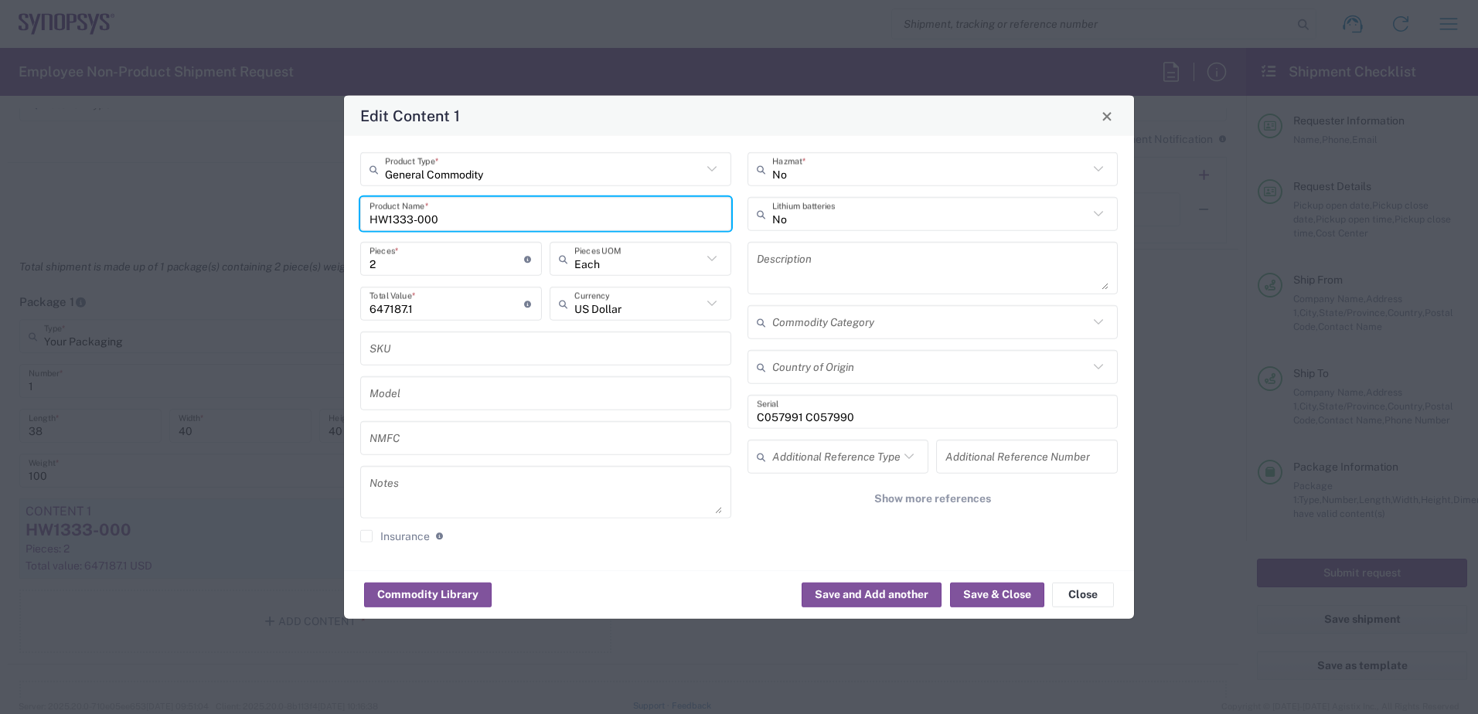
drag, startPoint x: 411, startPoint y: 220, endPoint x: 390, endPoint y: 219, distance: 20.9
click at [390, 219] on input "HW1333-000" at bounding box center [545, 213] width 352 height 27
type input "HW1175-000"
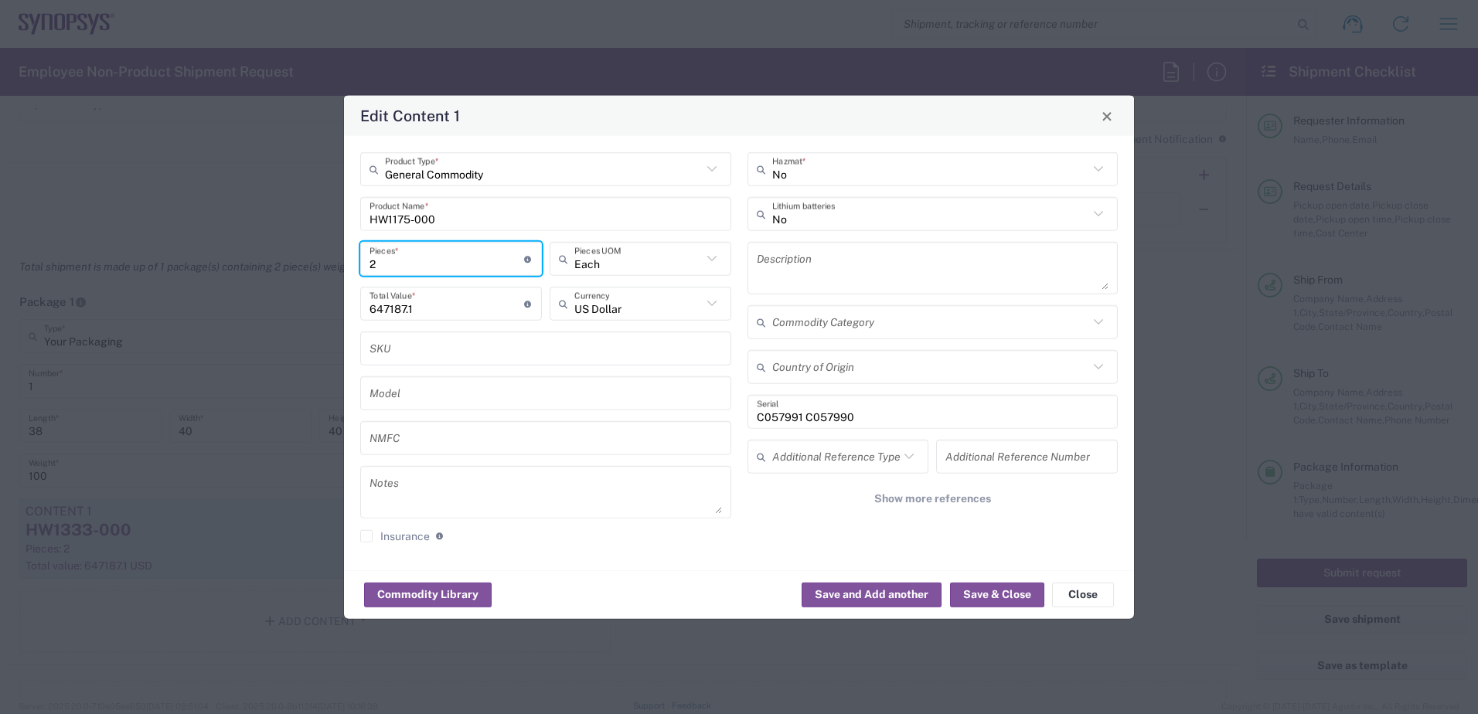
drag, startPoint x: 362, startPoint y: 260, endPoint x: 291, endPoint y: 259, distance: 71.1
click at [297, 260] on div "Edit Content 1 General Commodity Product Type * HW1175-000 Product Name * 2 Pie…" at bounding box center [739, 357] width 1478 height 714
type input "4"
type input "1294374.2"
type input "4"
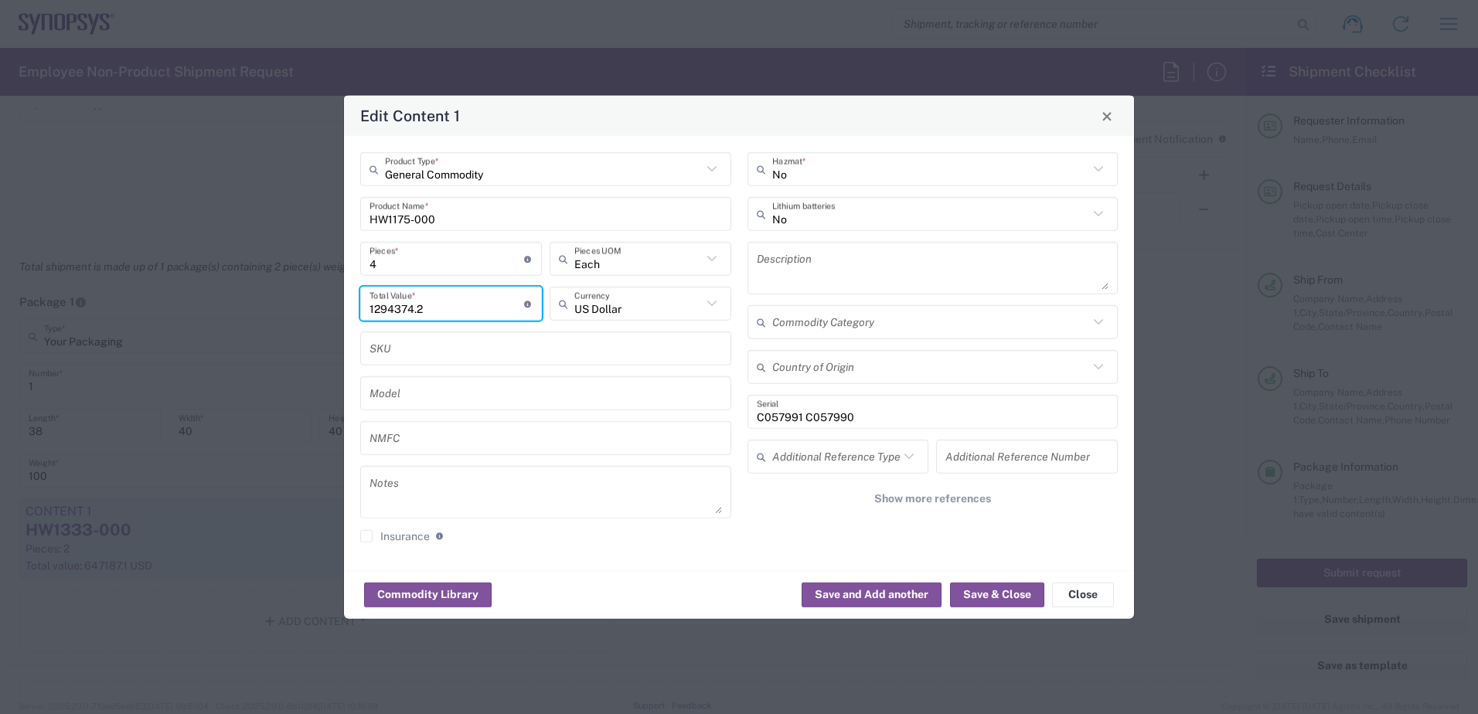
drag, startPoint x: 432, startPoint y: 311, endPoint x: 250, endPoint y: 295, distance: 182.3
click at [253, 300] on div "Edit Content 1 General Commodity Product Type * HW1175-000 Product Name * 4 Pie…" at bounding box center [739, 357] width 1478 height 714
type input "120000"
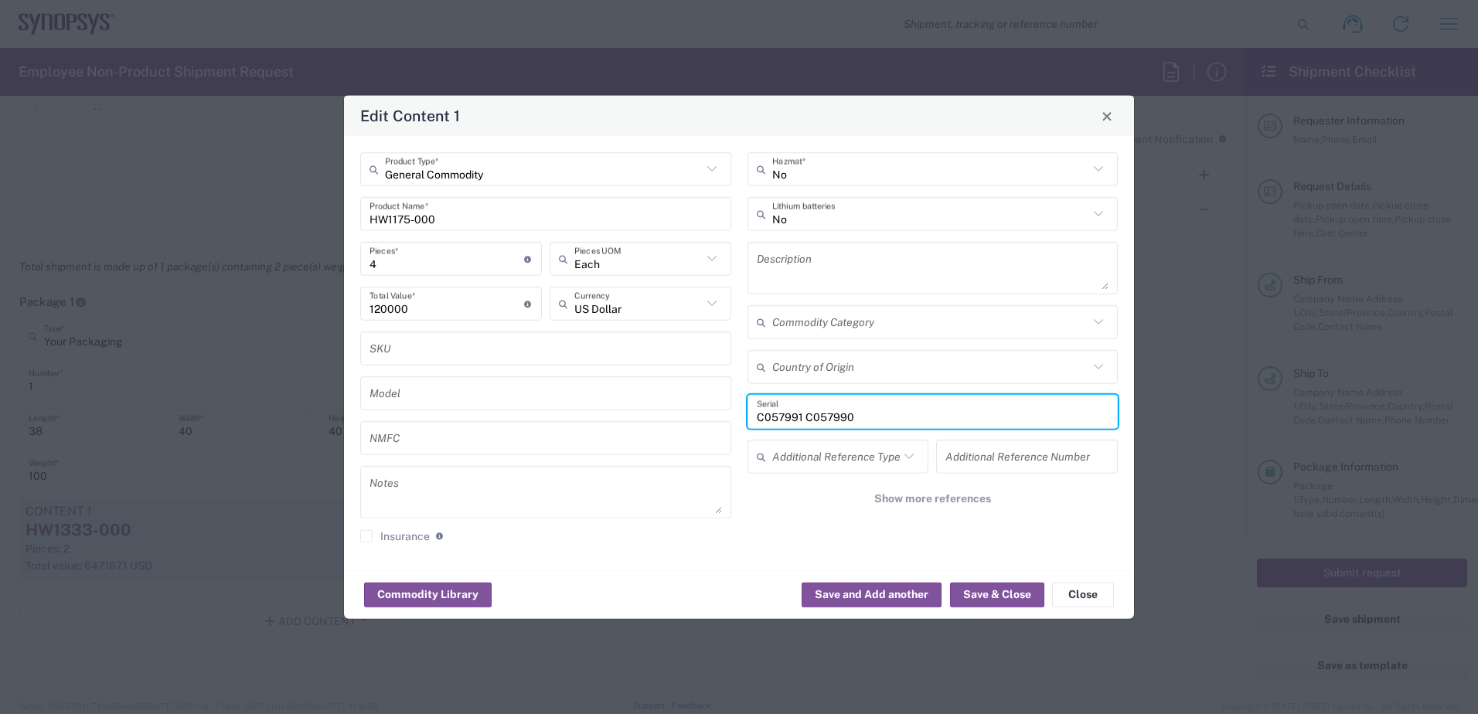
drag, startPoint x: 841, startPoint y: 417, endPoint x: 678, endPoint y: 420, distance: 163.1
click at [678, 420] on div "General Commodity Product Type * HW1175-000 Product Name * 4 Pieces * Number of…" at bounding box center [739, 353] width 774 height 402
paste input "05125 C005126 C005801 C017168 C005806"
drag, startPoint x: 943, startPoint y: 420, endPoint x: 900, endPoint y: 420, distance: 42.5
click at [900, 420] on input "C005125 C005126 C005801 C017168 C005806" at bounding box center [933, 411] width 352 height 27
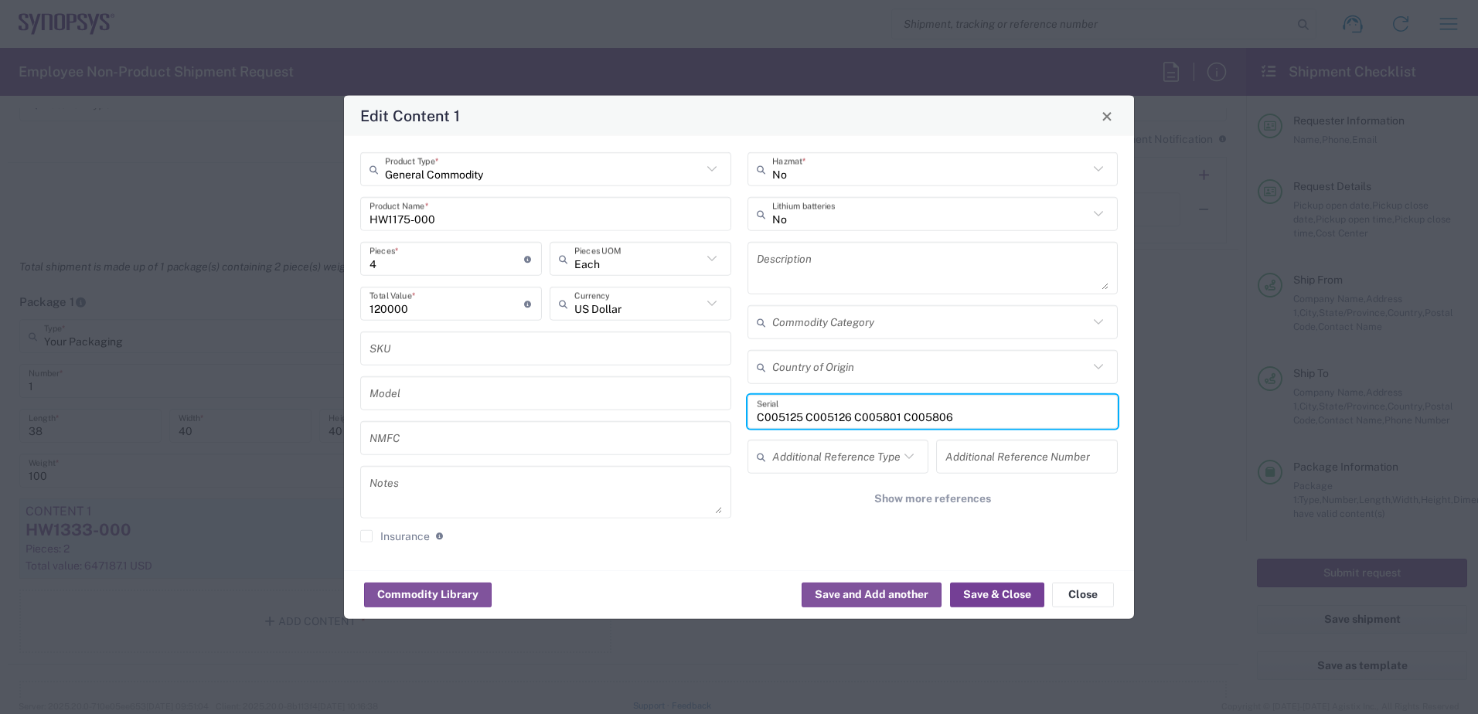
type input "C005125 C005126 C005801 C005806"
click at [1002, 586] on button "Save & Close" at bounding box center [997, 594] width 94 height 25
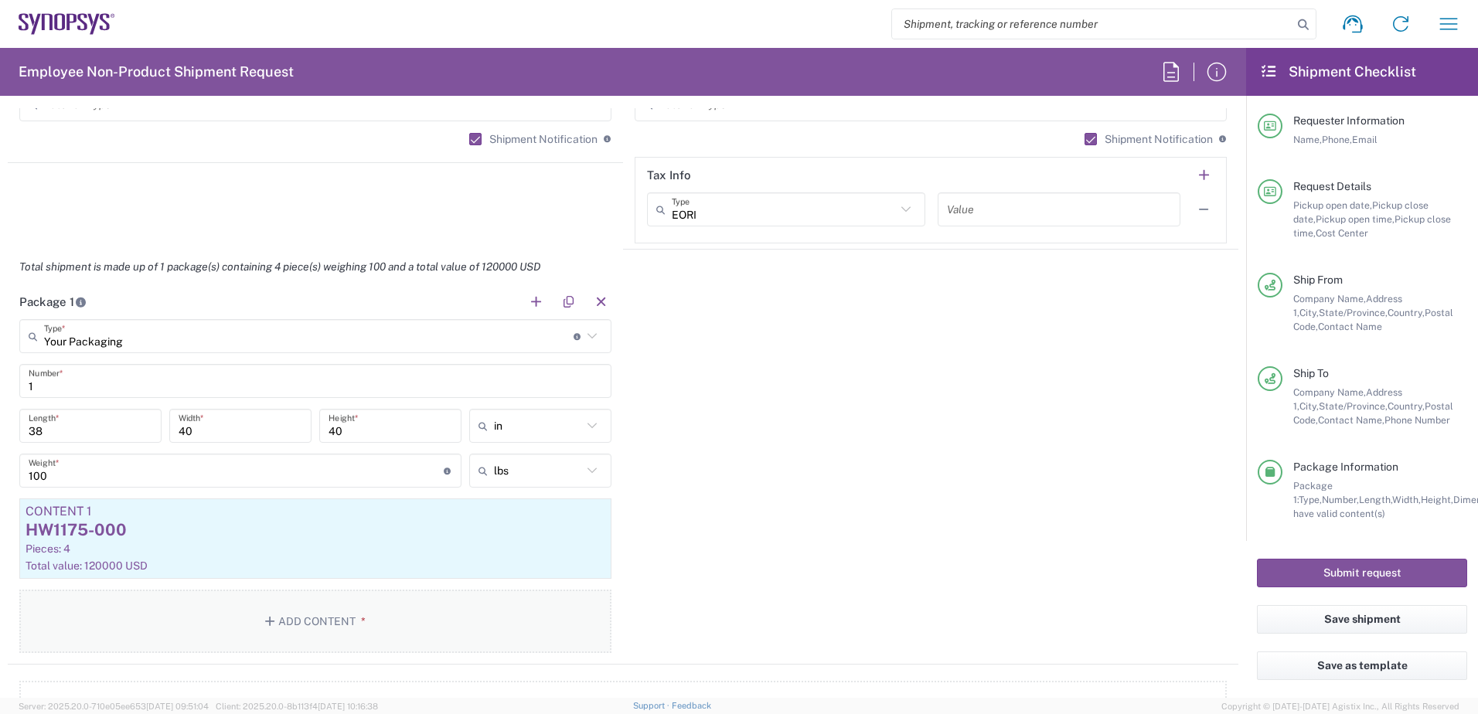
click at [301, 613] on button "Add Content *" at bounding box center [315, 621] width 592 height 63
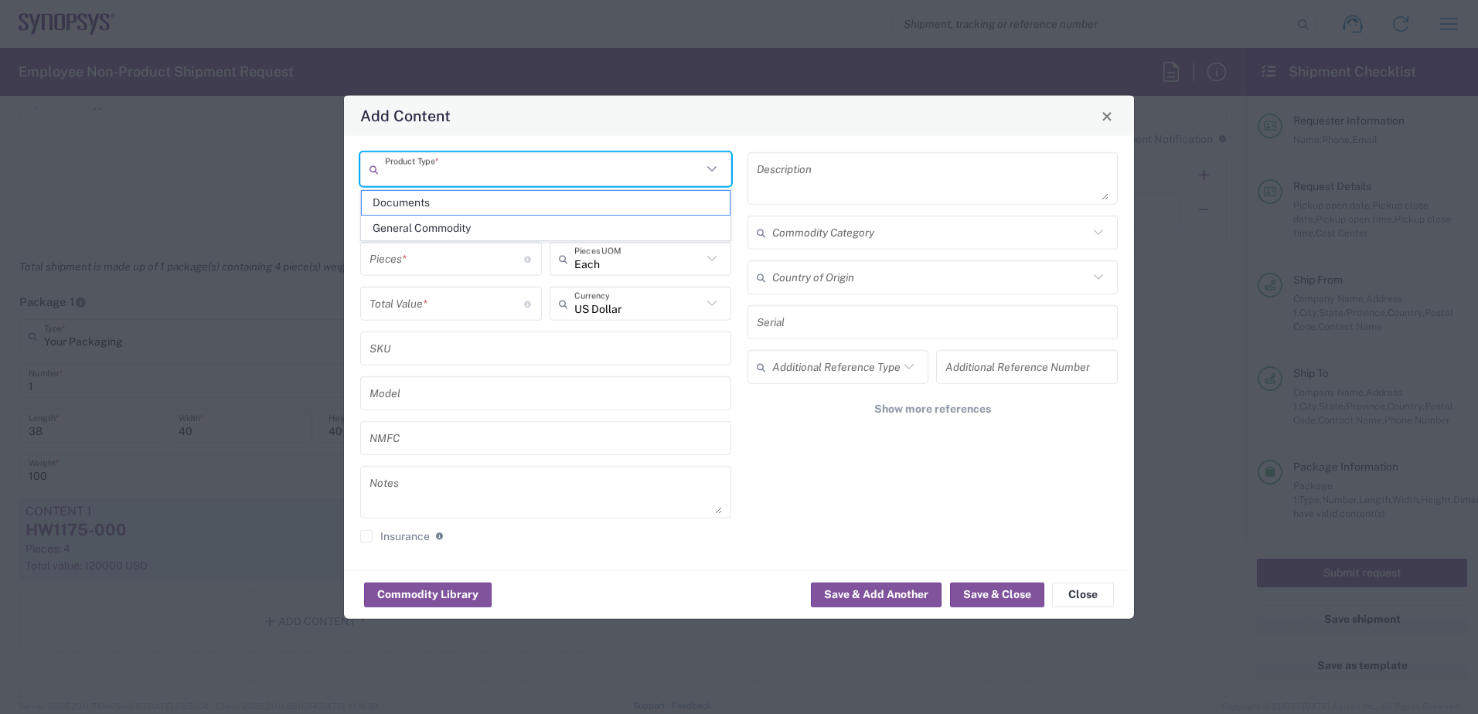
click at [429, 166] on input "text" at bounding box center [543, 168] width 317 height 27
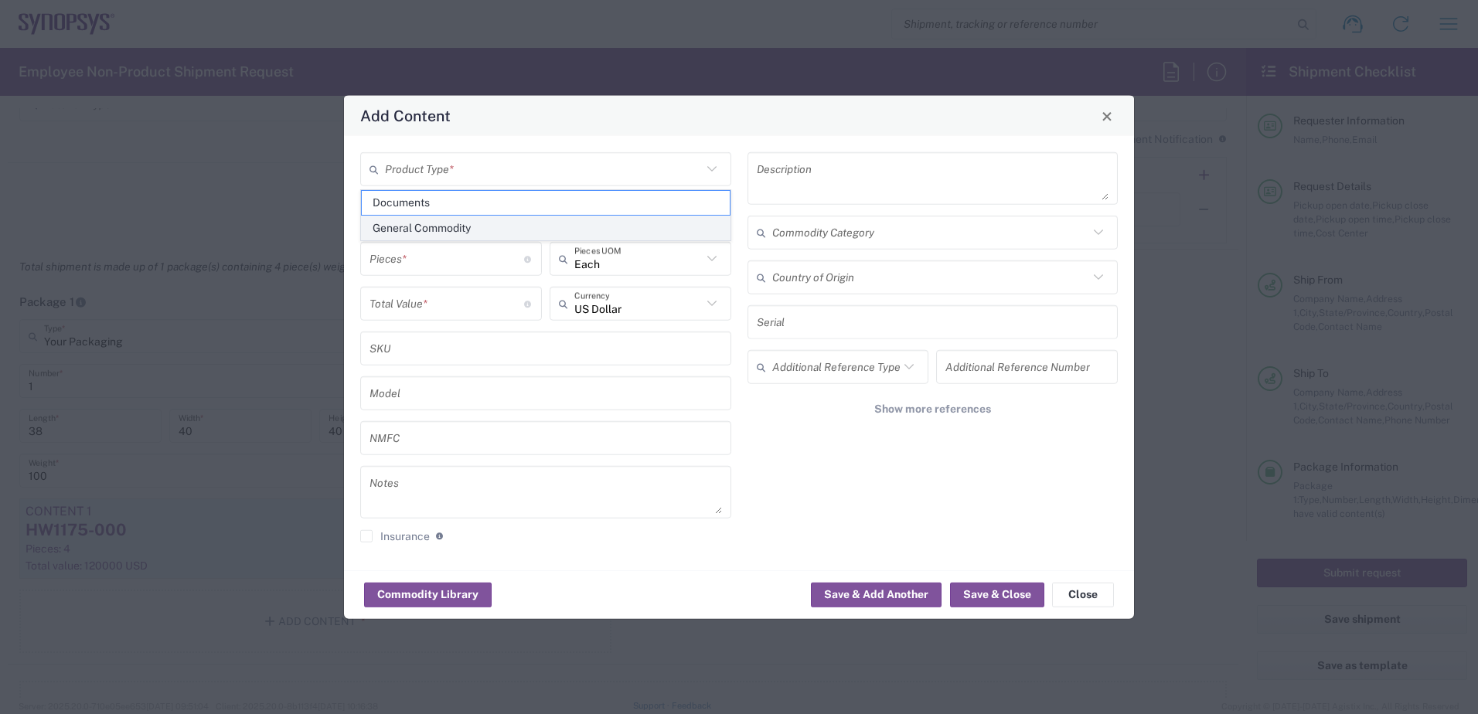
click at [437, 223] on span "General Commodity" at bounding box center [546, 228] width 368 height 24
type input "General Commodity"
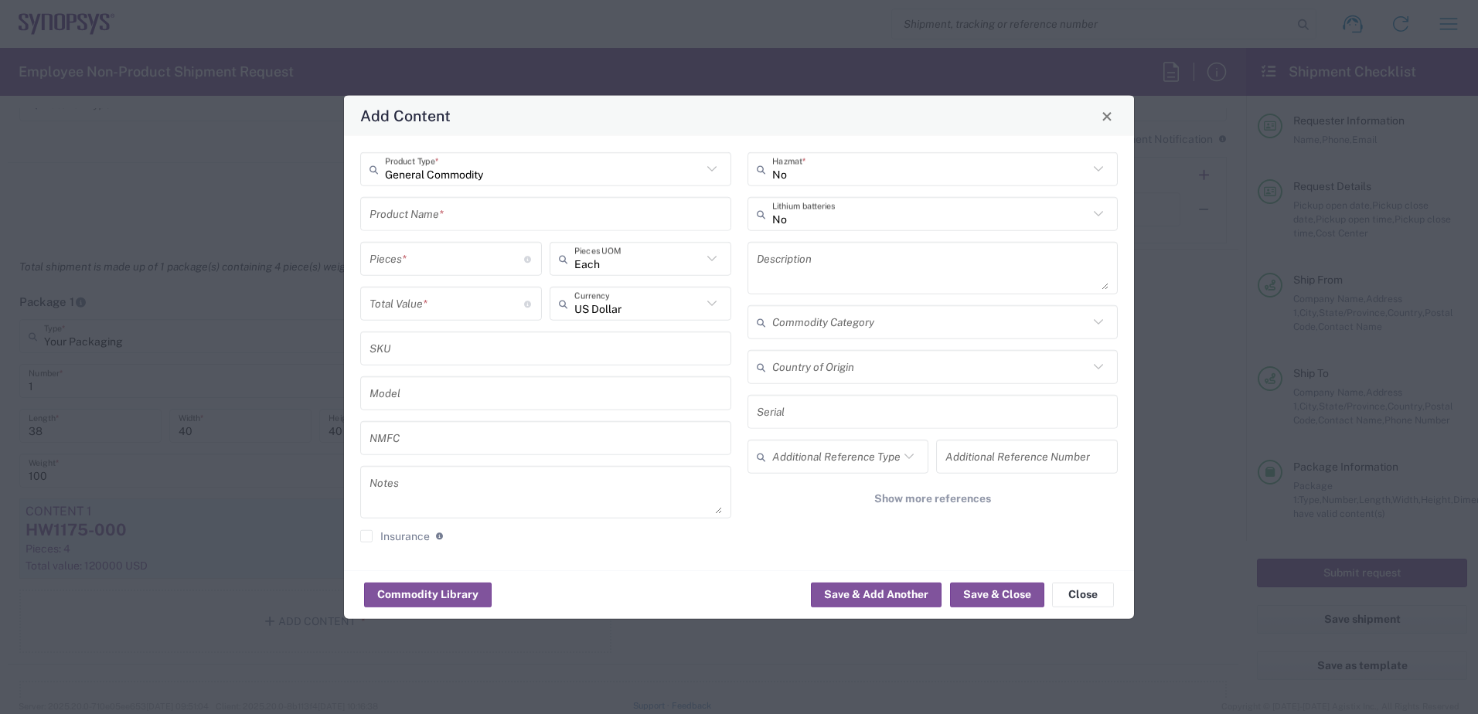
click at [403, 261] on input "number" at bounding box center [446, 258] width 155 height 27
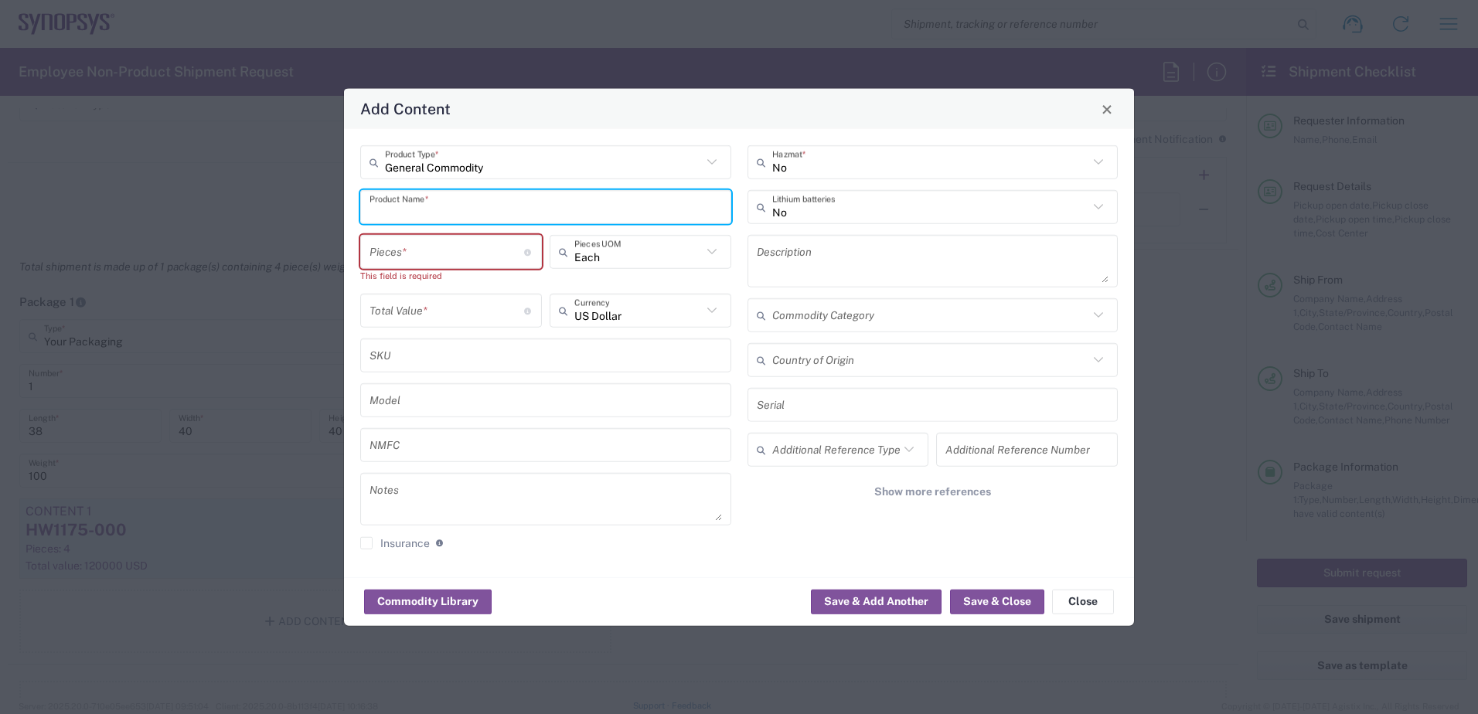
click at [418, 218] on input "text" at bounding box center [545, 206] width 352 height 27
type input "HW1176-000"
click at [413, 255] on input "number" at bounding box center [446, 251] width 155 height 27
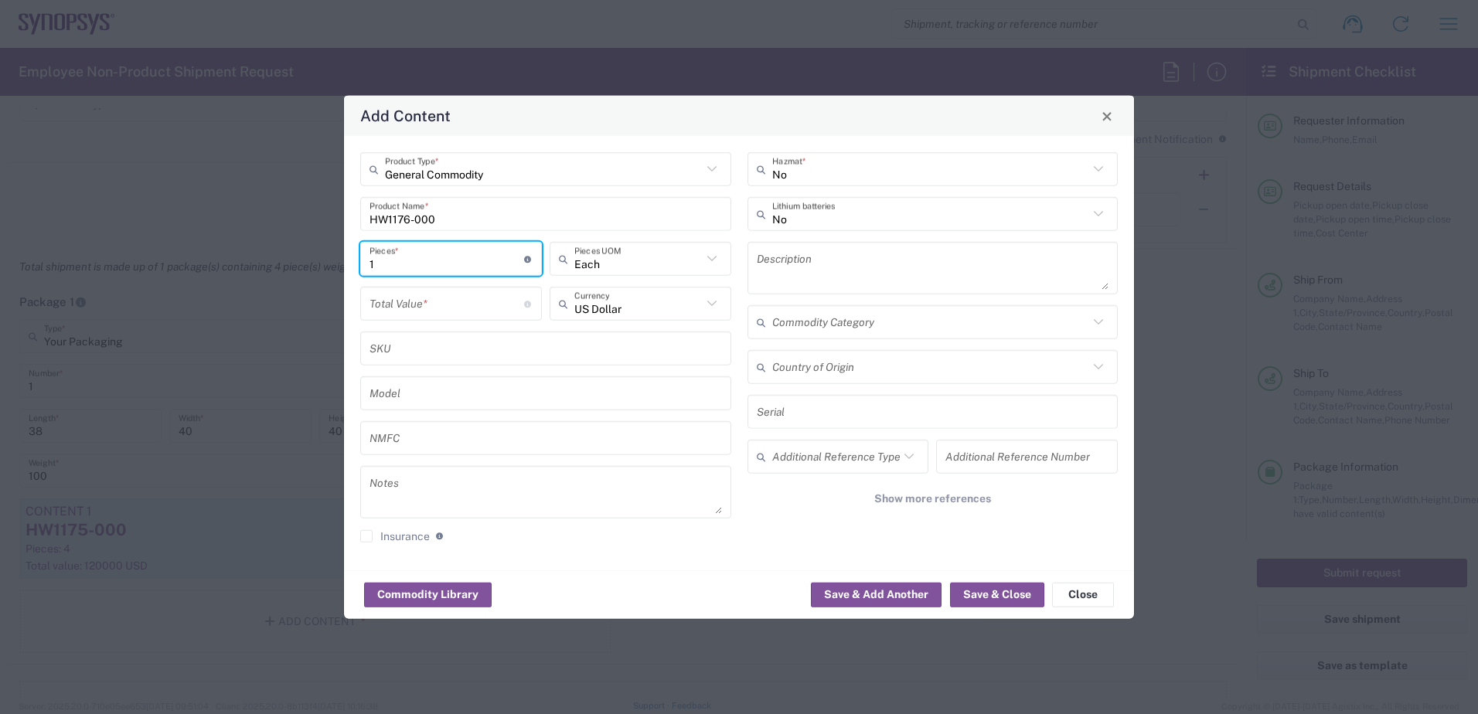
type input "1"
click at [406, 301] on input "number" at bounding box center [446, 303] width 155 height 27
type input "30000"
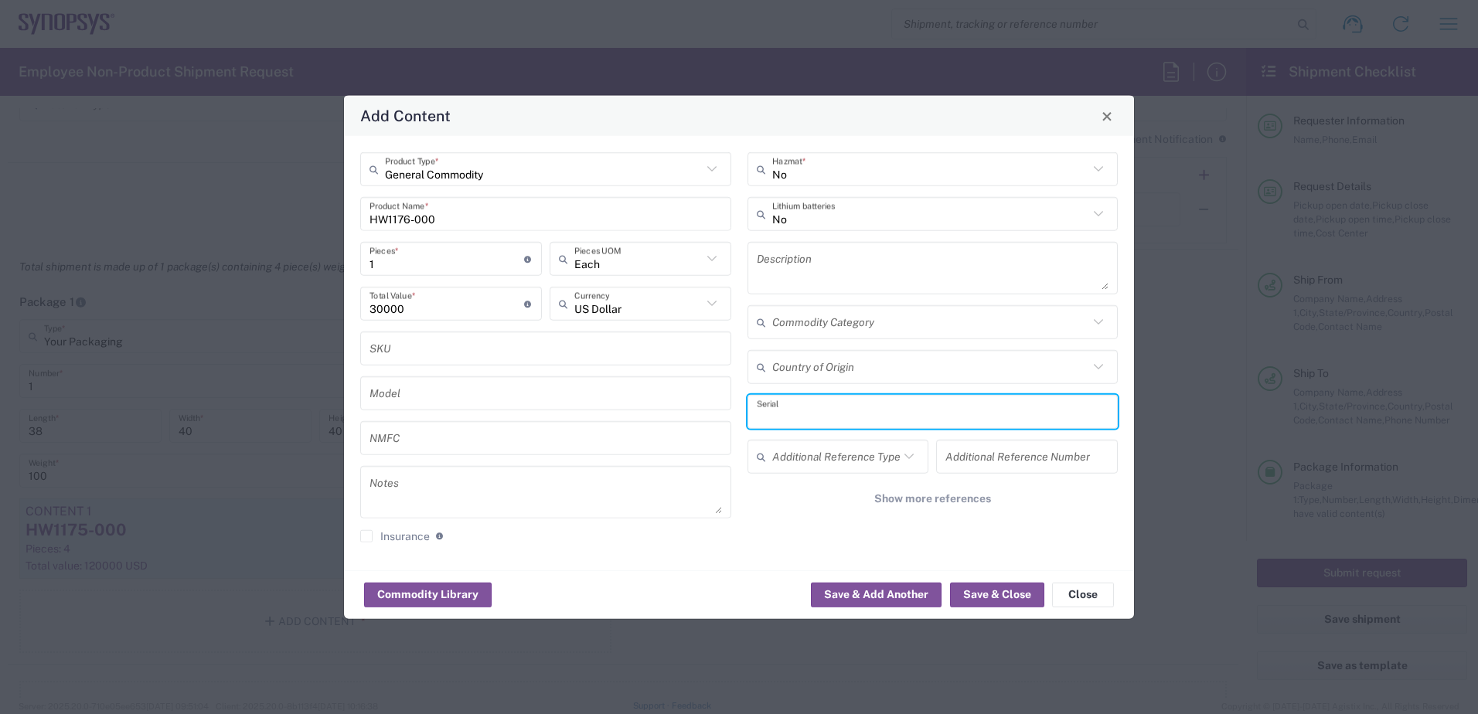
click at [784, 421] on input "text" at bounding box center [933, 411] width 352 height 27
paste input "C017168"
type input "C017168"
click at [990, 591] on button "Save & Close" at bounding box center [997, 594] width 94 height 25
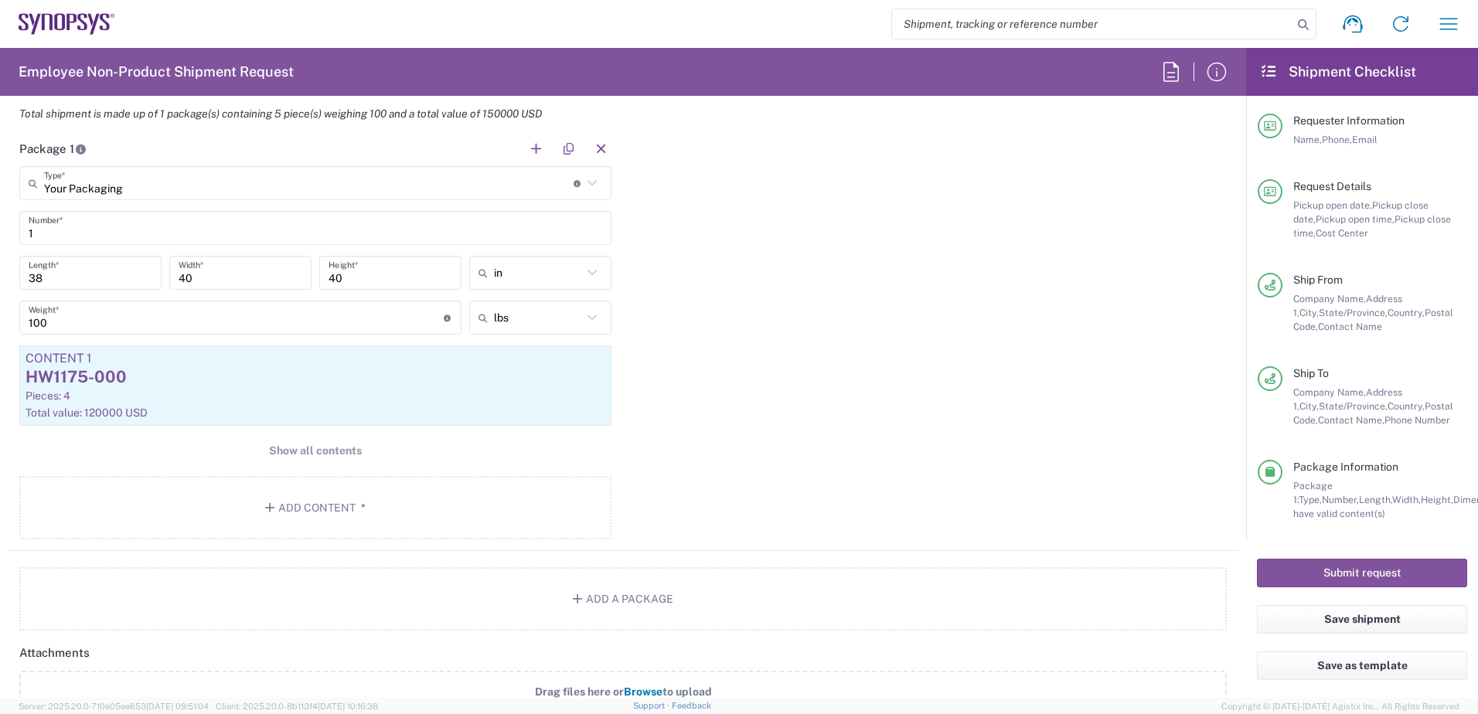
scroll to position [1314, 0]
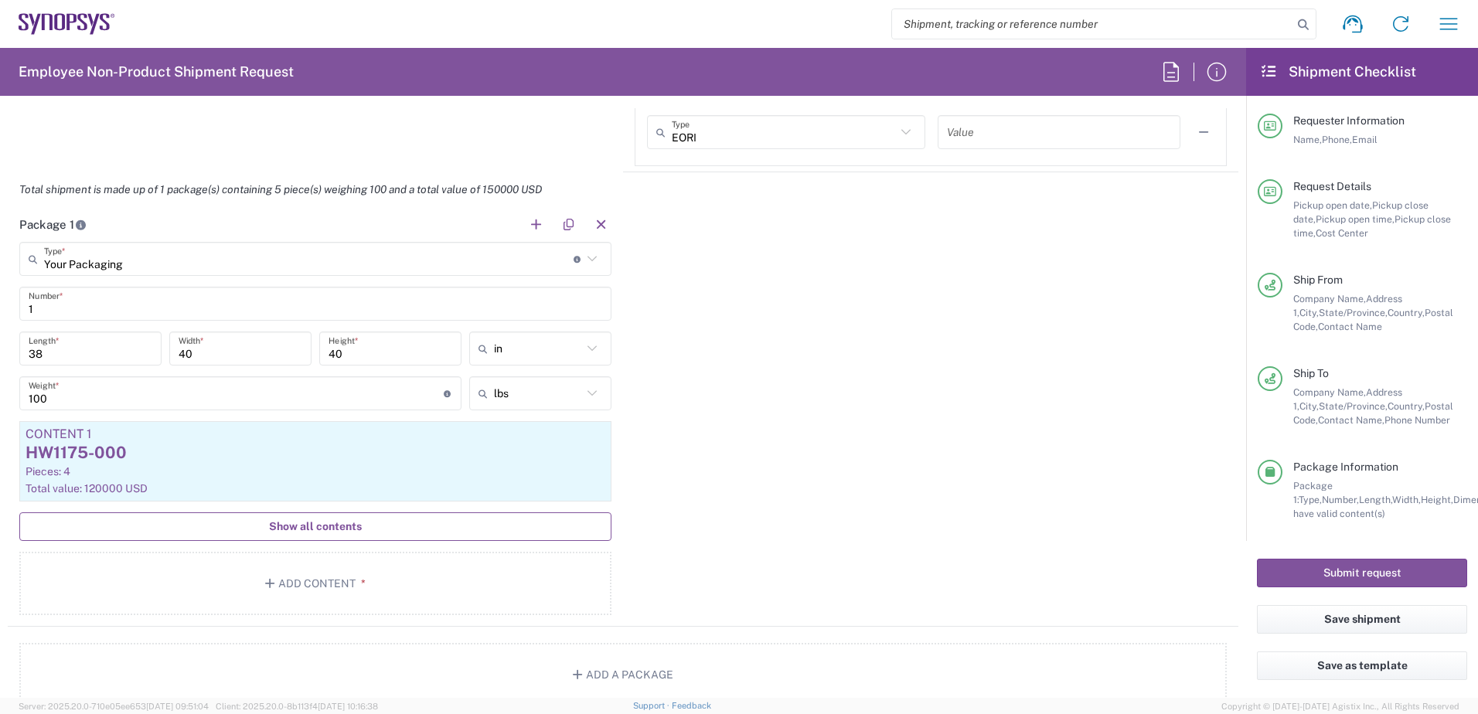
click at [321, 520] on span "Show all contents" at bounding box center [315, 526] width 93 height 15
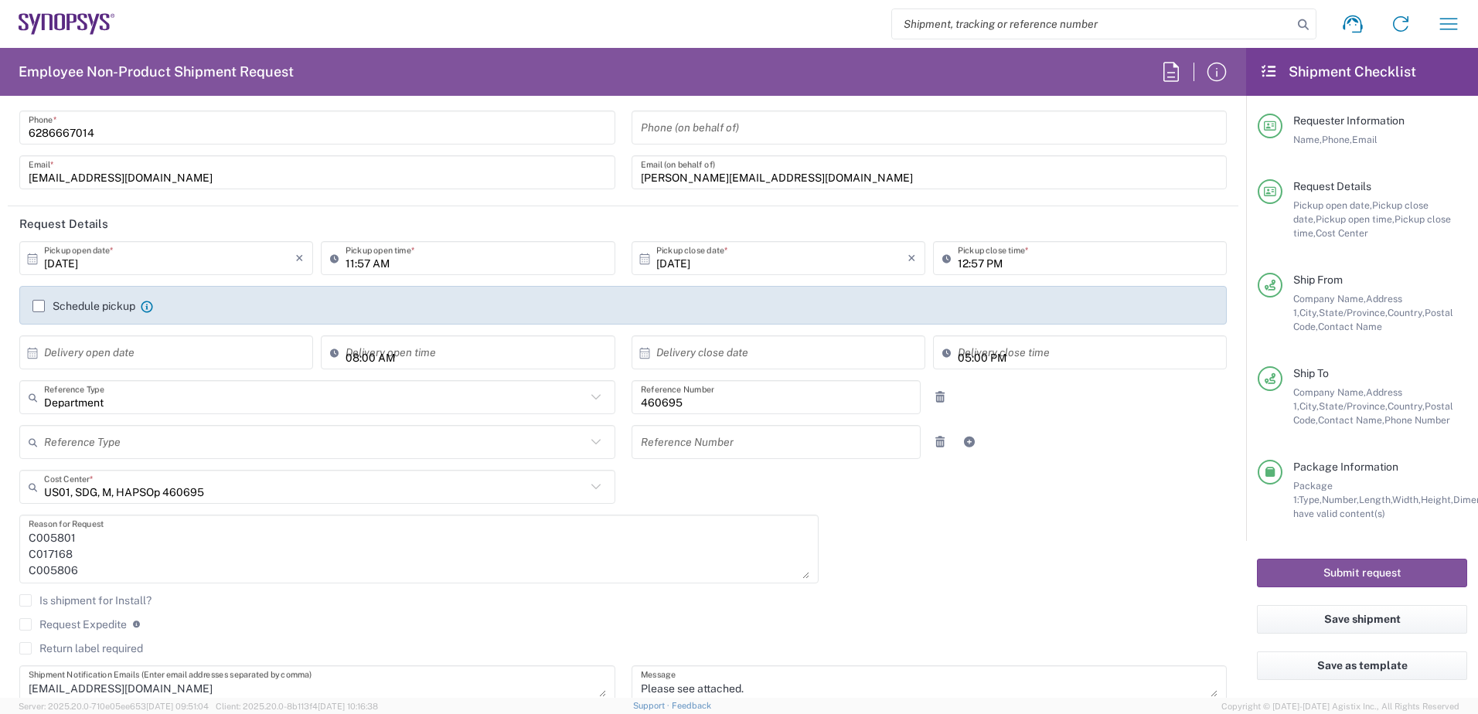
scroll to position [0, 0]
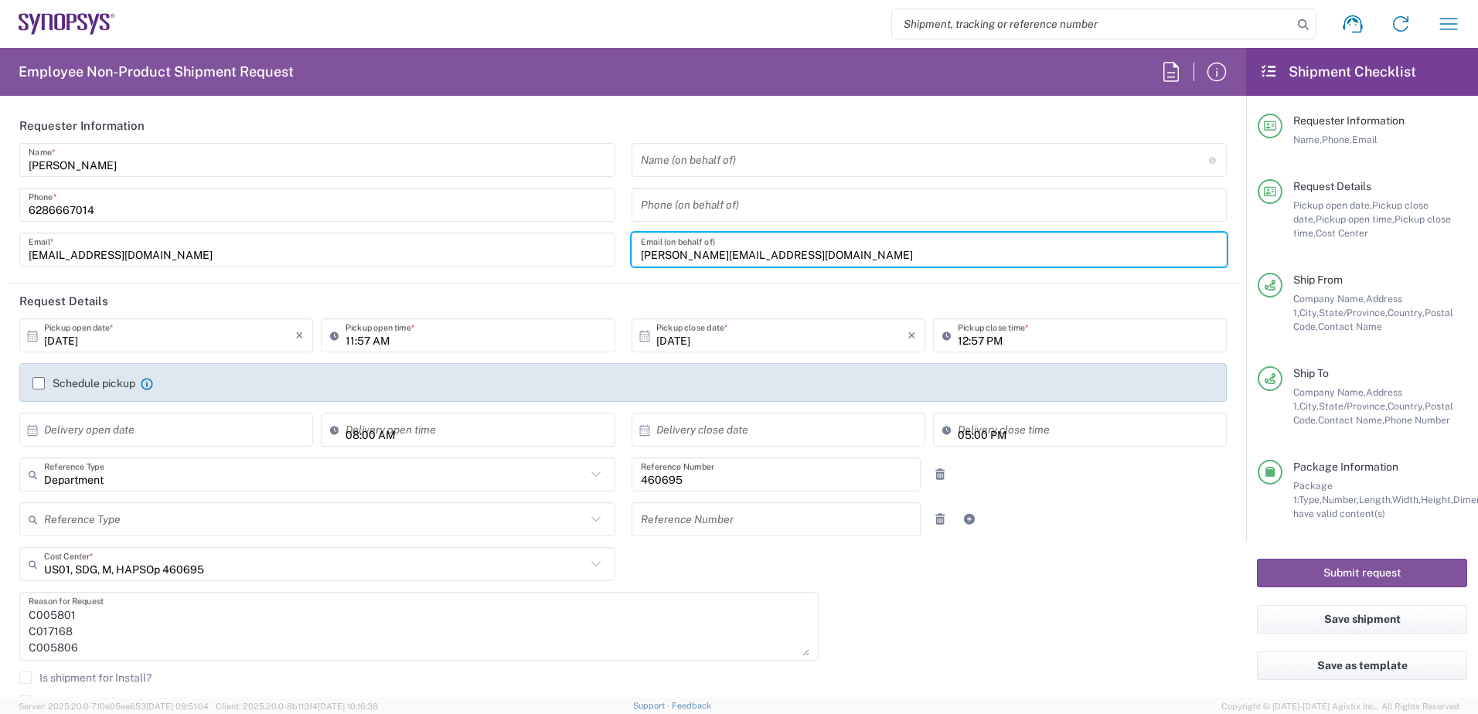
drag, startPoint x: 764, startPoint y: 260, endPoint x: 420, endPoint y: 253, distance: 343.2
click at [420, 253] on div "[PERSON_NAME] Name * [PHONE_NUMBER] Phone * [EMAIL_ADDRESS][DOMAIN_NAME] Email …" at bounding box center [623, 210] width 1223 height 134
click at [1376, 614] on button "Save shipment" at bounding box center [1362, 619] width 210 height 29
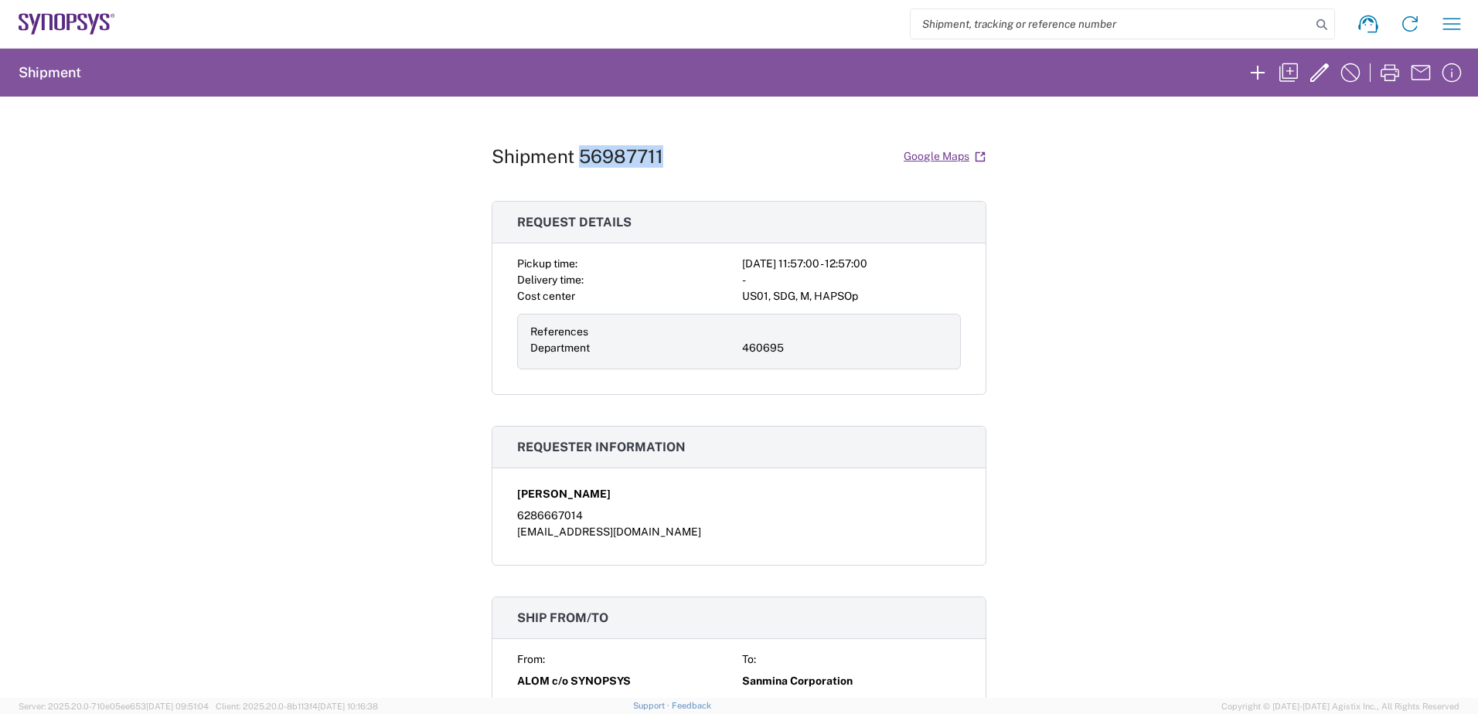
drag, startPoint x: 641, startPoint y: 157, endPoint x: 576, endPoint y: 162, distance: 64.4
click at [576, 162] on div "Shipment 56987711 Google Maps" at bounding box center [738, 156] width 495 height 27
copy h1 "56987711"
drag, startPoint x: 483, startPoint y: 162, endPoint x: 662, endPoint y: 162, distance: 179.3
click at [662, 162] on div "Shipment 56987711 Google Maps Request details Pickup time: [DATE] 11:57:00 - 12…" at bounding box center [739, 397] width 1478 height 601
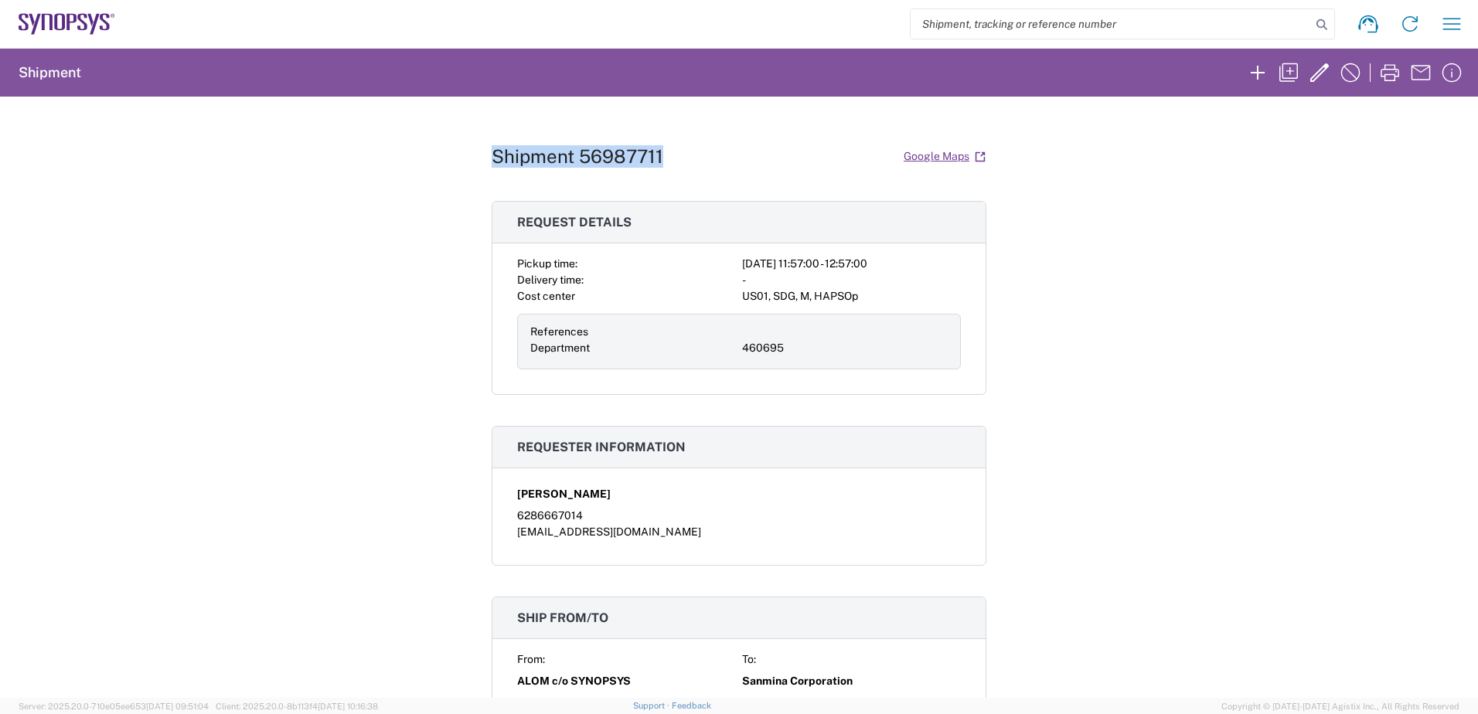
copy h1 "Shipment 56987711"
